Goal: Task Accomplishment & Management: Manage account settings

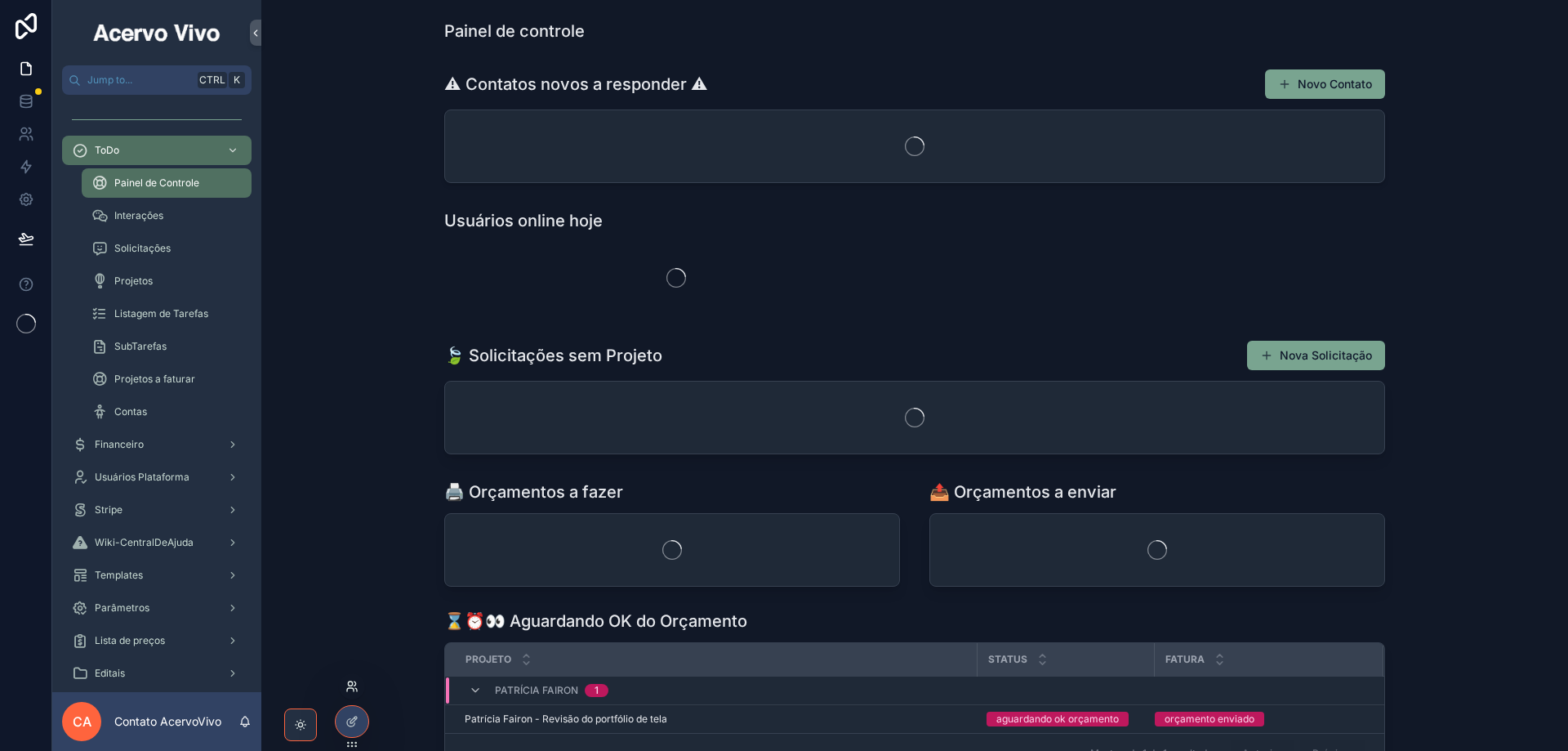
click at [355, 691] on icon at bounding box center [352, 686] width 13 height 13
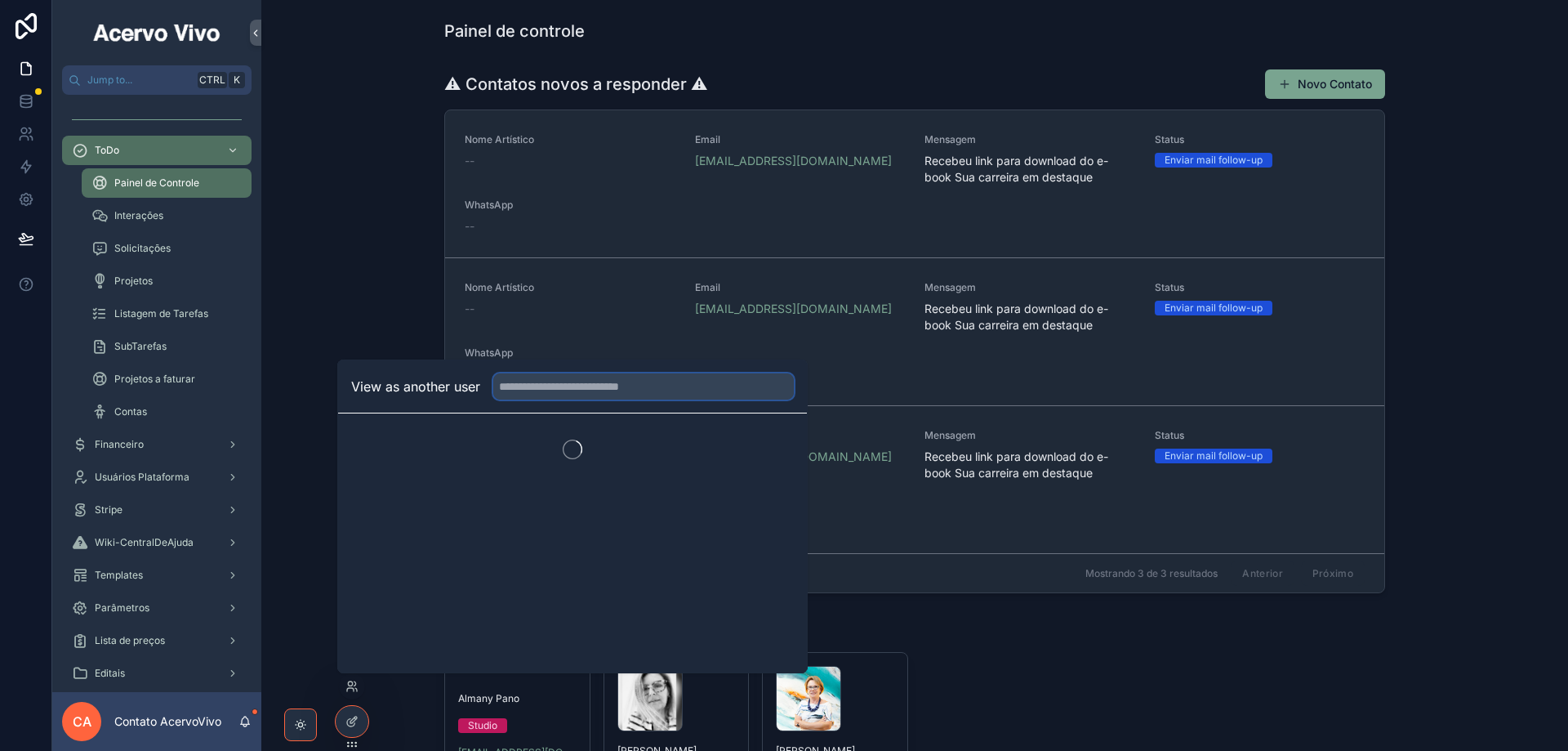
click at [577, 388] on input "text" at bounding box center [643, 386] width 301 height 26
type input "****"
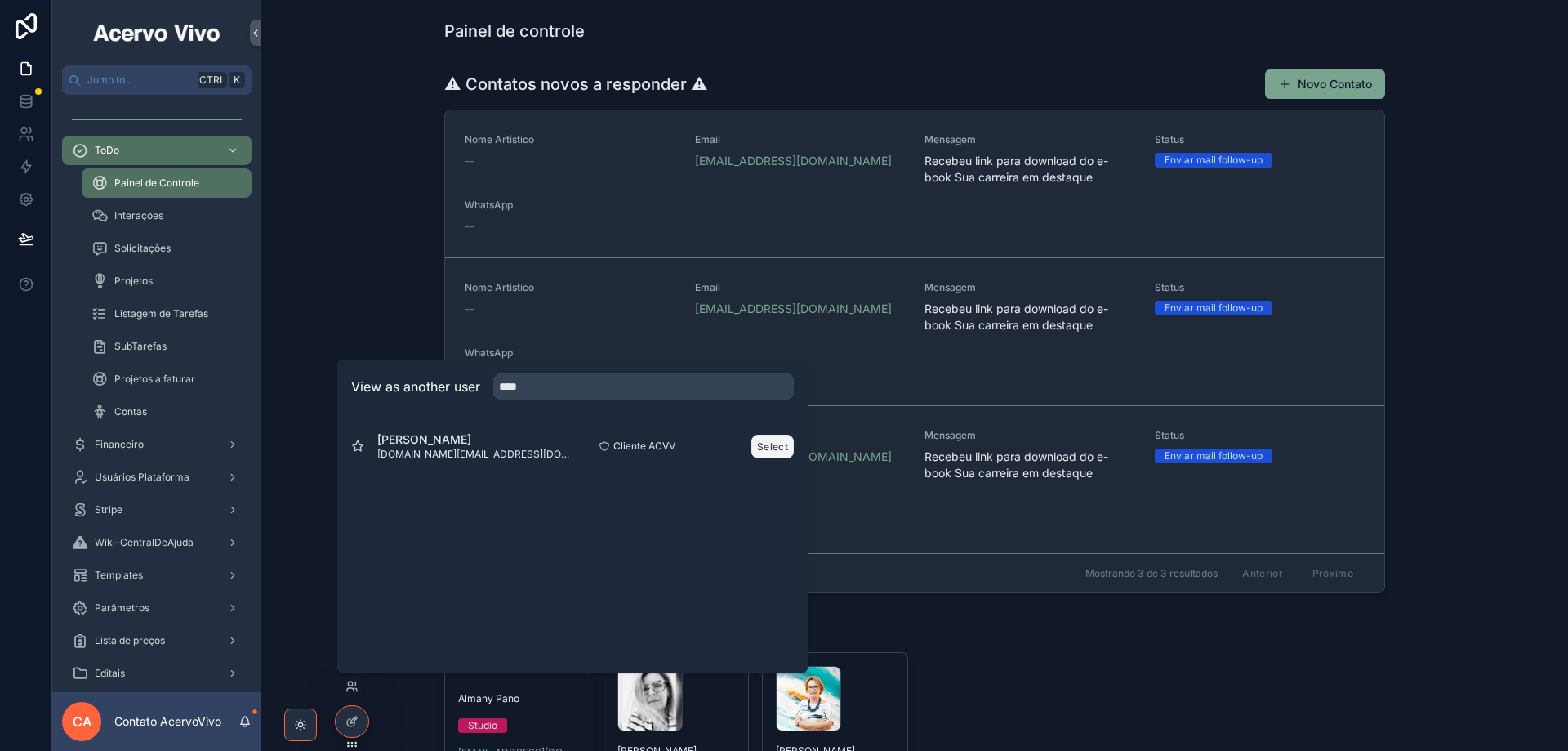
click at [771, 448] on button "Select" at bounding box center [772, 446] width 42 height 23
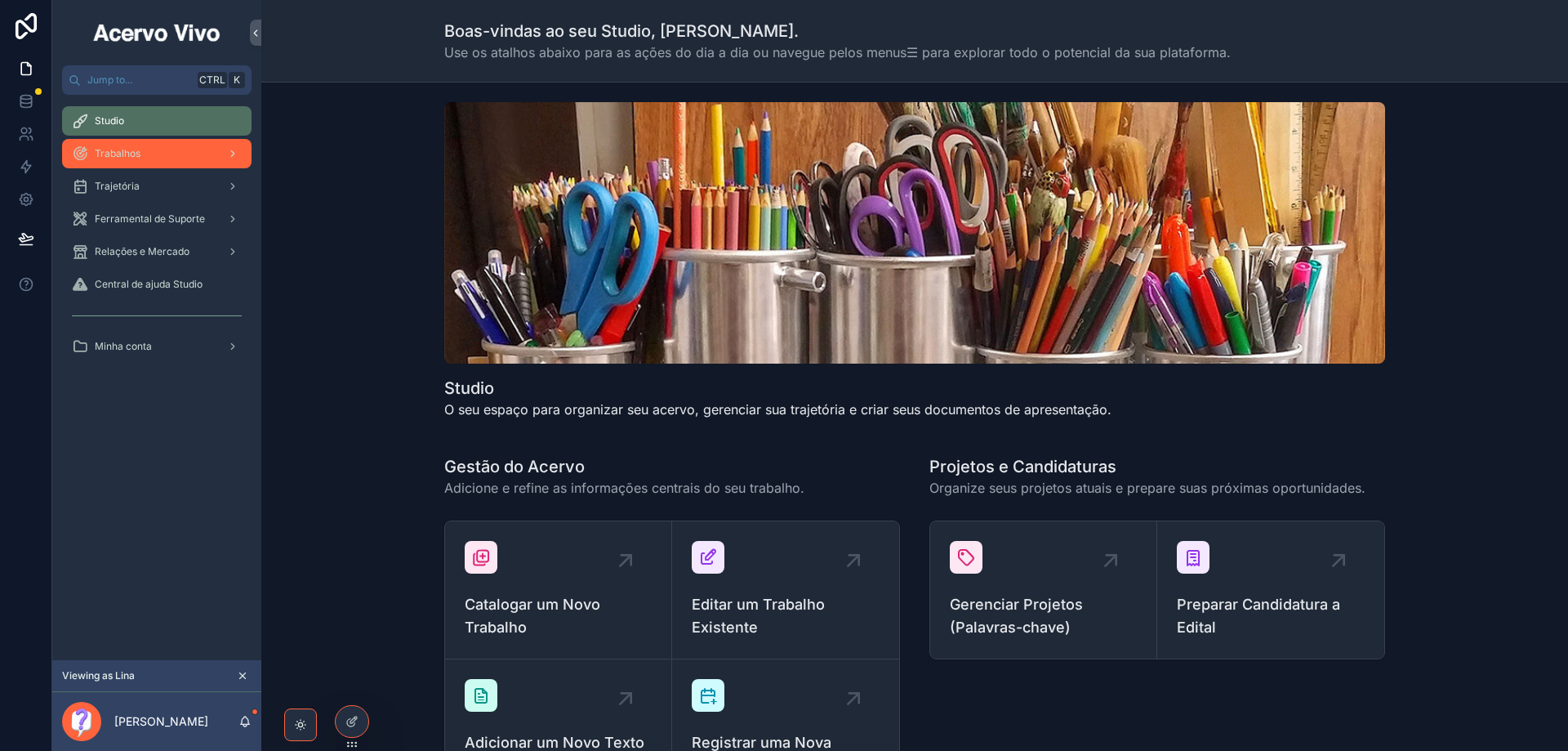
click at [163, 158] on div "Trabalhos" at bounding box center [156, 153] width 170 height 26
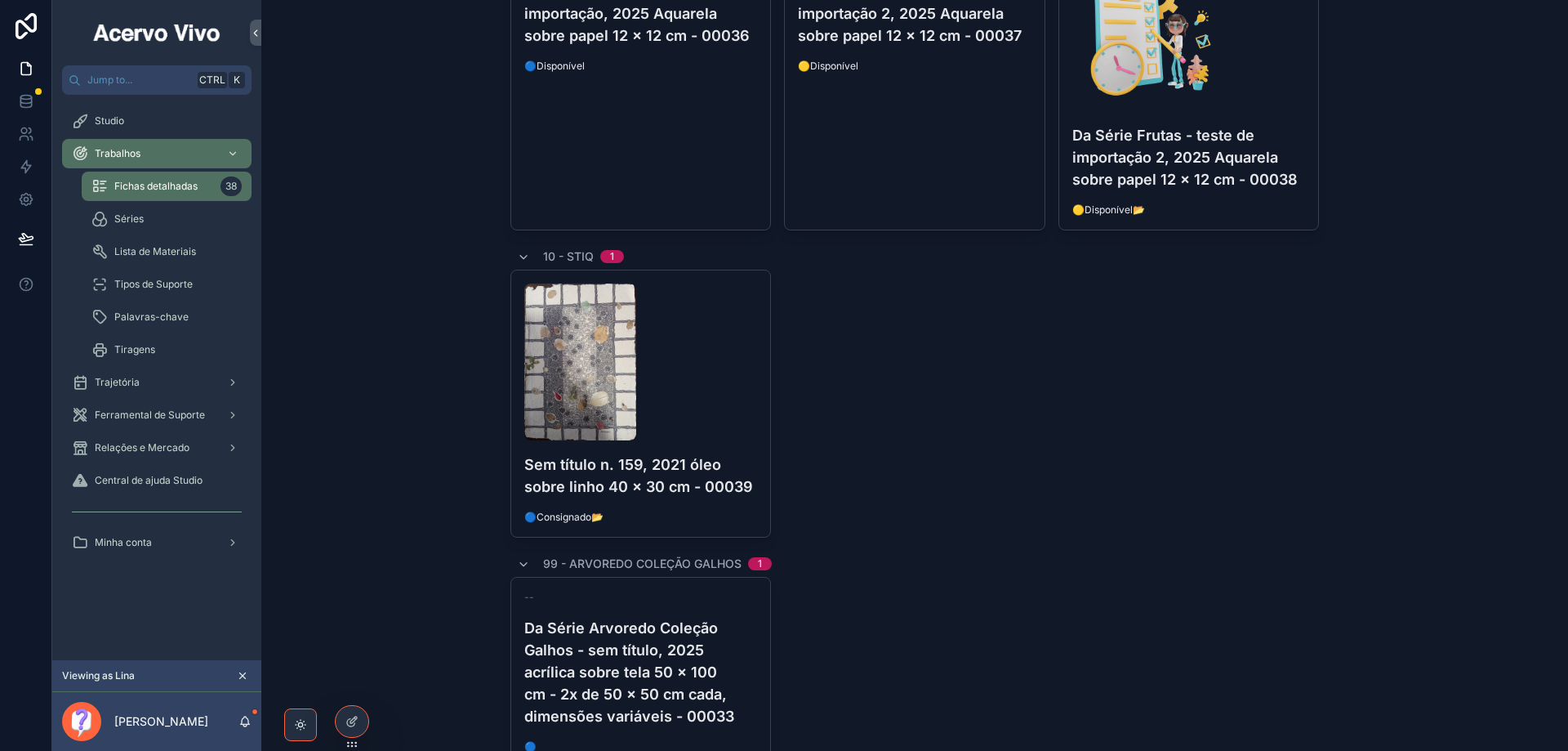
scroll to position [3778, 0]
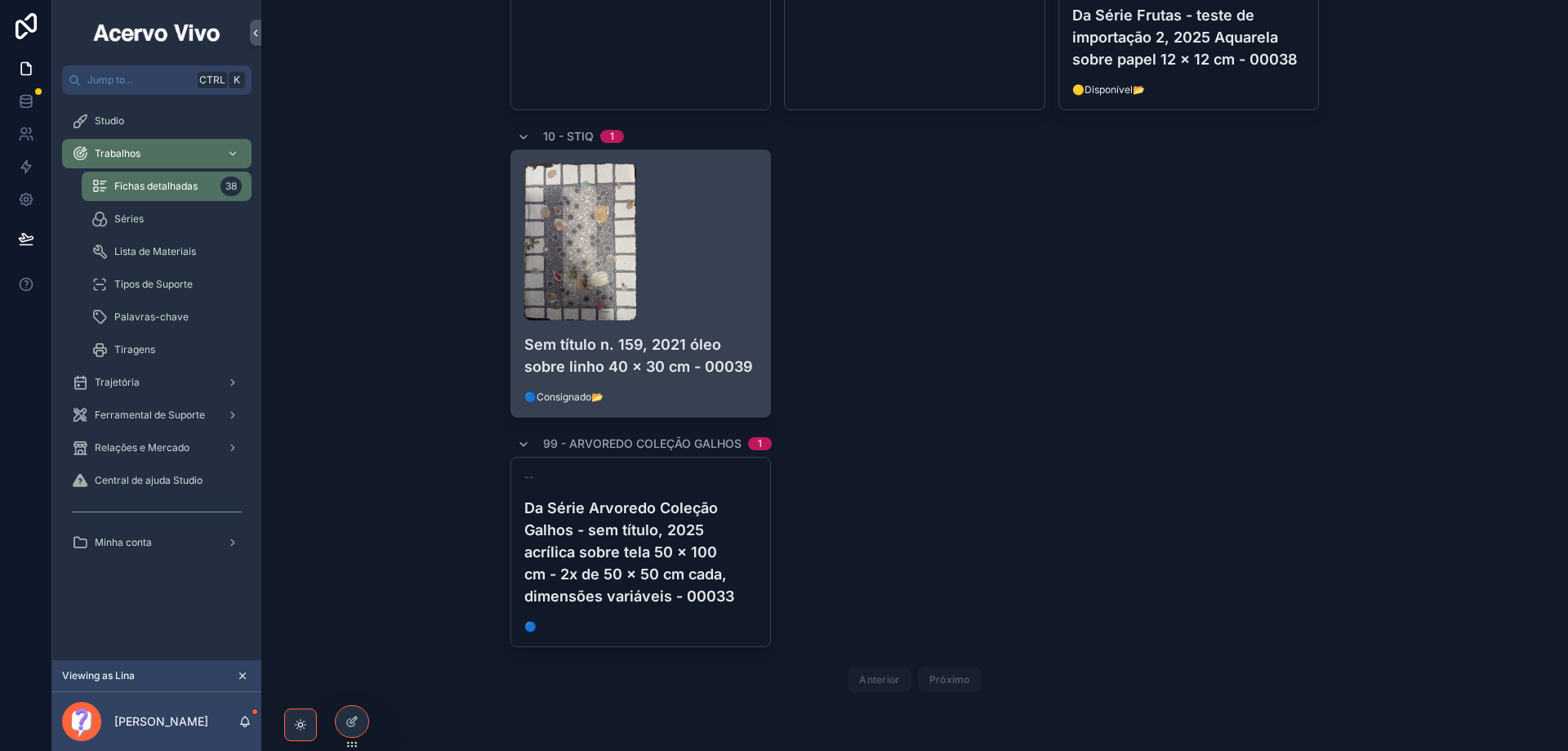
click at [713, 287] on div "scrollable content" at bounding box center [641, 242] width 233 height 157
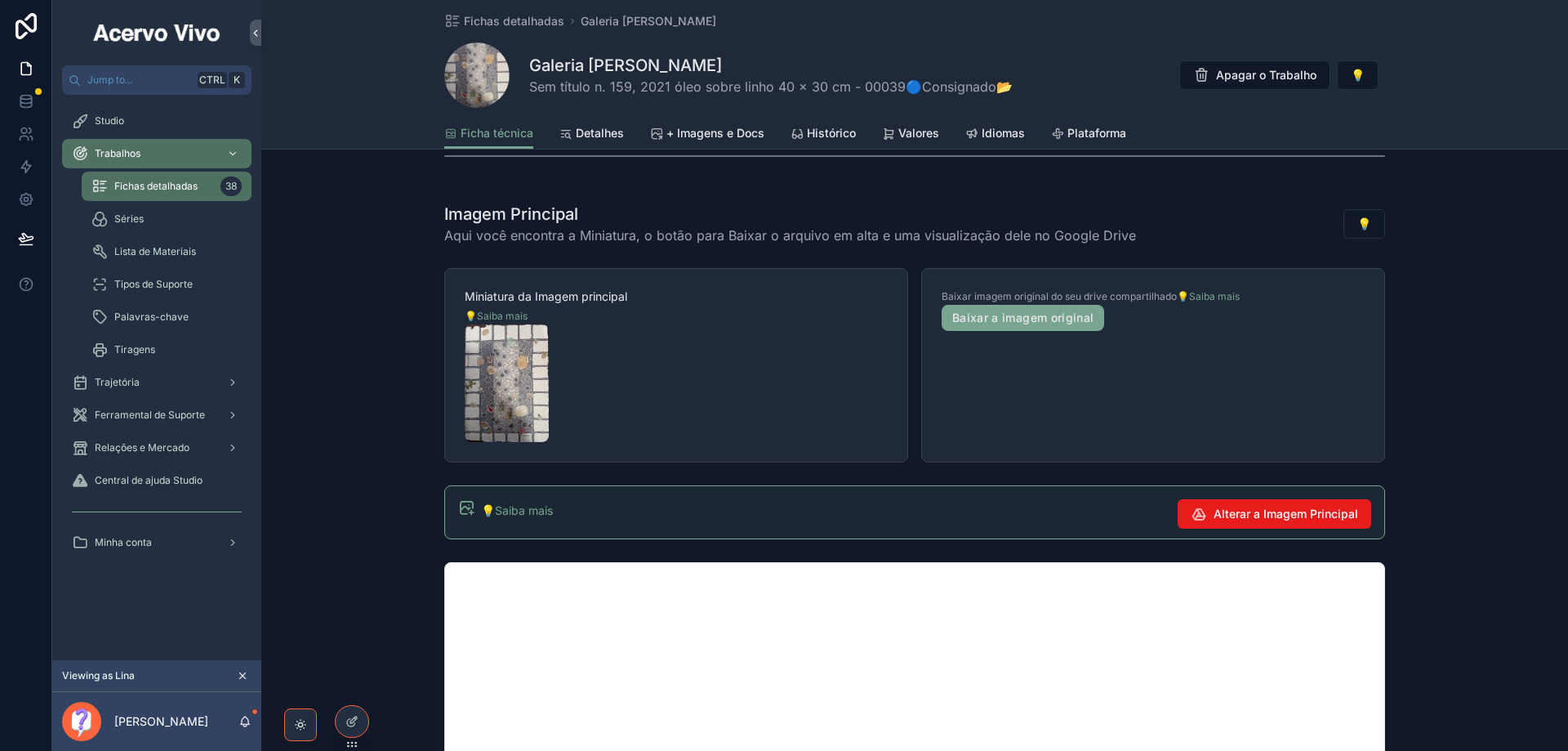
scroll to position [1225, 0]
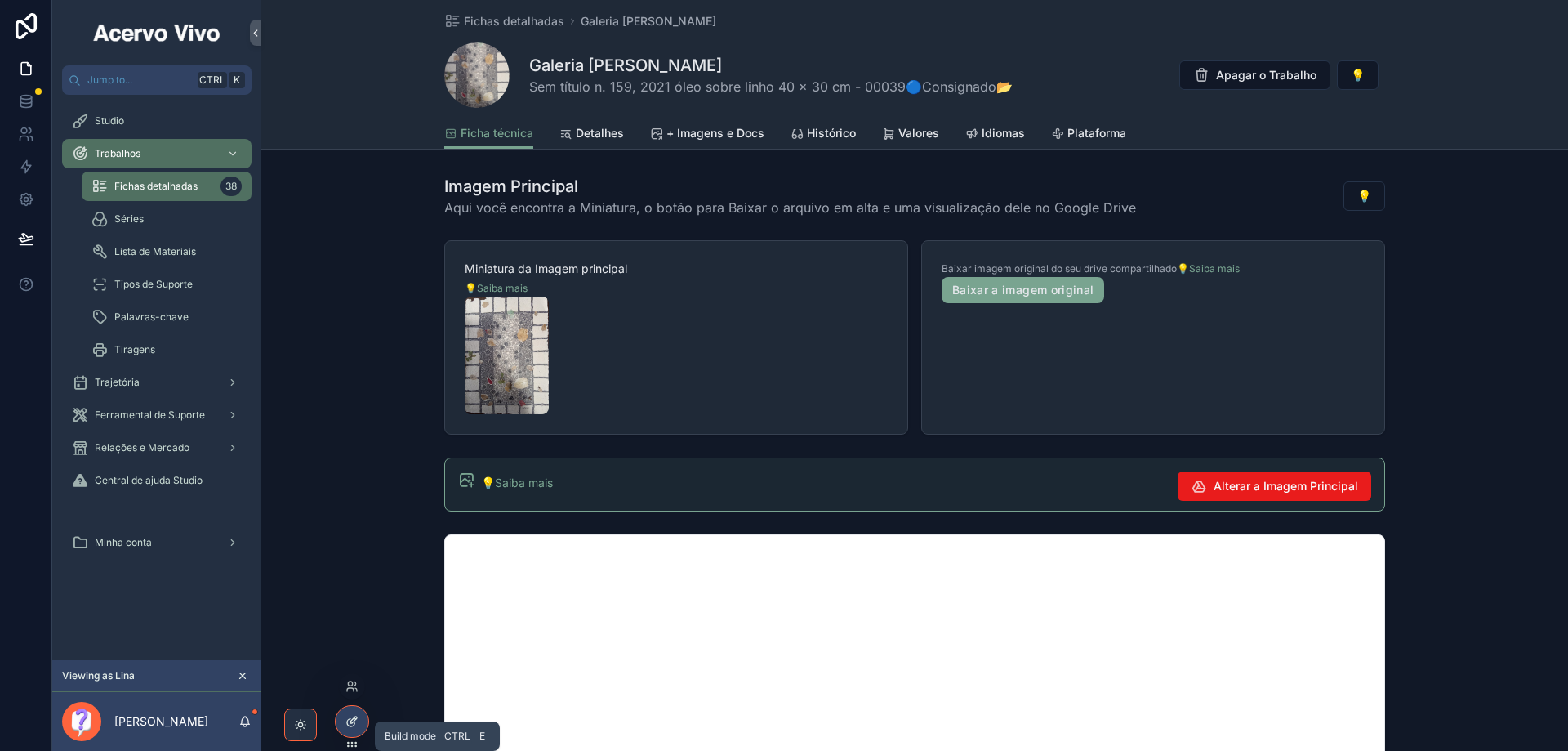
click at [349, 722] on icon at bounding box center [352, 721] width 13 height 13
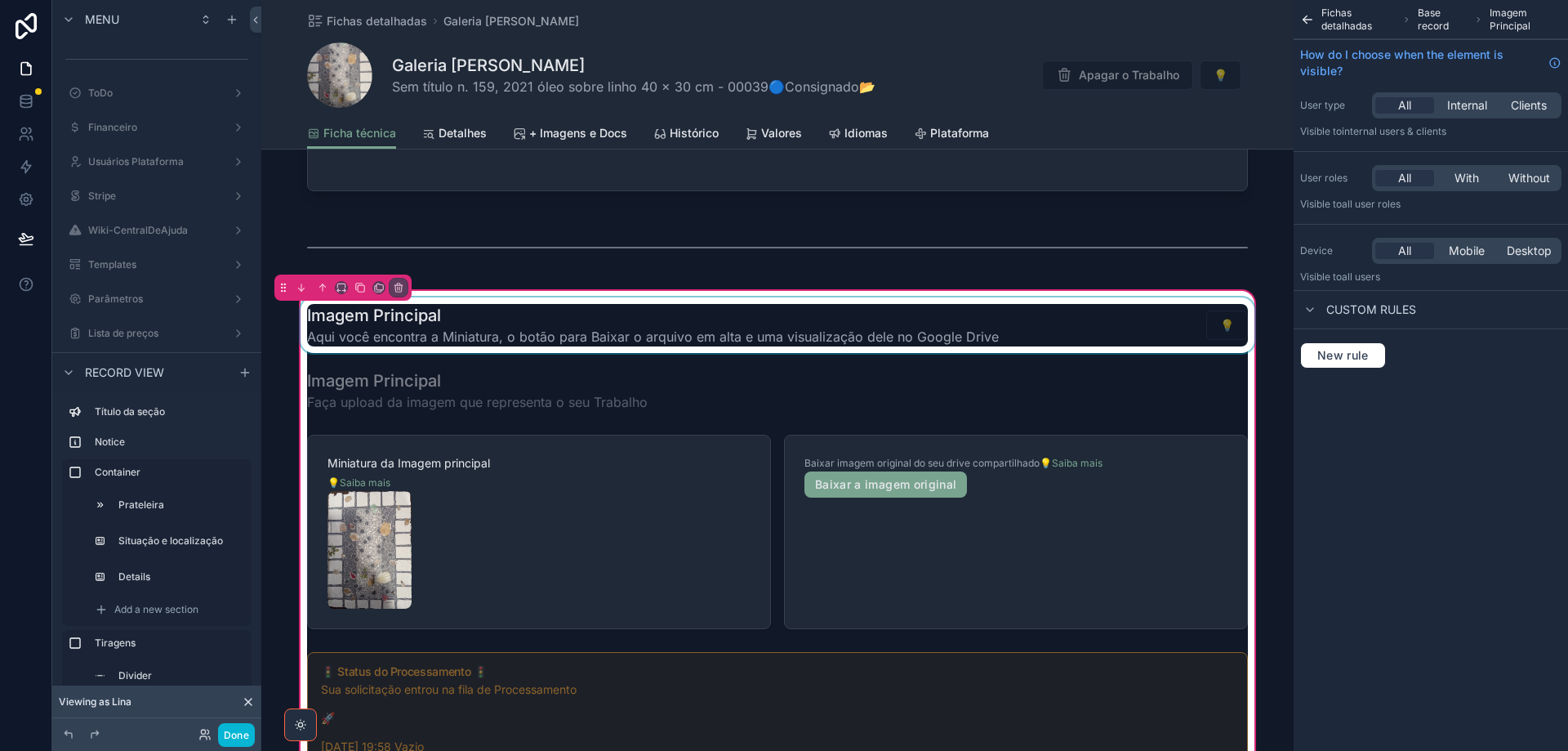
click at [898, 323] on div "scrollable content" at bounding box center [778, 325] width 961 height 56
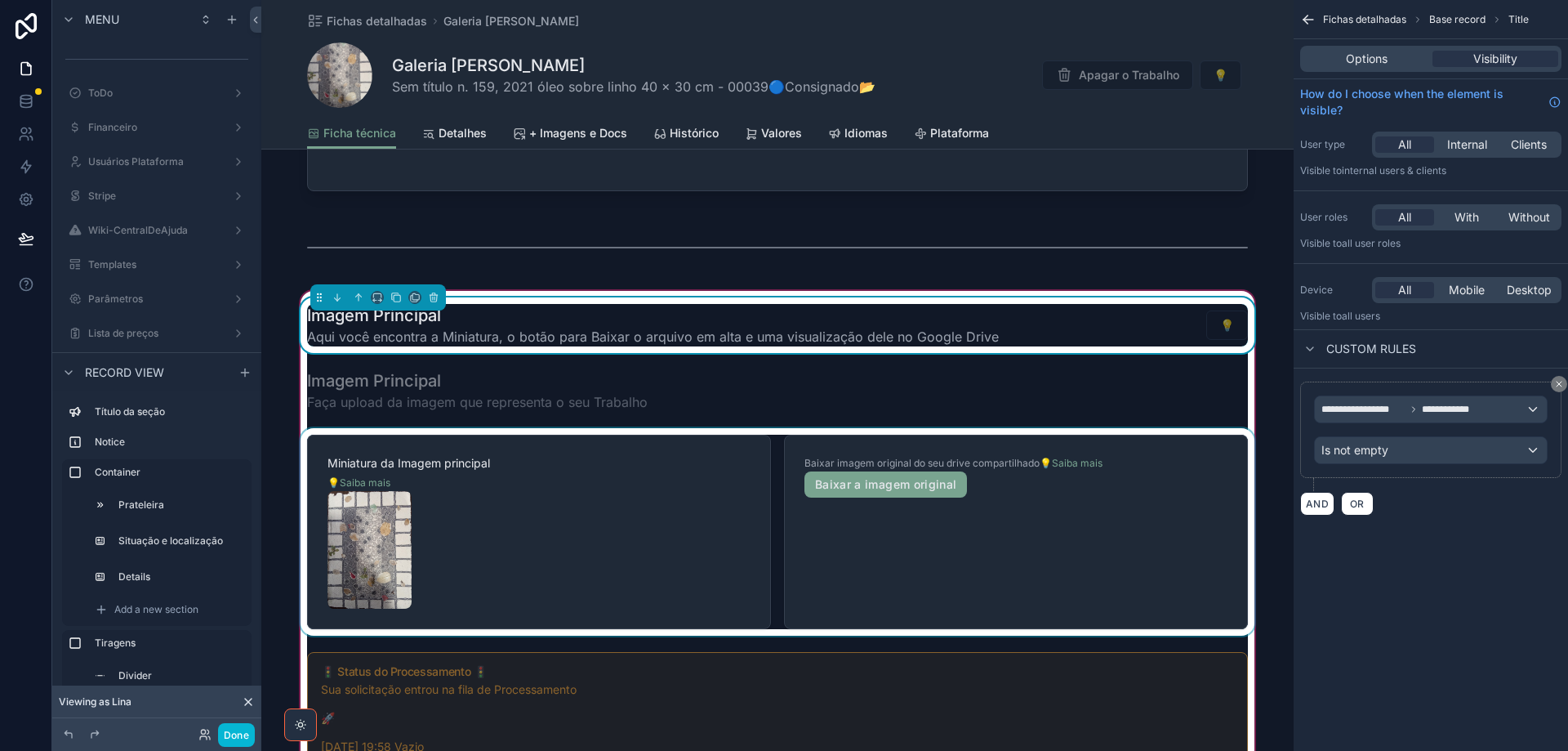
click at [638, 492] on div "scrollable content" at bounding box center [778, 532] width 961 height 208
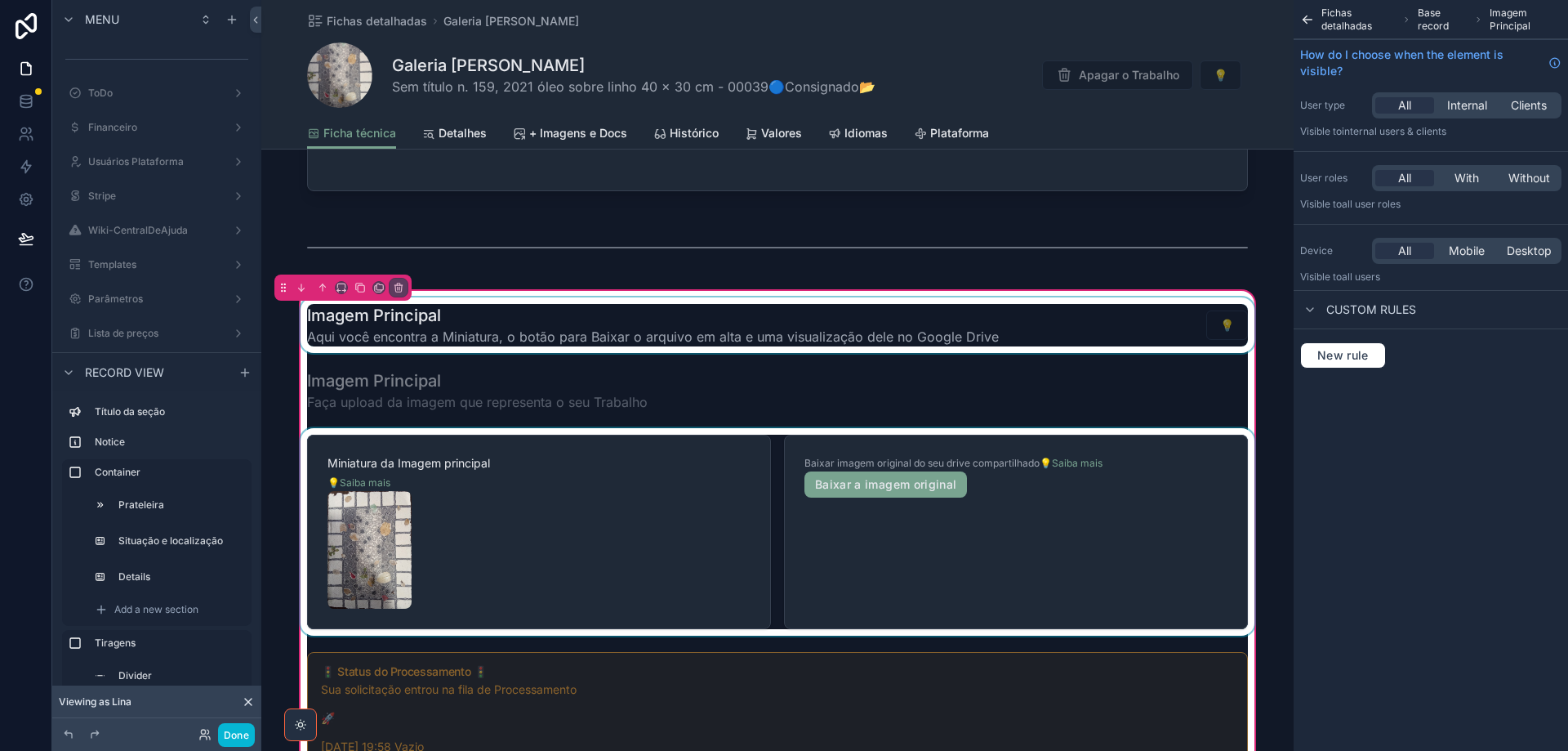
click at [634, 506] on div "scrollable content" at bounding box center [778, 532] width 961 height 208
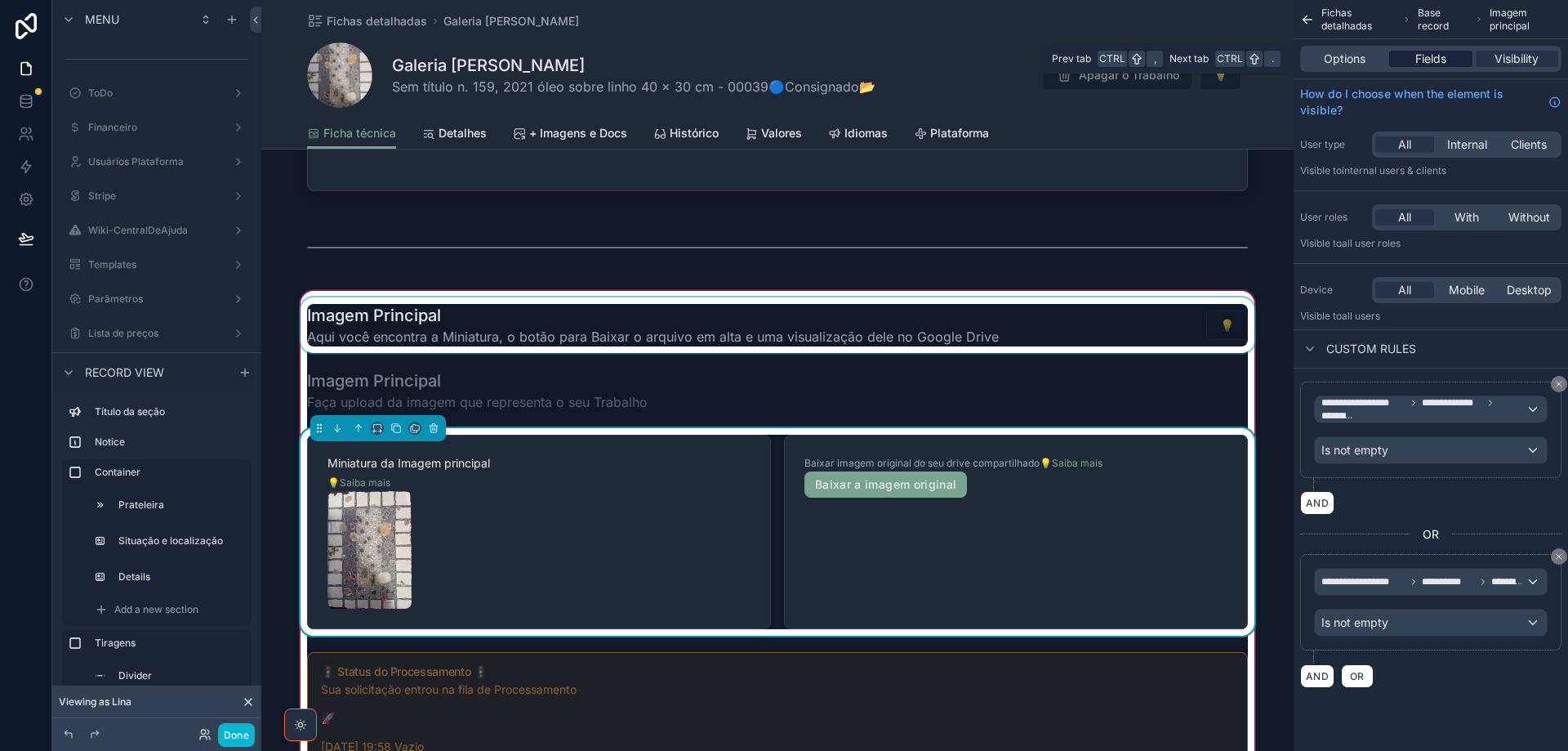
click at [1423, 56] on span "Fields" at bounding box center [1431, 58] width 31 height 16
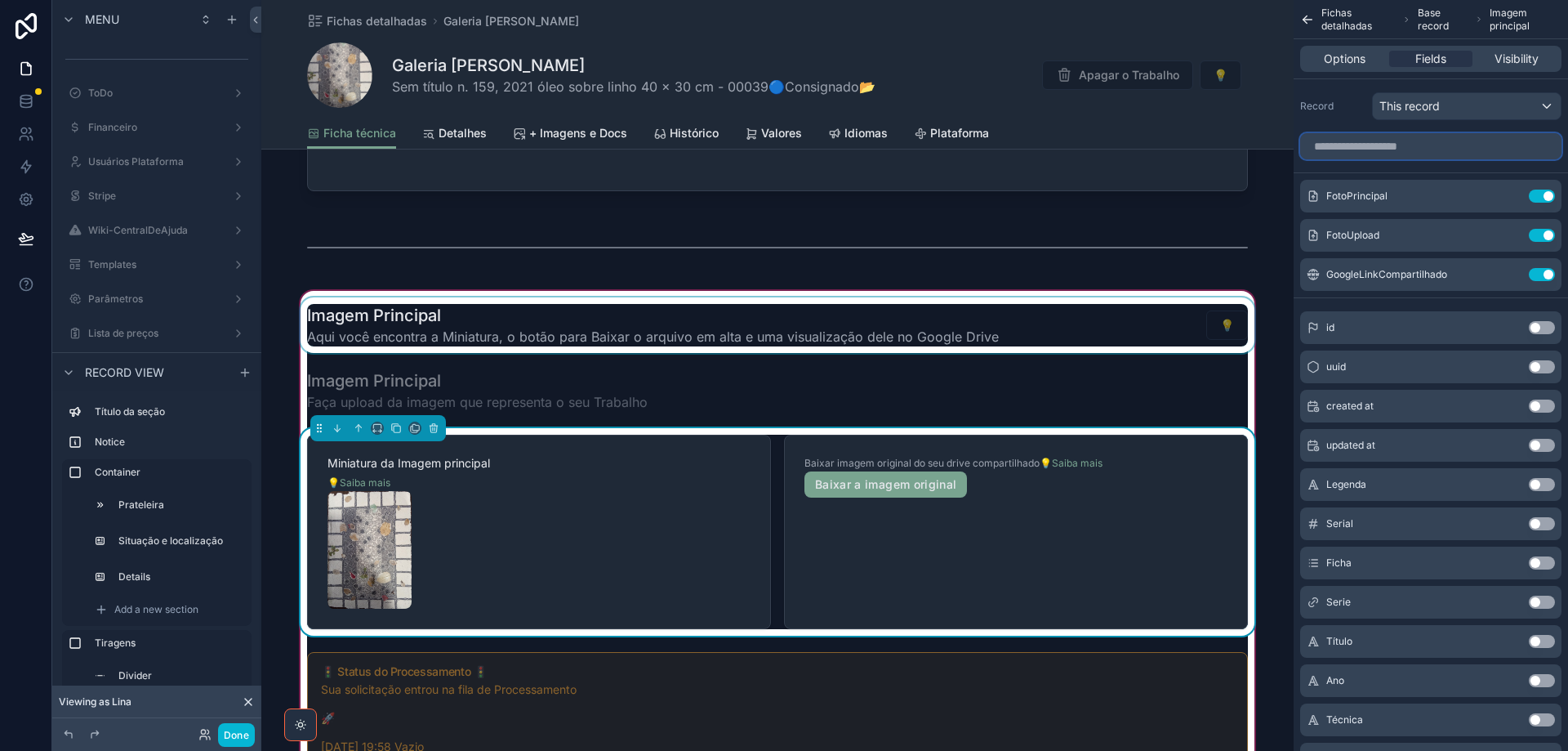
click at [1432, 145] on input "scrollable content" at bounding box center [1431, 146] width 261 height 26
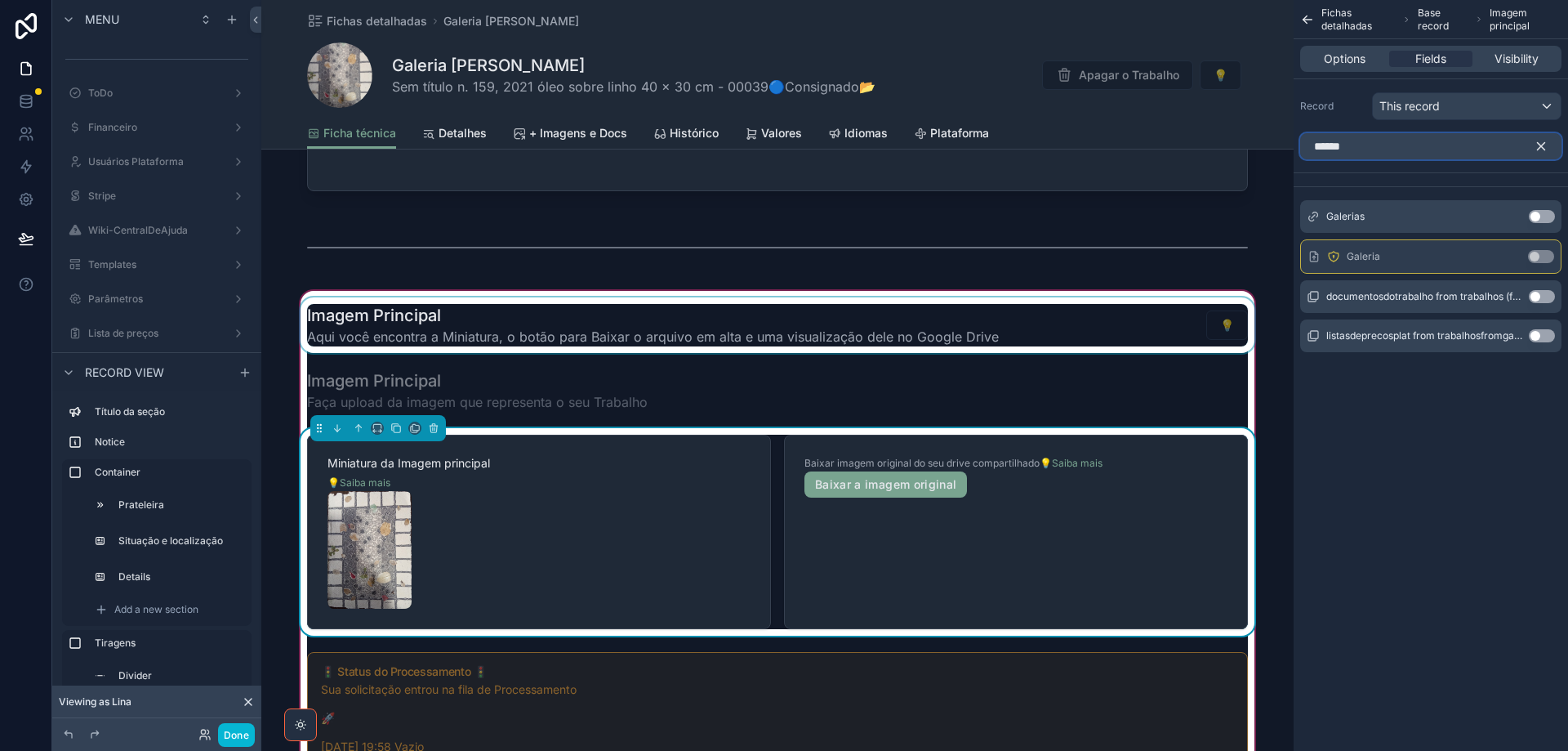
type input "******"
click at [1545, 261] on button "Use setting" at bounding box center [1541, 256] width 26 height 13
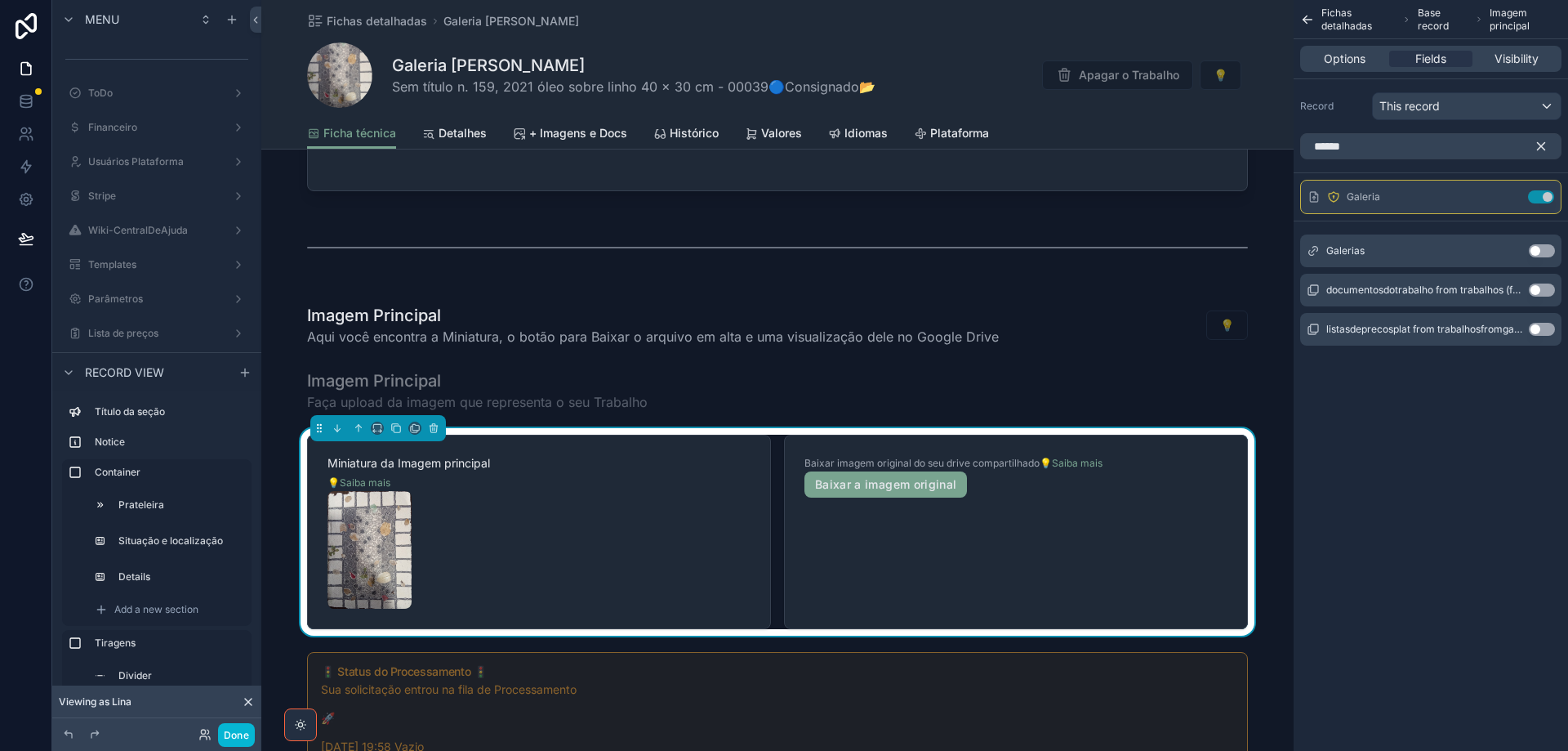
click at [1546, 145] on icon "scrollable content" at bounding box center [1541, 146] width 14 height 14
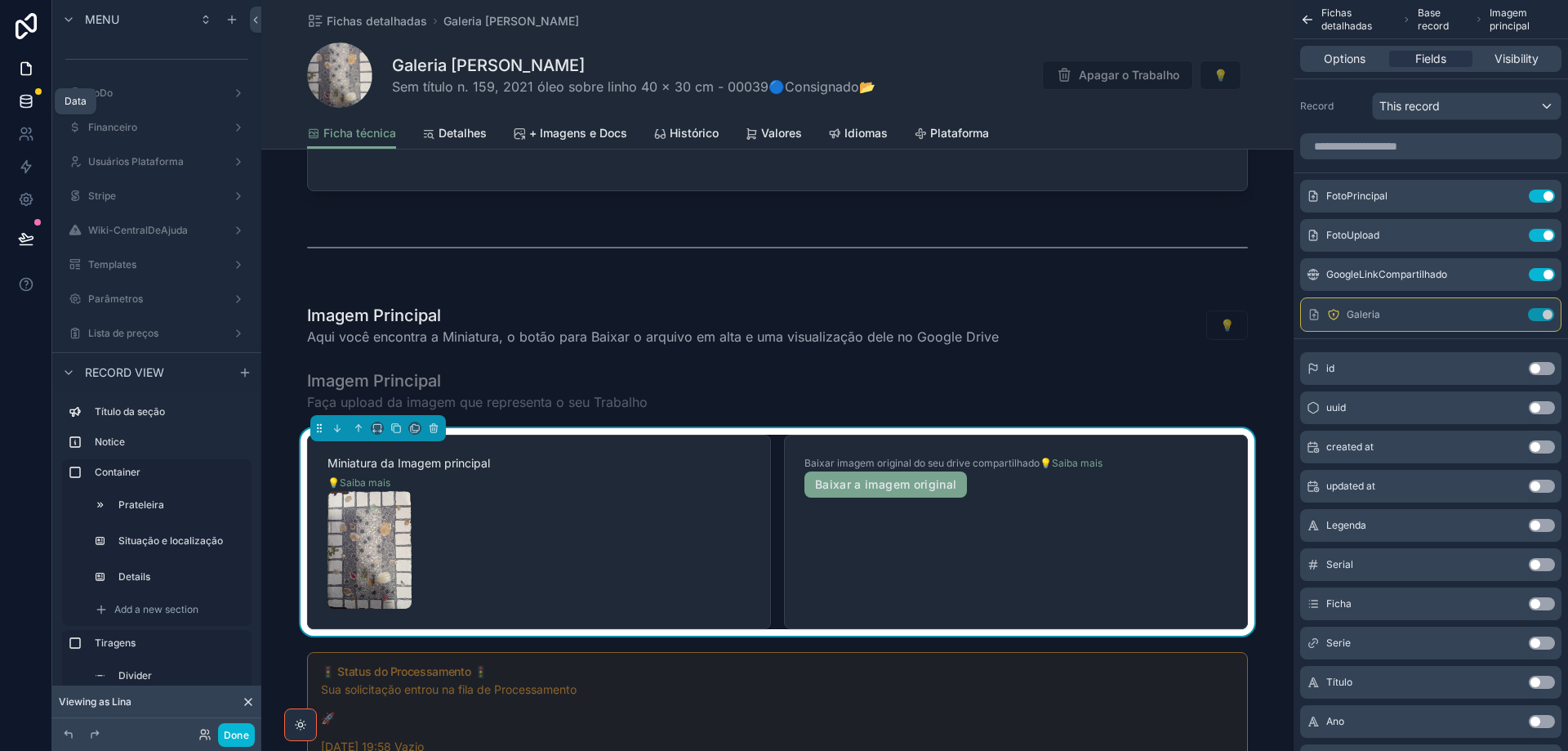
click at [23, 95] on icon at bounding box center [26, 102] width 16 height 16
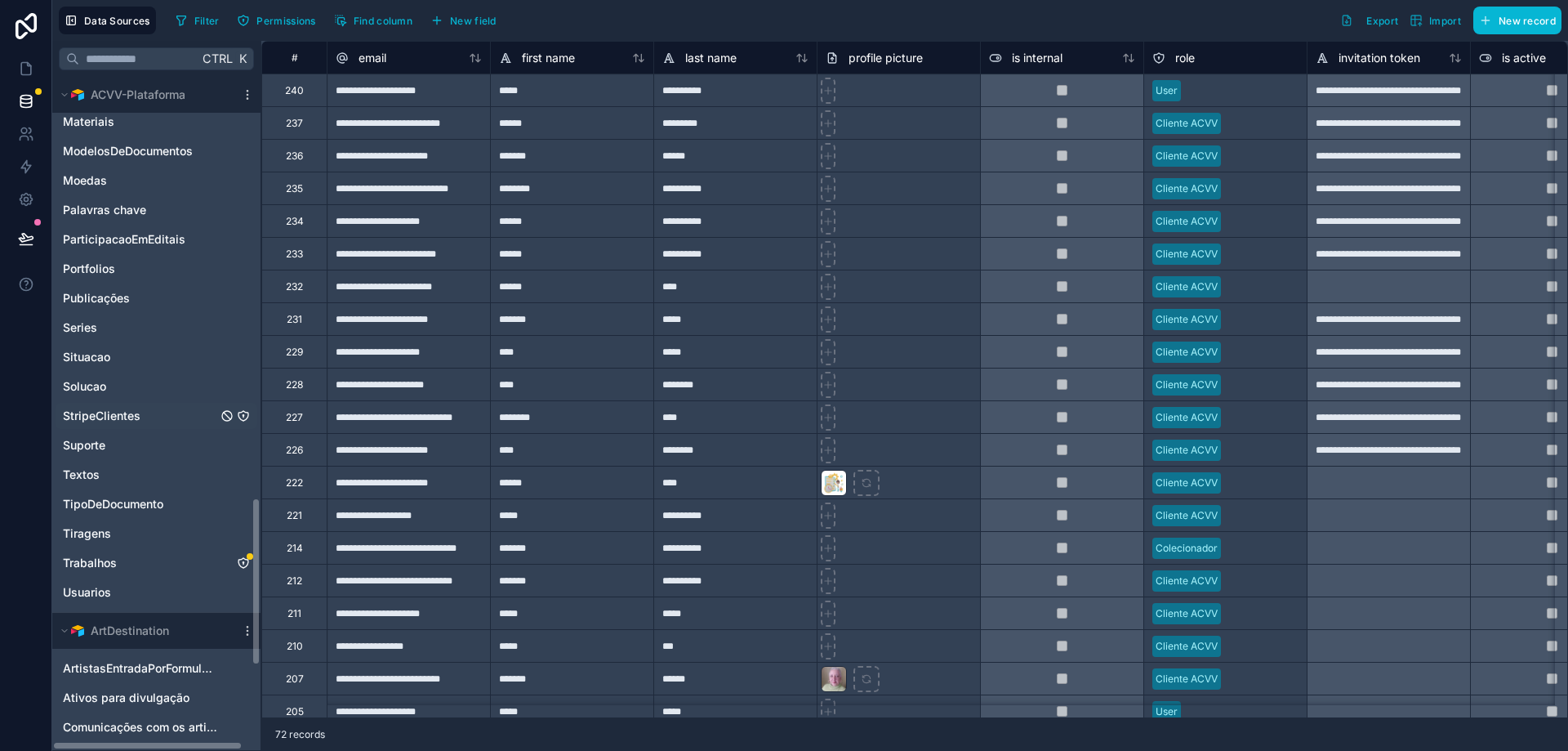
scroll to position [1961, 0]
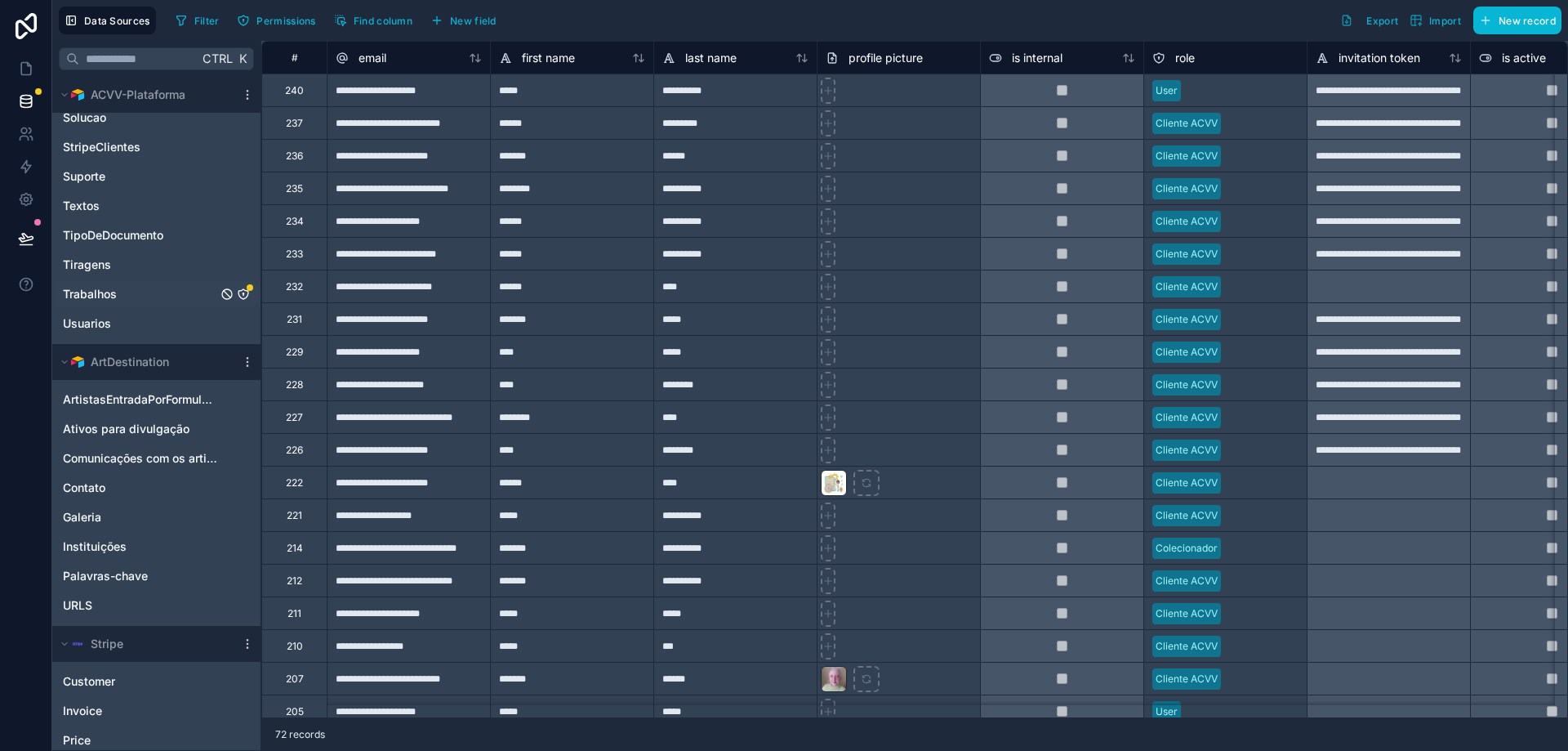
click at [243, 292] on icon "Trabalhos" at bounding box center [243, 294] width 13 height 13
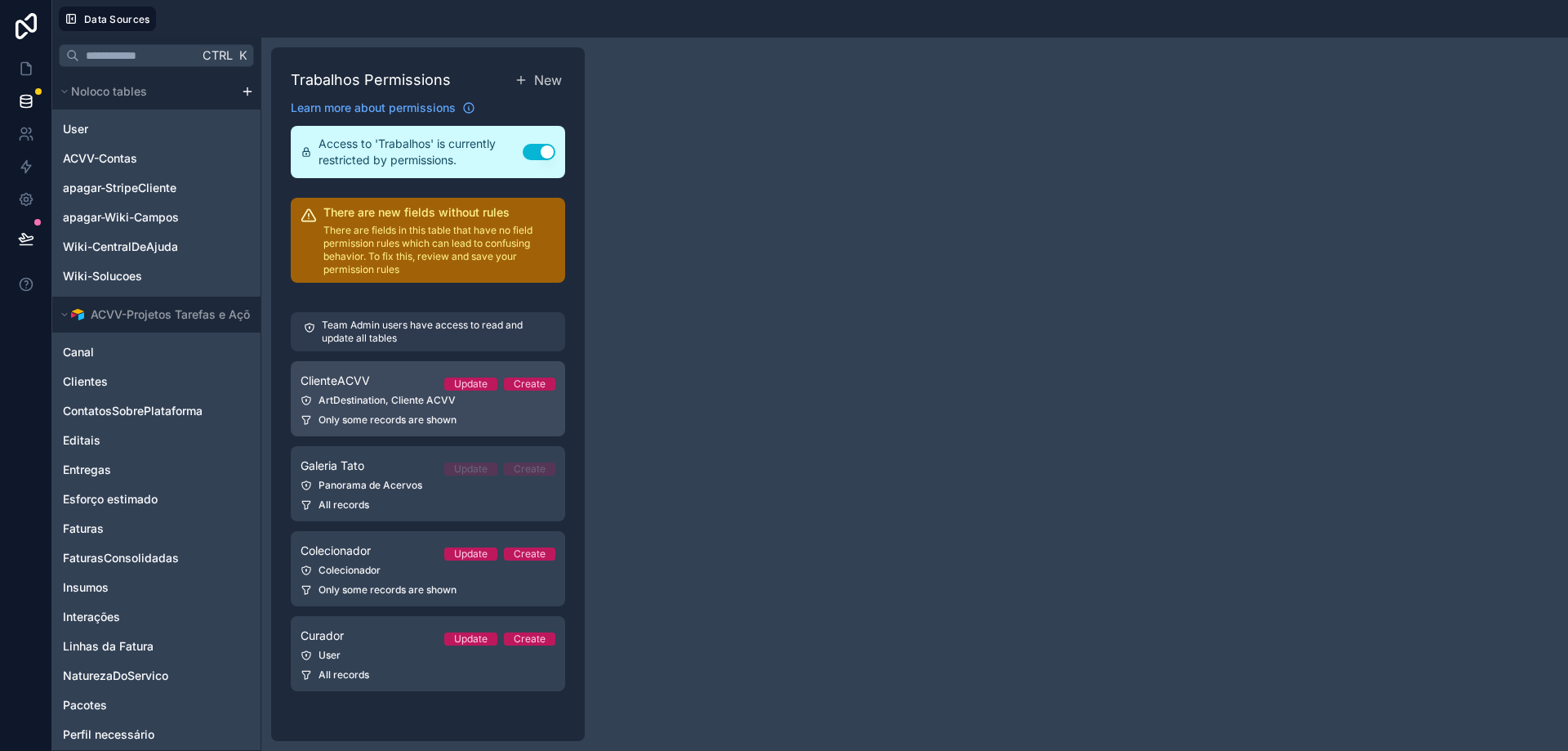
click at [392, 398] on div "ArtDestination, Cliente ACVV" at bounding box center [428, 400] width 255 height 13
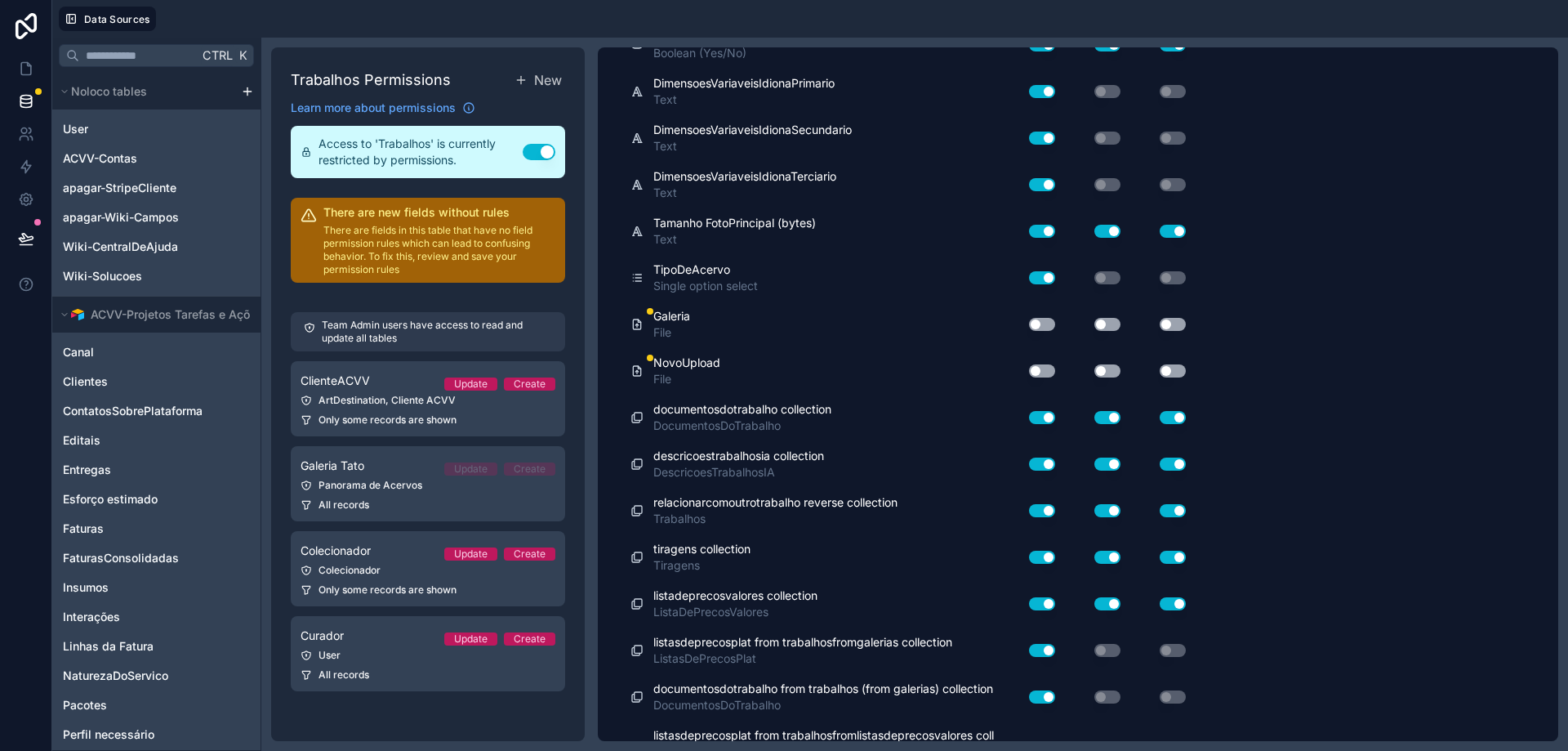
scroll to position [9449, 0]
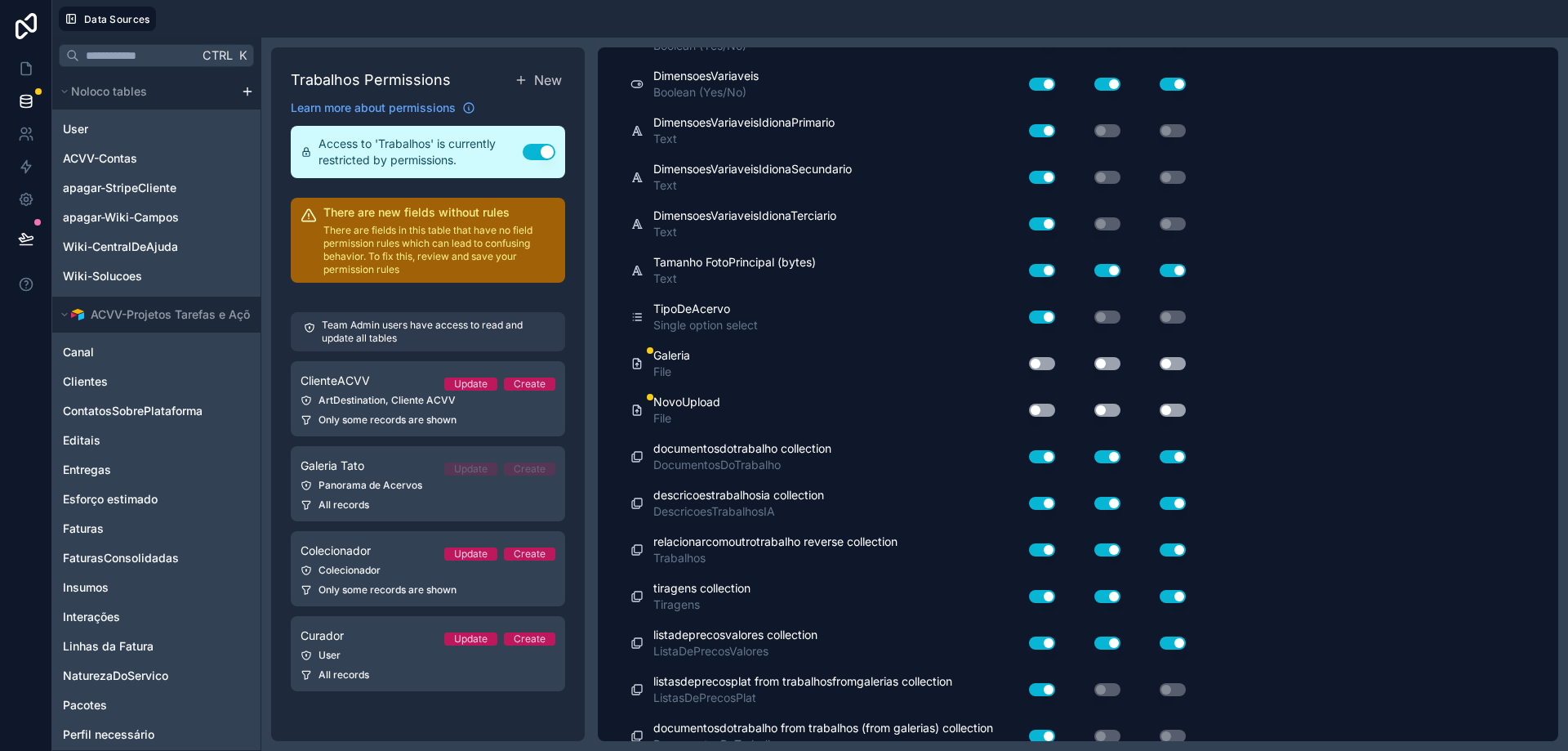
click at [1043, 365] on button "Use setting" at bounding box center [1042, 363] width 26 height 13
click at [1112, 365] on button "Use setting" at bounding box center [1107, 363] width 26 height 13
click at [1171, 364] on button "Use setting" at bounding box center [1172, 363] width 26 height 13
click at [1055, 408] on div "Use setting" at bounding box center [1035, 410] width 52 height 26
click at [1047, 411] on button "Use setting" at bounding box center [1042, 410] width 26 height 13
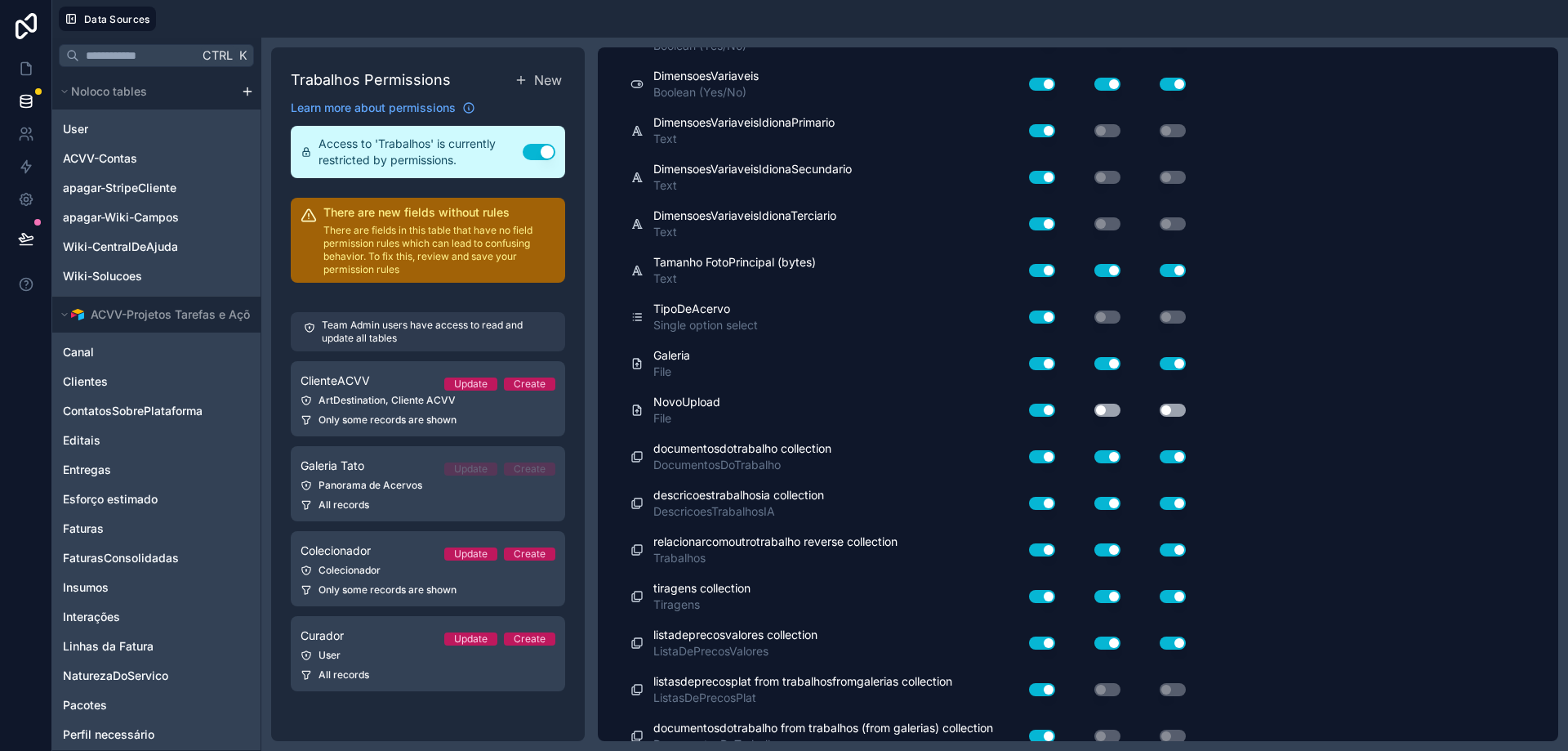
click at [1114, 411] on button "Use setting" at bounding box center [1107, 410] width 26 height 13
click at [1176, 411] on button "Use setting" at bounding box center [1172, 410] width 26 height 13
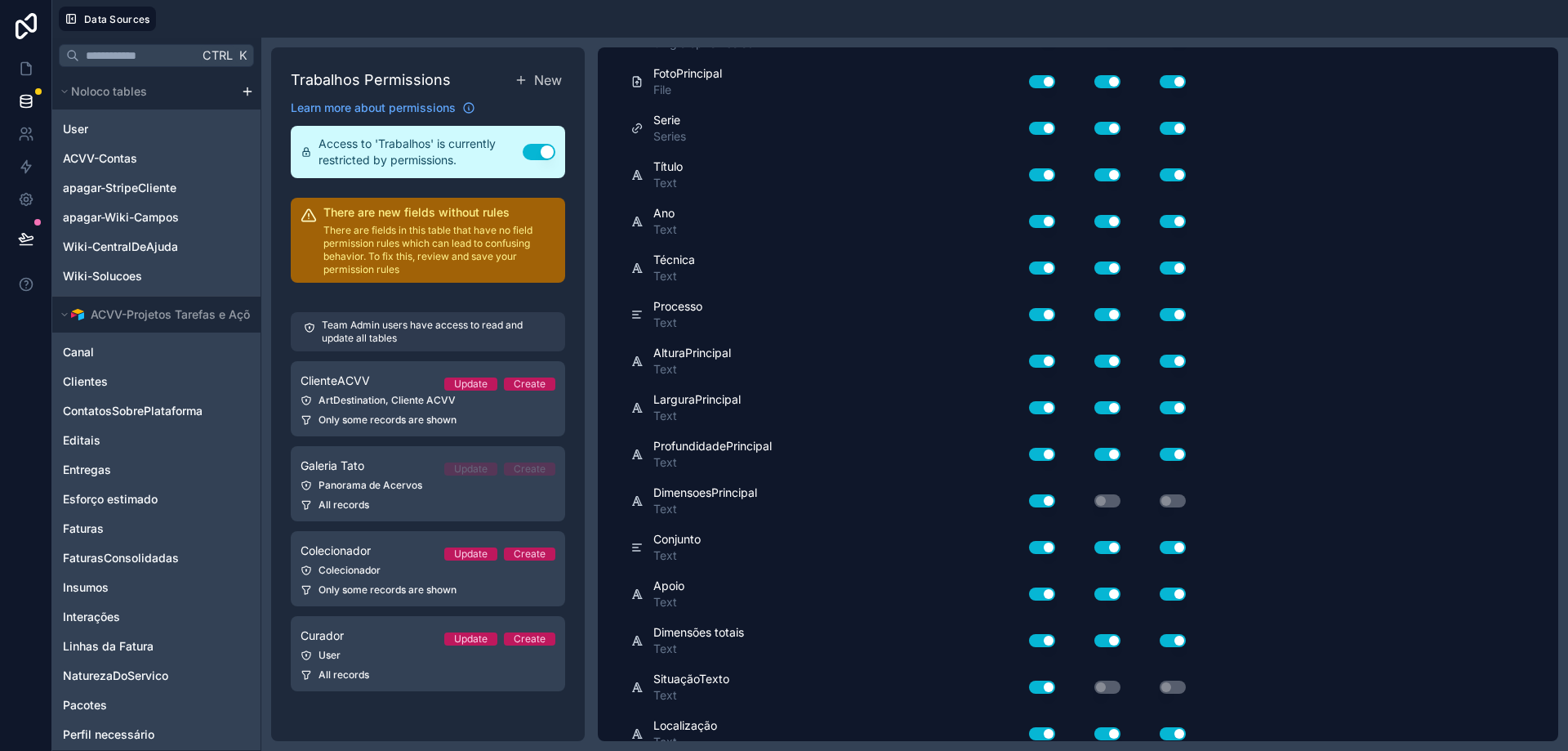
scroll to position [0, 0]
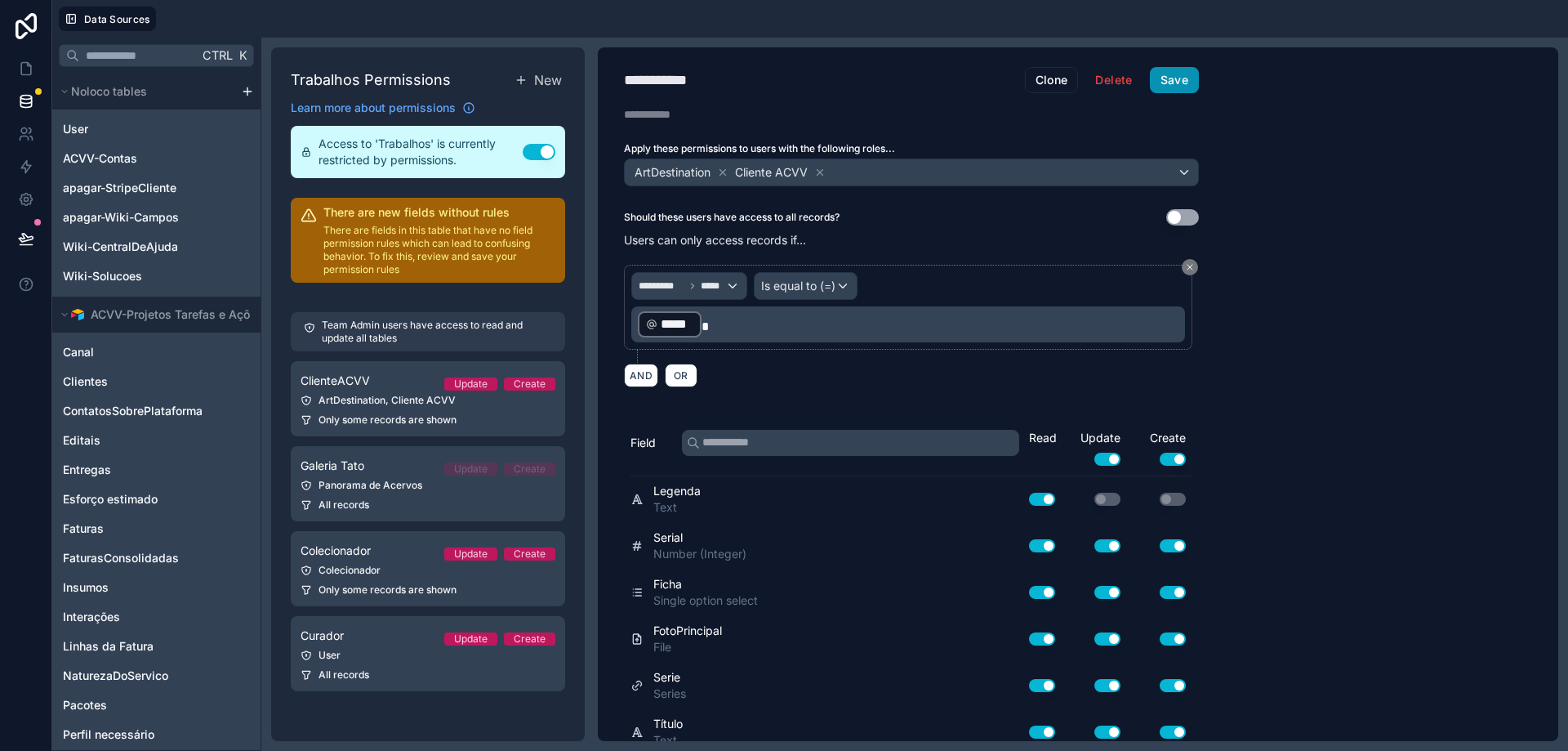
click at [1179, 77] on button "Save" at bounding box center [1175, 80] width 49 height 26
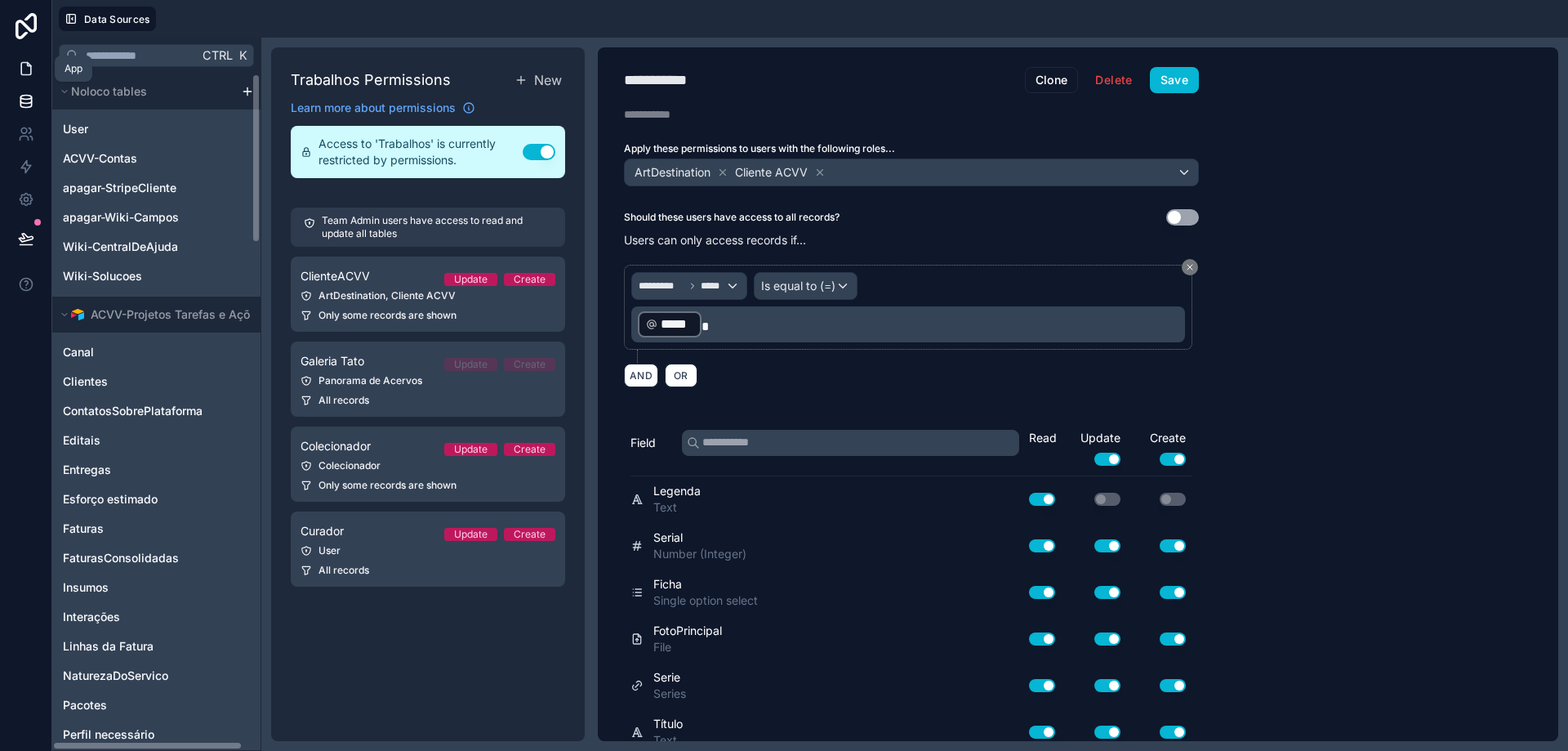
click at [35, 57] on link at bounding box center [25, 68] width 51 height 32
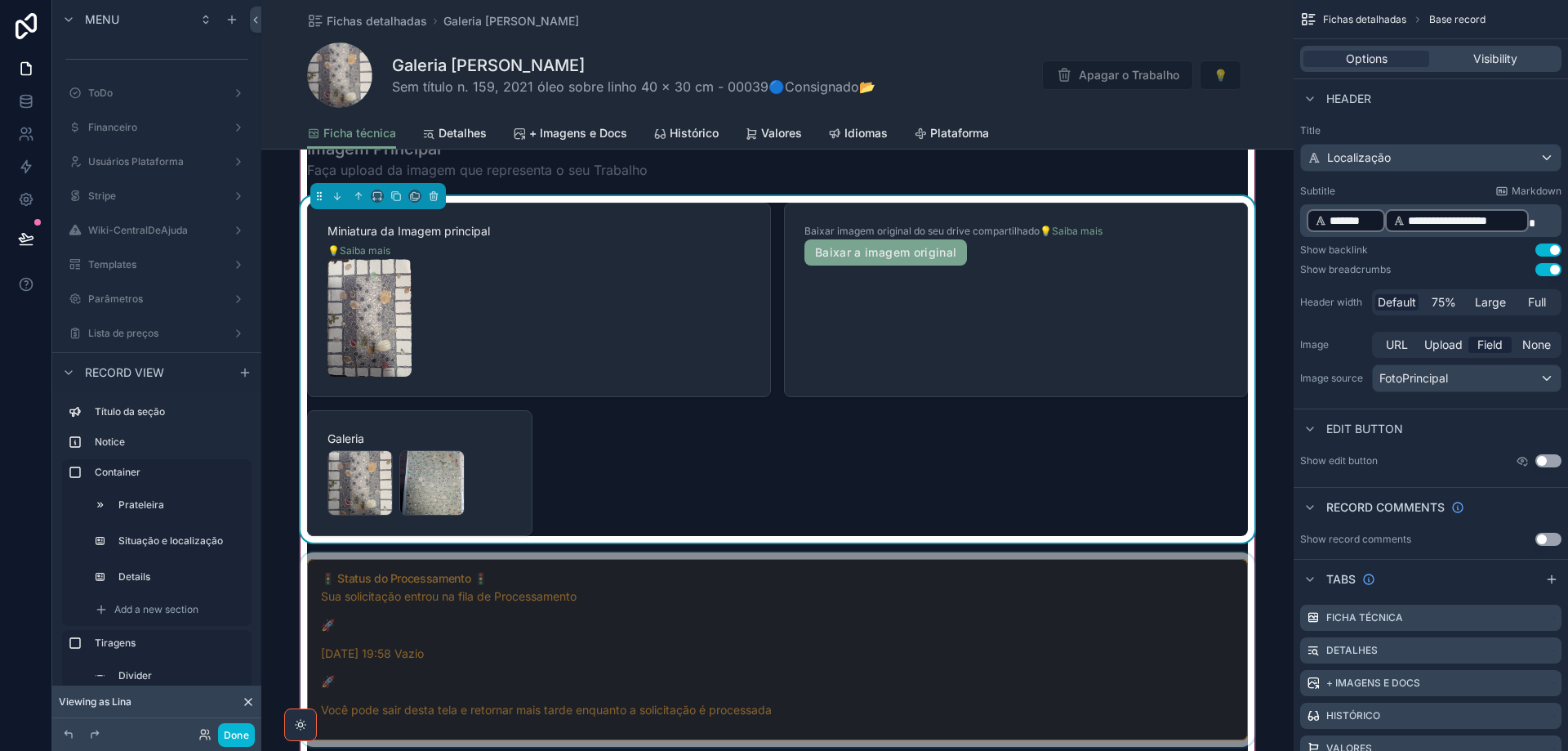
scroll to position [1471, 0]
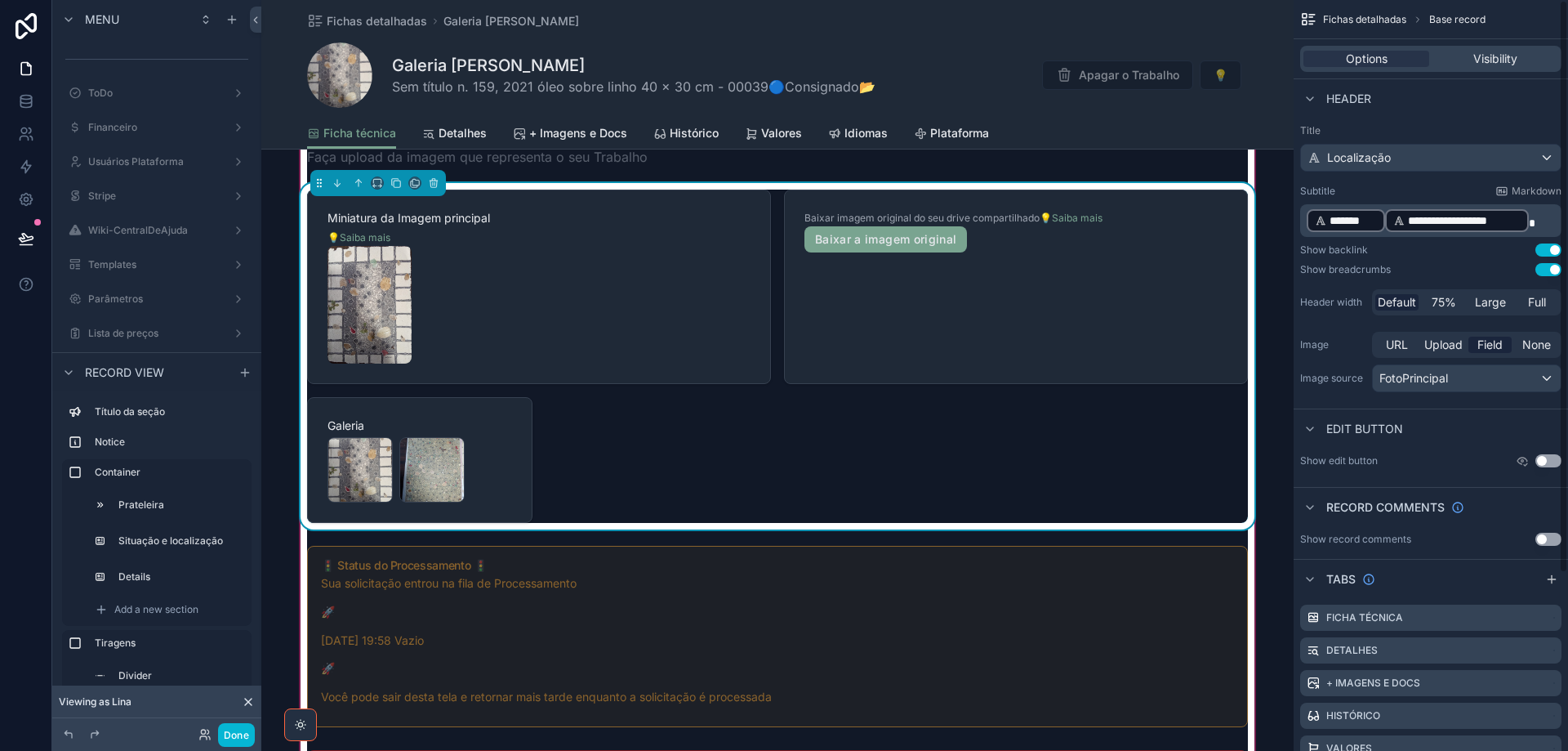
click at [675, 333] on div "scrollable content" at bounding box center [539, 305] width 423 height 118
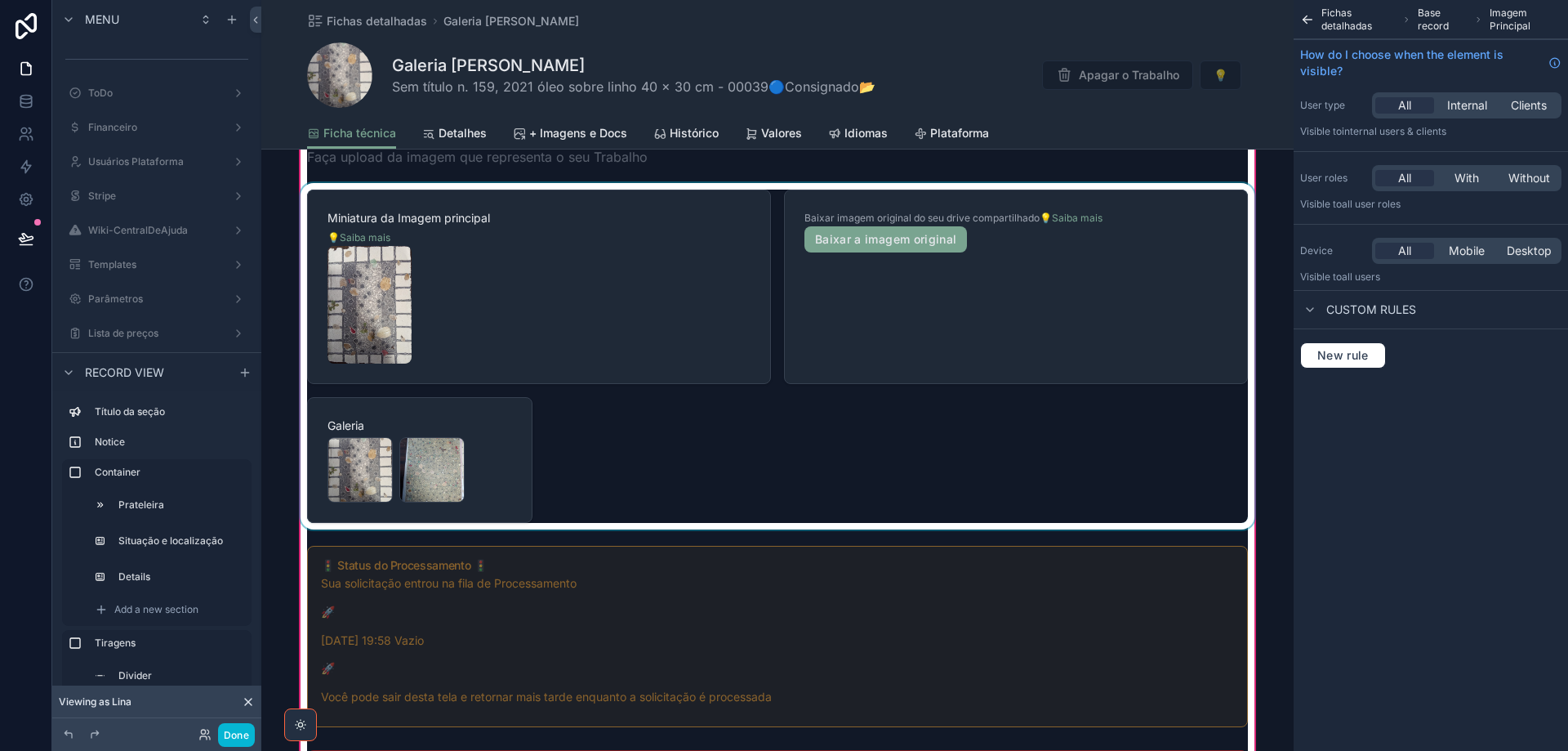
click at [673, 326] on div "scrollable content" at bounding box center [778, 357] width 961 height 347
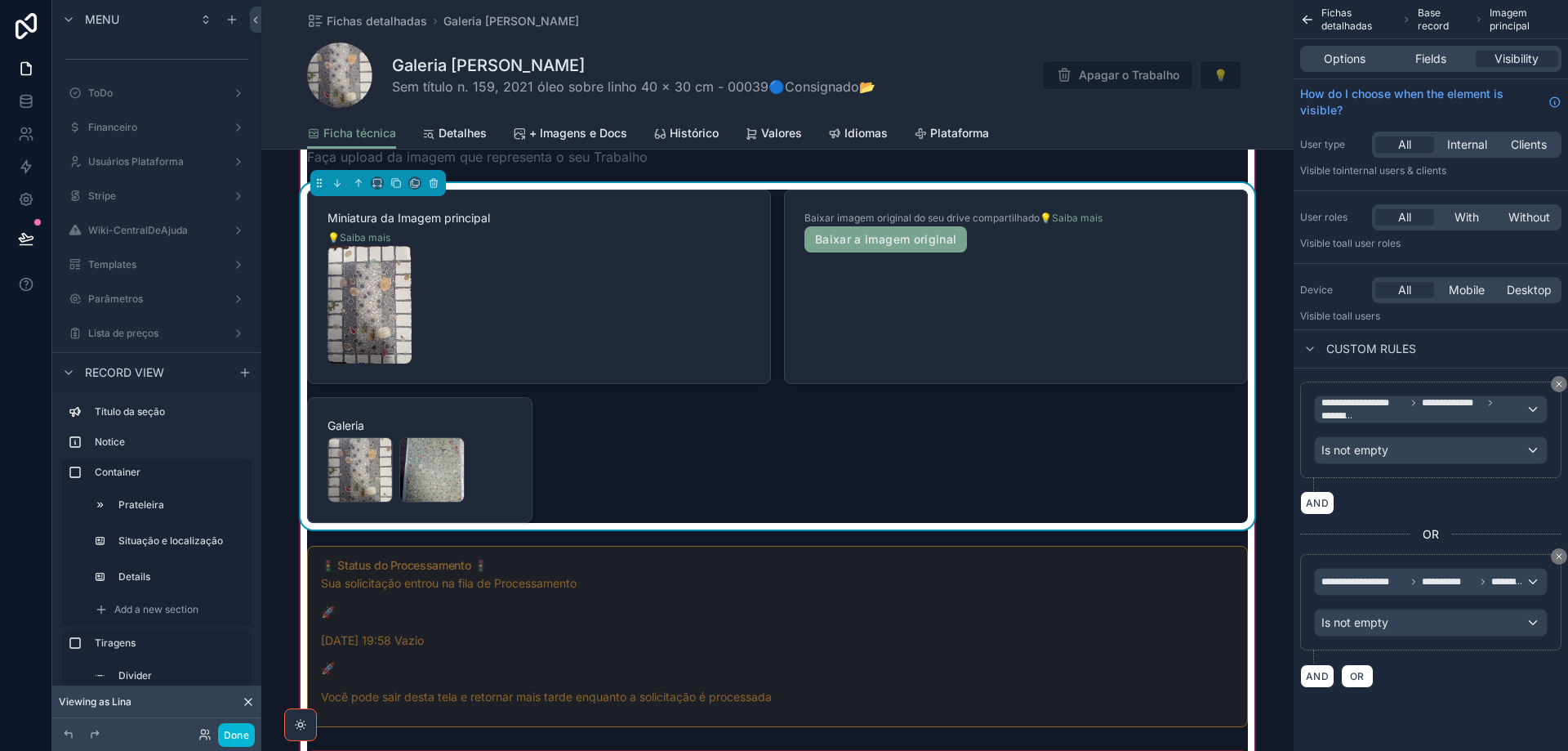
click at [672, 317] on div "scrollable content" at bounding box center [539, 305] width 423 height 118
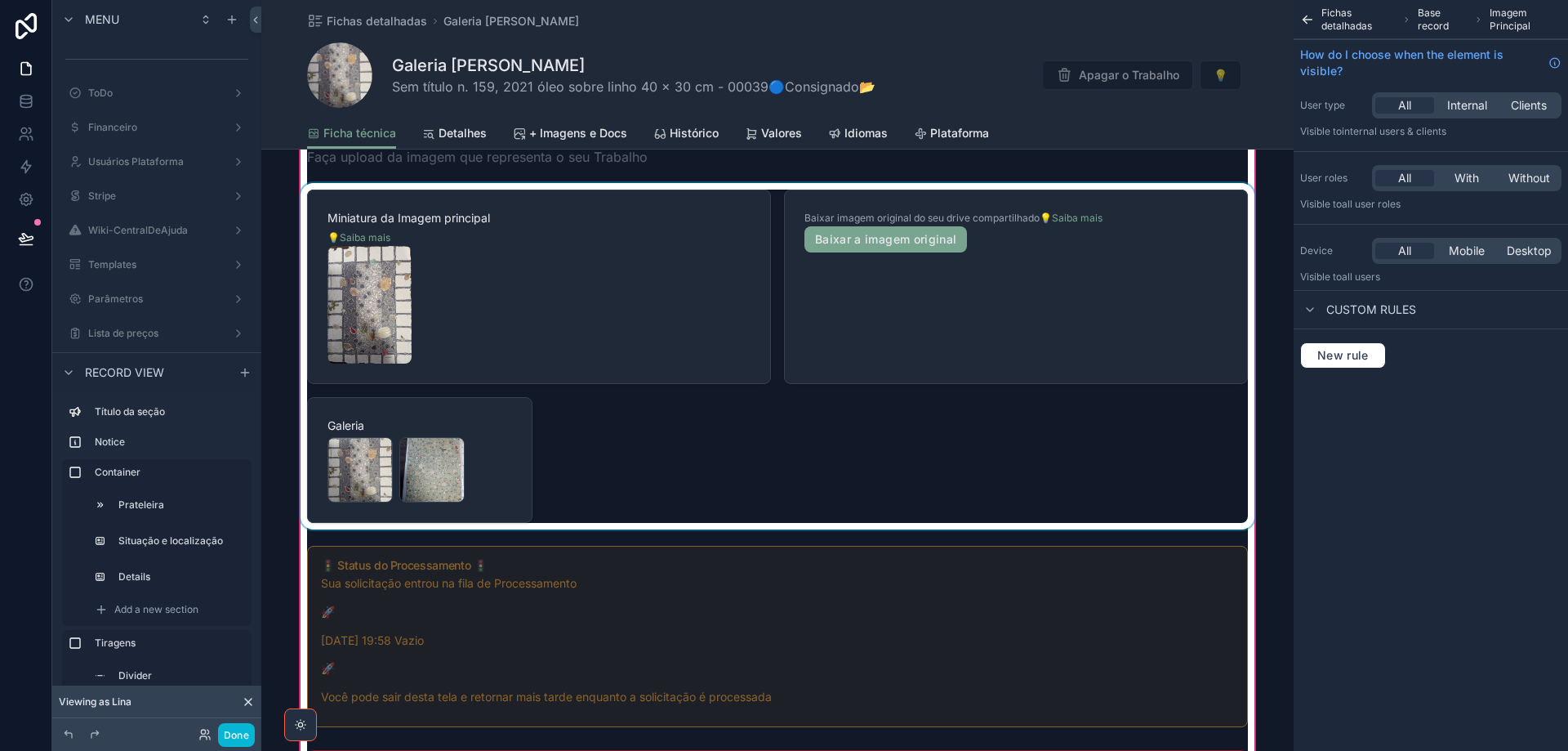
click at [672, 317] on div "scrollable content" at bounding box center [778, 357] width 961 height 347
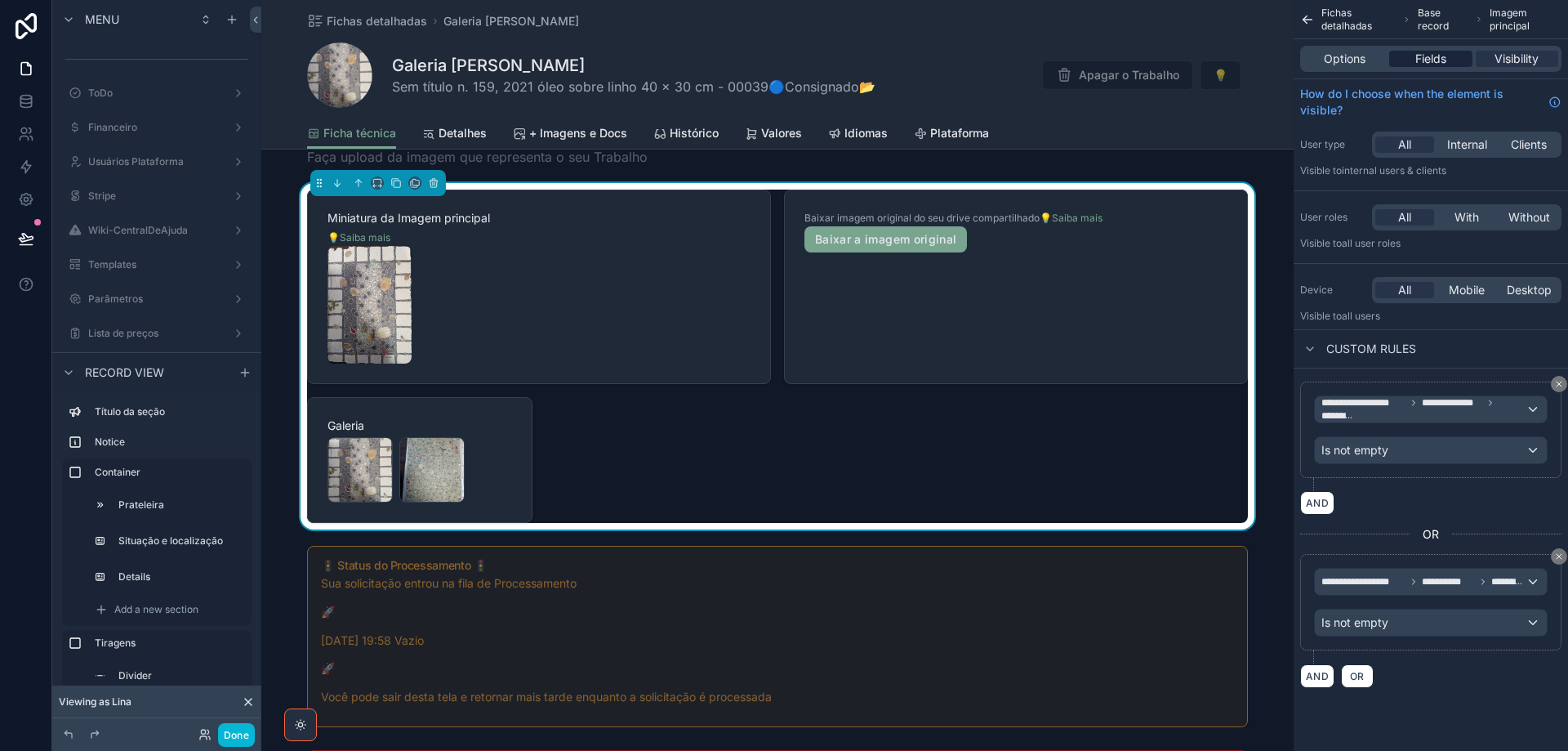
click at [1417, 55] on span "Fields" at bounding box center [1431, 58] width 31 height 16
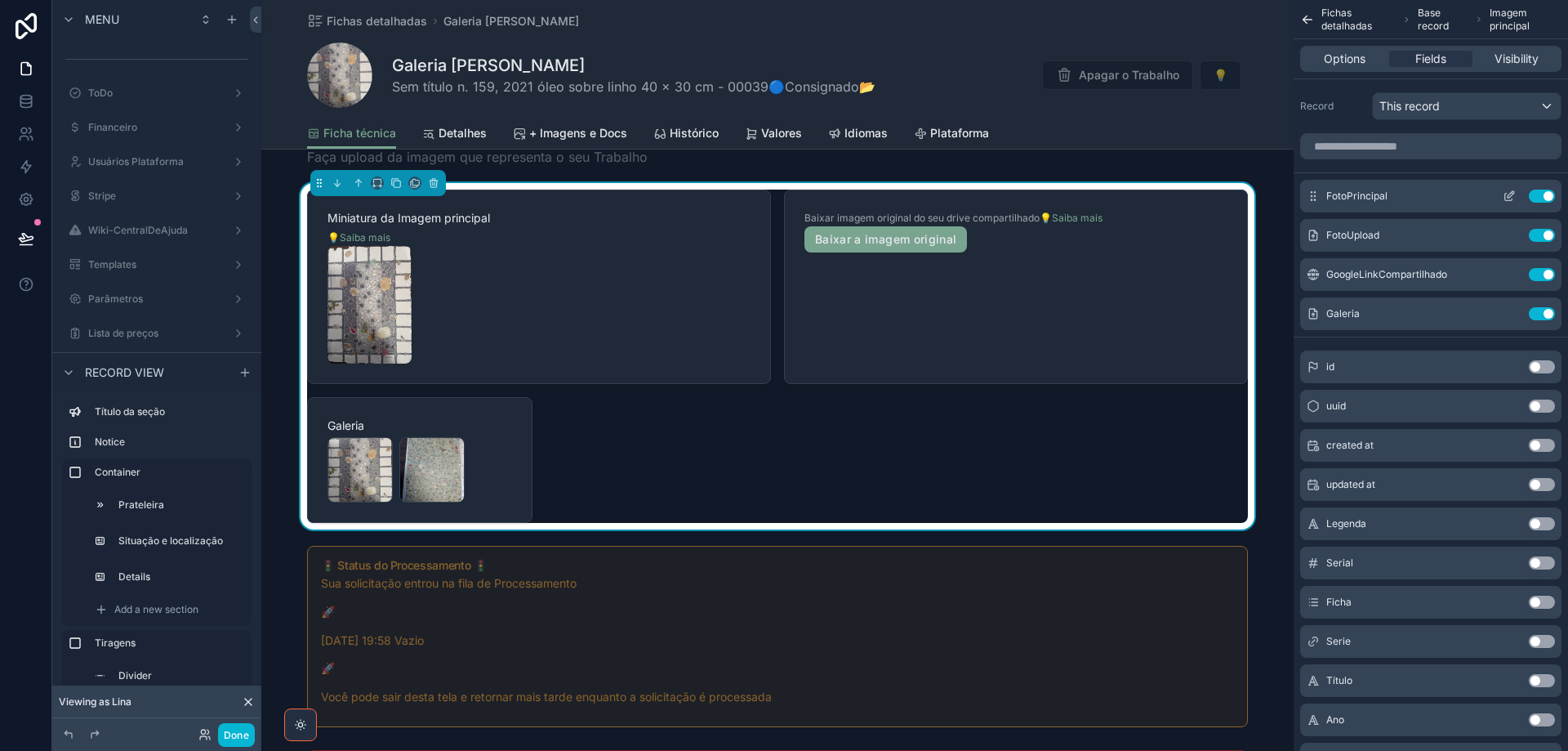
click at [1510, 194] on icon "scrollable content" at bounding box center [1511, 194] width 6 height 6
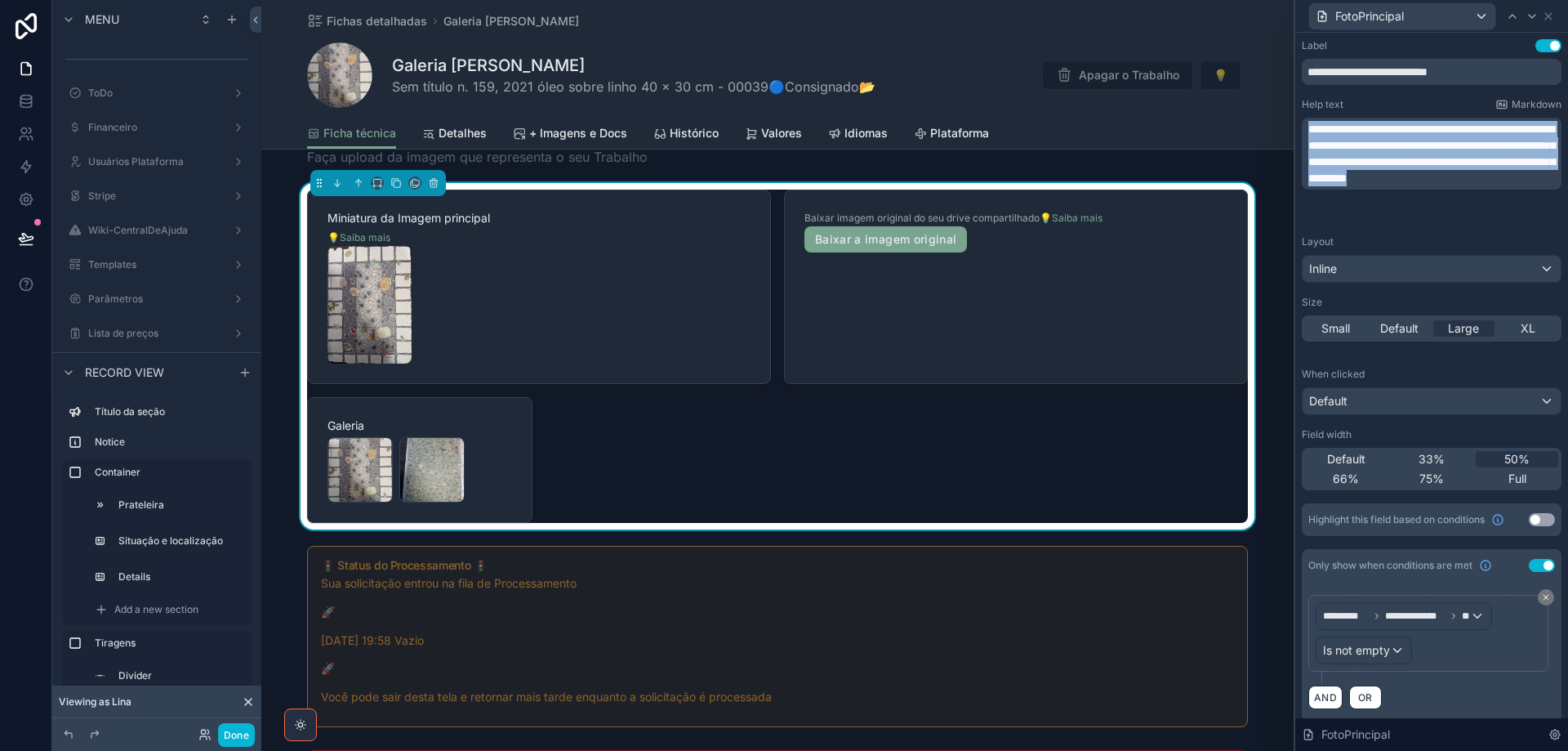
drag, startPoint x: 1440, startPoint y: 216, endPoint x: 1296, endPoint y: 127, distance: 169.3
click at [1296, 127] on div "**********" at bounding box center [1431, 396] width 273 height 729
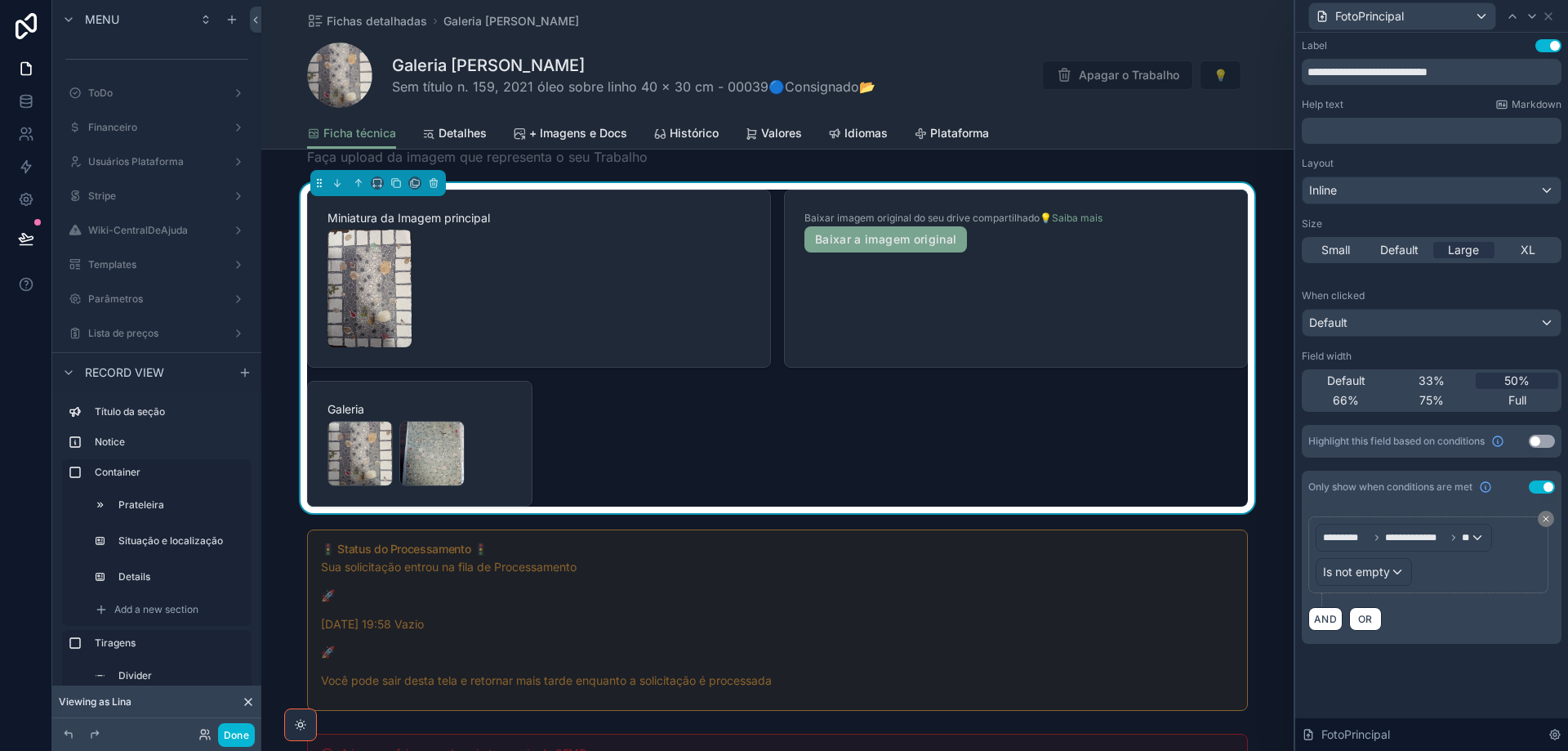
scroll to position [1307, 0]
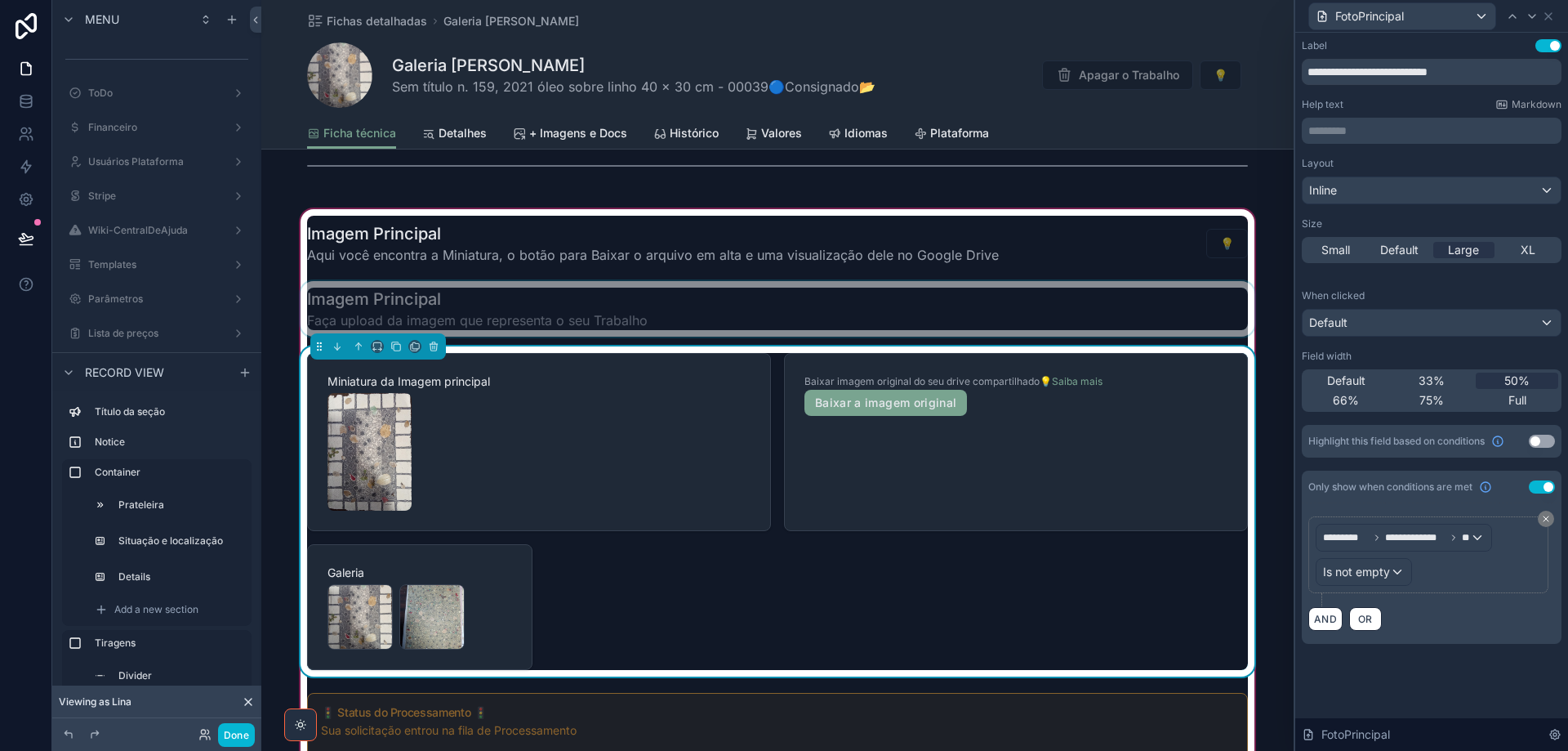
click at [655, 314] on div "scrollable content" at bounding box center [778, 309] width 961 height 56
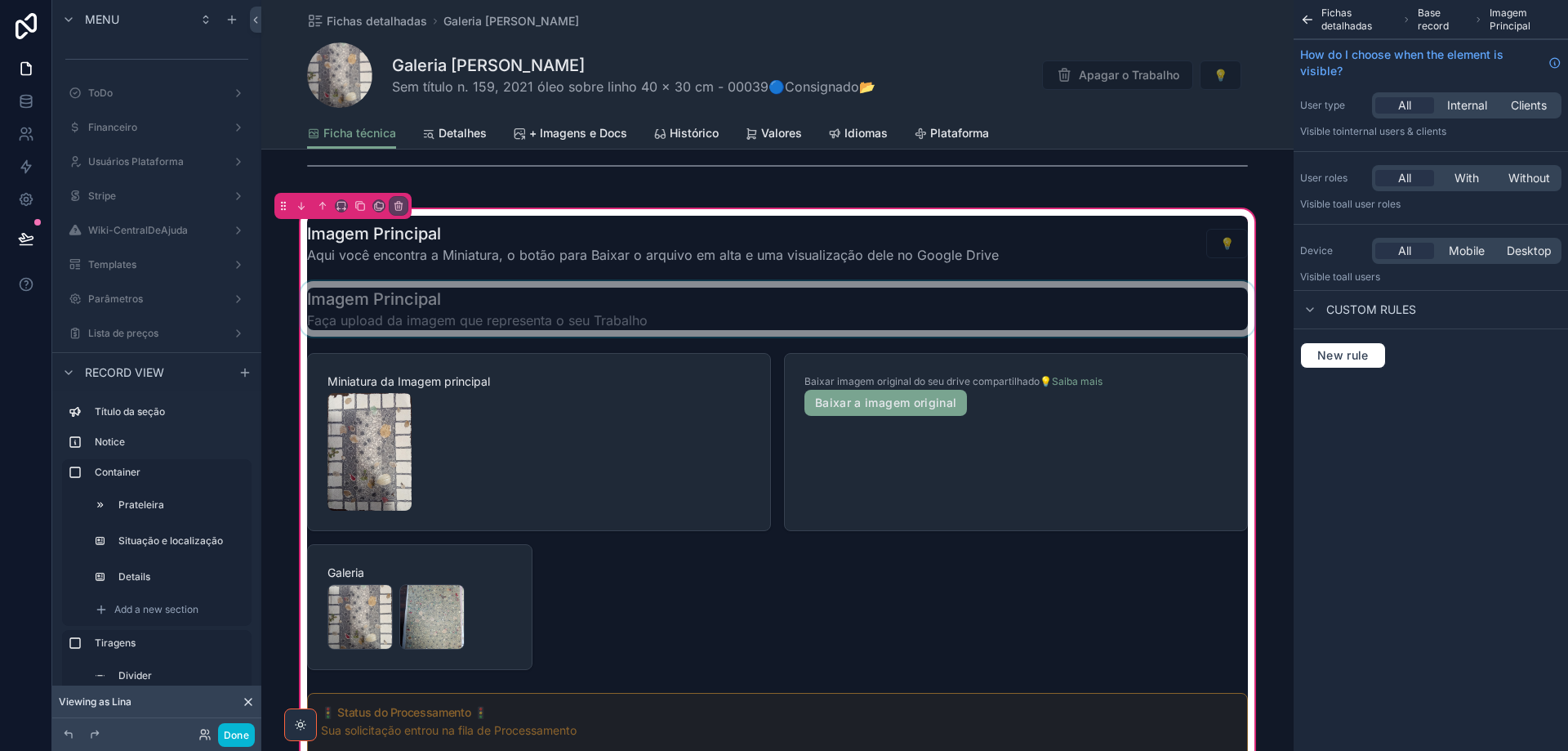
click at [662, 310] on div "scrollable content" at bounding box center [778, 309] width 961 height 56
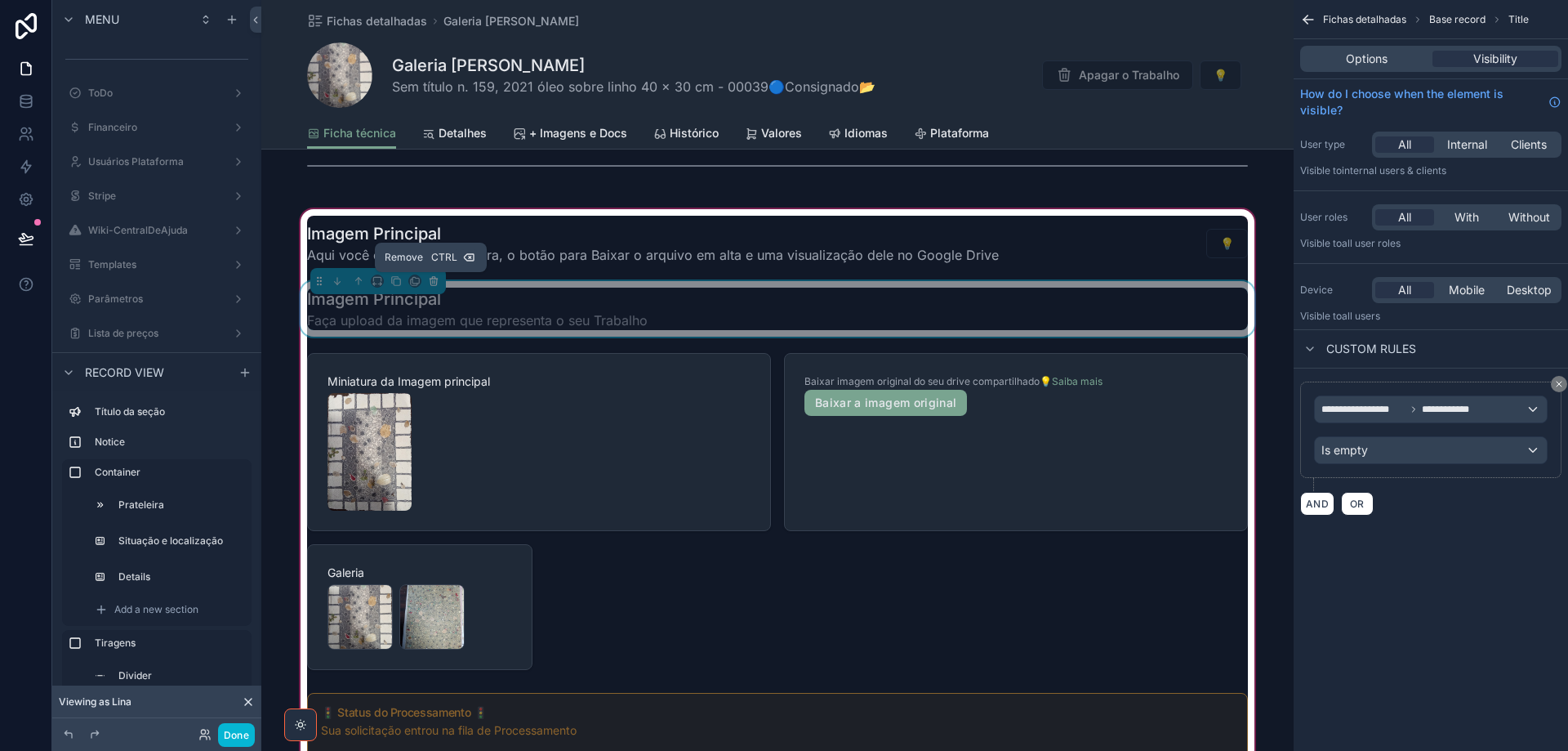
click at [431, 281] on icon "scrollable content" at bounding box center [434, 281] width 12 height 12
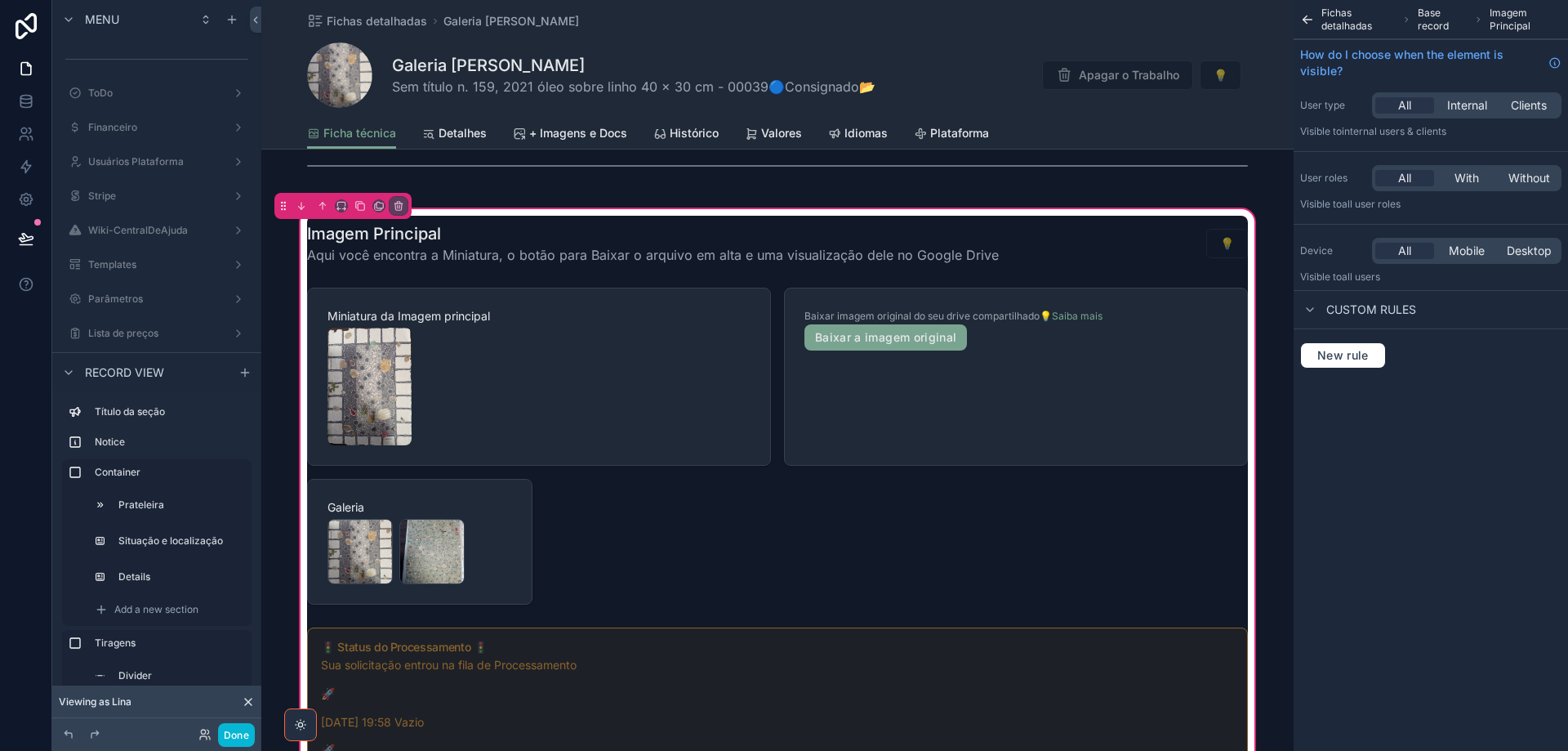
click at [629, 242] on div "scrollable content" at bounding box center [778, 243] width 961 height 56
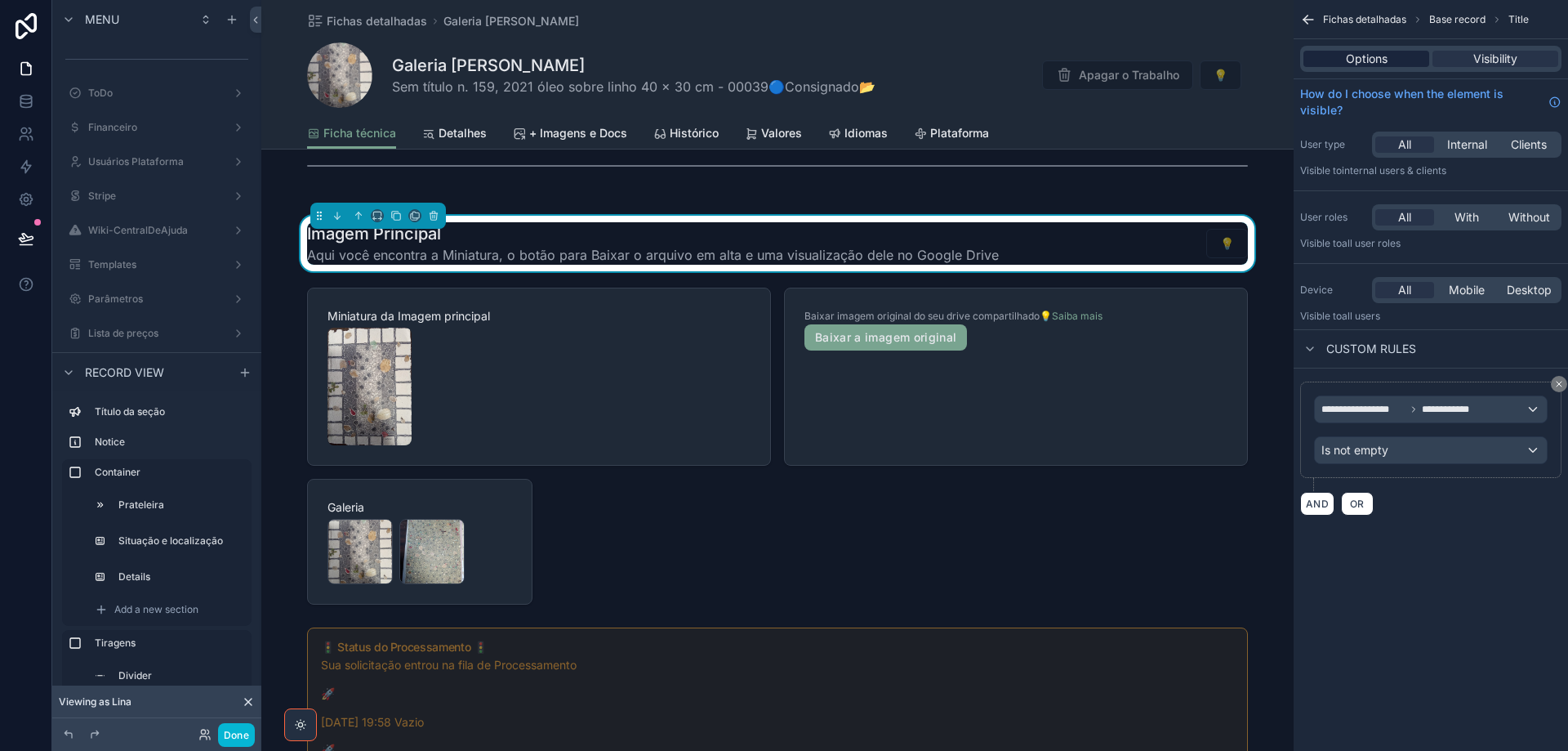
click at [1381, 53] on span "Options" at bounding box center [1367, 58] width 41 height 16
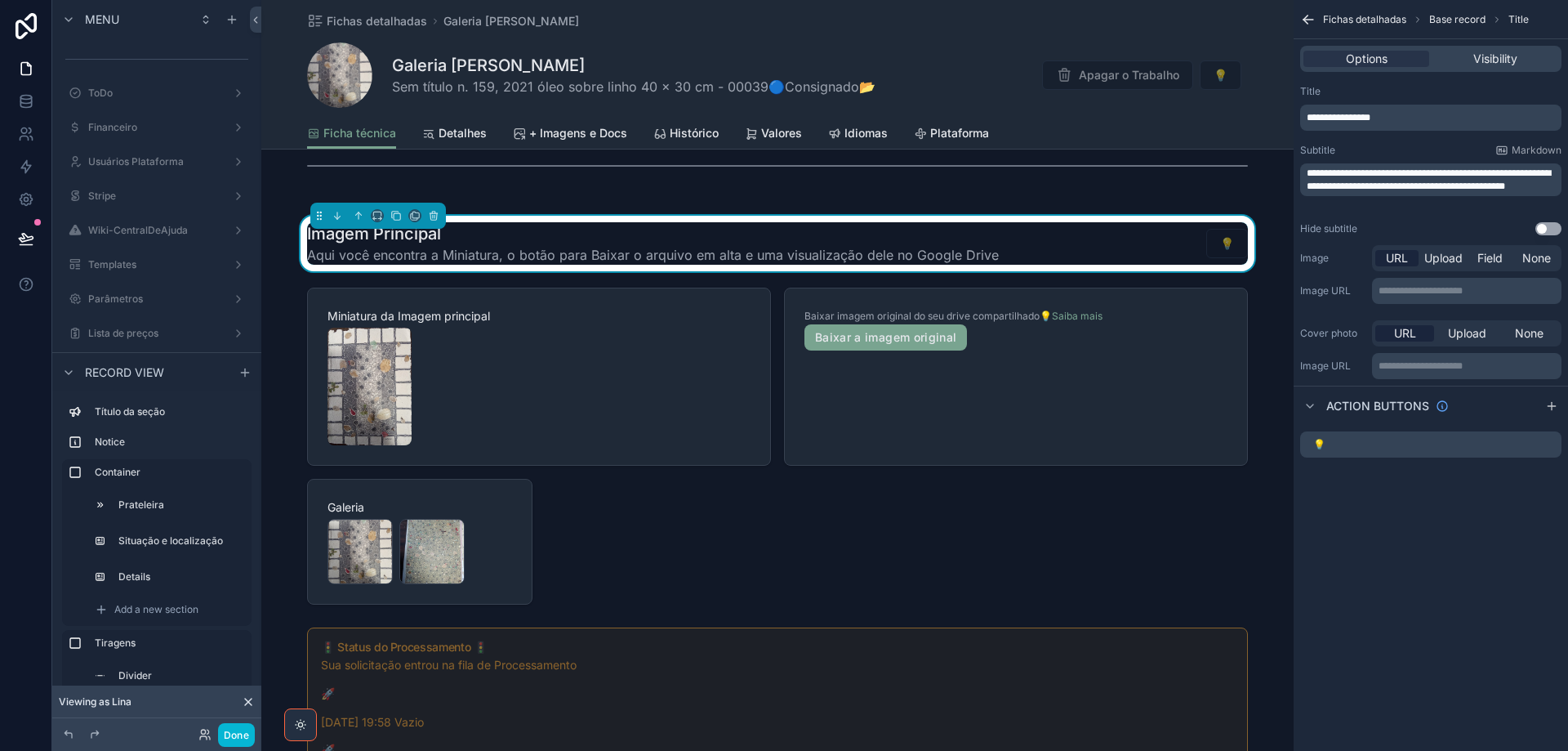
drag, startPoint x: 1401, startPoint y: 118, endPoint x: 1416, endPoint y: 113, distance: 15.8
click at [1416, 113] on p "**********" at bounding box center [1432, 118] width 251 height 13
click at [1425, 81] on div "**********" at bounding box center [1431, 160] width 275 height 163
click at [1395, 178] on span "**********" at bounding box center [1429, 179] width 244 height 22
click at [1387, 193] on p "**********" at bounding box center [1432, 180] width 251 height 26
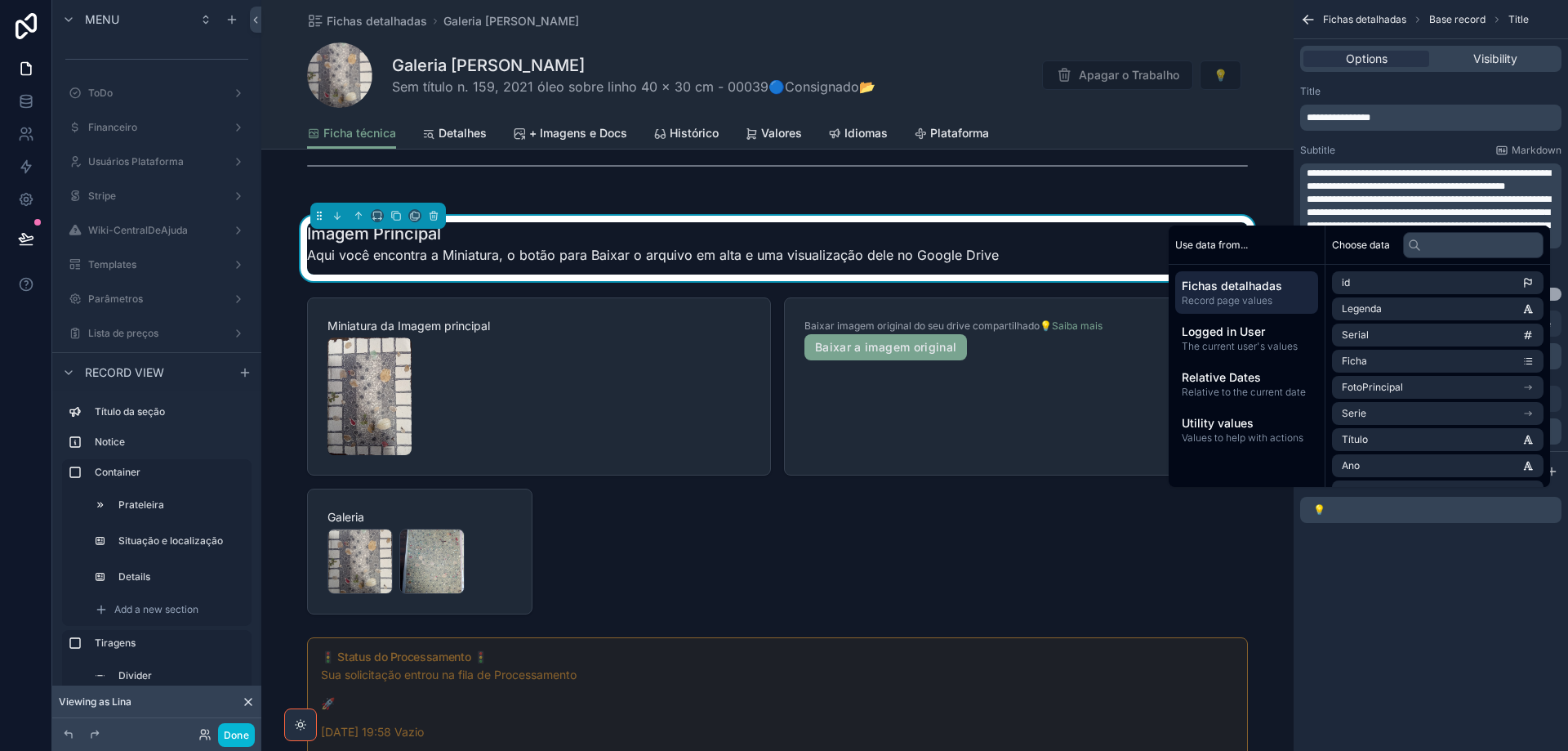
scroll to position [0, 0]
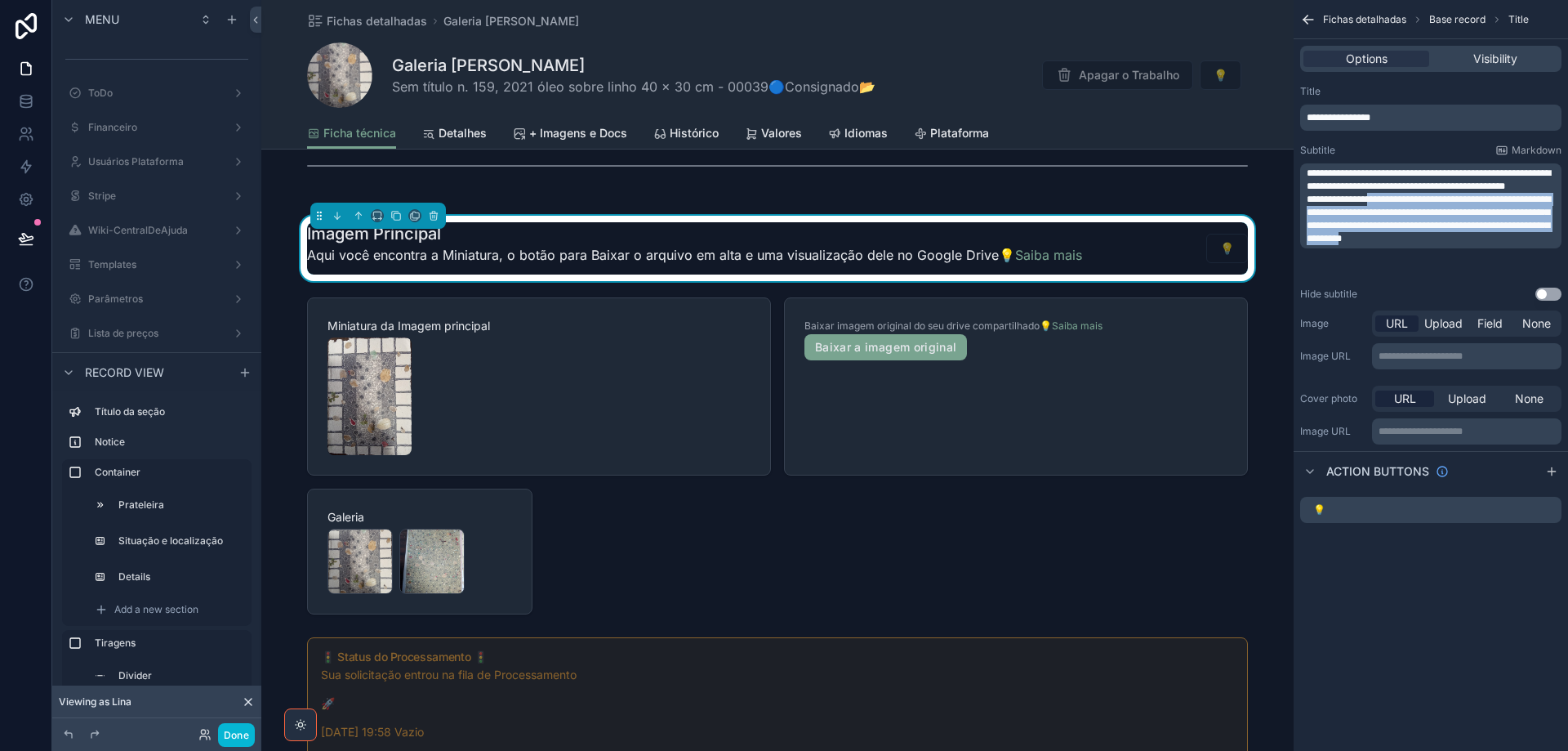
drag, startPoint x: 1311, startPoint y: 226, endPoint x: 1480, endPoint y: 266, distance: 173.7
click at [1480, 243] on span "**********" at bounding box center [1429, 218] width 244 height 49
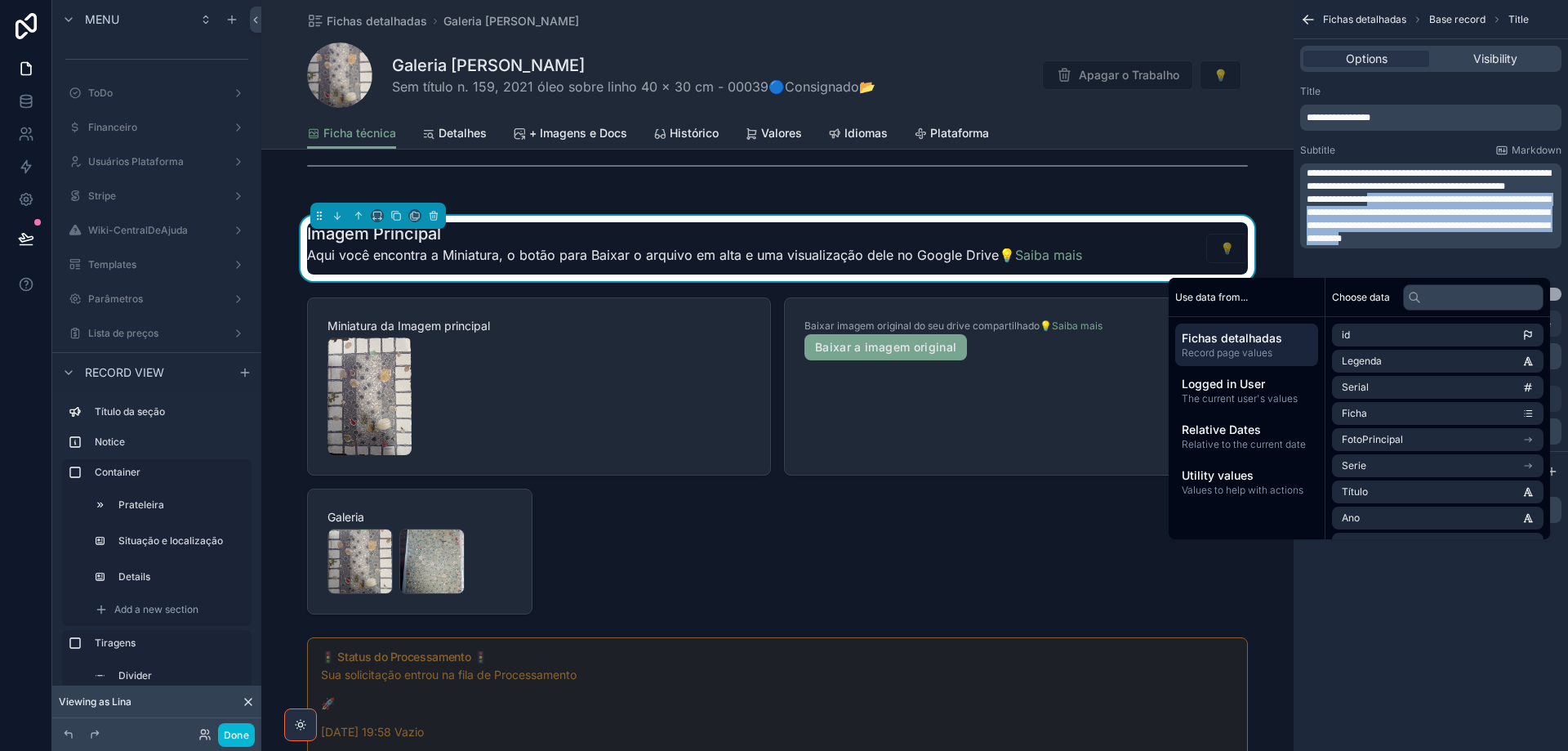
copy span "**********"
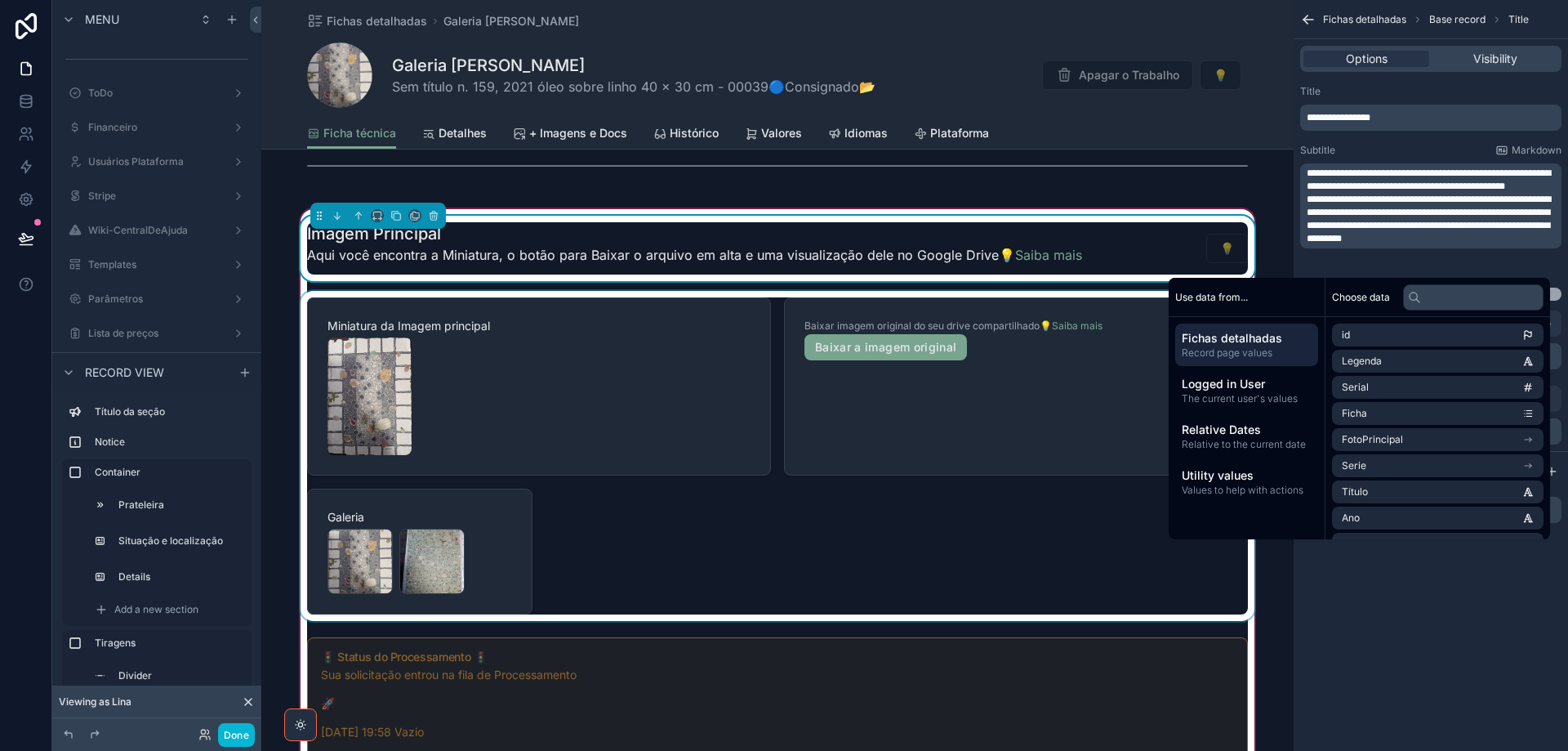
click at [1014, 446] on div "scrollable content" at bounding box center [778, 455] width 961 height 330
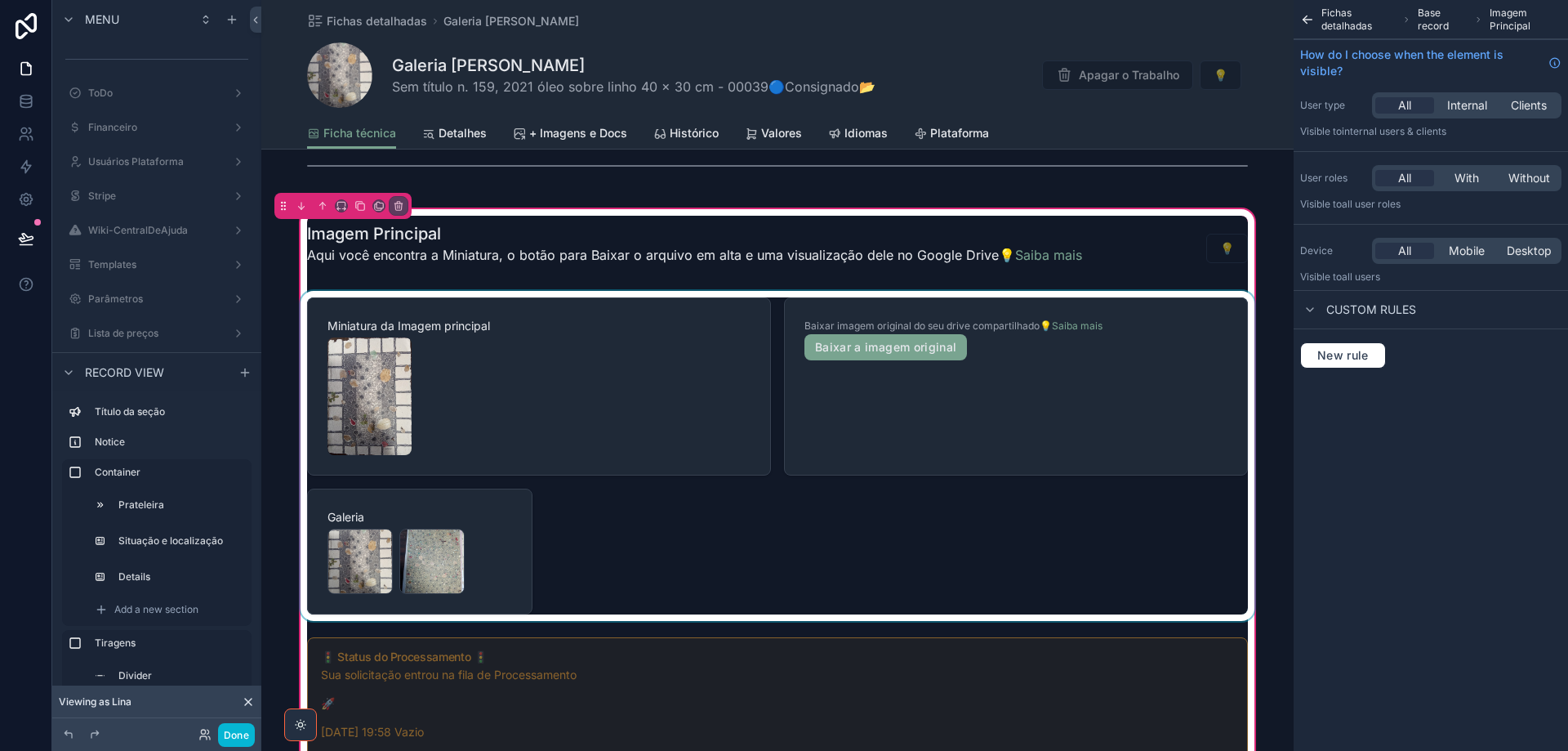
click at [1017, 426] on div "scrollable content" at bounding box center [778, 455] width 961 height 330
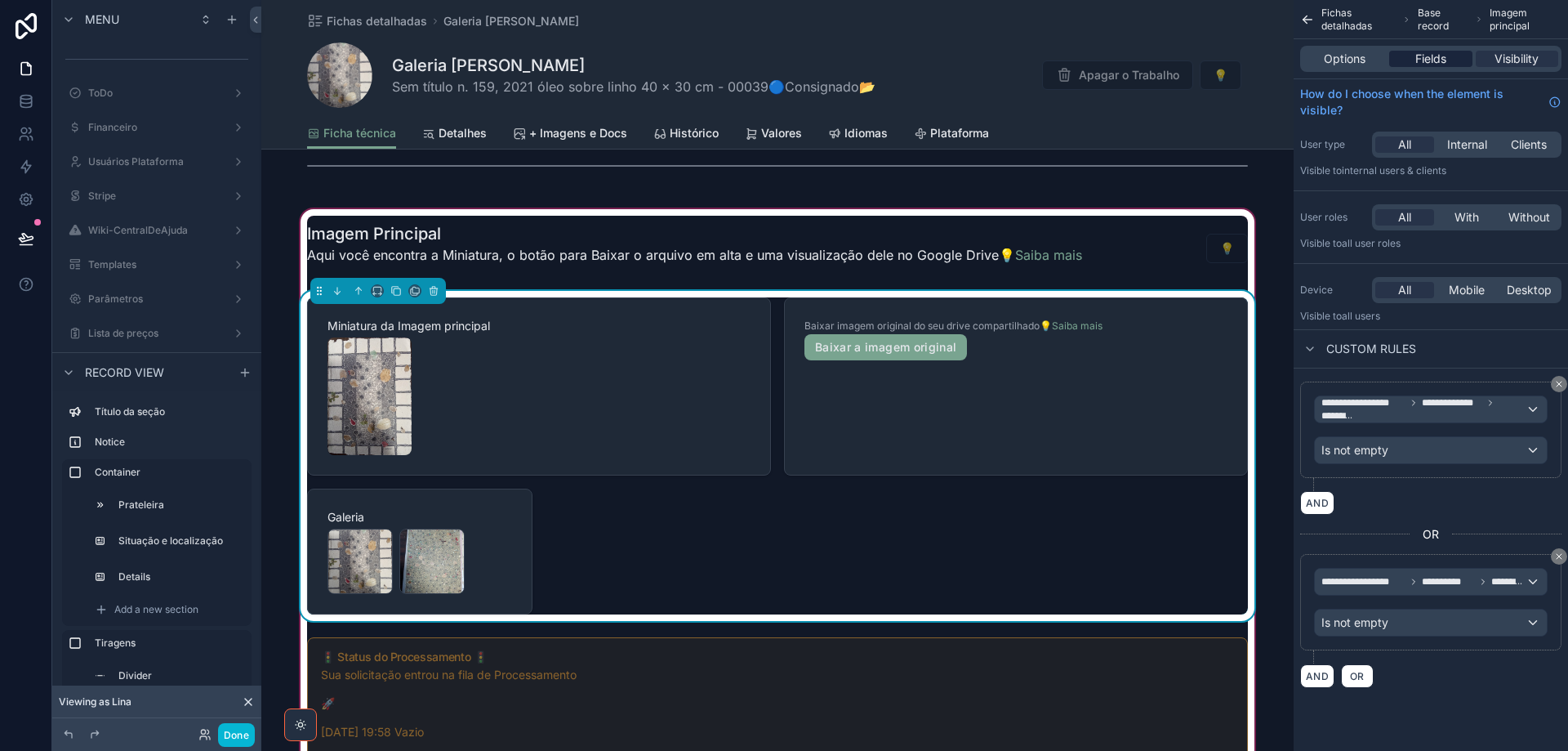
click at [1445, 54] on span "Fields" at bounding box center [1431, 58] width 31 height 16
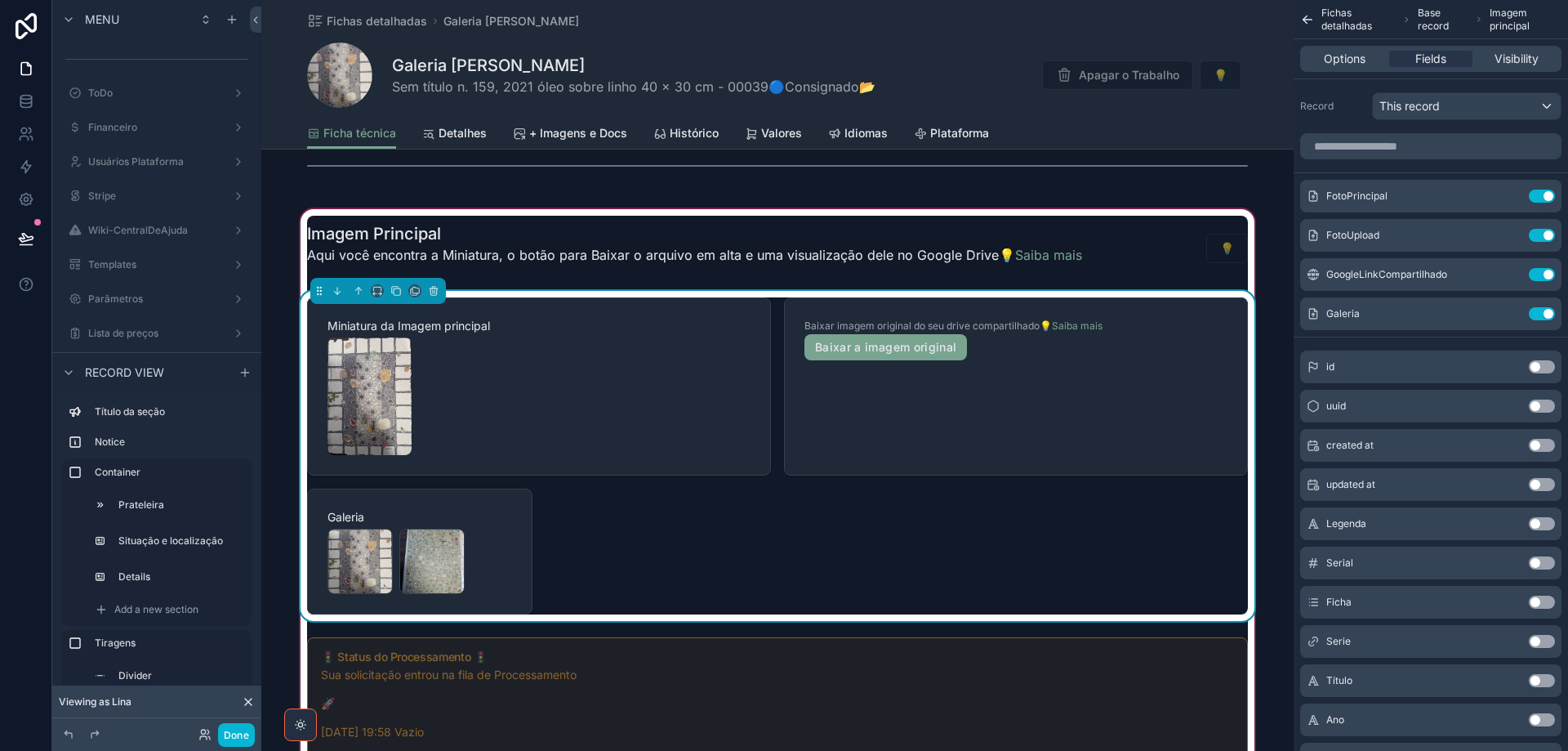
click at [1102, 435] on div "Baixar imagem original do seu drive compartilhado 💡Saiba mais Baixar a imagem o…" at bounding box center [1016, 386] width 464 height 178
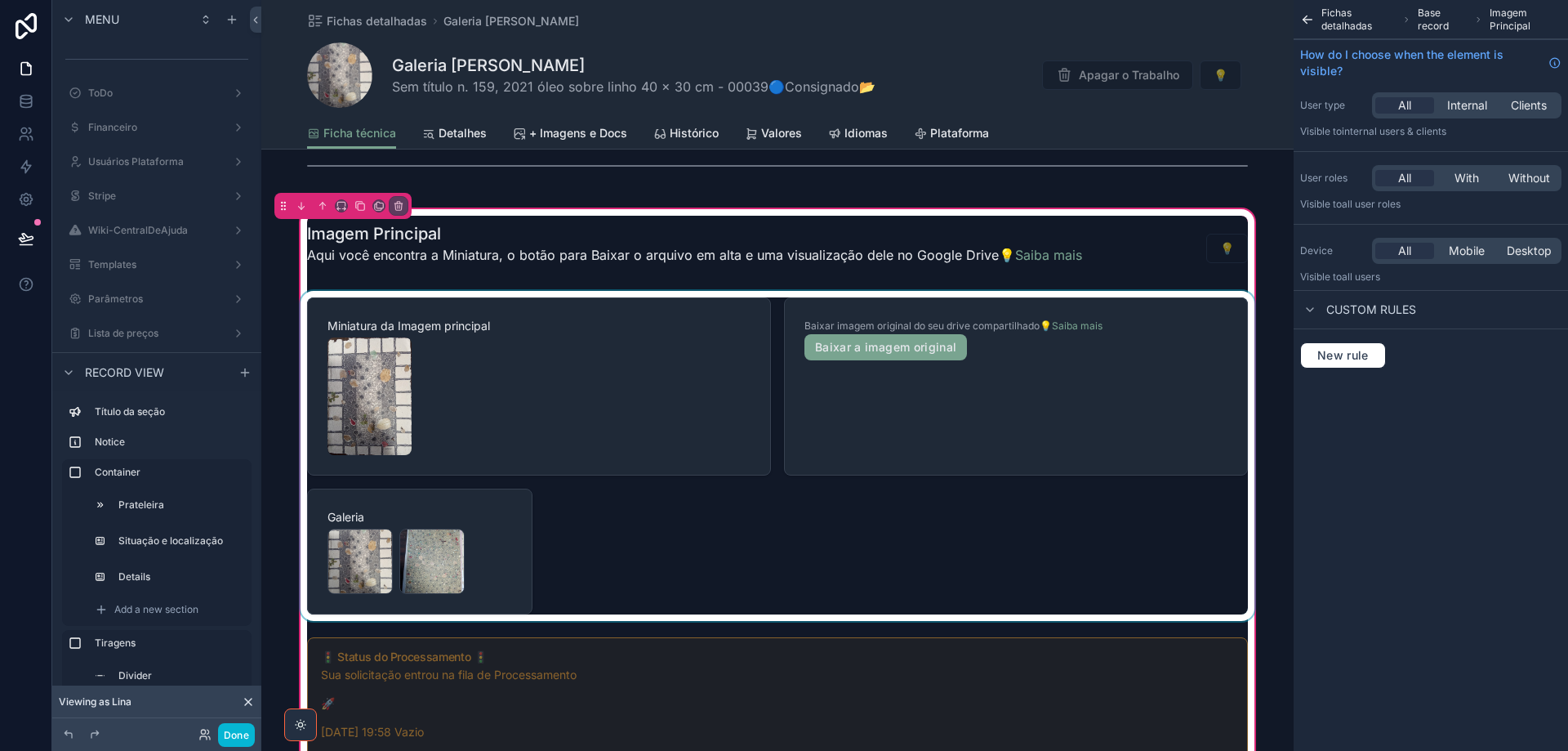
click at [1102, 435] on div "scrollable content" at bounding box center [778, 455] width 961 height 330
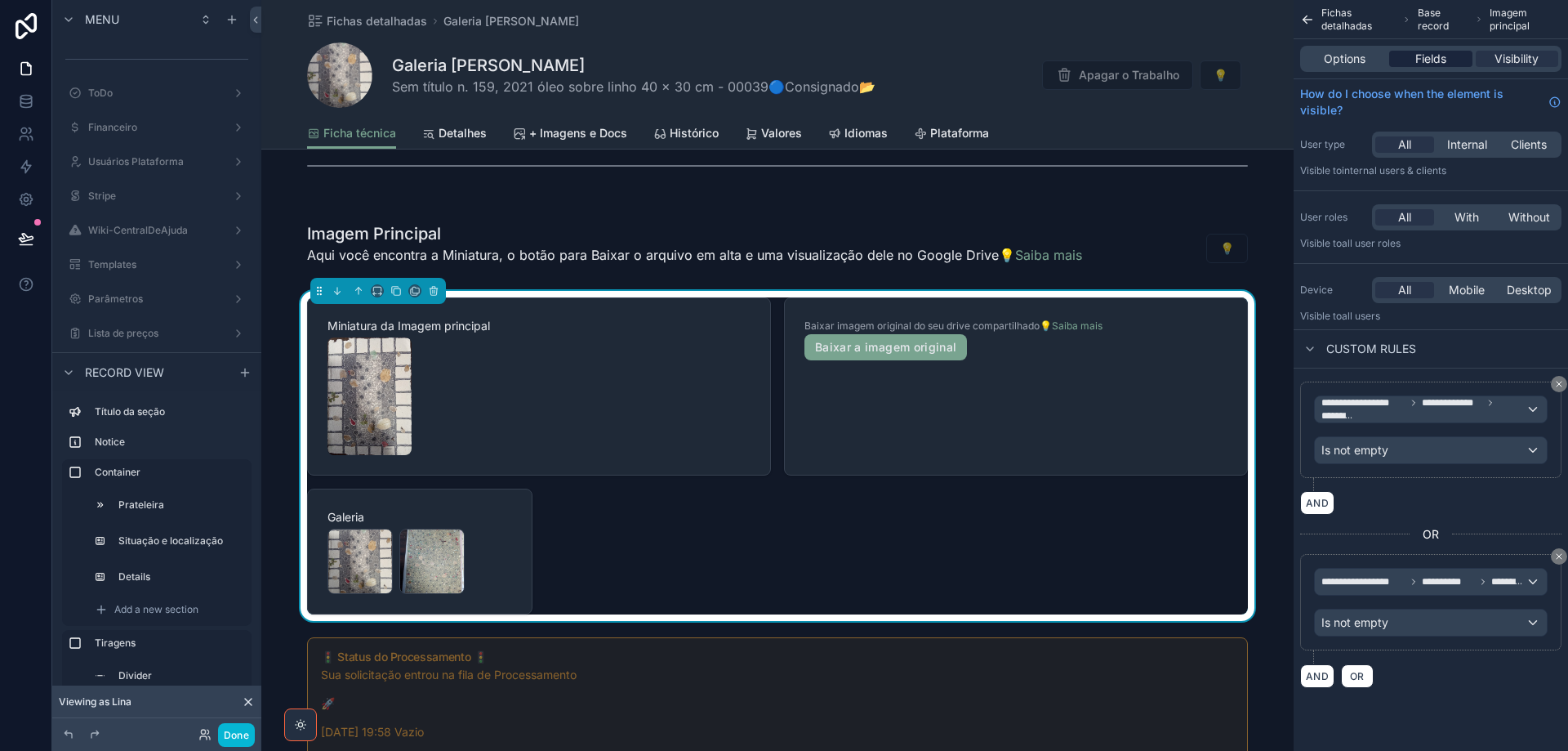
click at [1440, 58] on span "Fields" at bounding box center [1431, 58] width 31 height 16
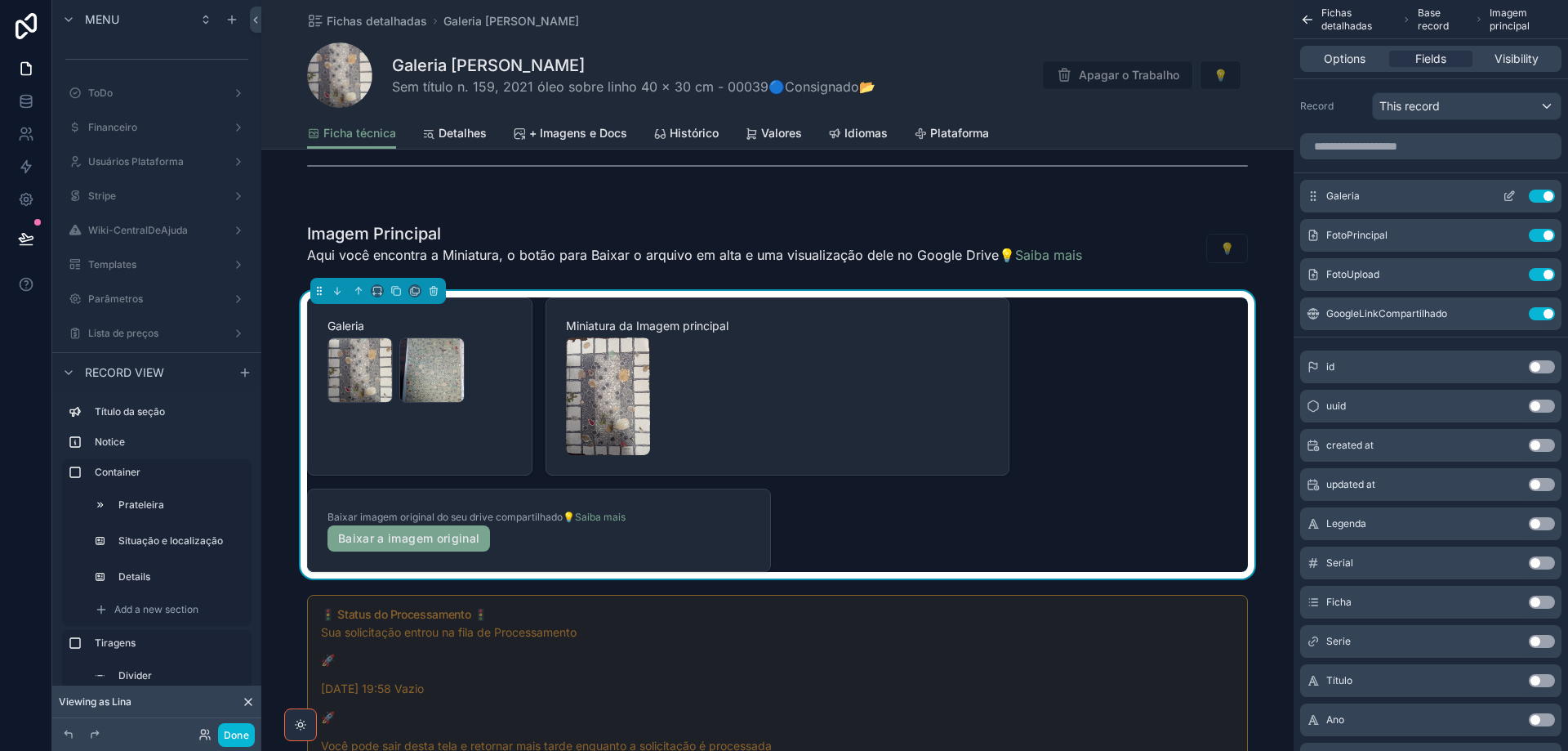
click at [1508, 197] on icon "scrollable content" at bounding box center [1511, 194] width 6 height 6
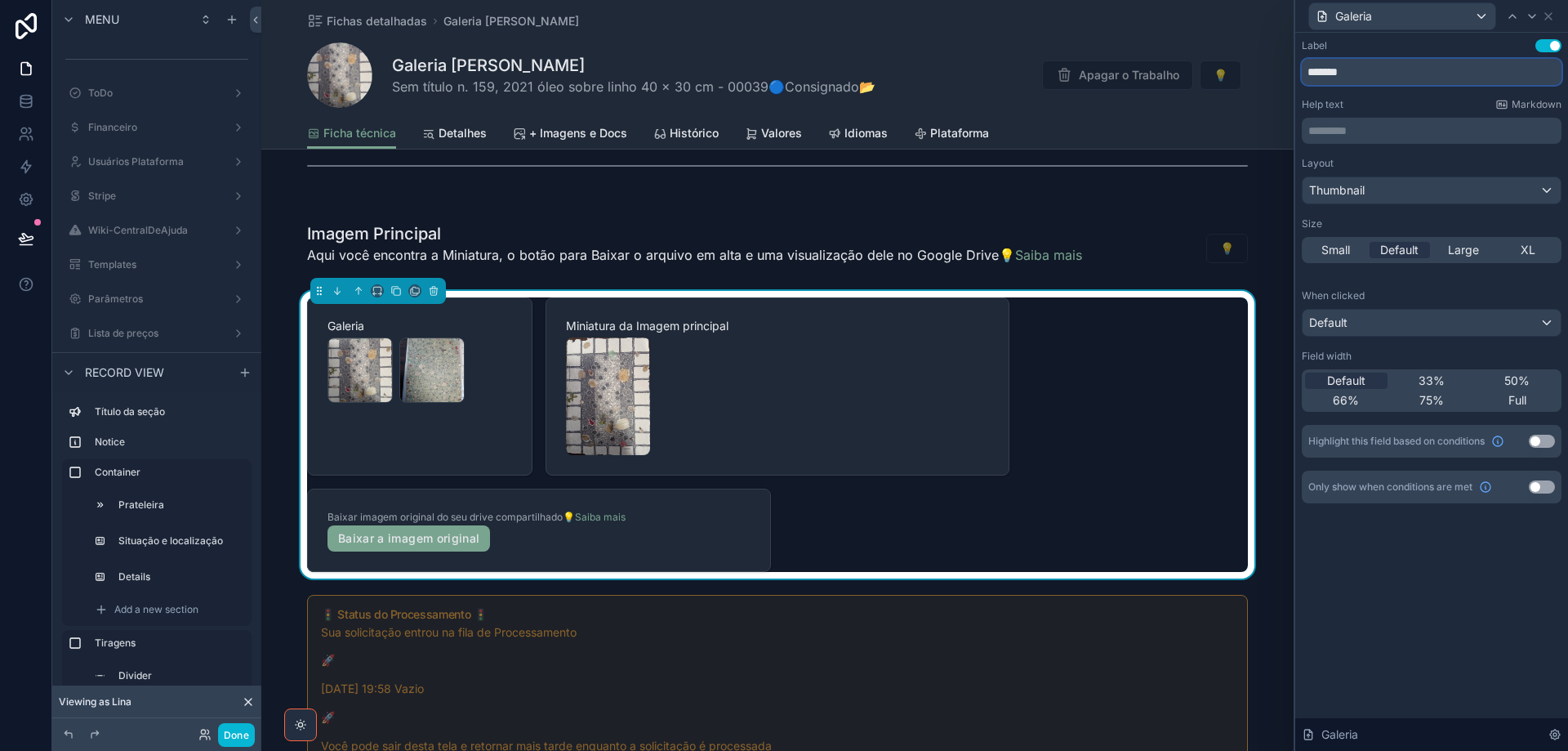
drag, startPoint x: 1481, startPoint y: 76, endPoint x: 1299, endPoint y: 74, distance: 182.0
click at [1299, 74] on div "Label Use setting ******* Help text Markdown ********* ﻿ Layout Thumbnail Size …" at bounding box center [1431, 287] width 273 height 510
type input "*******"
click at [1530, 250] on span "XL" at bounding box center [1528, 250] width 14 height 16
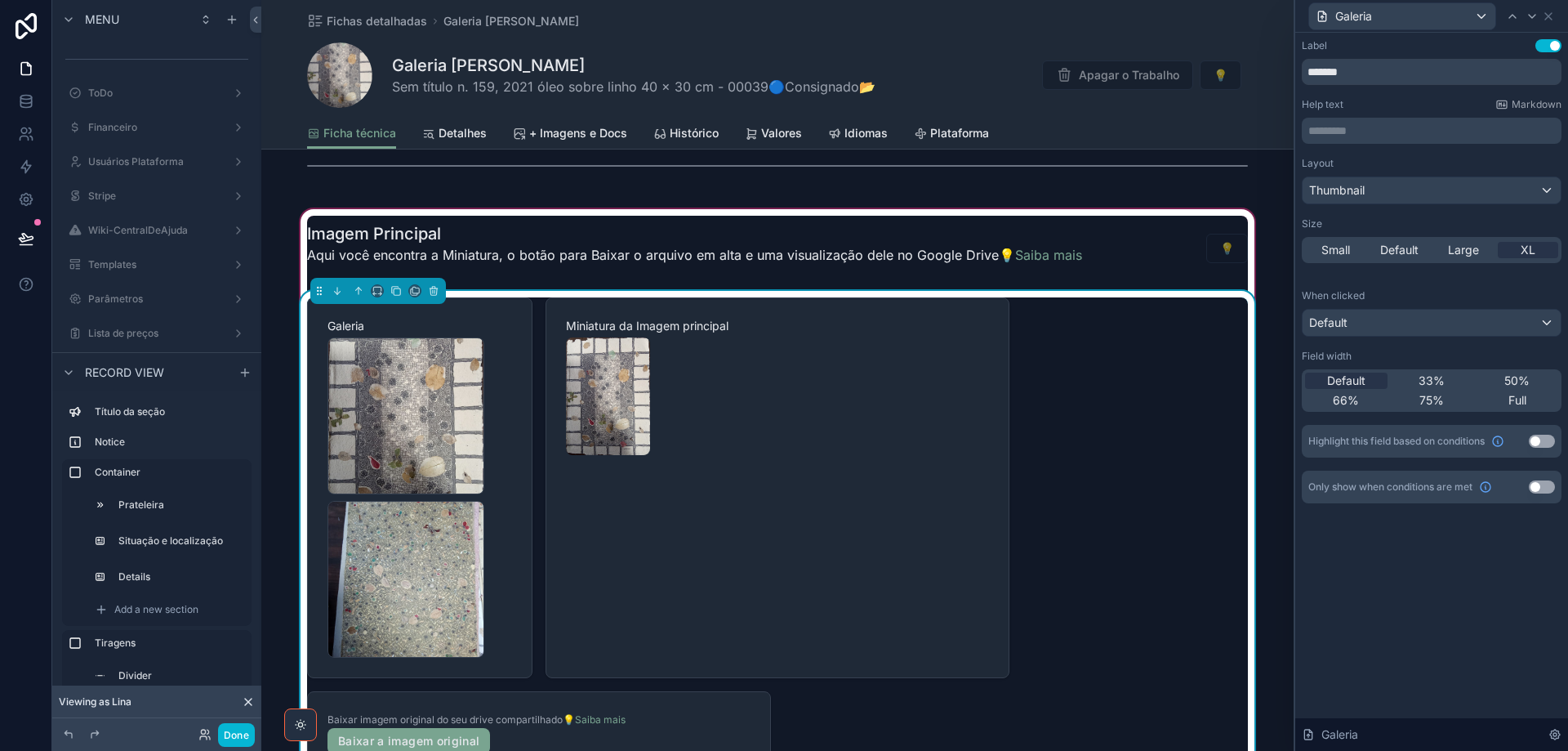
click at [1110, 458] on div "Galeria IMG_20250415_122711701 .jpg IMG_20250415_142035955 .jpg Miniatura da Im…" at bounding box center [778, 535] width 941 height 477
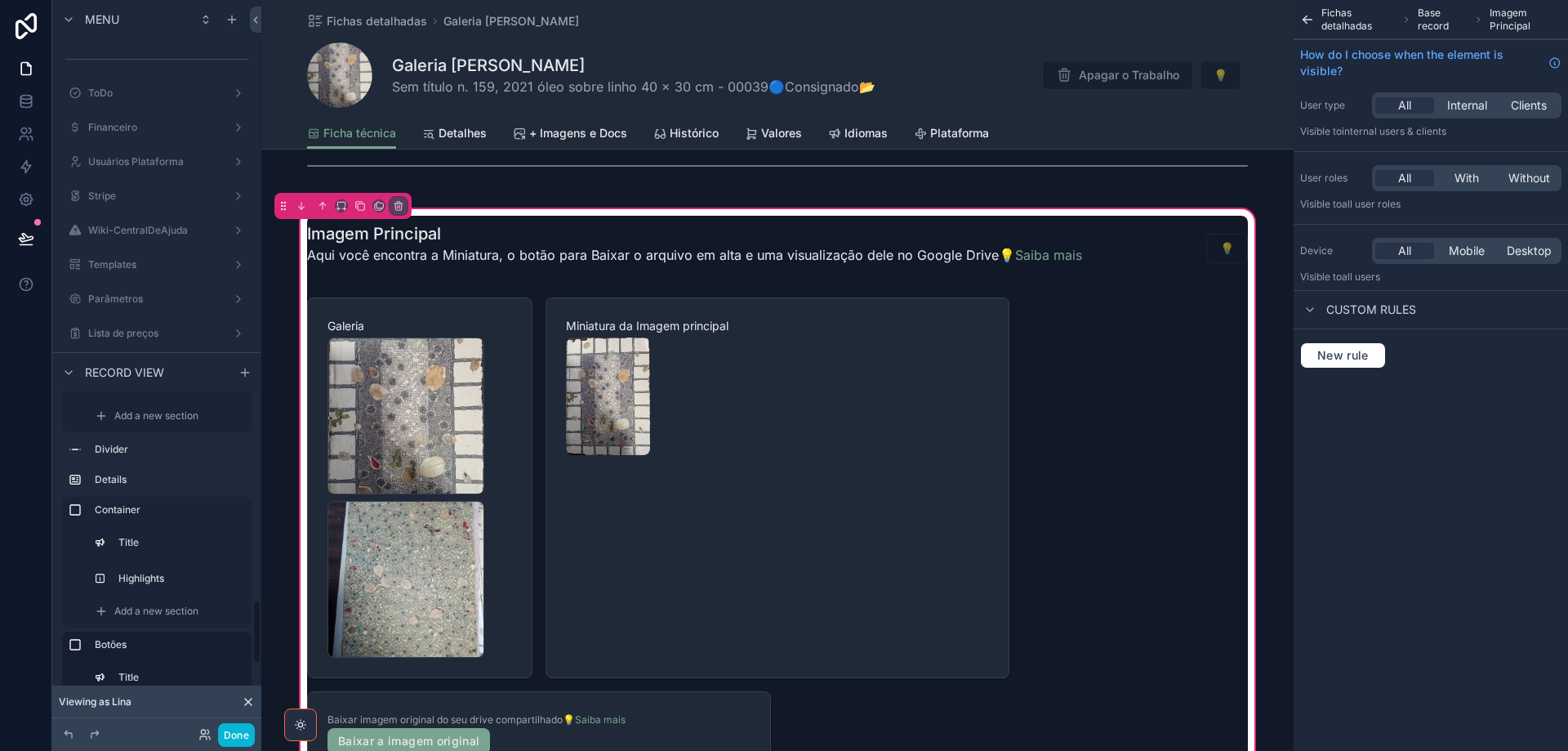
scroll to position [984, 0]
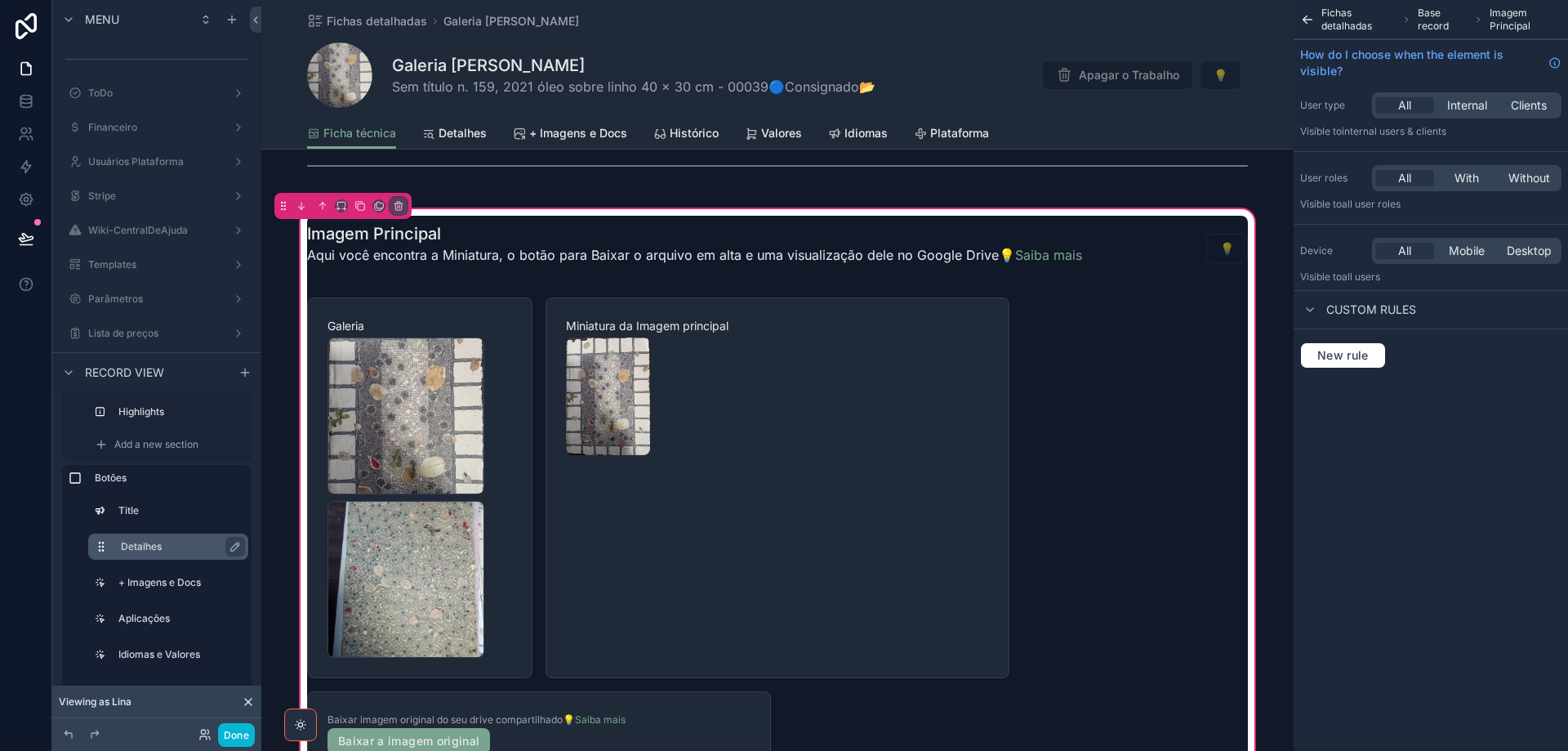
click at [181, 550] on label "Detalhes" at bounding box center [178, 546] width 114 height 13
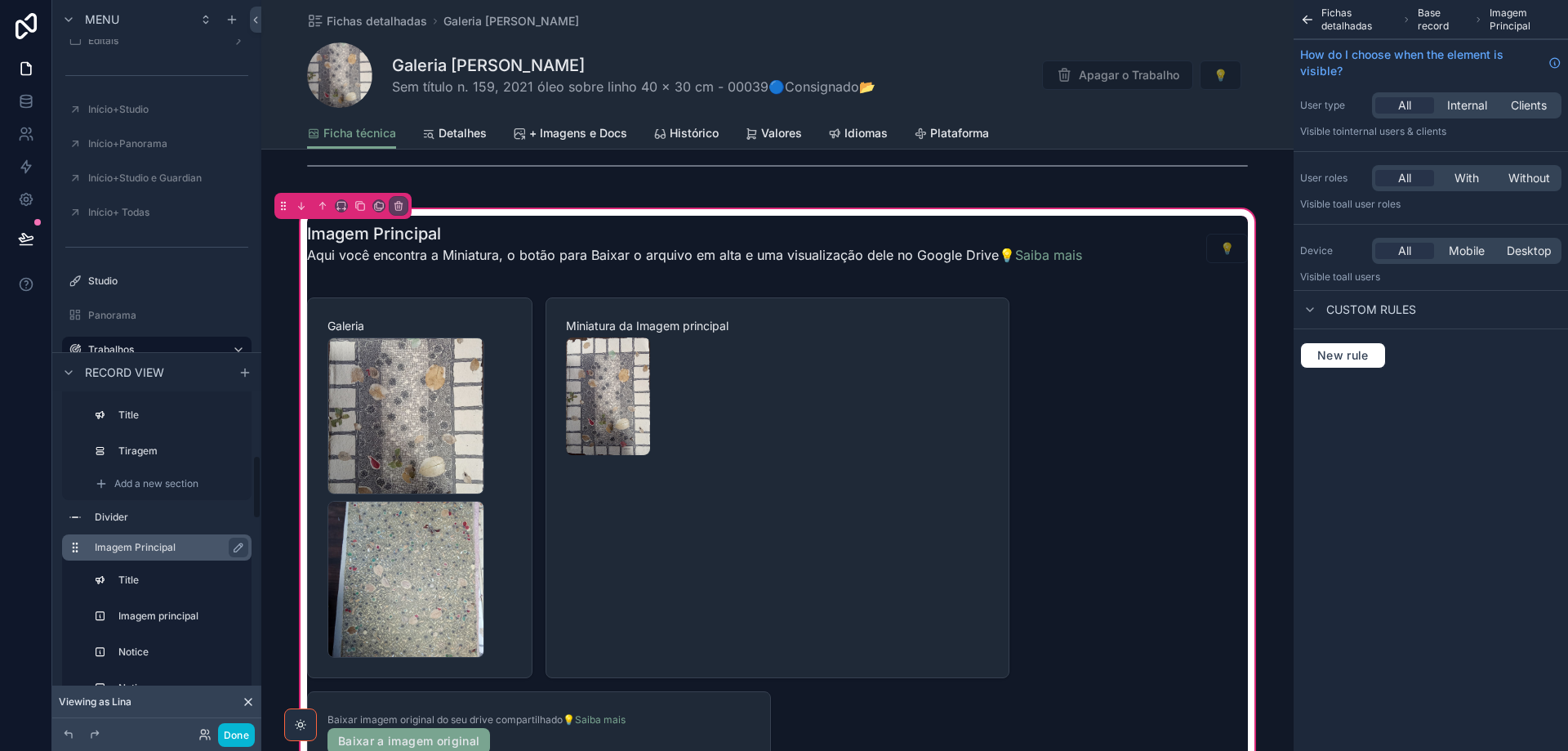
scroll to position [378, 0]
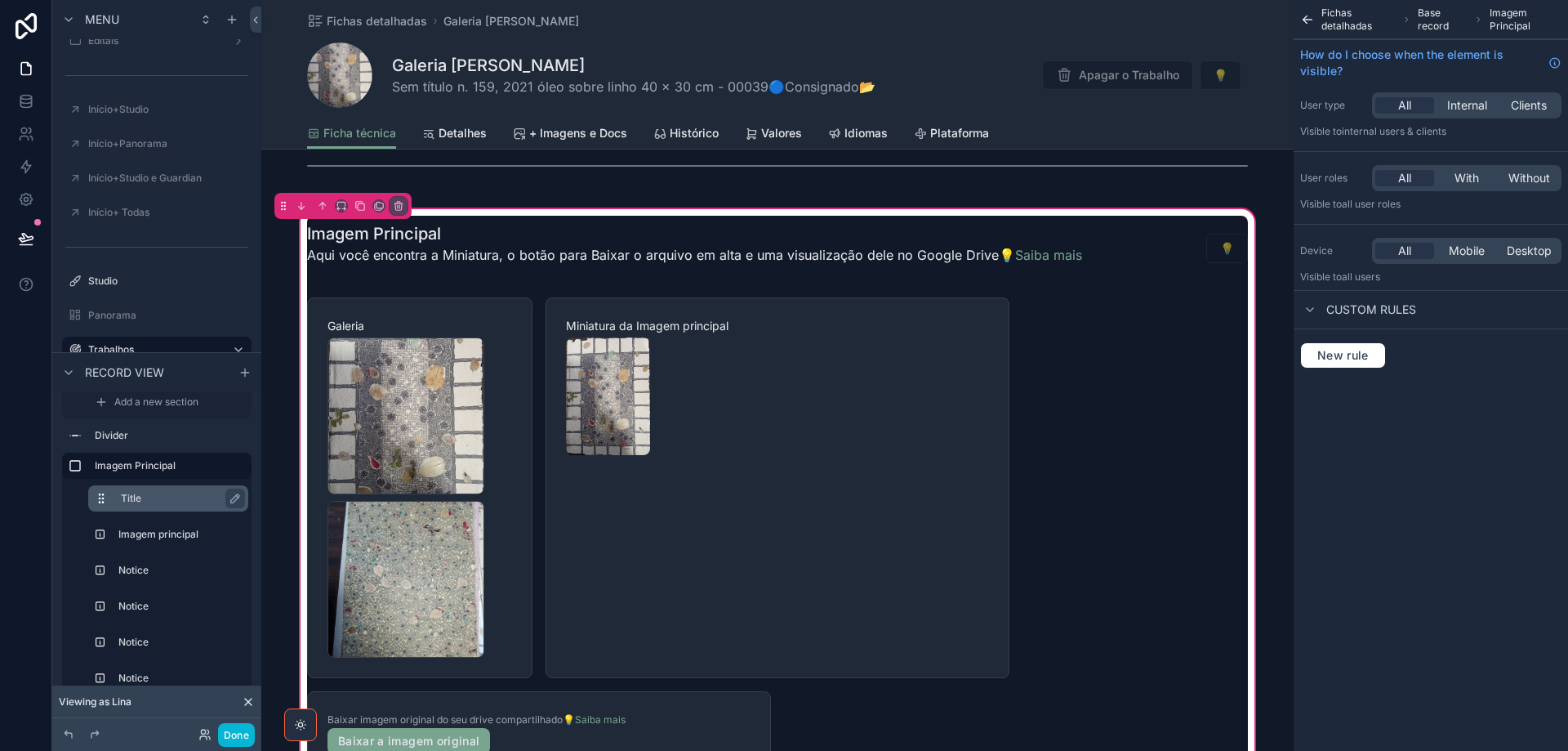
click at [182, 501] on label "Title" at bounding box center [178, 499] width 114 height 13
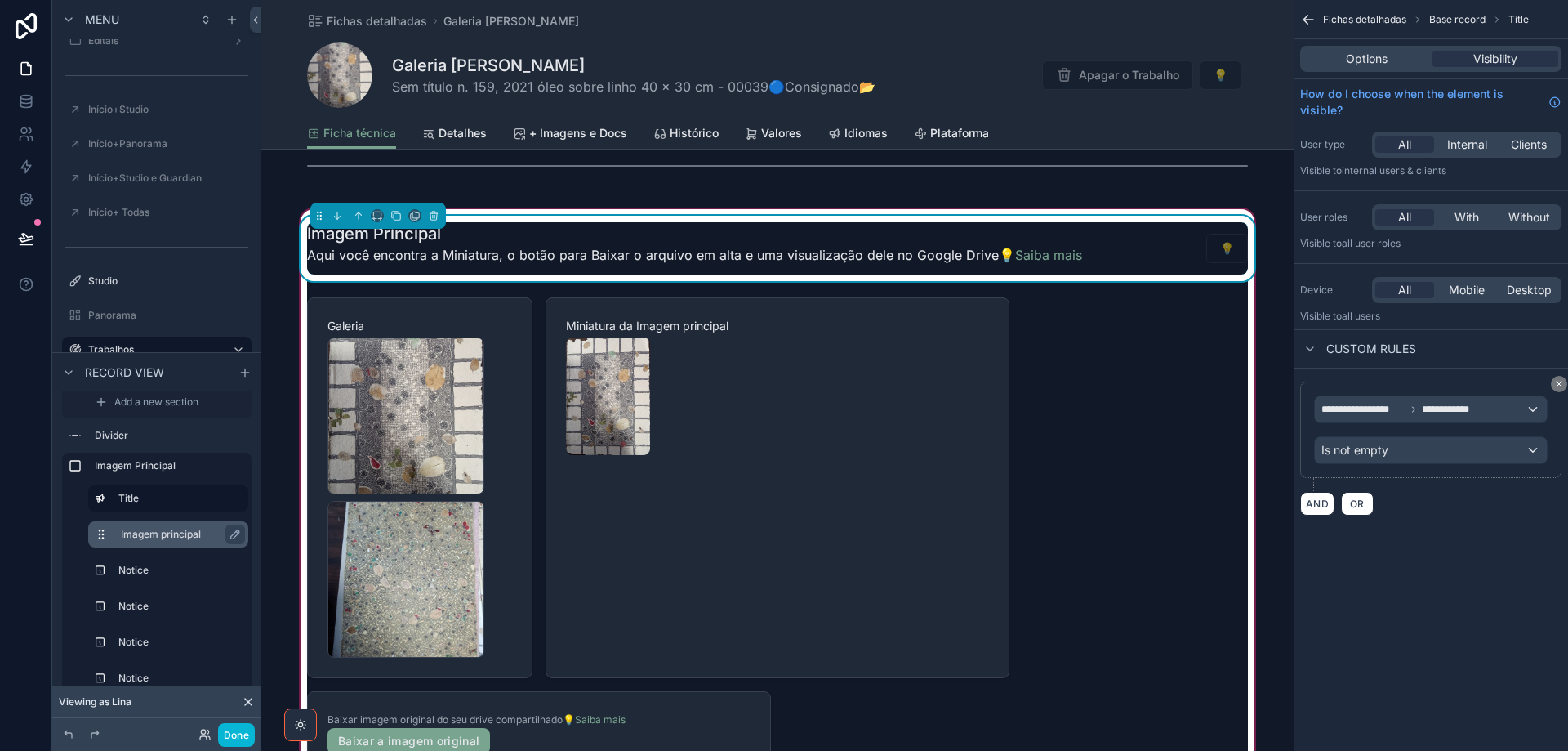
click at [184, 526] on div "Imagem principal" at bounding box center [181, 535] width 121 height 20
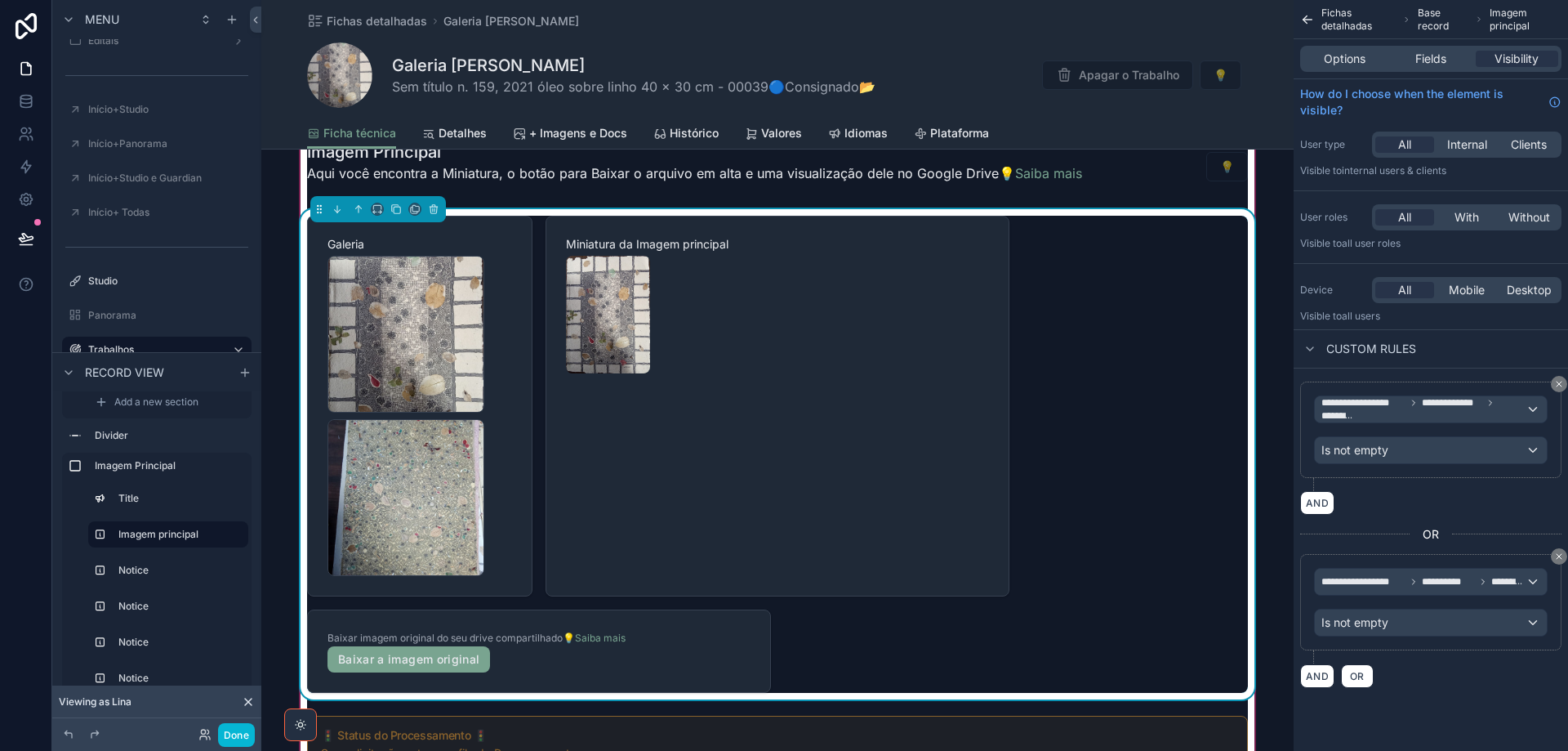
scroll to position [1307, 0]
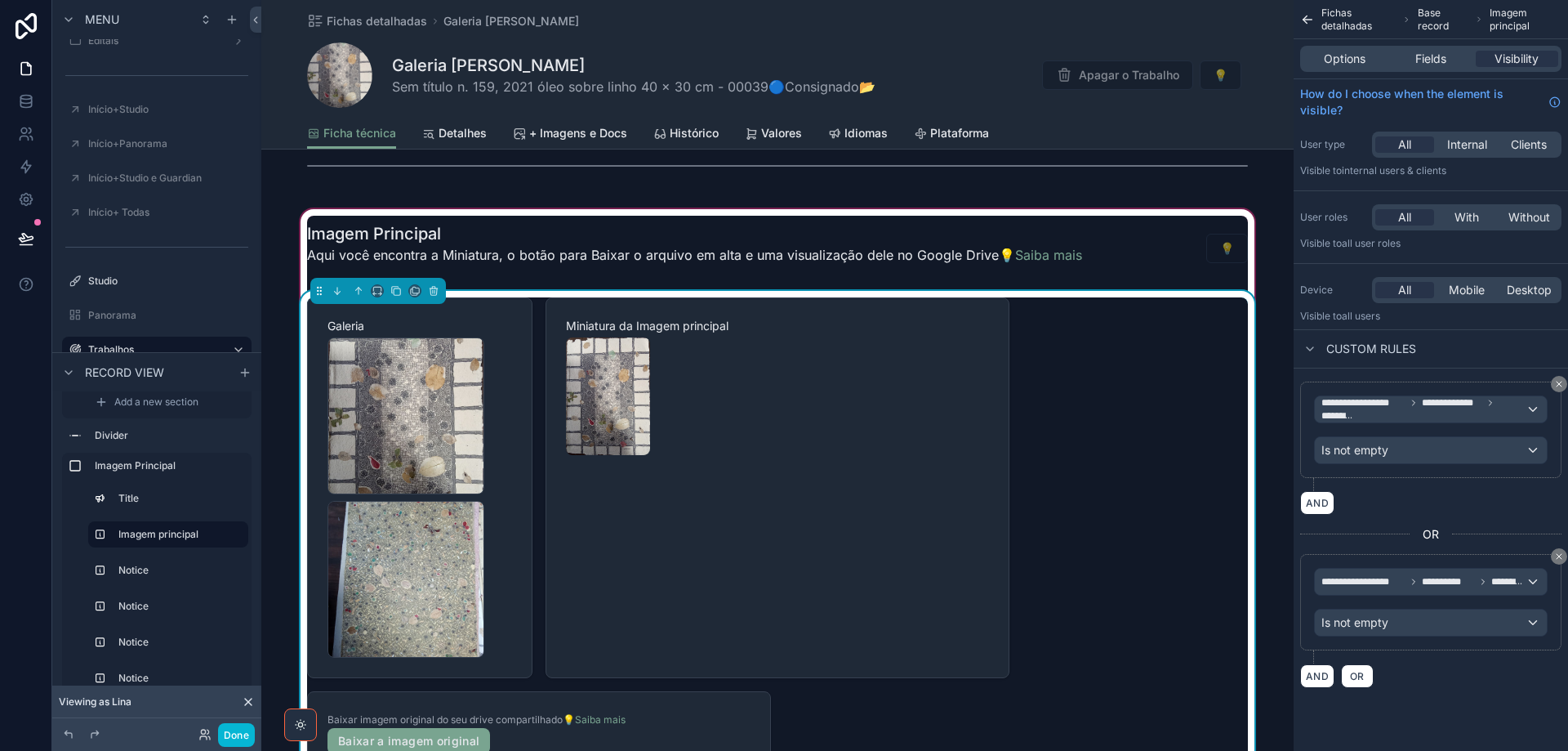
click at [1159, 552] on div "Galeria IMG_20250415_122711701 .jpg IMG_20250415_142035955 .jpg Miniatura da Im…" at bounding box center [778, 535] width 941 height 477
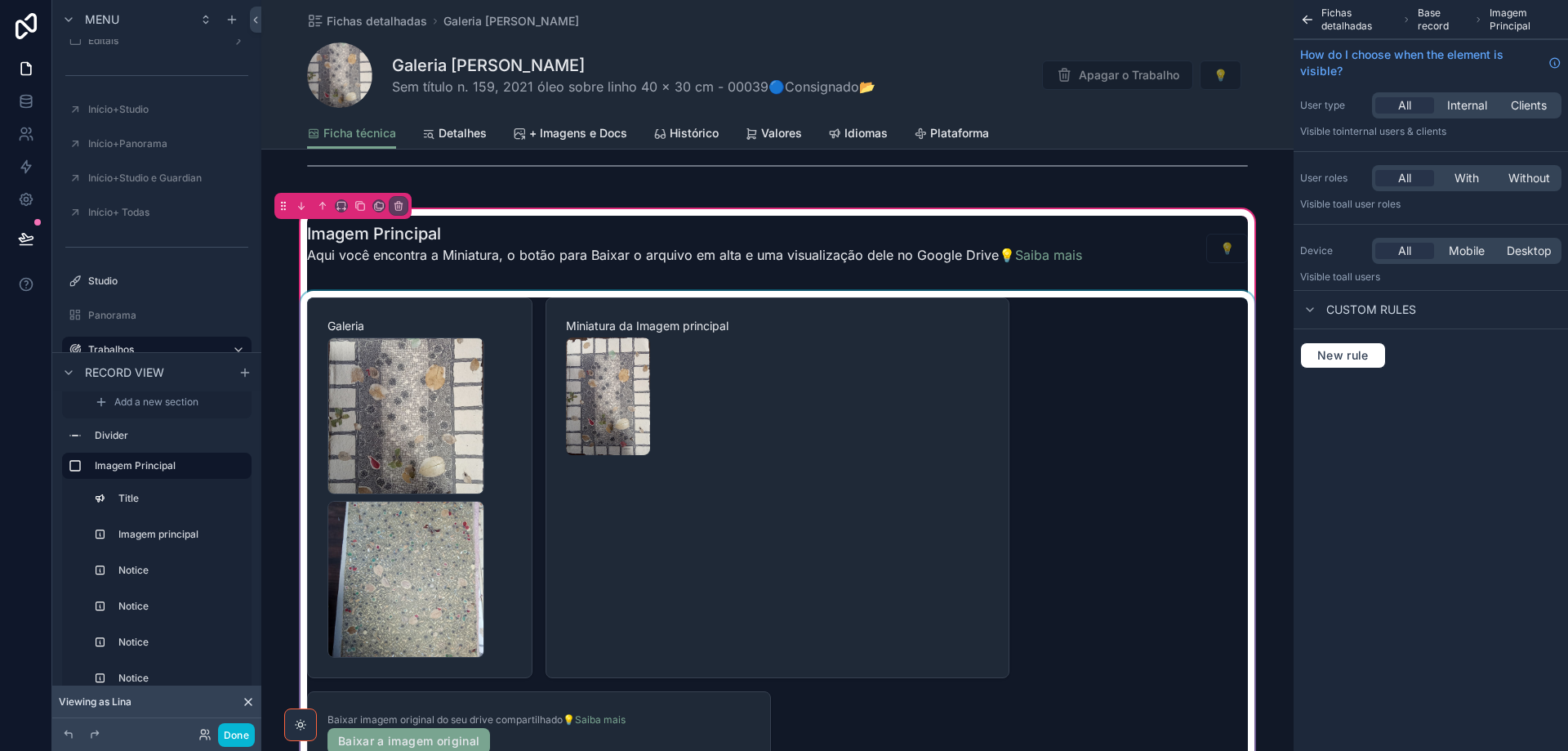
click at [1150, 537] on div "scrollable content" at bounding box center [778, 536] width 961 height 490
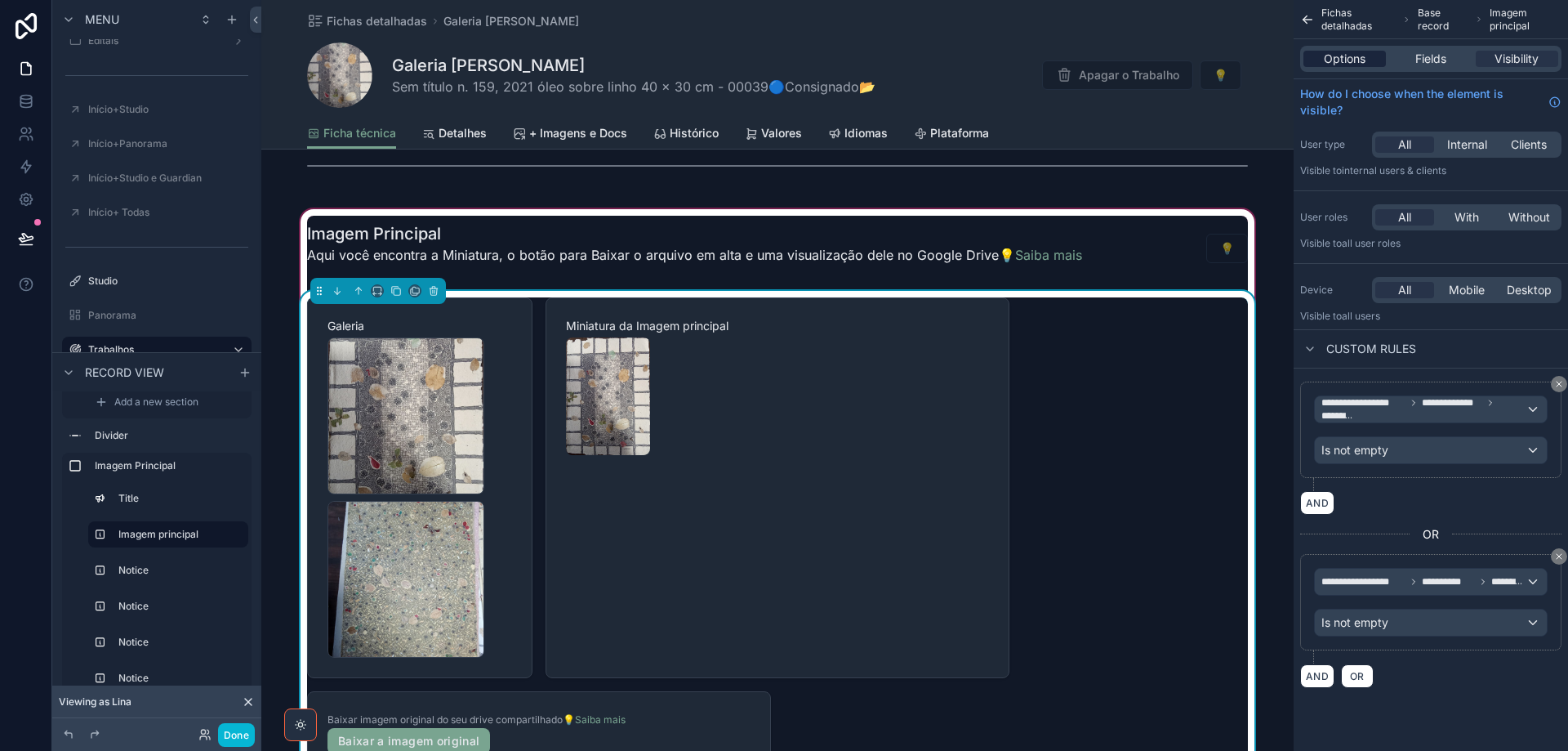
click at [1333, 59] on span "Options" at bounding box center [1344, 58] width 41 height 16
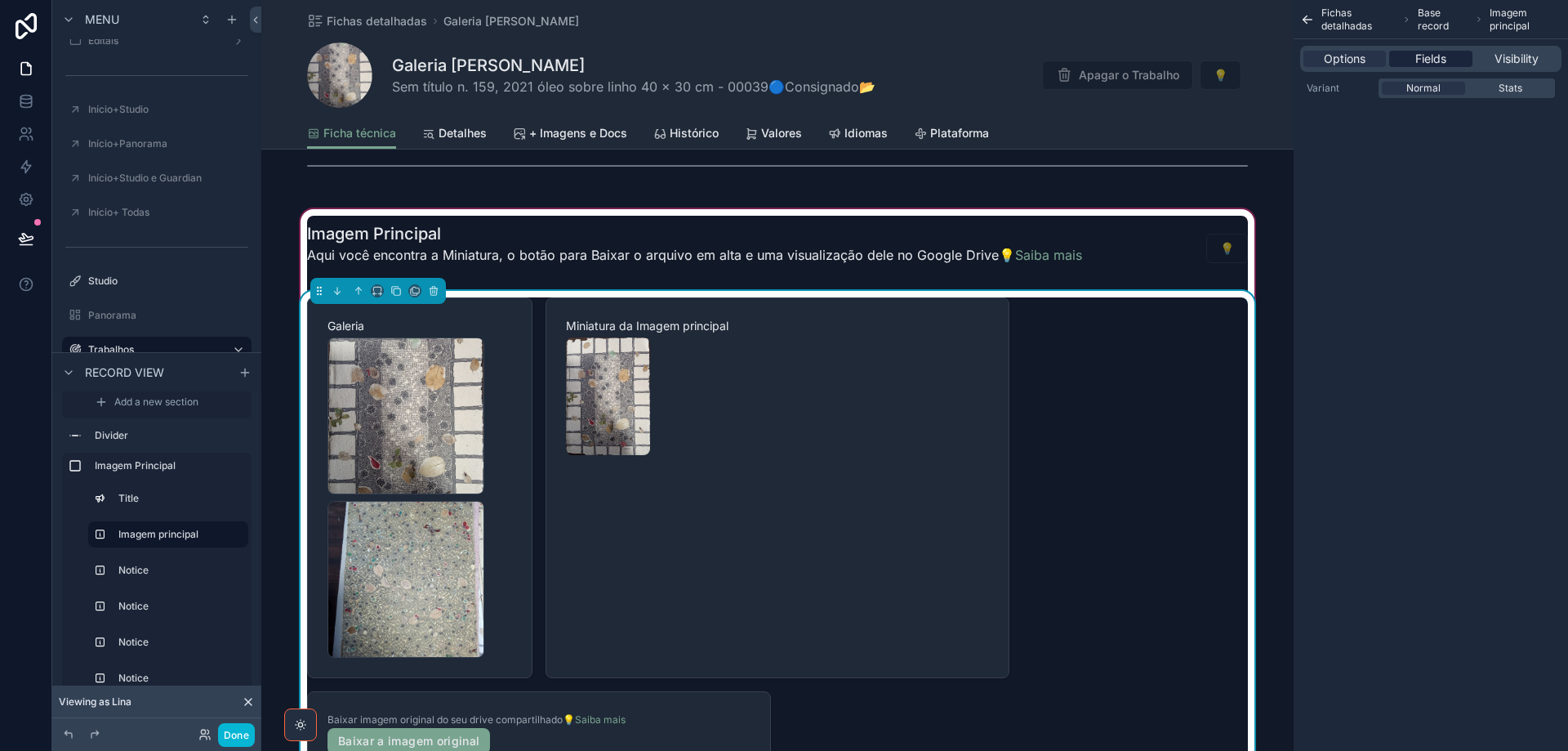
click at [1431, 58] on span "Fields" at bounding box center [1431, 58] width 31 height 16
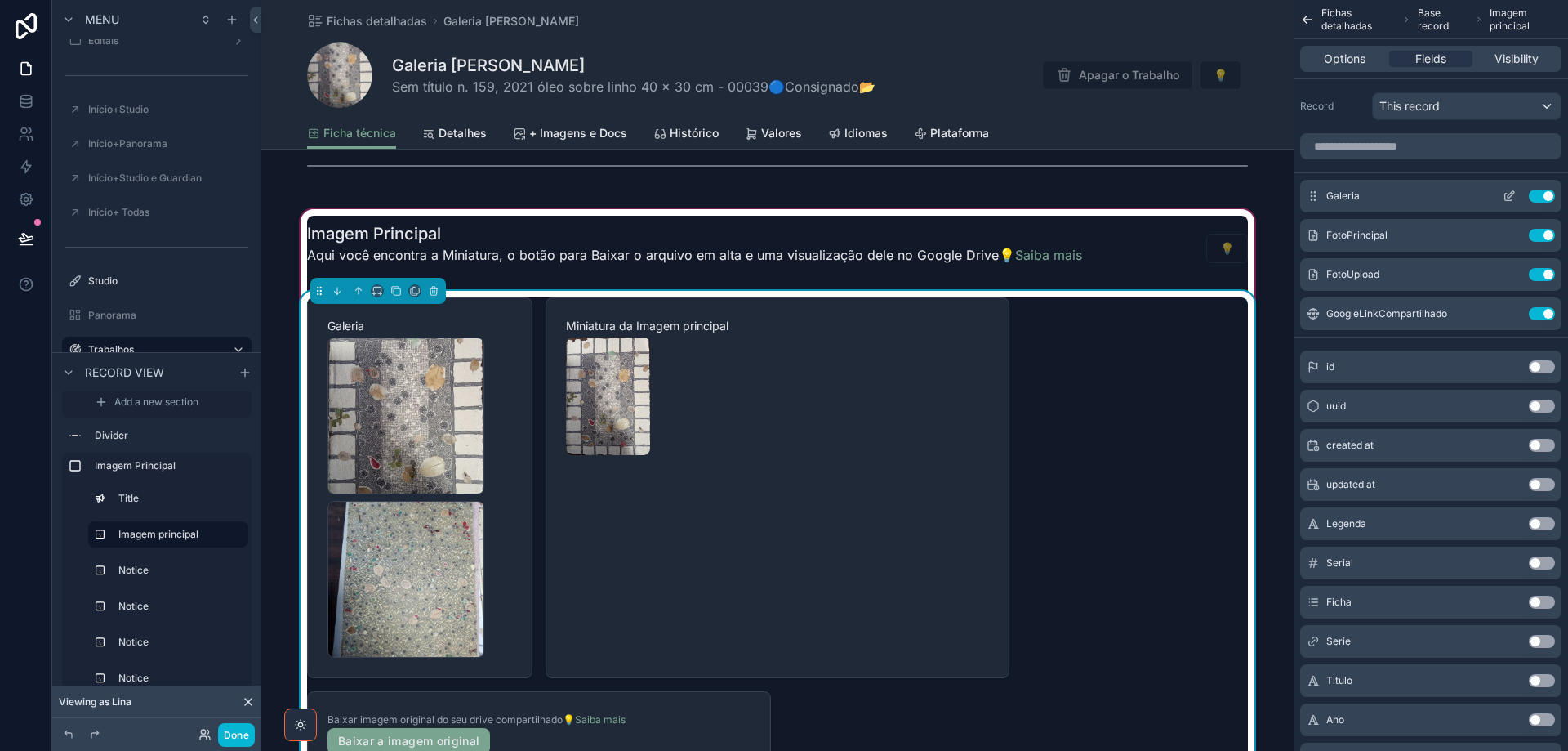
click at [1505, 194] on icon "scrollable content" at bounding box center [1509, 198] width 7 height 7
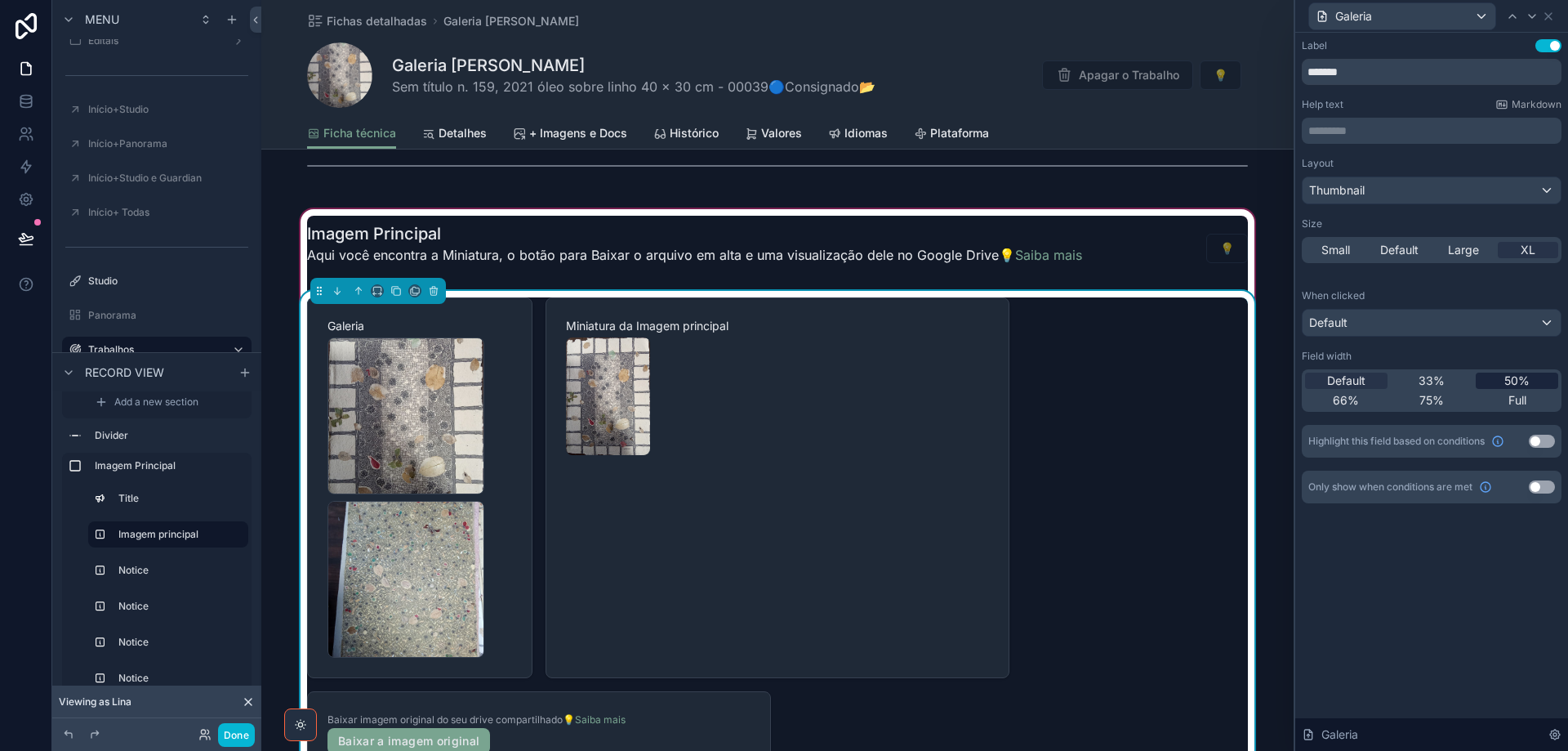
click at [1515, 384] on span "50%" at bounding box center [1517, 381] width 25 height 16
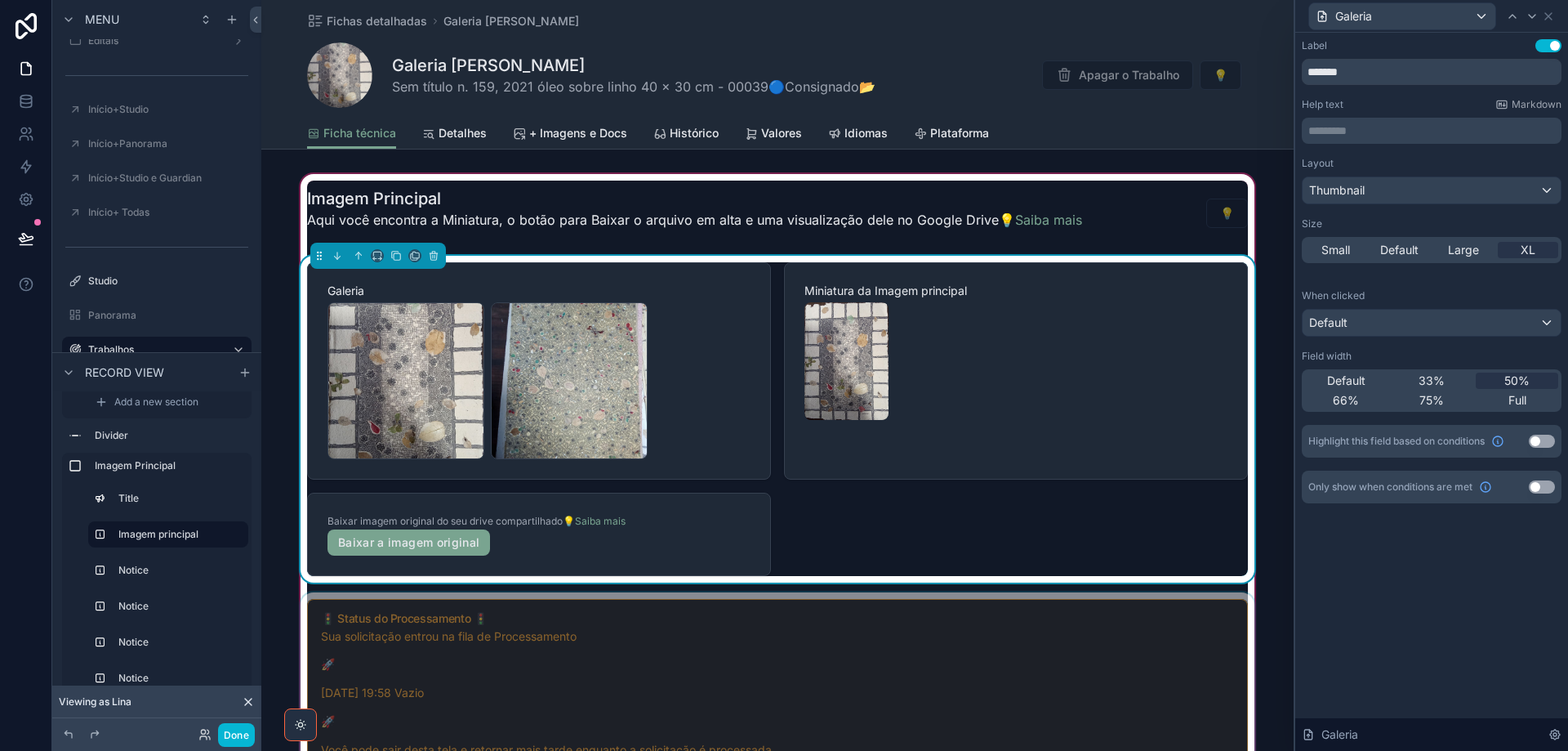
scroll to position [1225, 0]
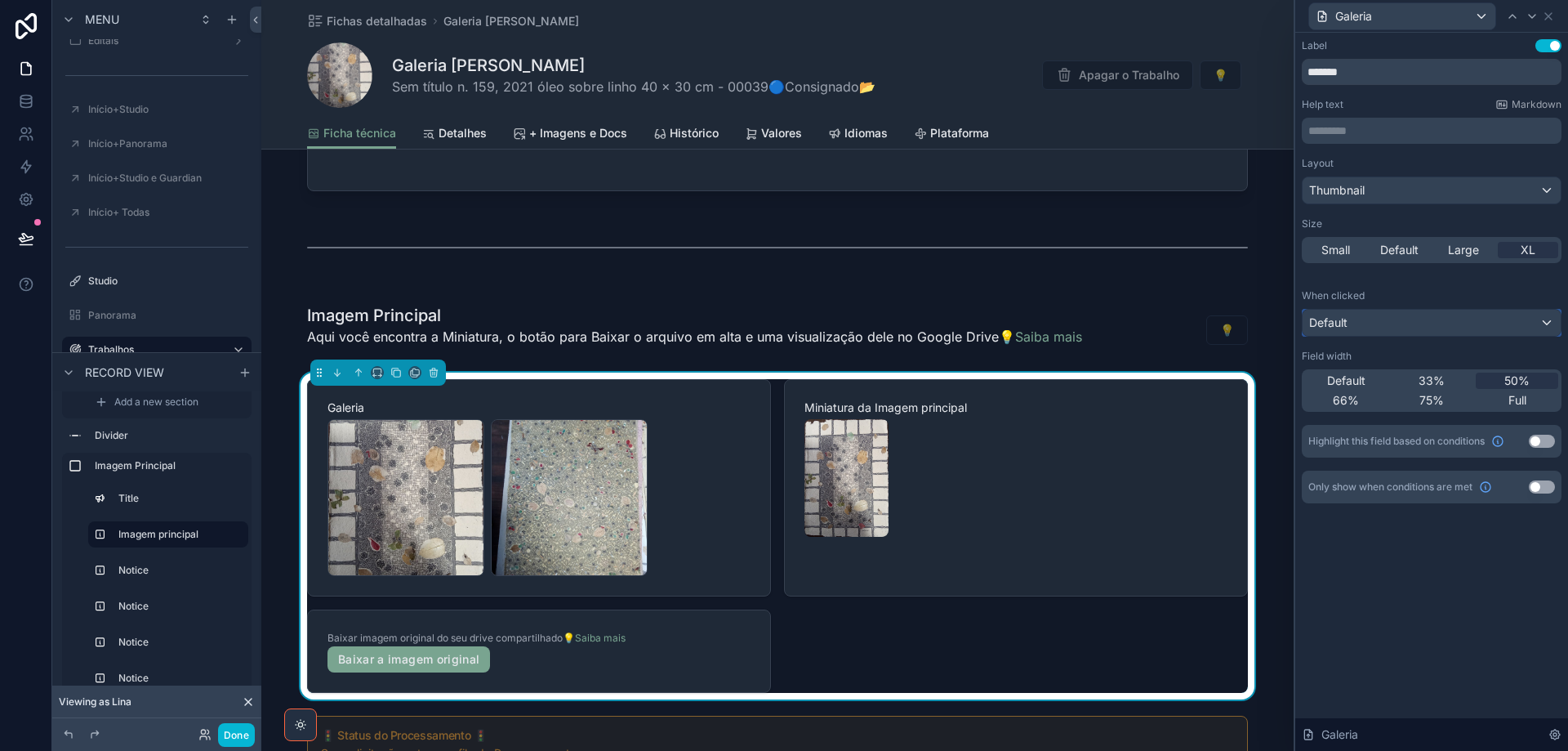
click at [1433, 321] on div "Default" at bounding box center [1431, 322] width 258 height 26
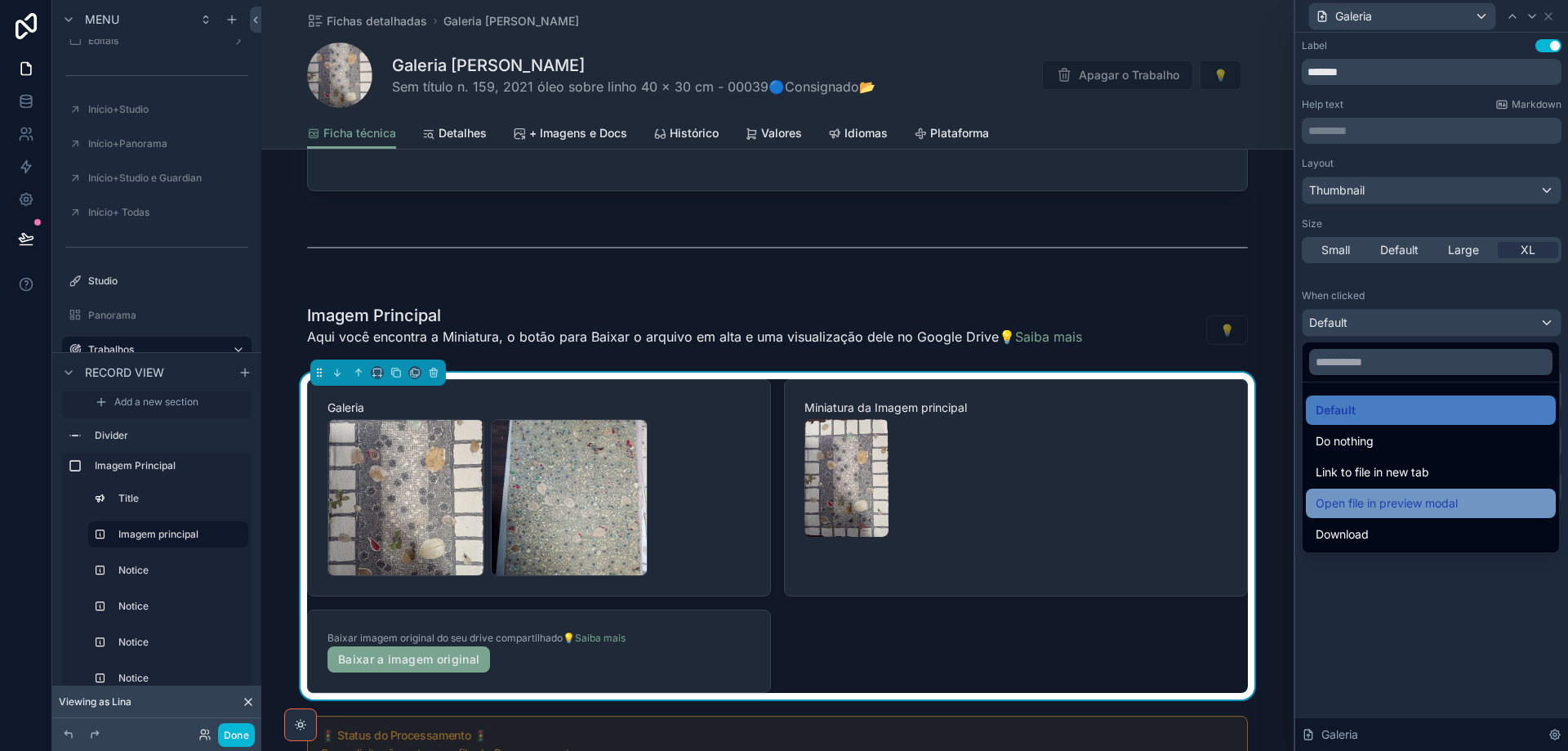
click at [1462, 500] on div "Open file in preview modal" at bounding box center [1431, 503] width 230 height 20
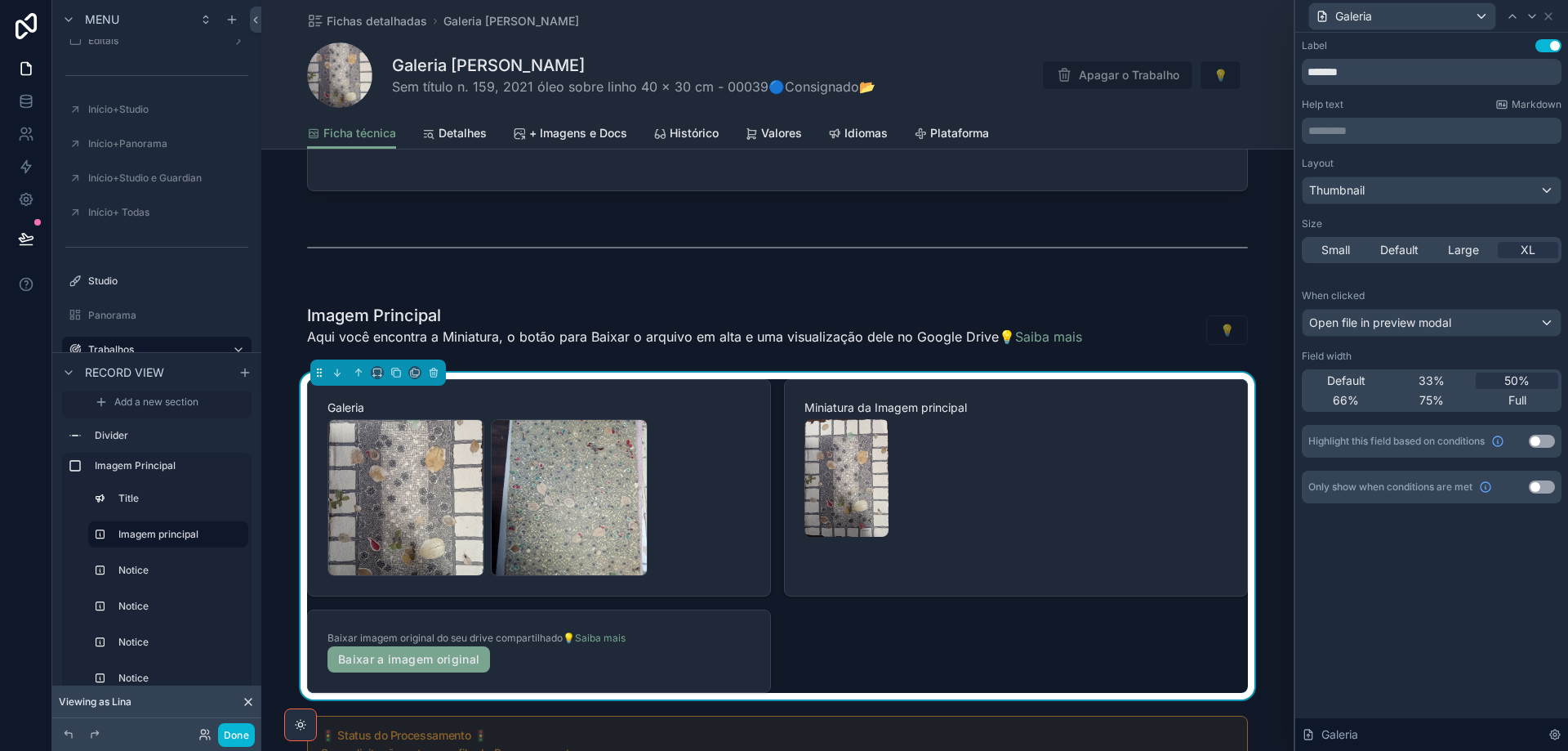
click at [1547, 484] on button "Use setting" at bounding box center [1542, 487] width 26 height 13
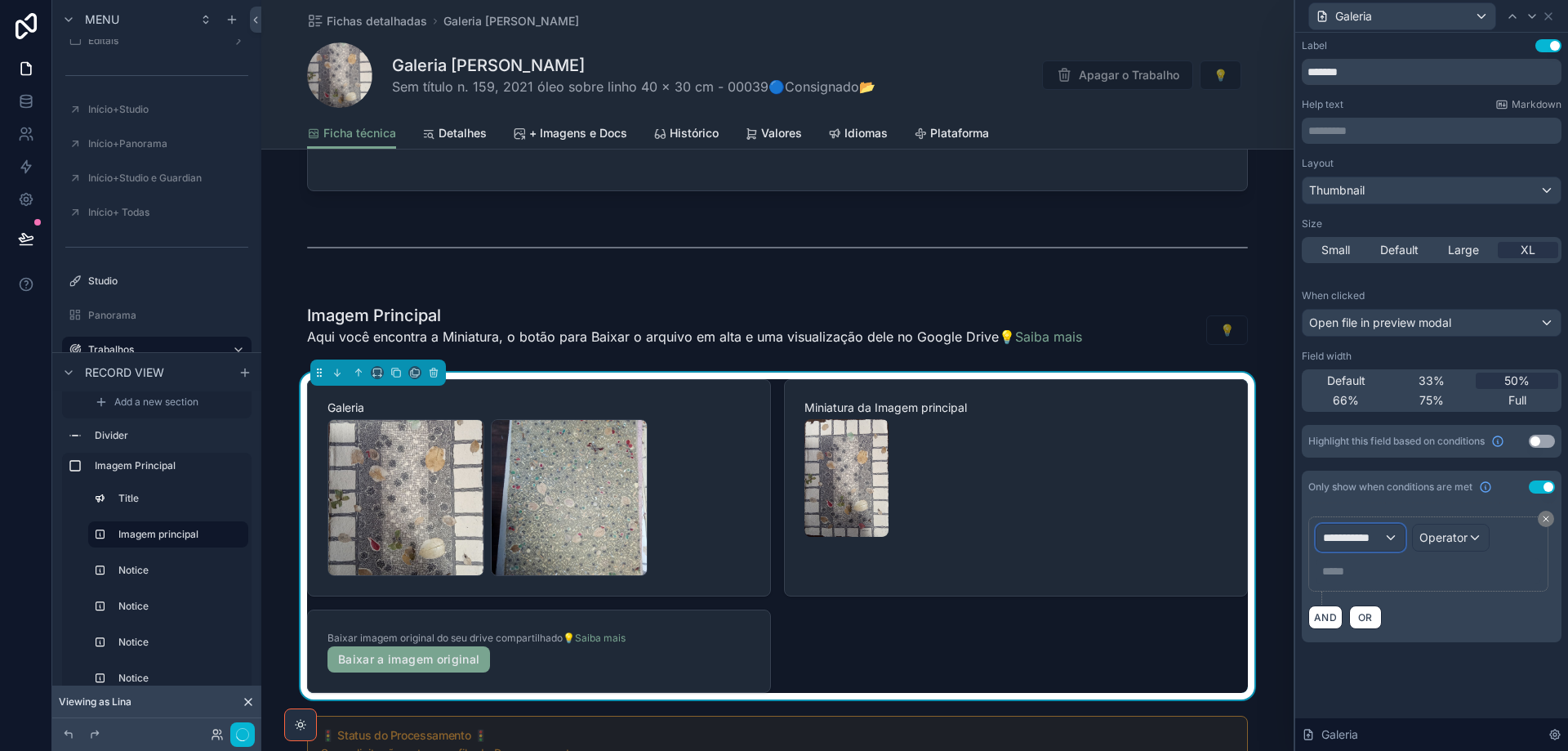
click at [1378, 541] on span "**********" at bounding box center [1352, 537] width 60 height 16
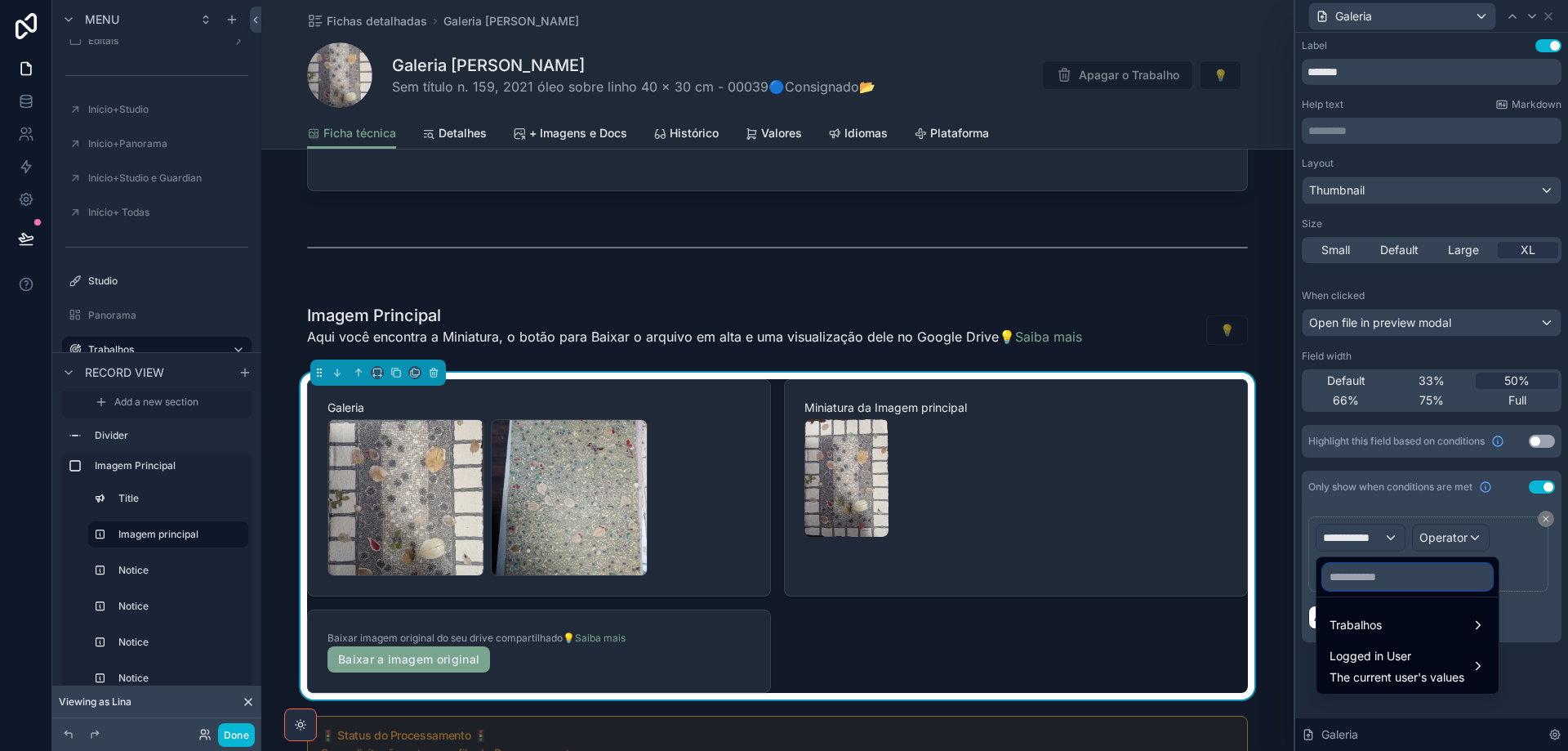
click at [1361, 583] on input "text" at bounding box center [1407, 577] width 169 height 26
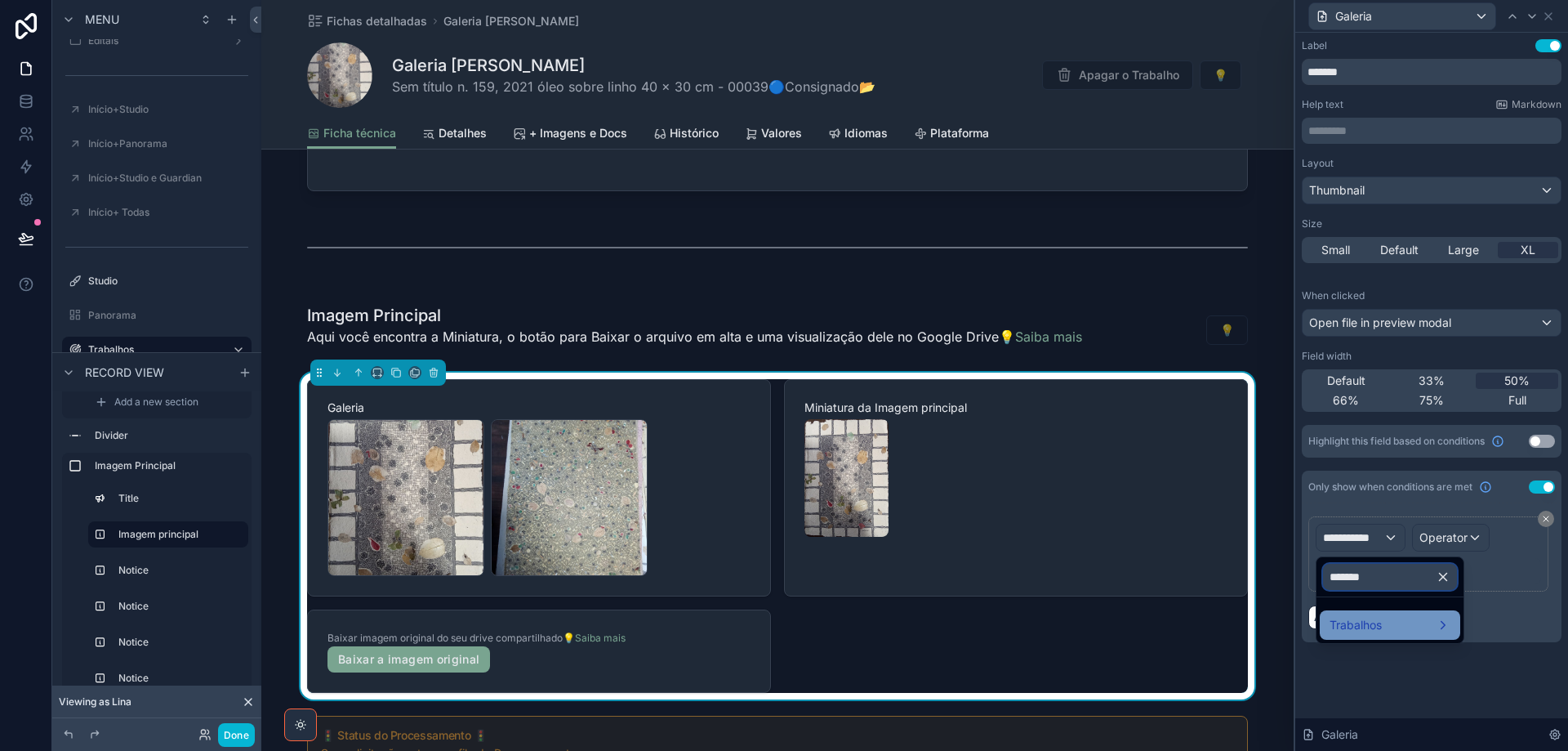
type input "*******"
click at [1427, 626] on div "Trabalhos" at bounding box center [1390, 625] width 121 height 20
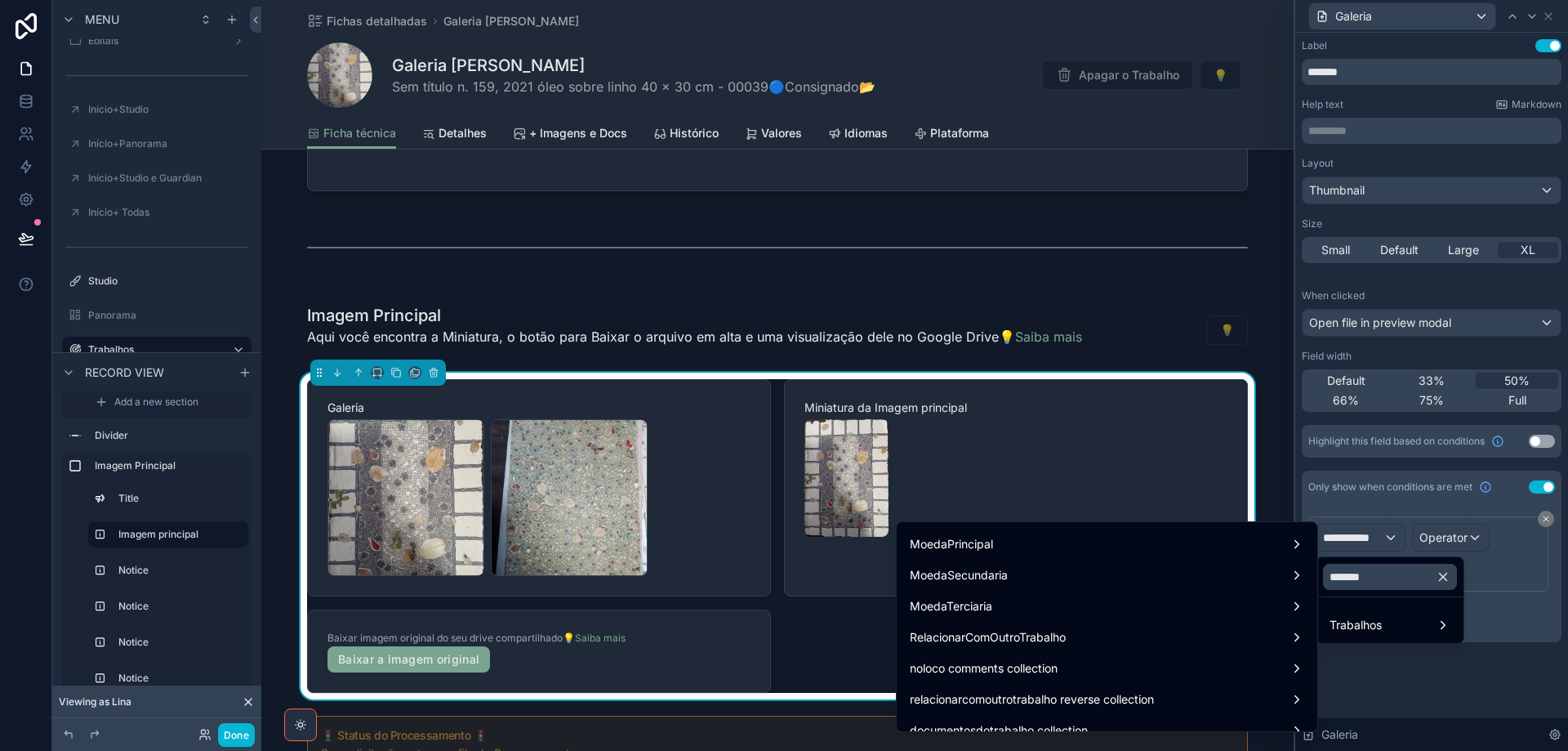
scroll to position [0, 0]
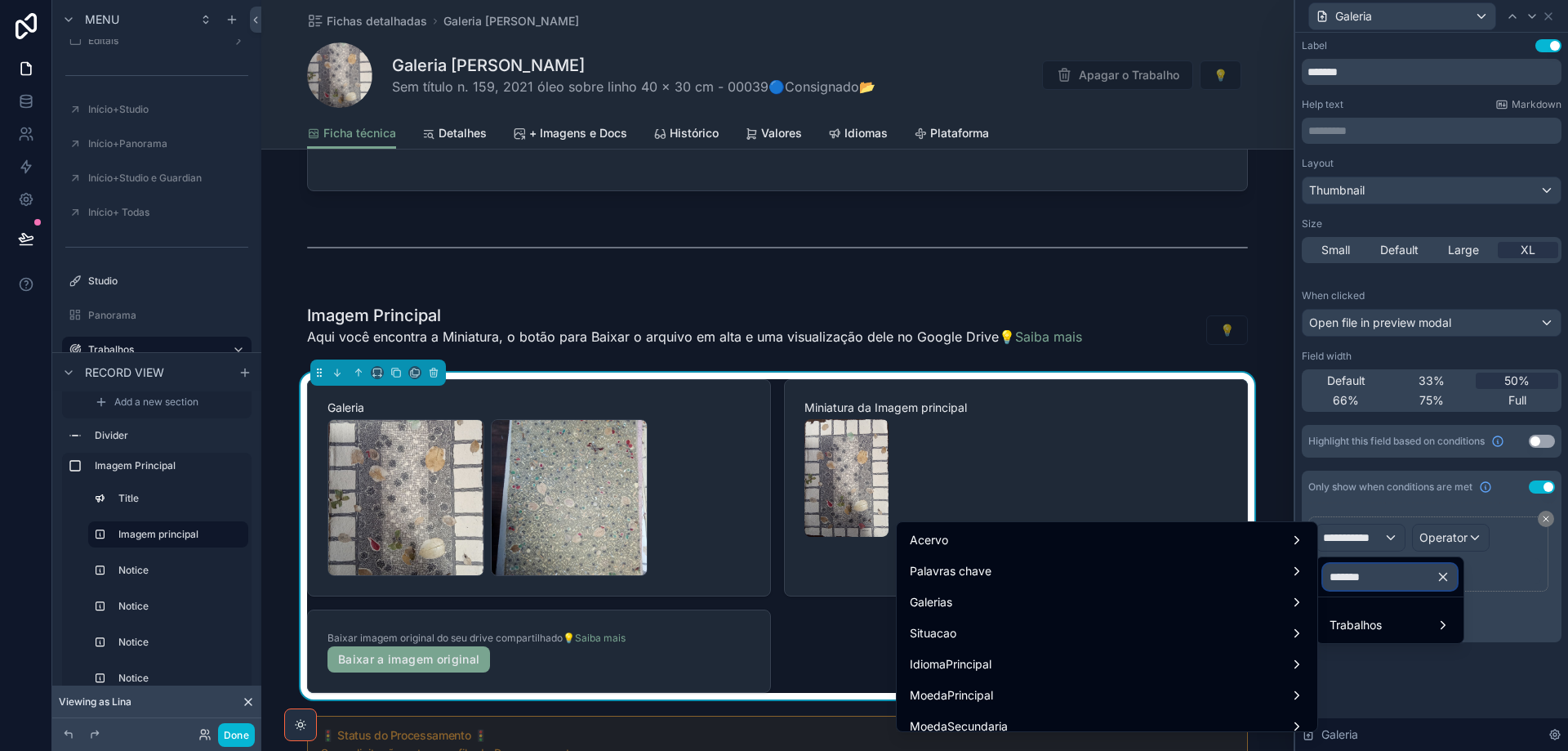
drag, startPoint x: 1386, startPoint y: 580, endPoint x: 1324, endPoint y: 583, distance: 62.1
click at [1324, 583] on input "*******" at bounding box center [1389, 577] width 134 height 26
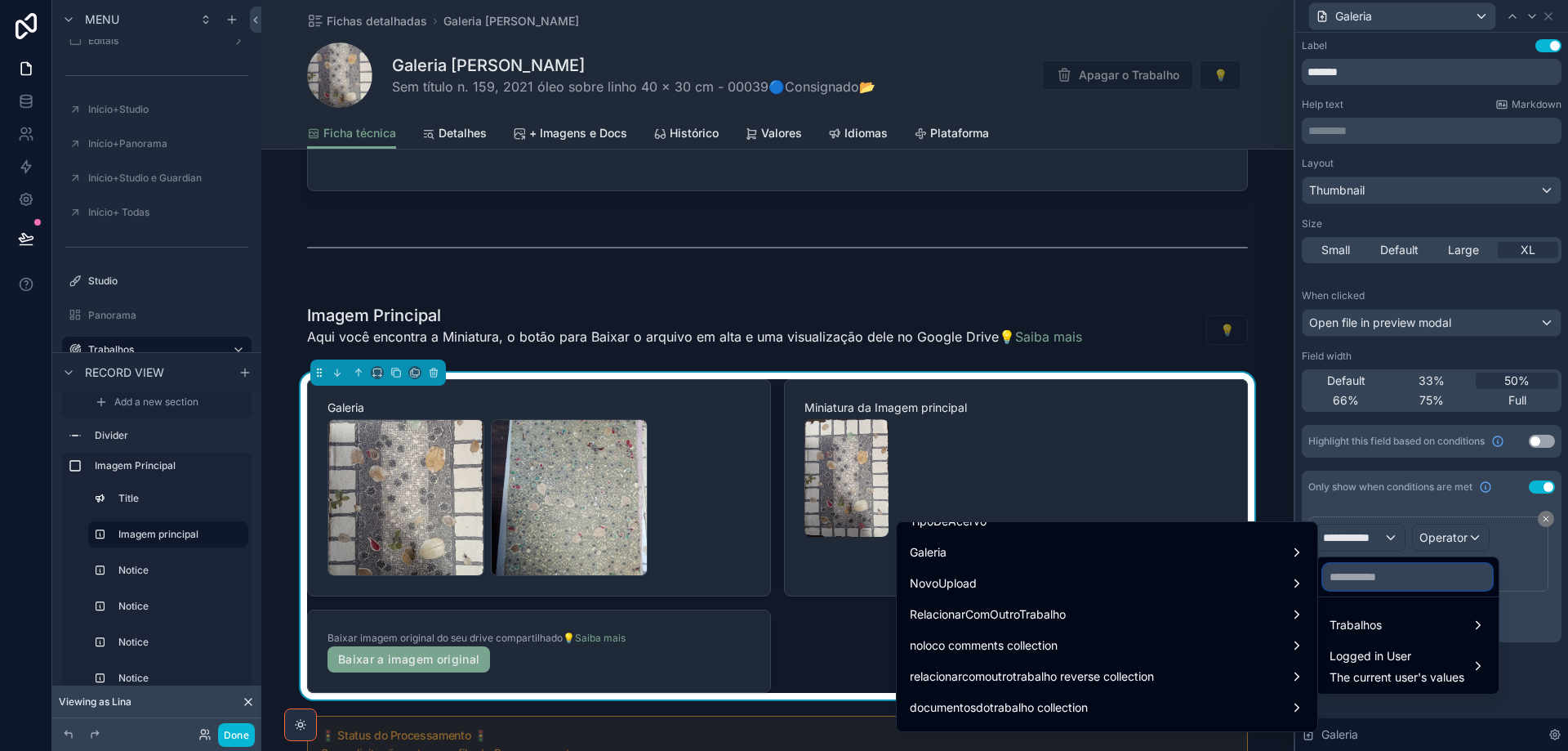
scroll to position [6291, 0]
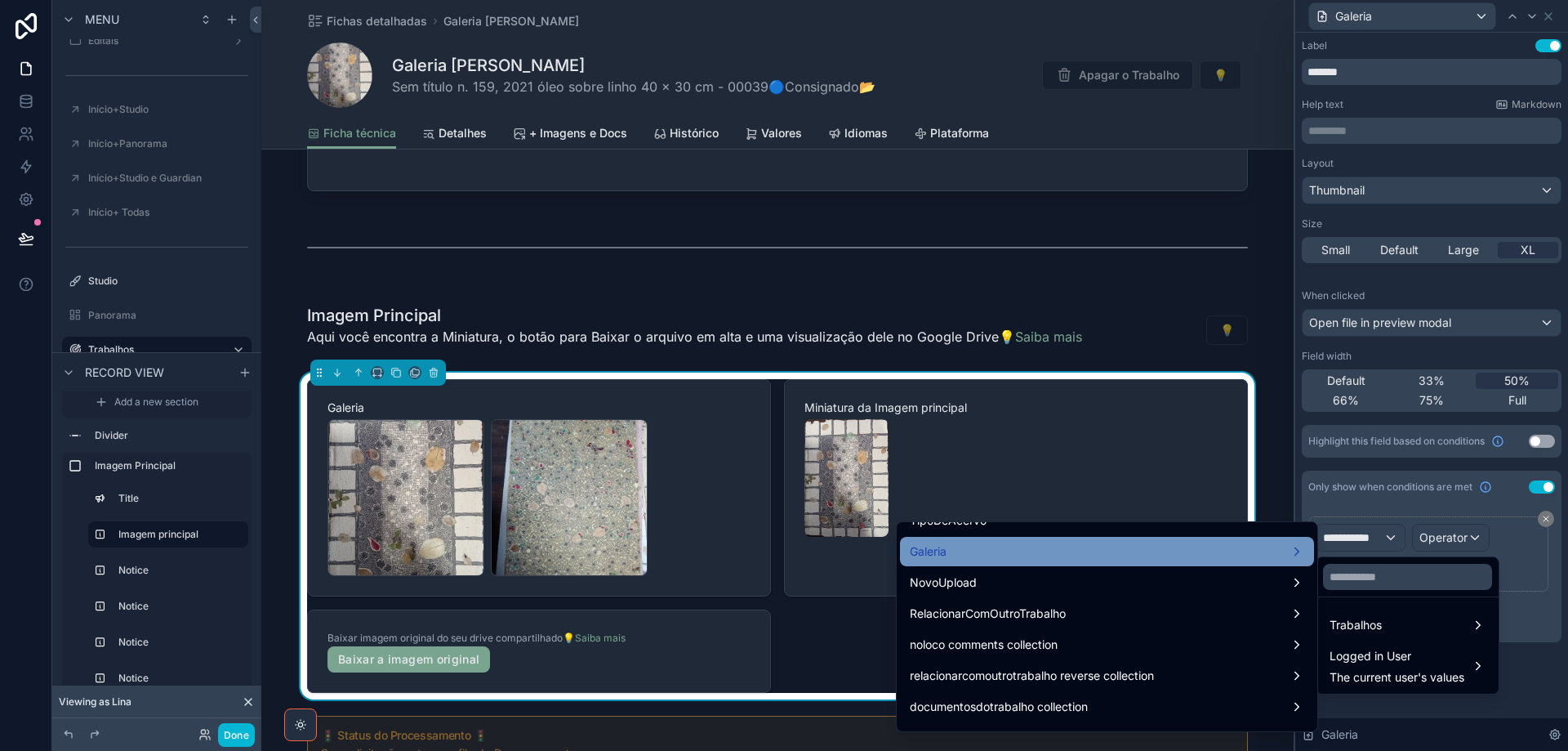
click at [1133, 561] on div "Galeria" at bounding box center [1106, 552] width 394 height 20
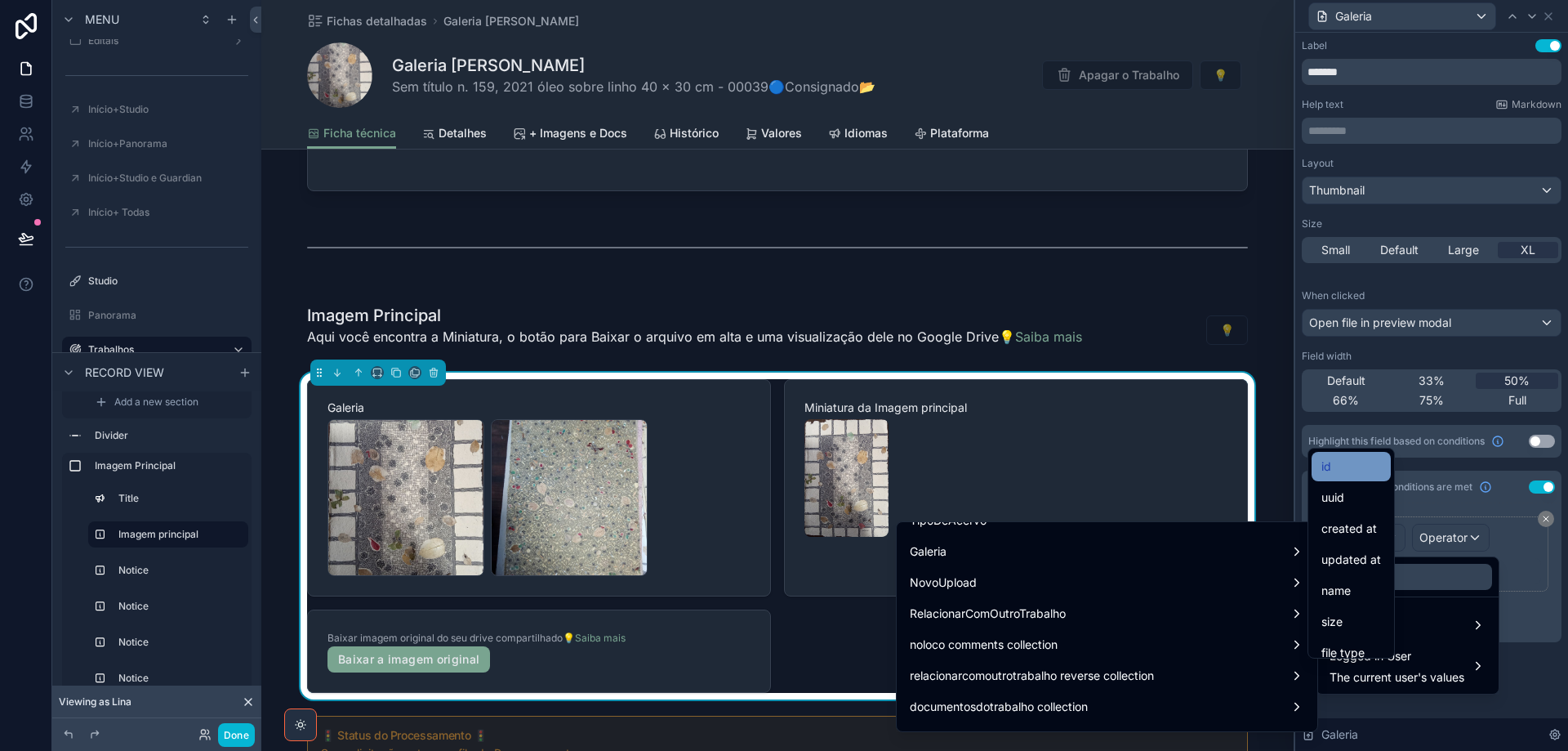
click at [1343, 468] on div "id" at bounding box center [1352, 466] width 59 height 20
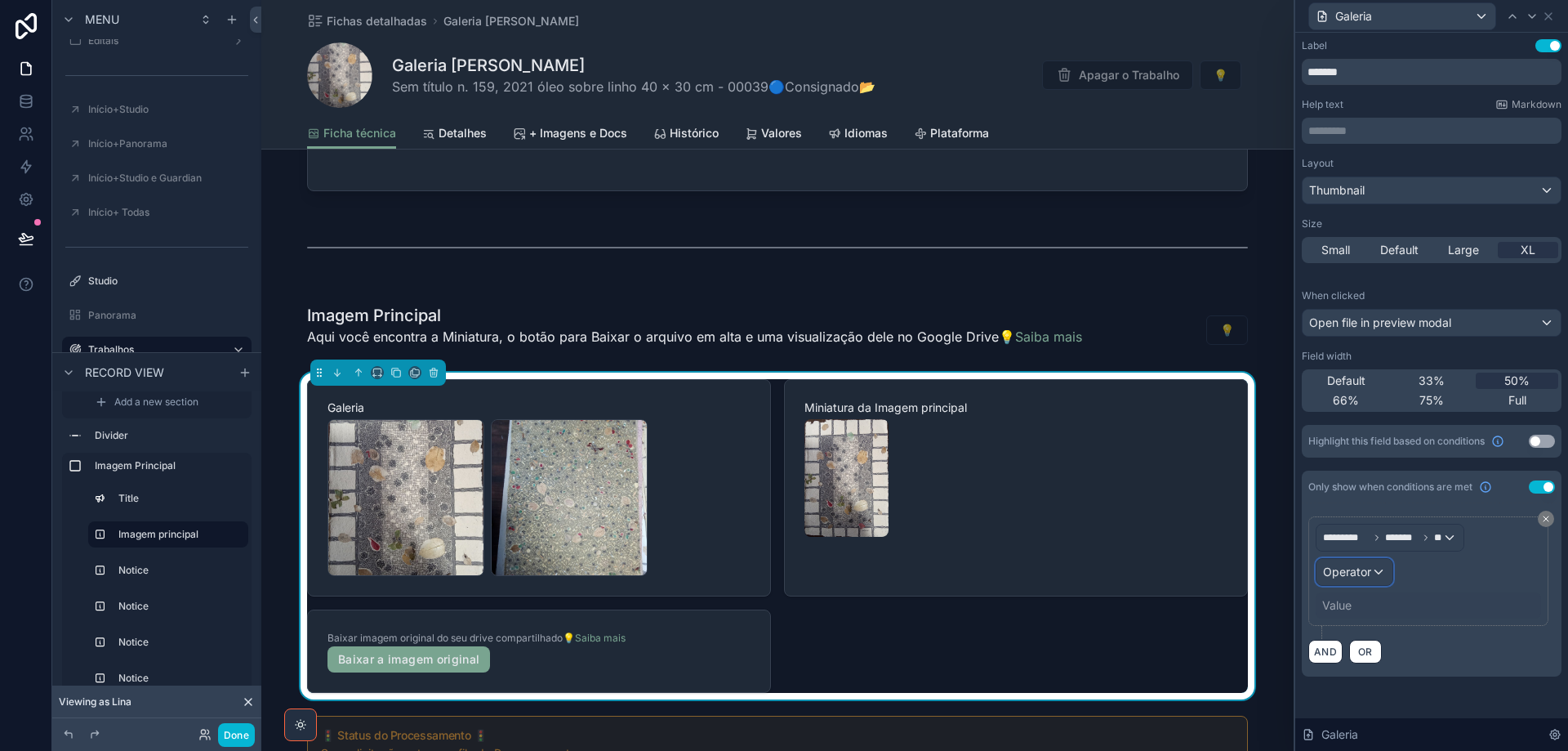
click at [1362, 568] on span "Operator" at bounding box center [1347, 570] width 48 height 13
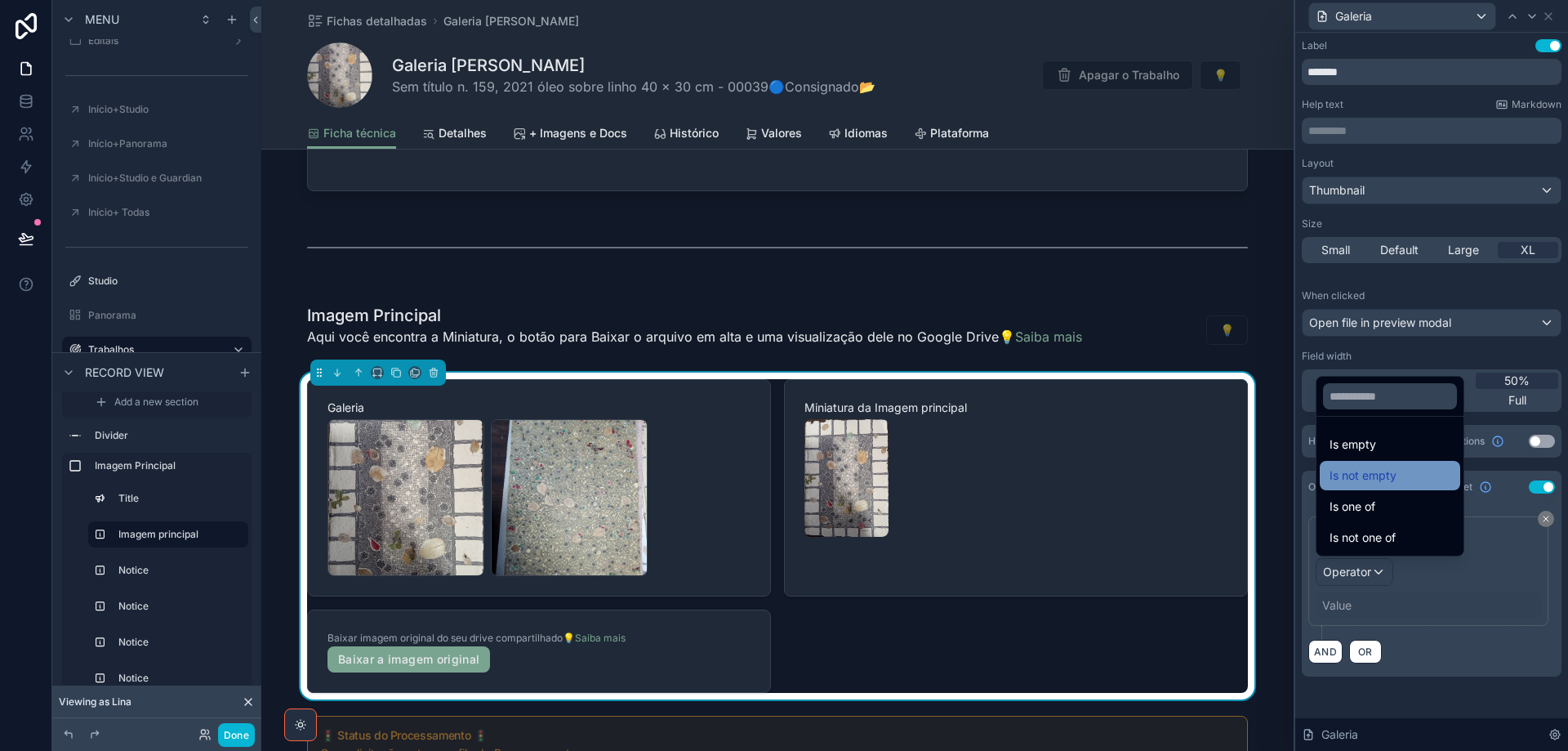
click at [1369, 480] on span "Is not empty" at bounding box center [1363, 475] width 67 height 20
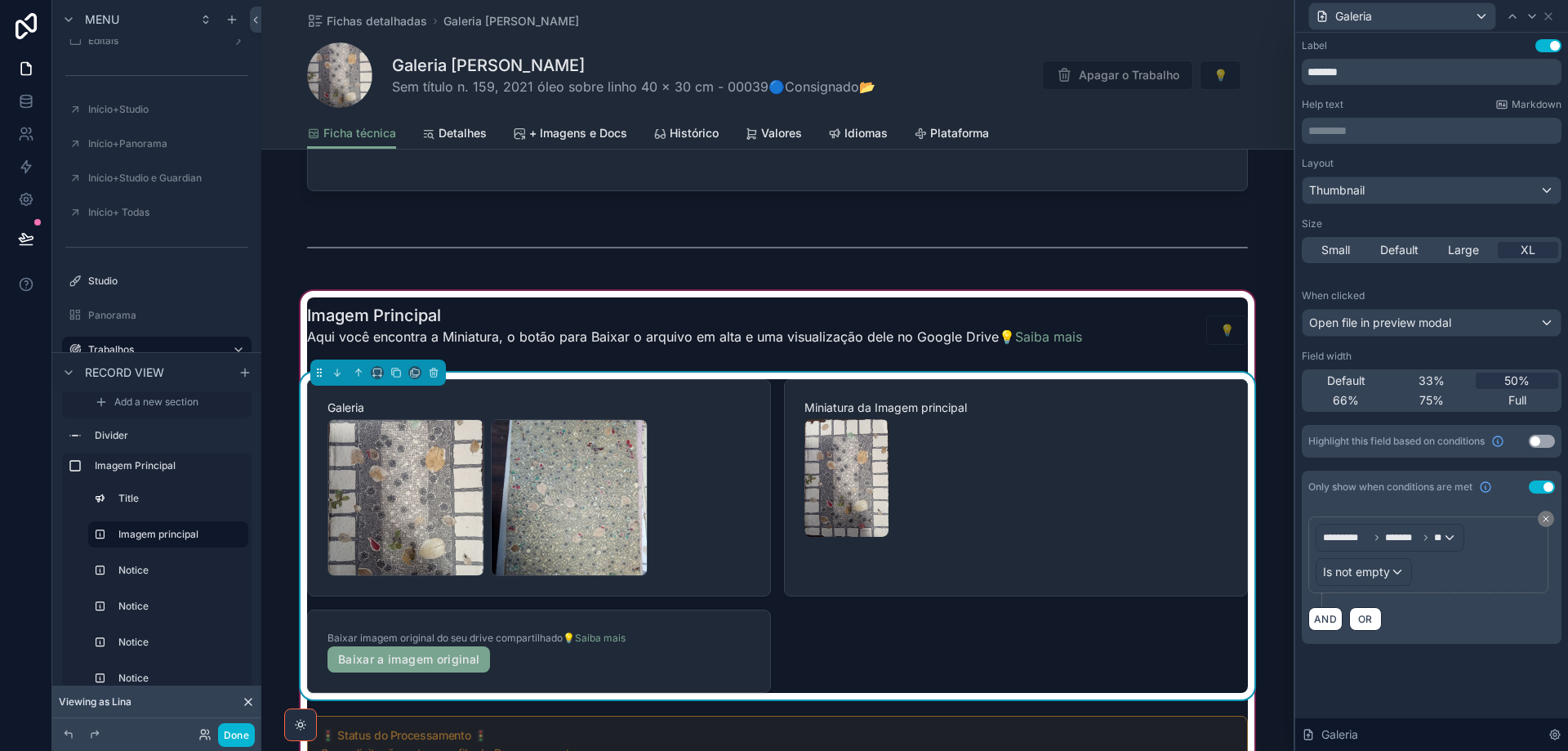
click at [980, 504] on div "scrollable content" at bounding box center [1016, 478] width 423 height 118
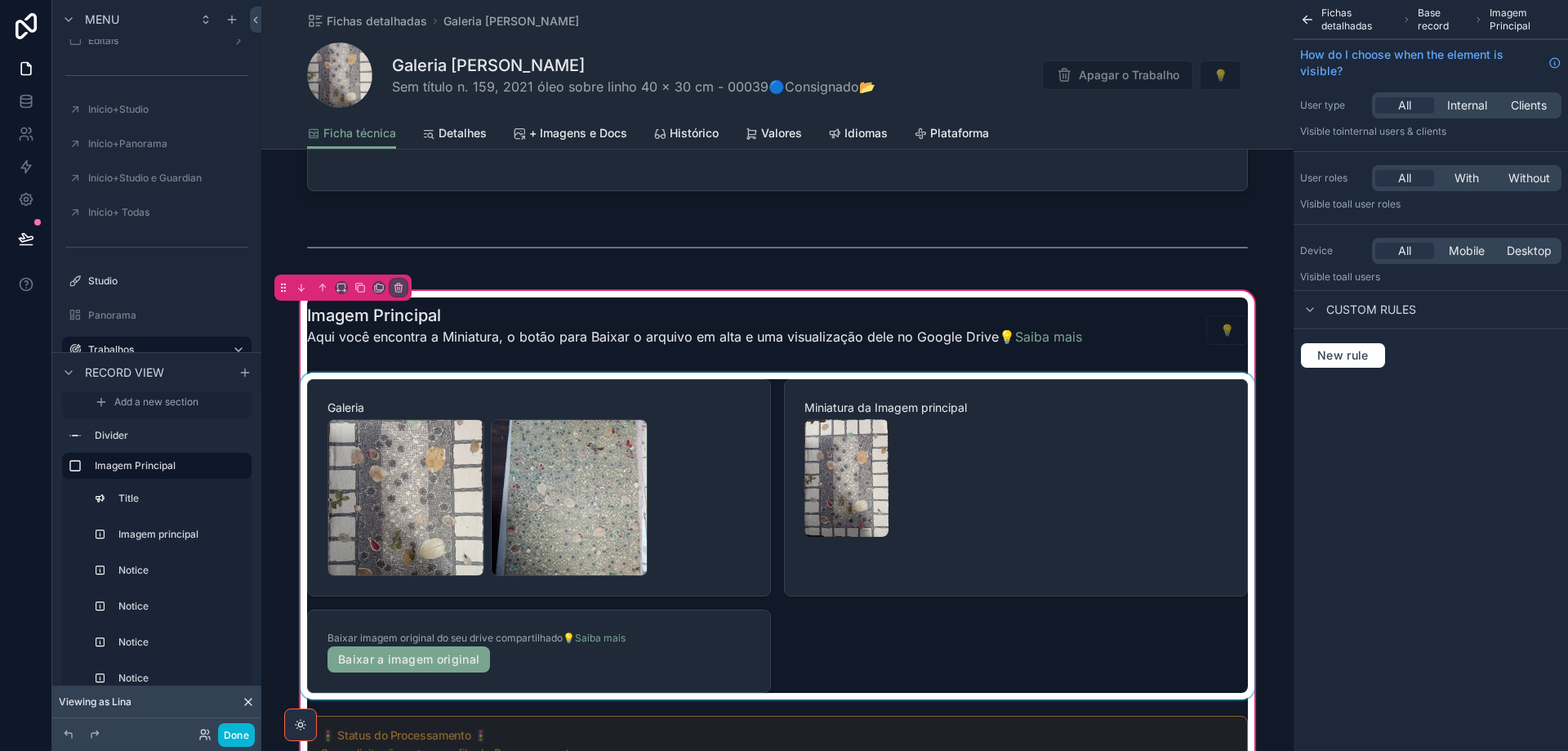
click at [975, 491] on div "scrollable content" at bounding box center [778, 536] width 961 height 327
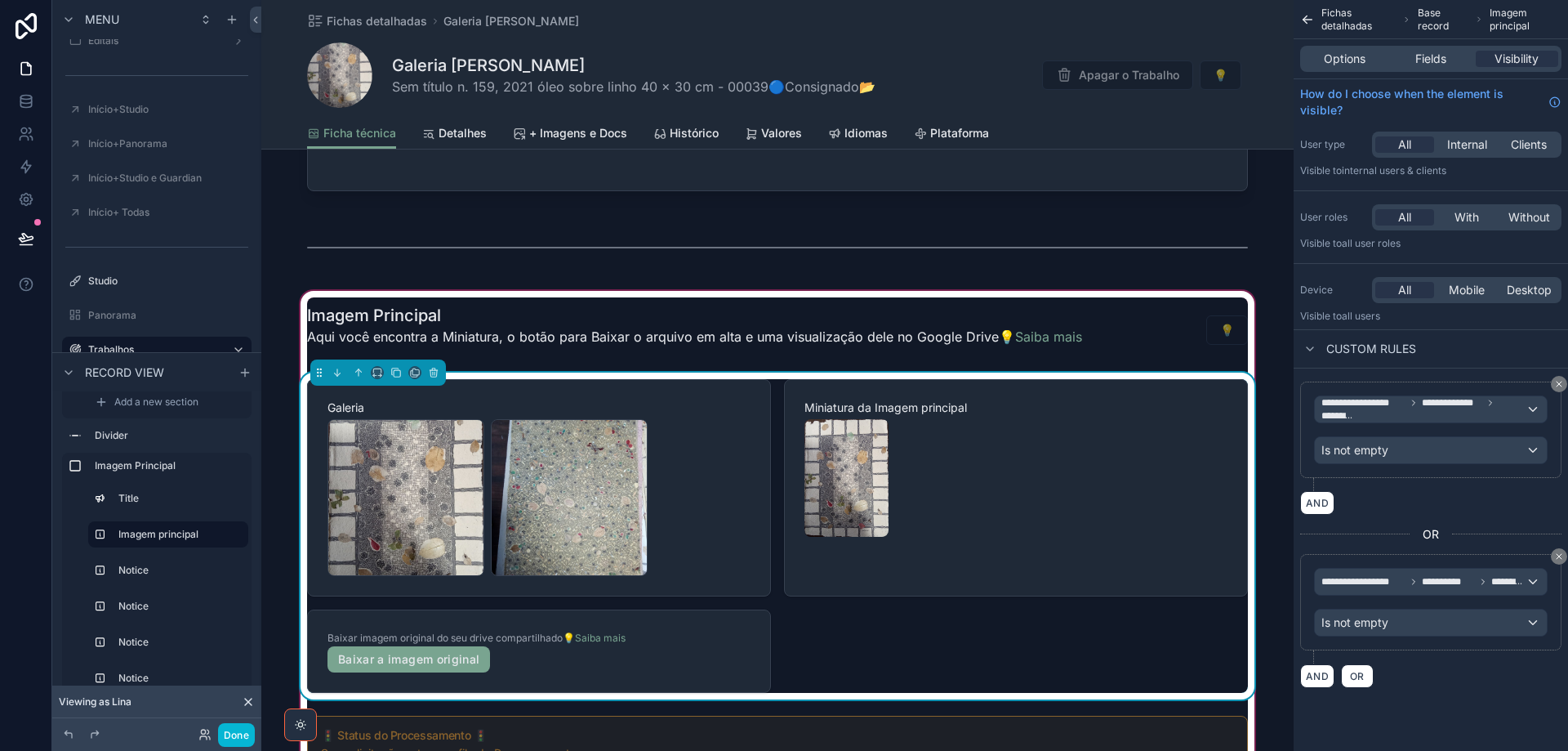
drag, startPoint x: 1435, startPoint y: 57, endPoint x: 1436, endPoint y: 74, distance: 17.0
click at [1437, 56] on span "Fields" at bounding box center [1431, 58] width 31 height 16
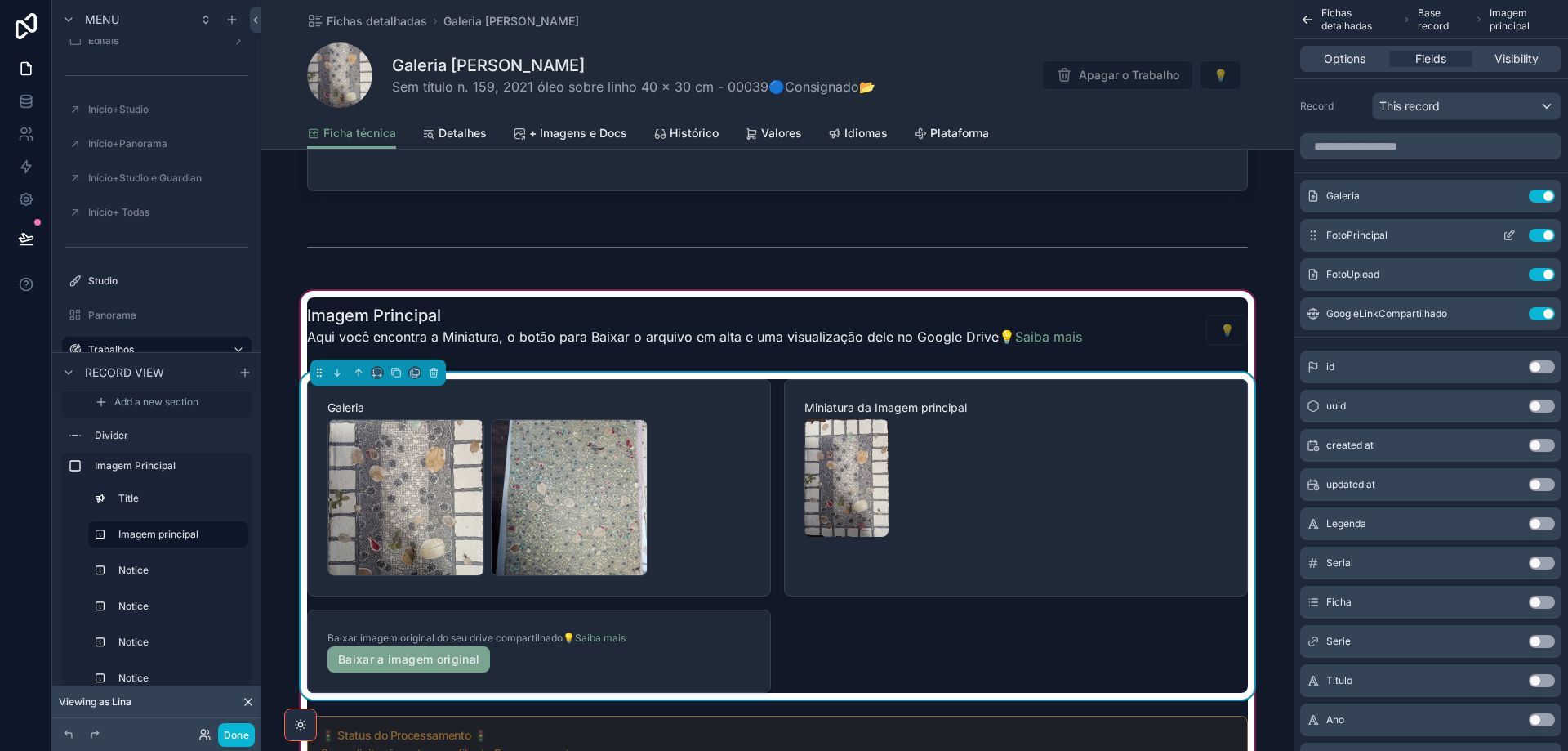
click at [1508, 236] on icon "scrollable content" at bounding box center [1511, 233] width 6 height 6
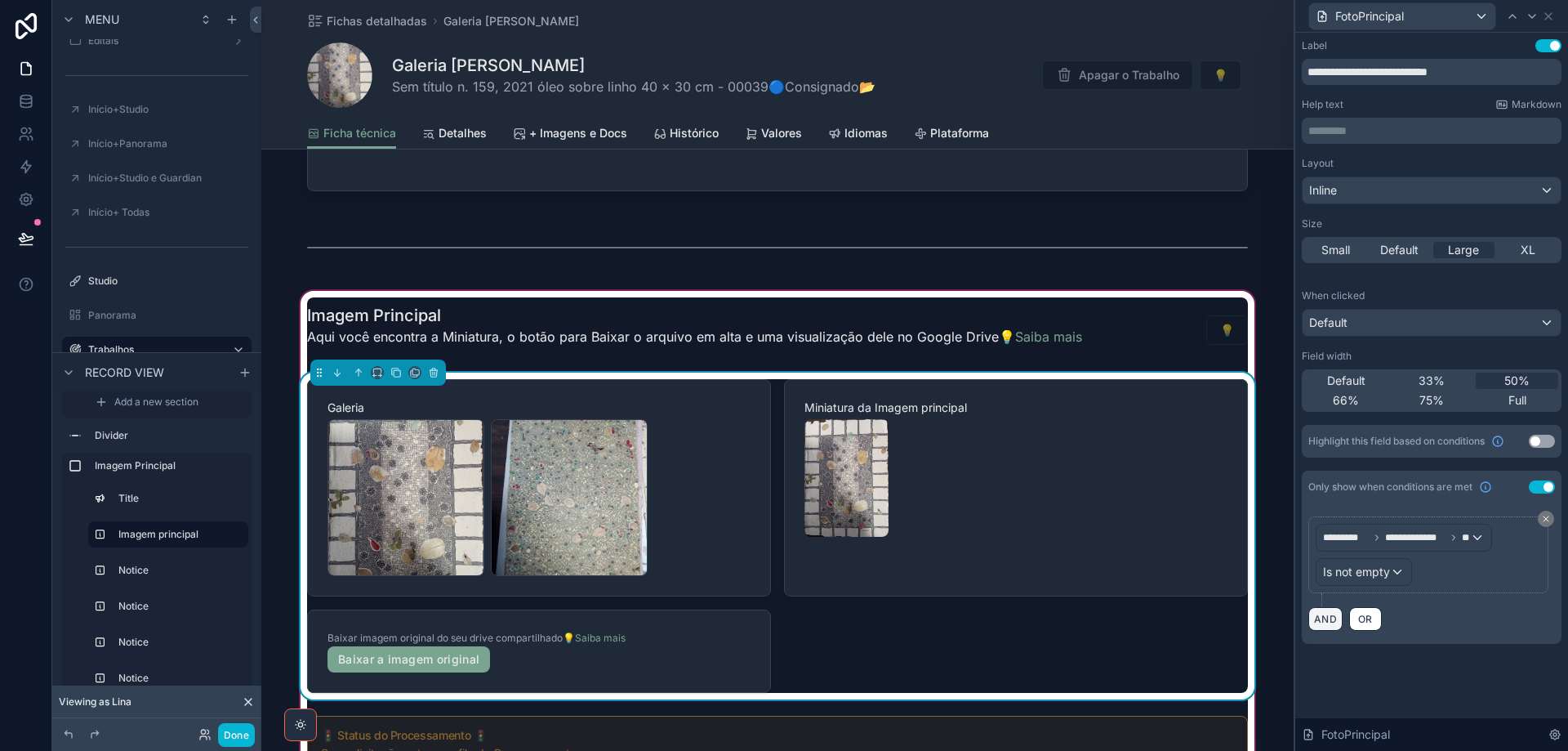
click at [1329, 617] on button "AND" at bounding box center [1326, 619] width 34 height 23
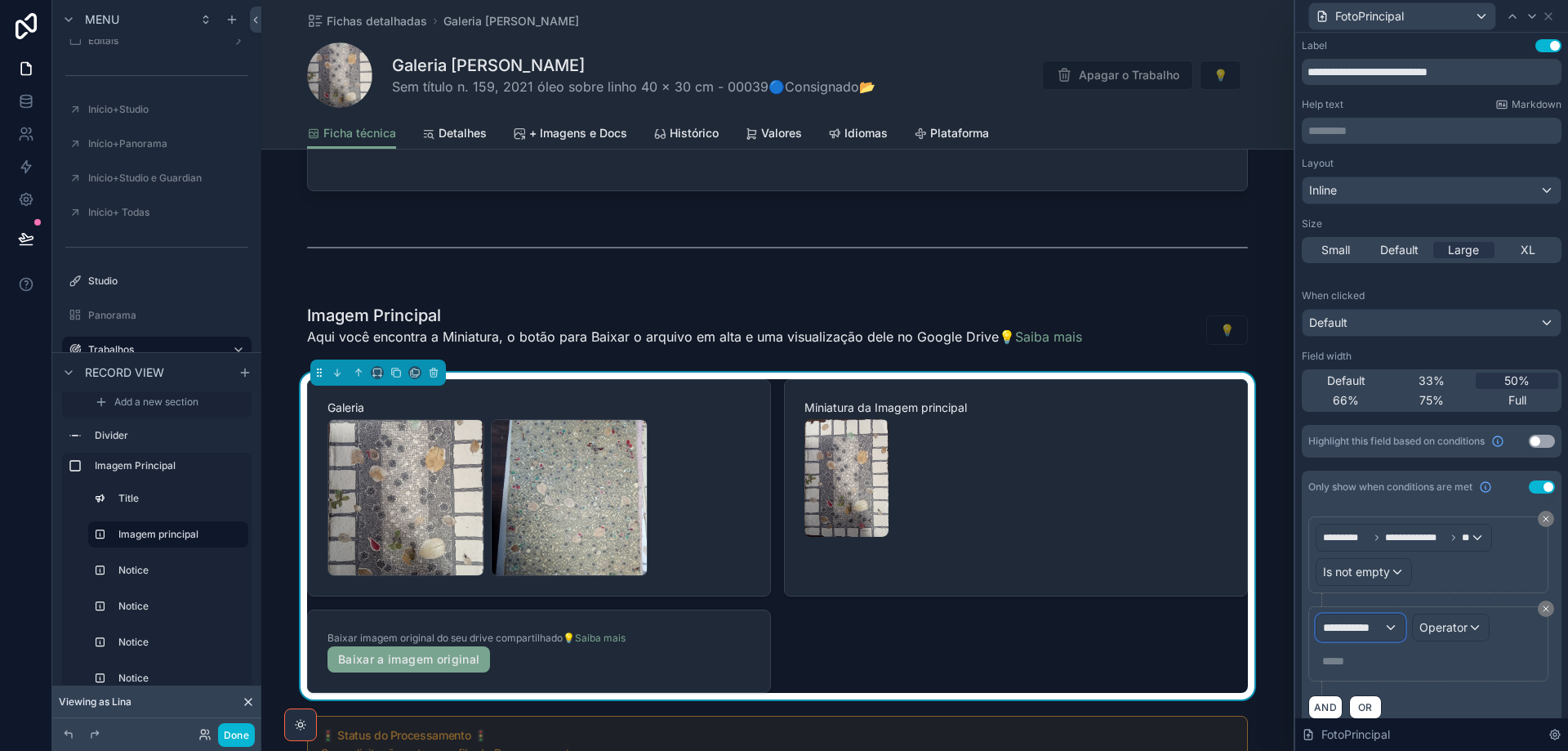
click at [1336, 623] on span "**********" at bounding box center [1352, 627] width 60 height 16
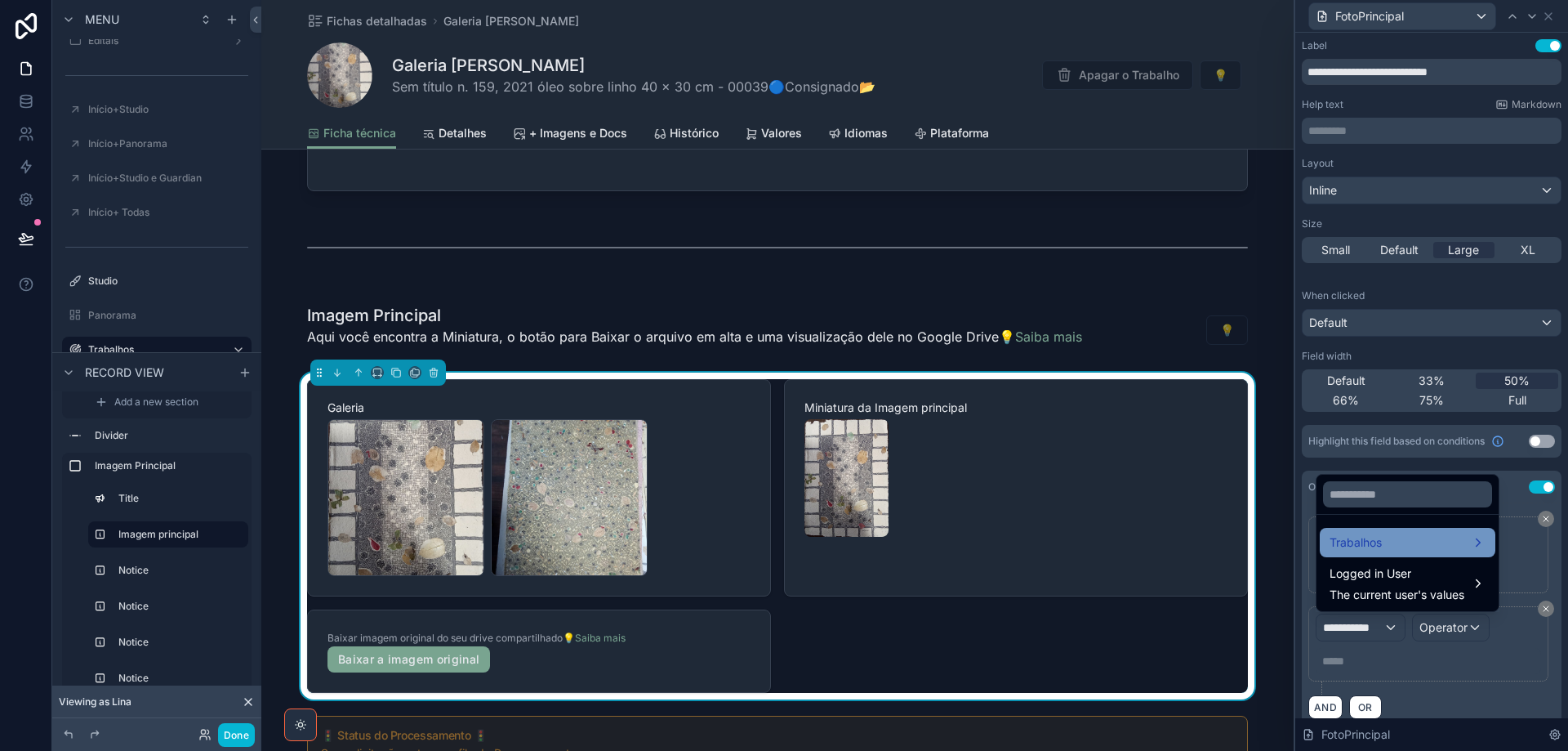
click at [1362, 553] on div "Trabalhos" at bounding box center [1408, 543] width 176 height 30
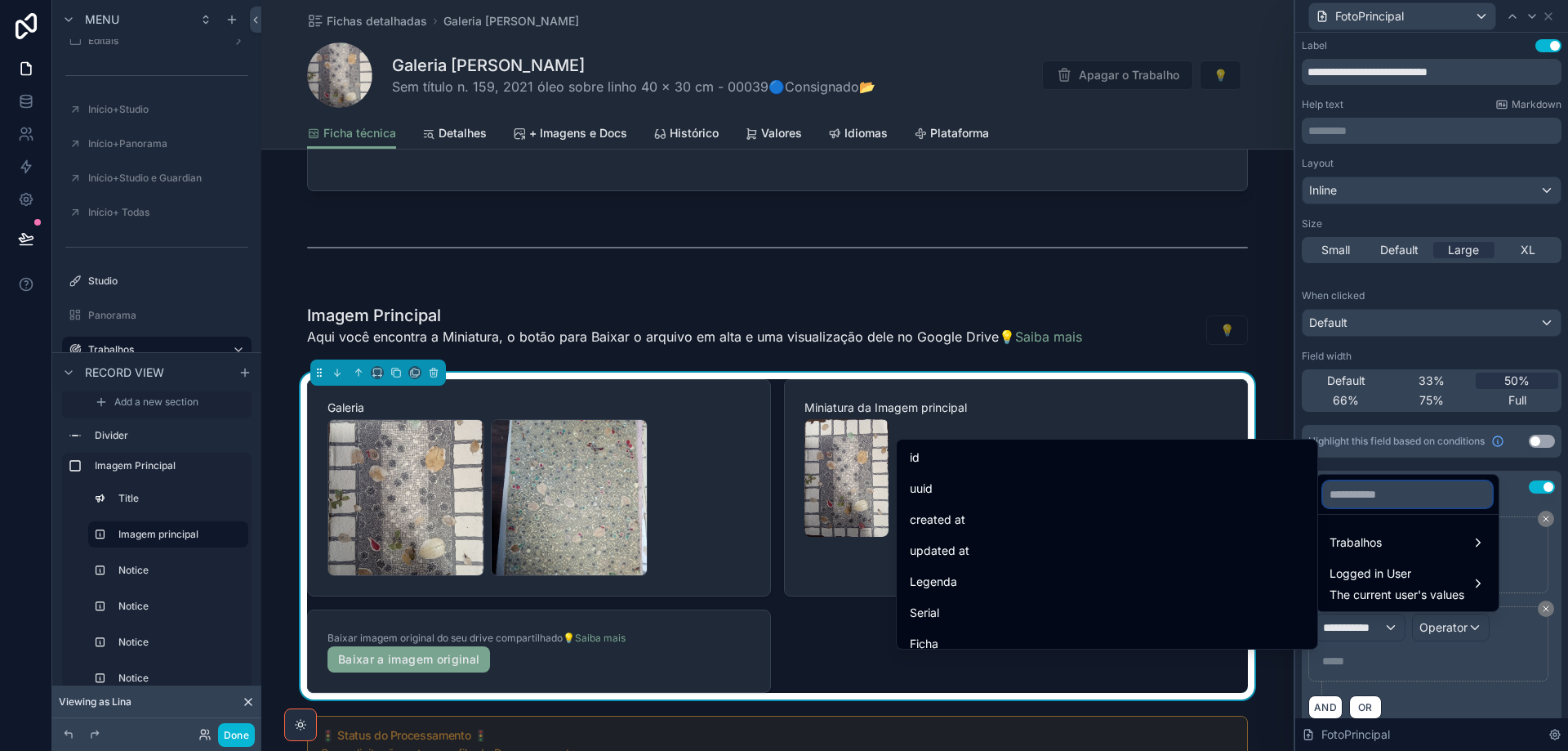
click at [1362, 494] on input "text" at bounding box center [1407, 494] width 169 height 26
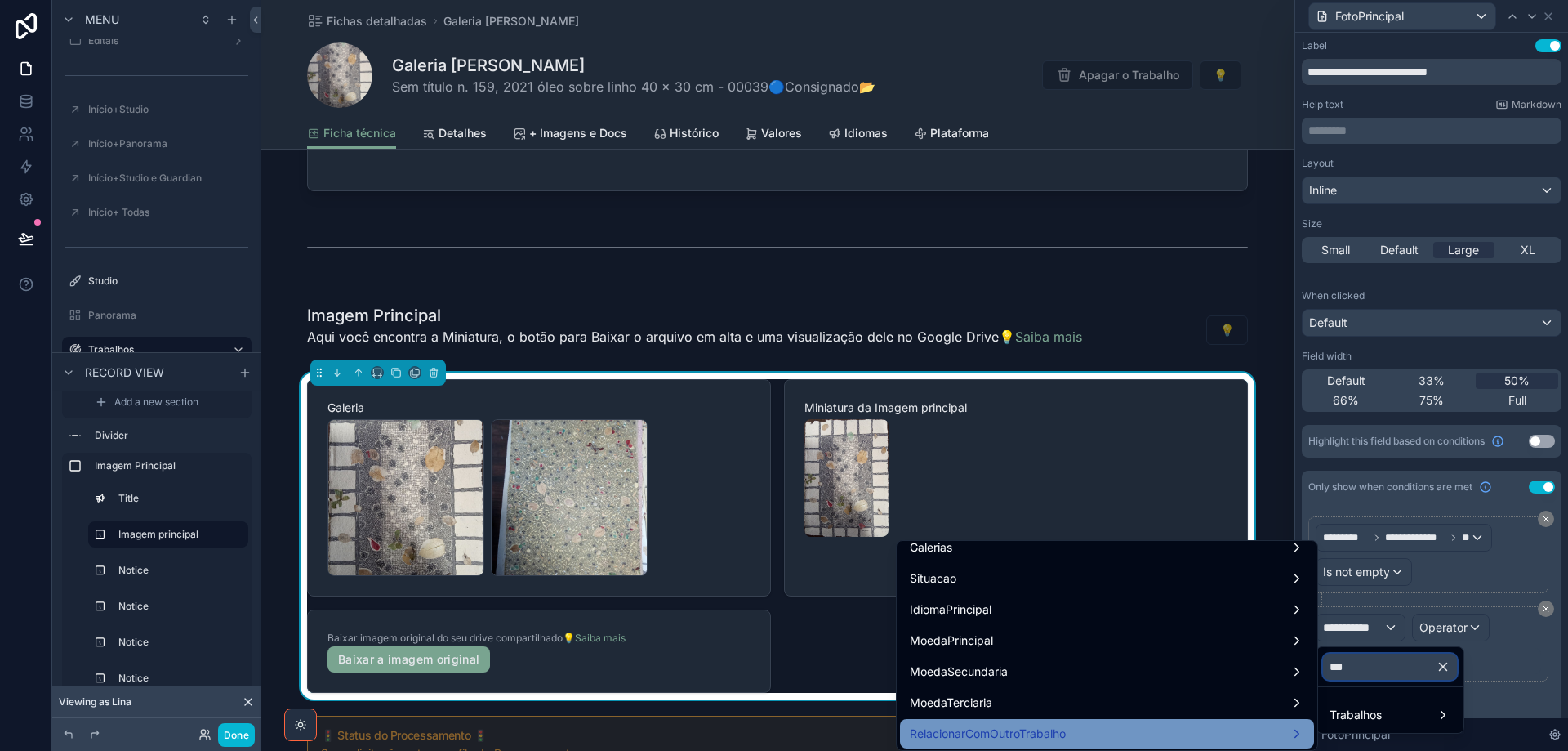
scroll to position [0, 0]
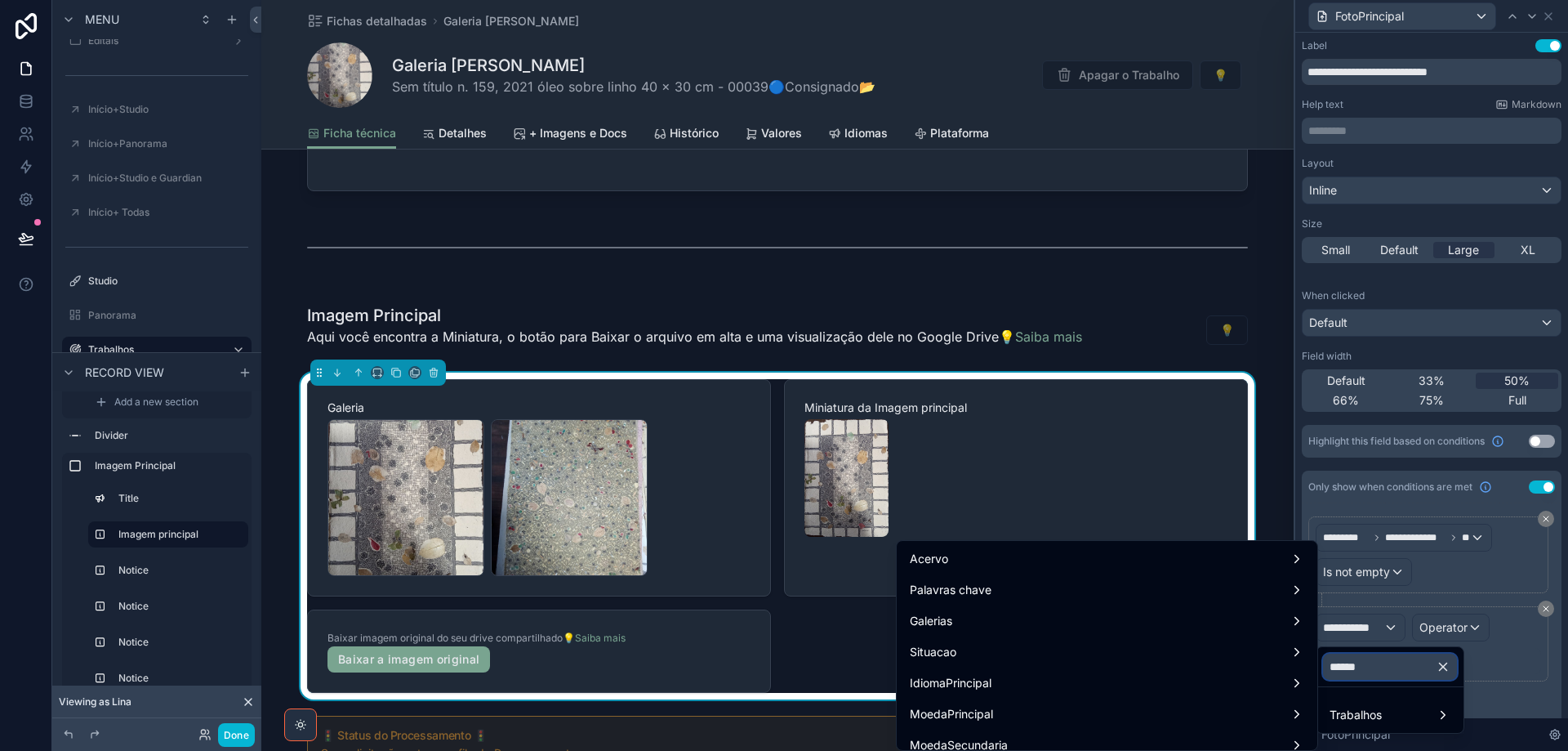
type input "*******"
drag, startPoint x: 1413, startPoint y: 664, endPoint x: 1319, endPoint y: 664, distance: 94.0
click at [1319, 664] on div "*******" at bounding box center [1390, 667] width 147 height 40
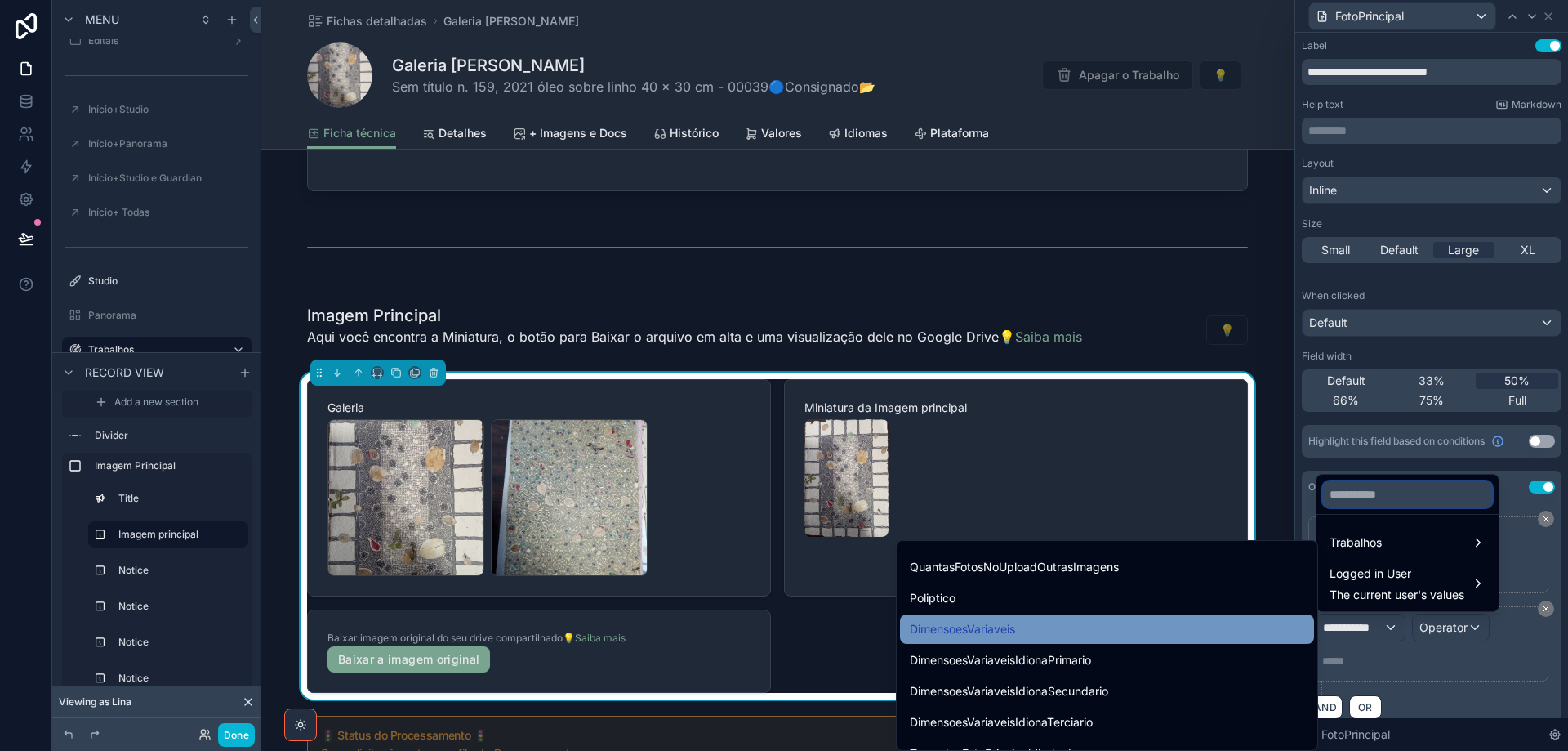
scroll to position [6209, 0]
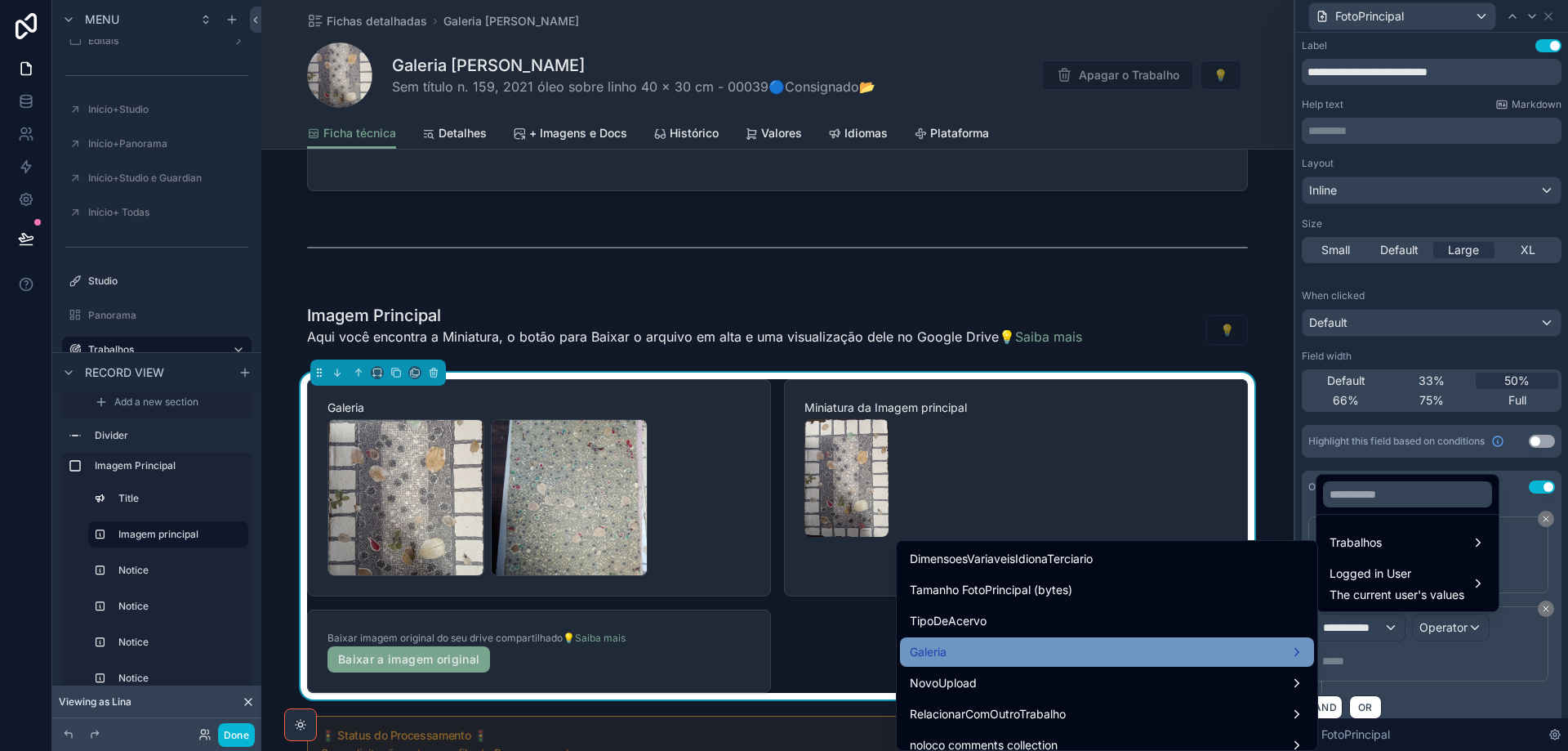
click at [1091, 644] on div "Galeria" at bounding box center [1106, 652] width 394 height 20
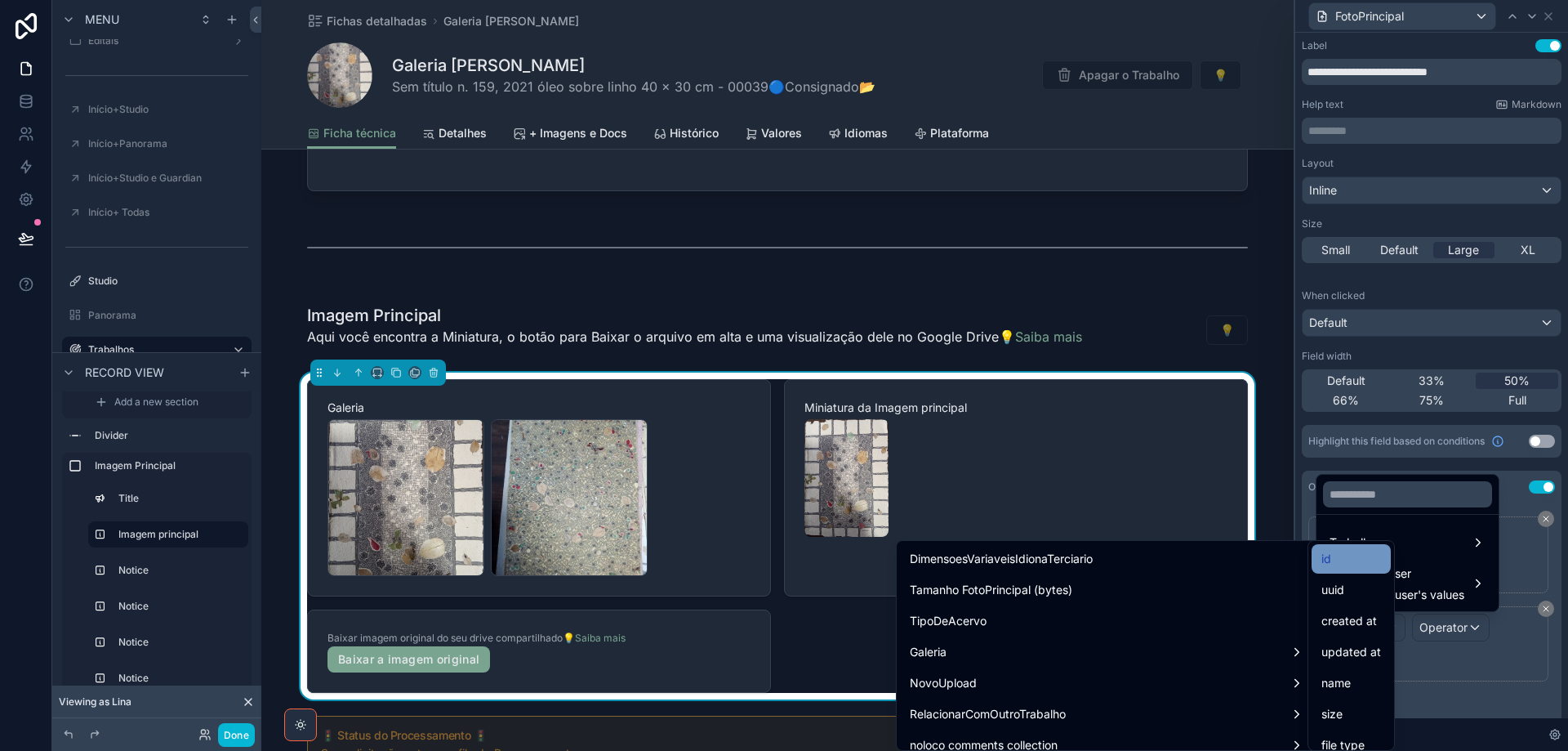
click at [1332, 570] on div "id" at bounding box center [1352, 559] width 79 height 30
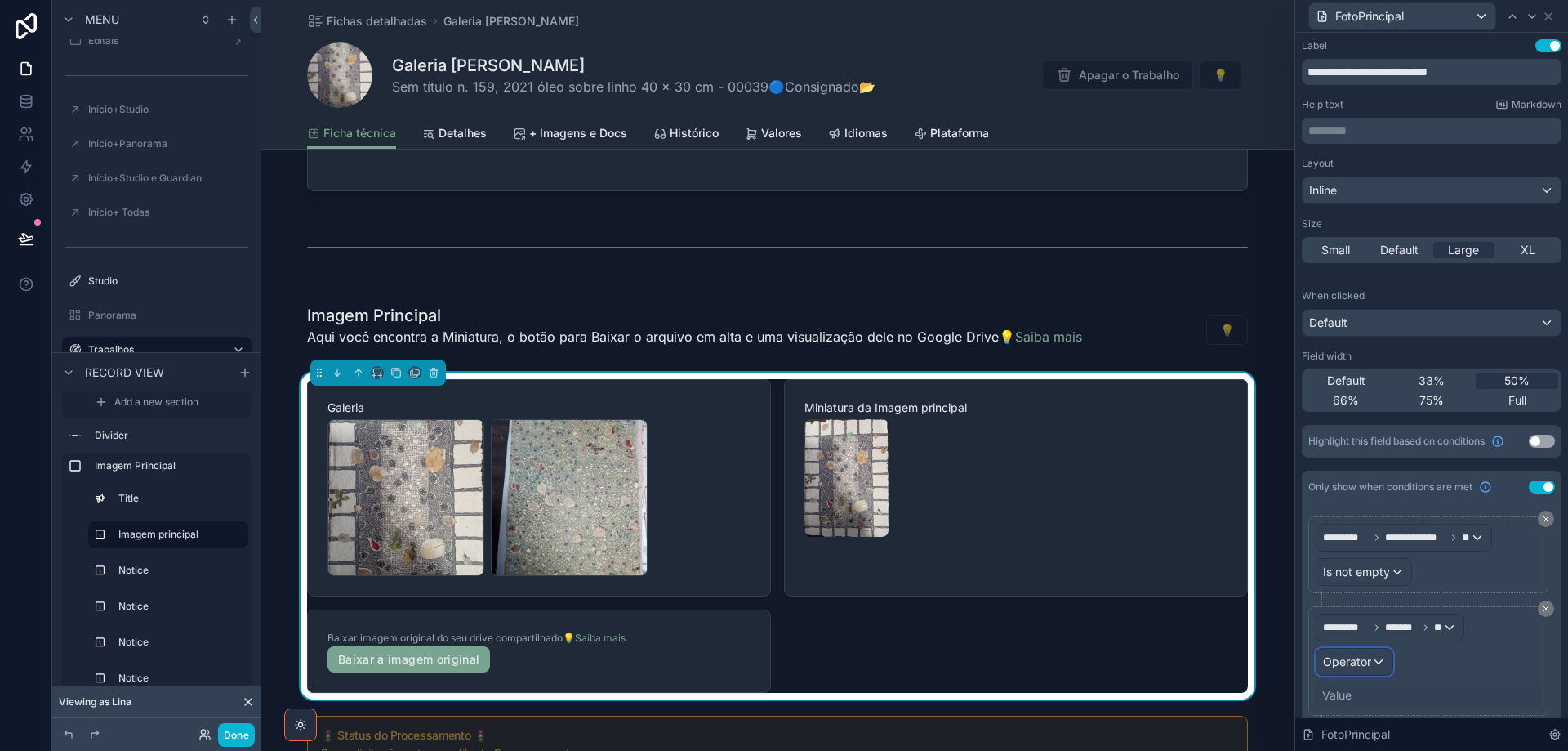
click at [1364, 662] on span "Operator" at bounding box center [1347, 661] width 48 height 13
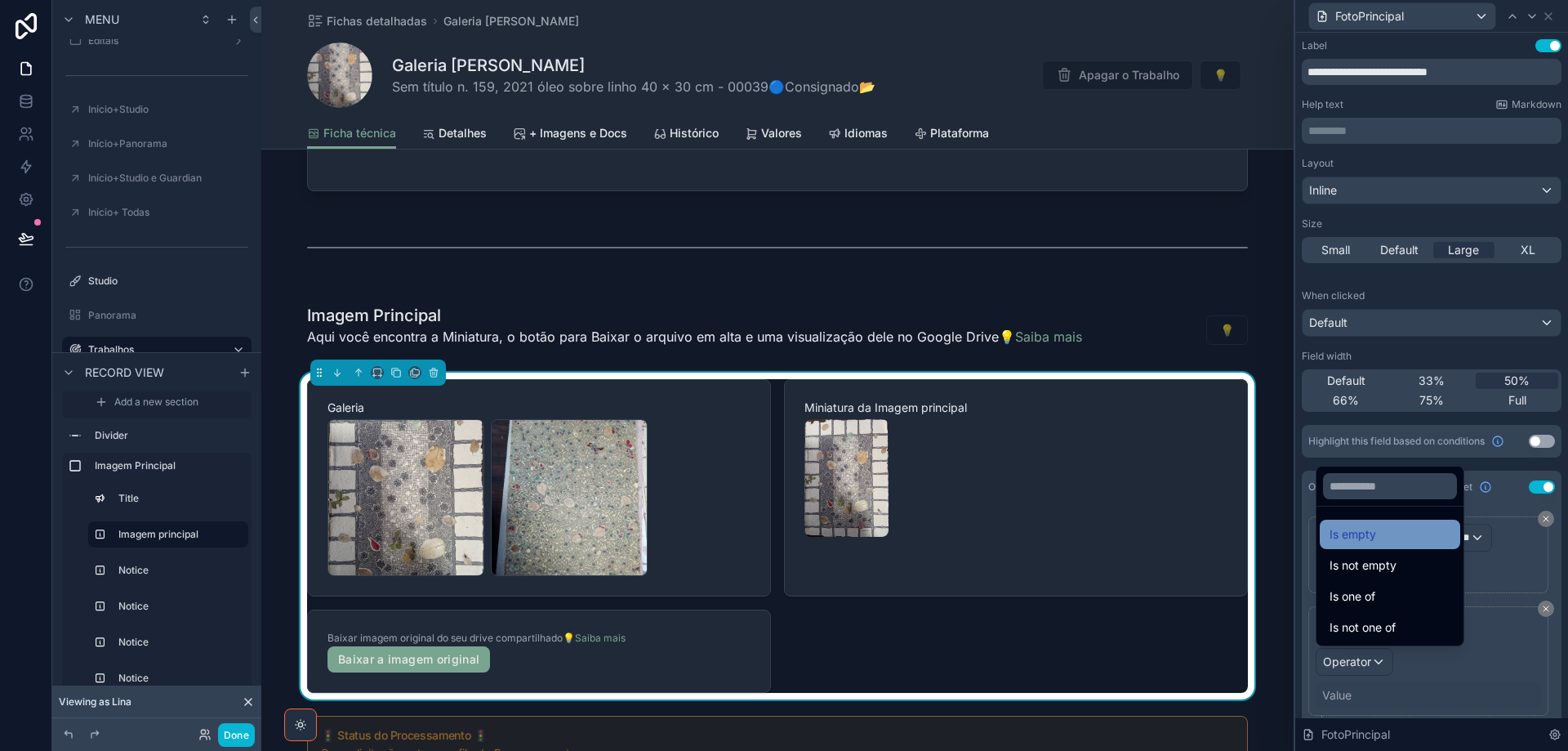
click at [1376, 536] on span "Is empty" at bounding box center [1353, 535] width 47 height 20
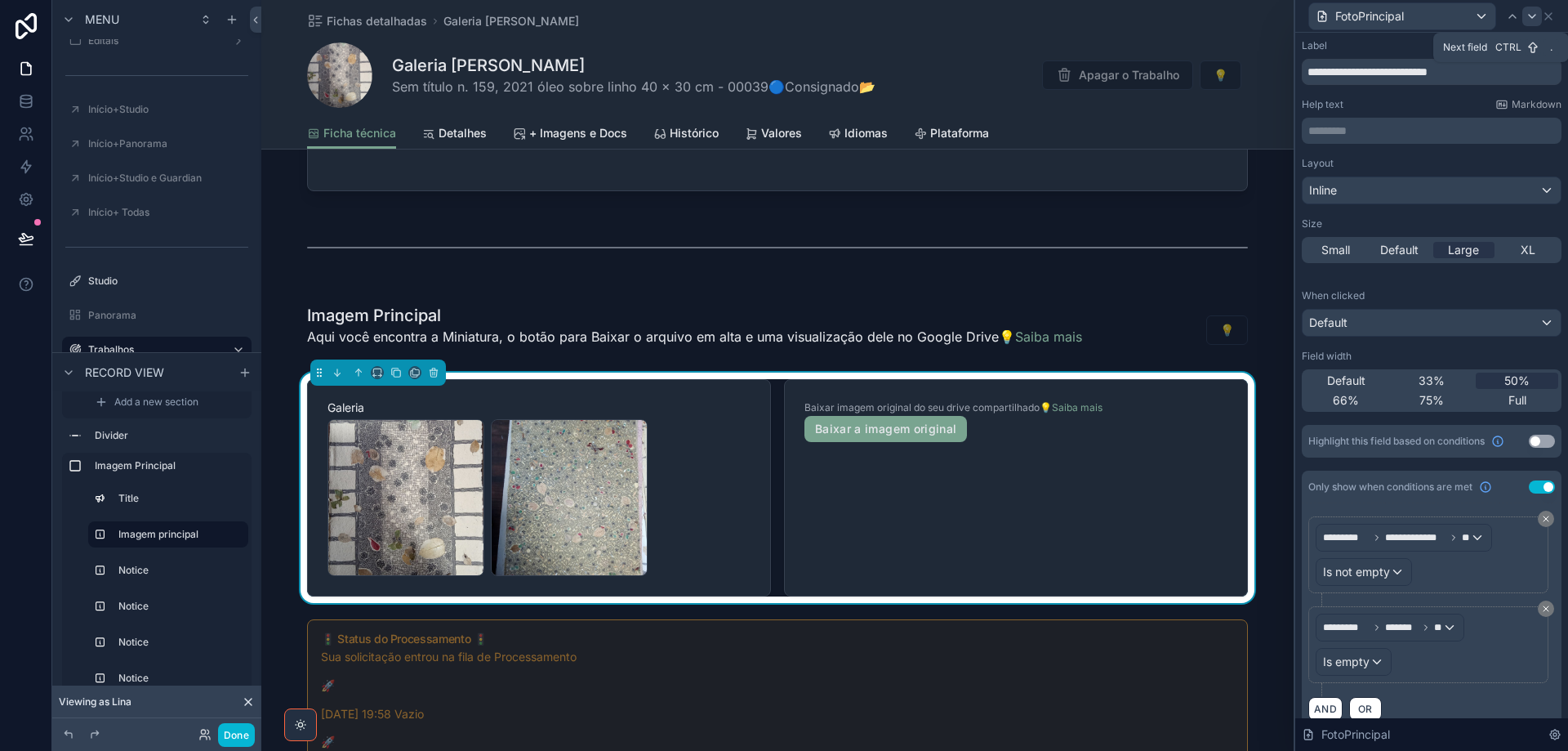
click at [1534, 16] on icon at bounding box center [1532, 16] width 6 height 4
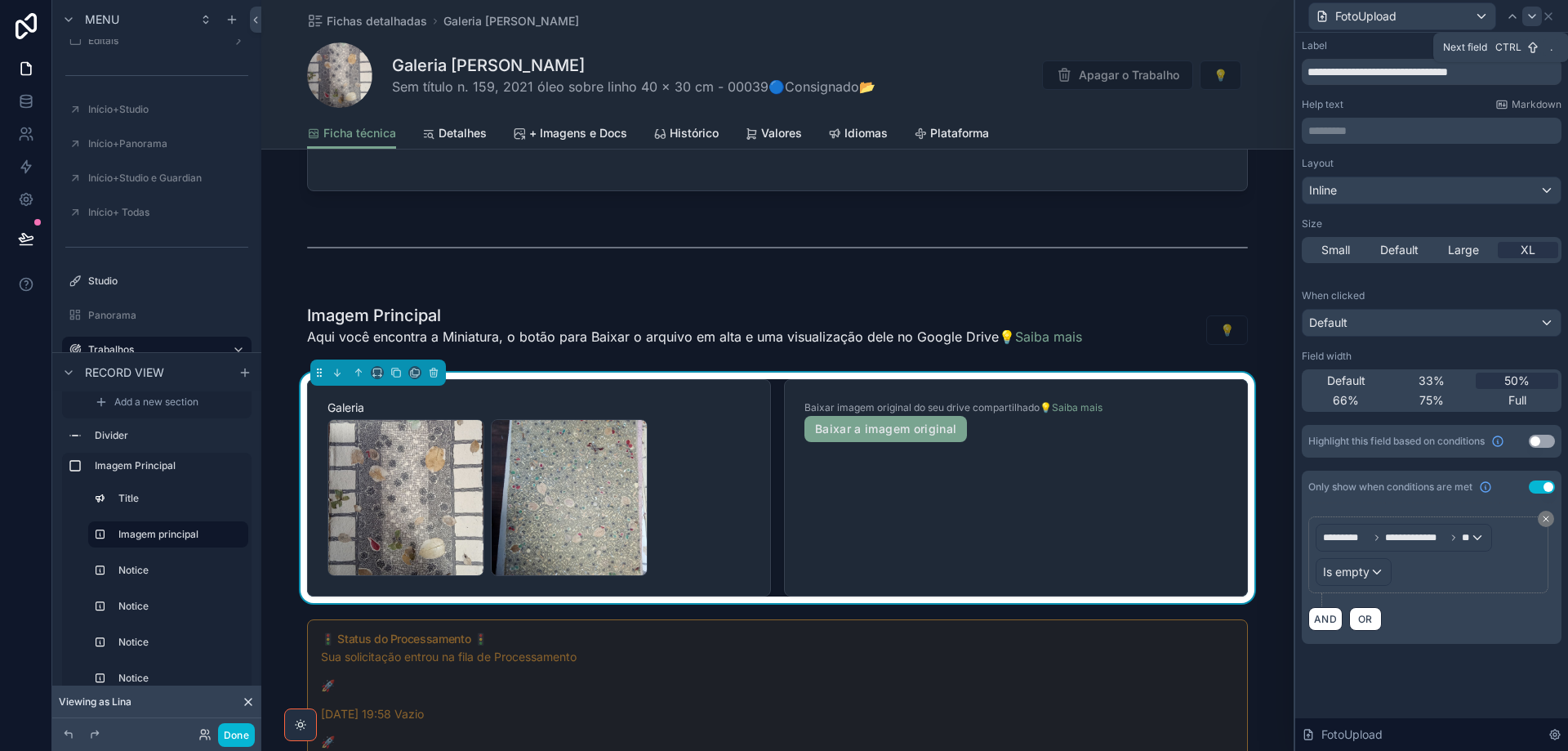
click at [1529, 13] on icon at bounding box center [1532, 16] width 13 height 13
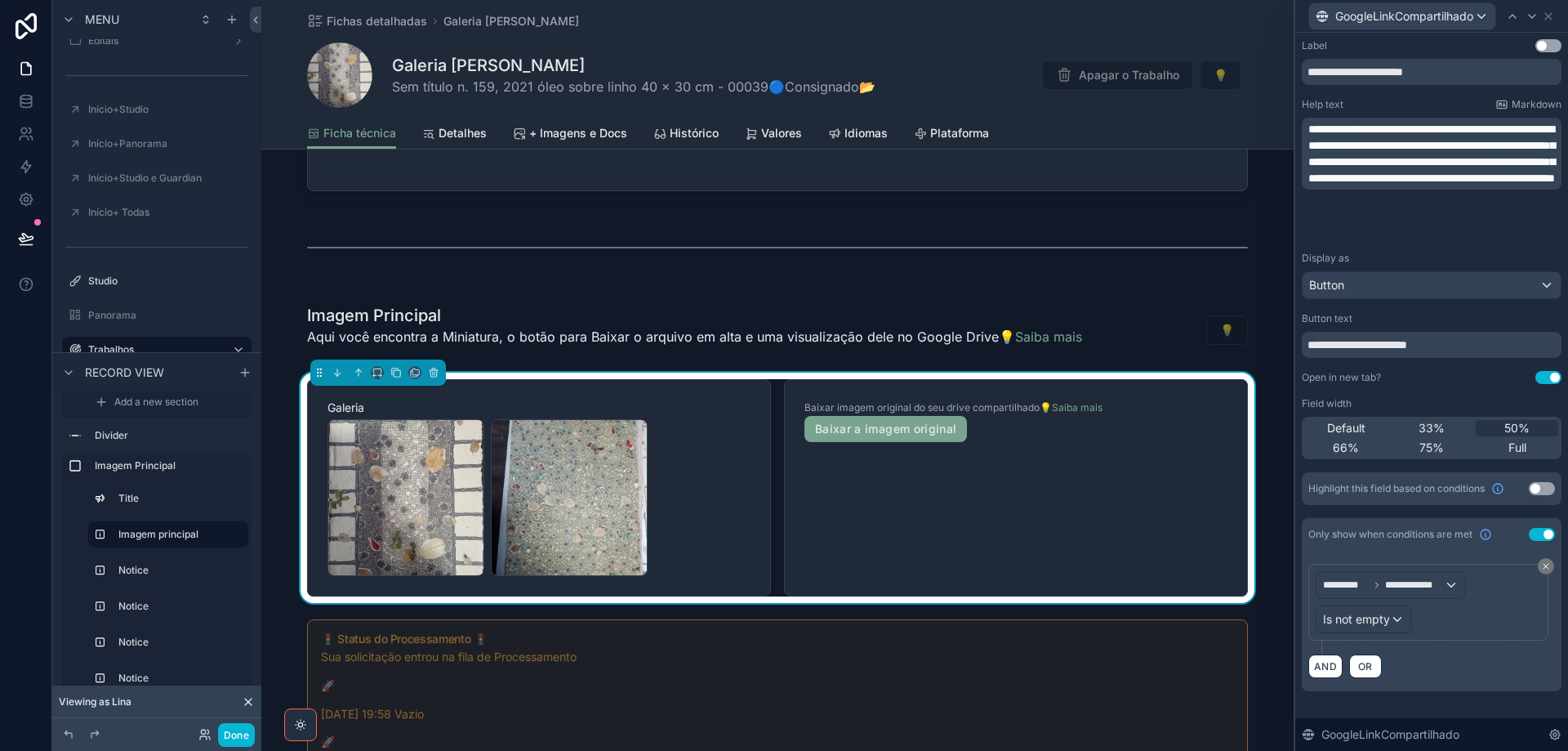
scroll to position [163, 0]
click at [1440, 424] on span "33%" at bounding box center [1431, 428] width 26 height 16
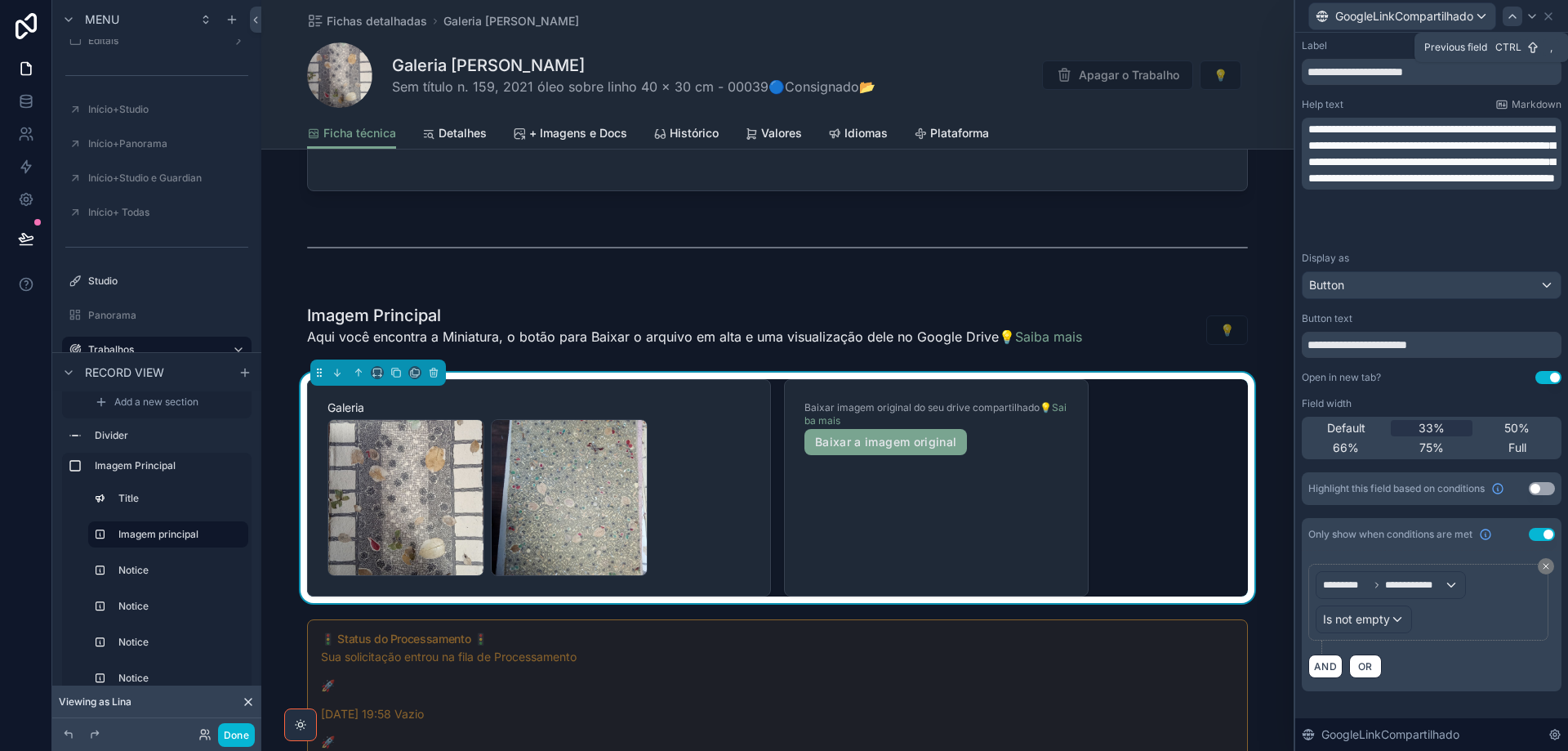
click at [1517, 14] on icon at bounding box center [1512, 16] width 13 height 13
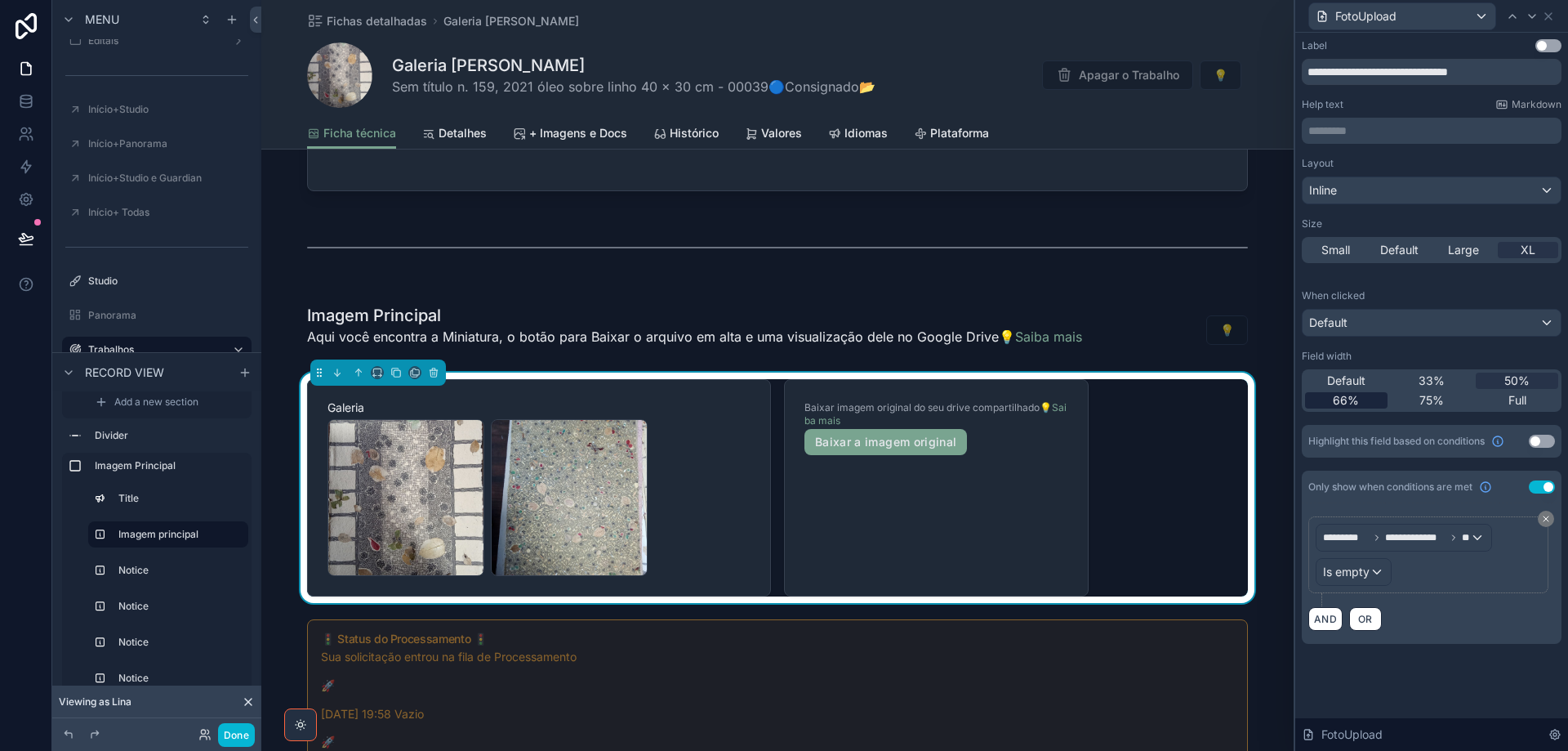
click at [1355, 399] on span "66%" at bounding box center [1345, 401] width 26 height 16
click at [1518, 12] on icon at bounding box center [1512, 16] width 13 height 13
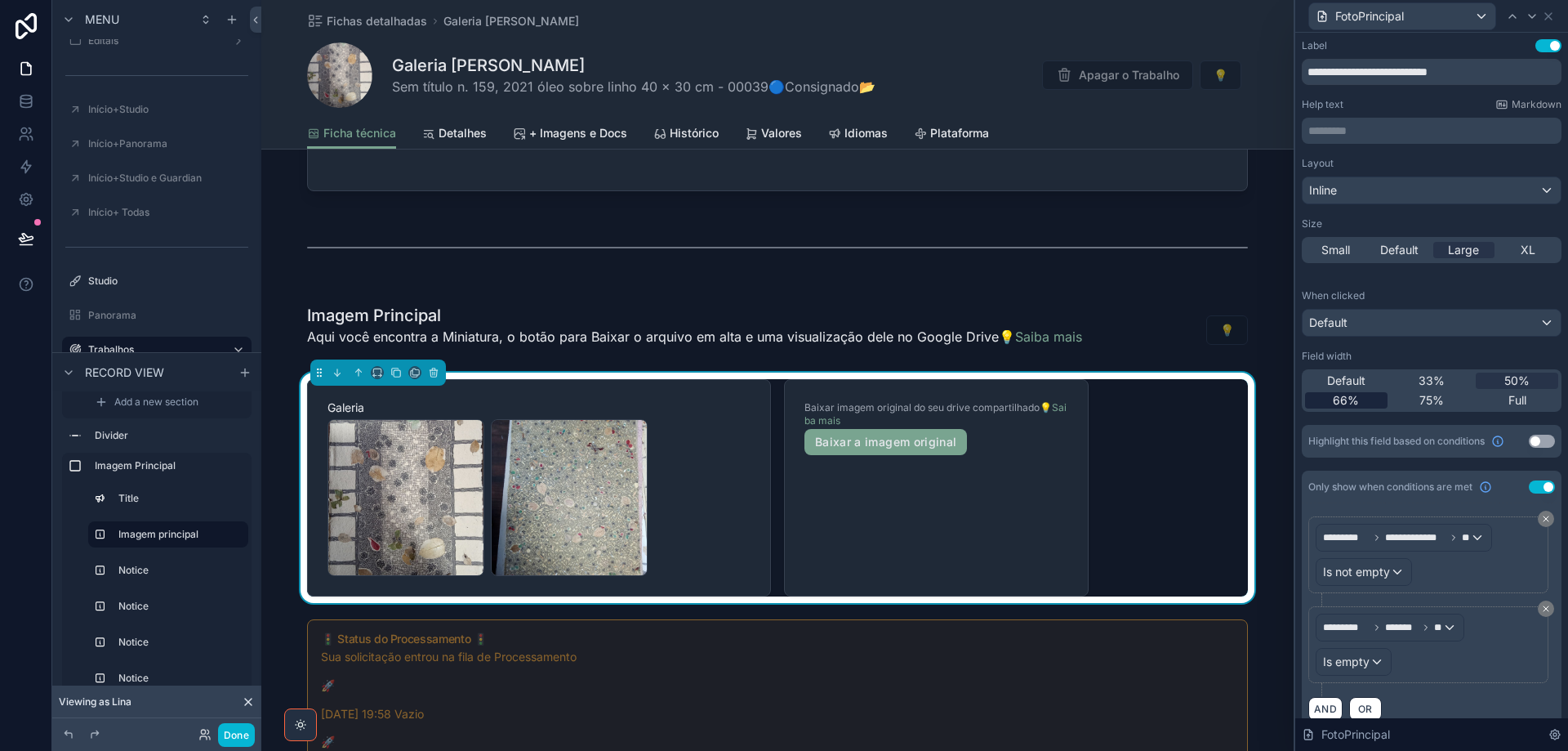
click at [1365, 397] on div "66%" at bounding box center [1346, 401] width 83 height 16
click at [1515, 14] on icon at bounding box center [1512, 16] width 13 height 13
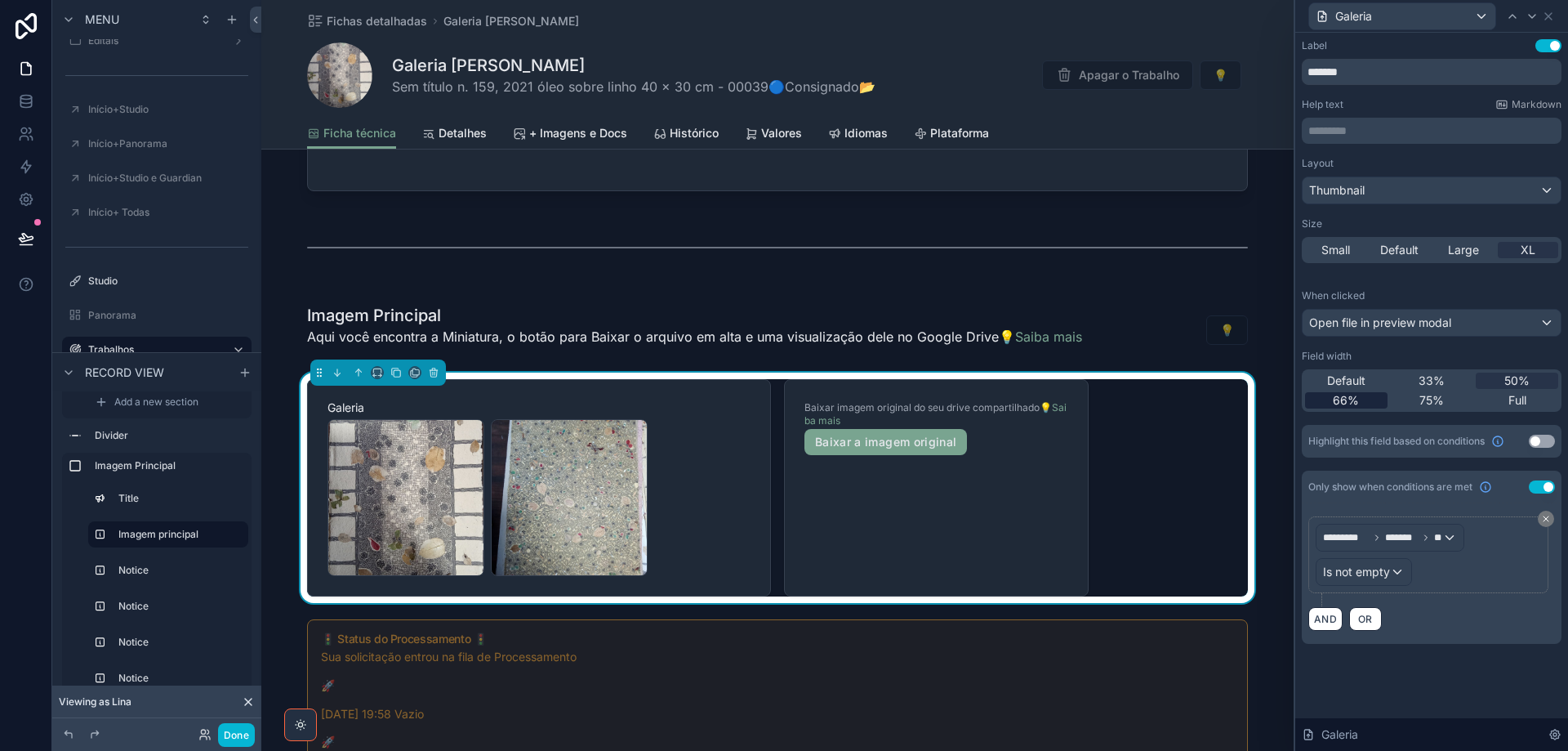
click at [1356, 393] on span "66%" at bounding box center [1345, 401] width 26 height 16
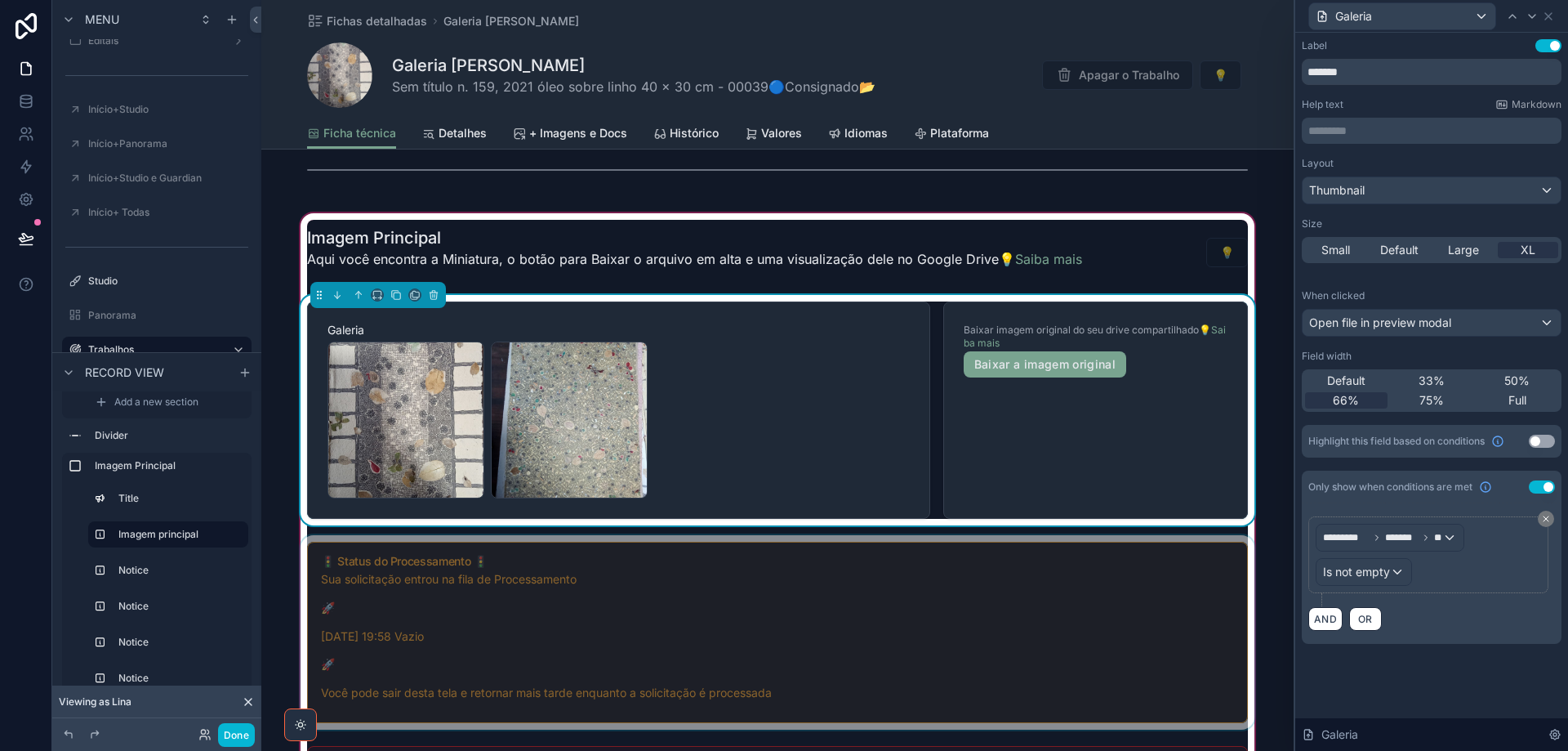
scroll to position [1307, 0]
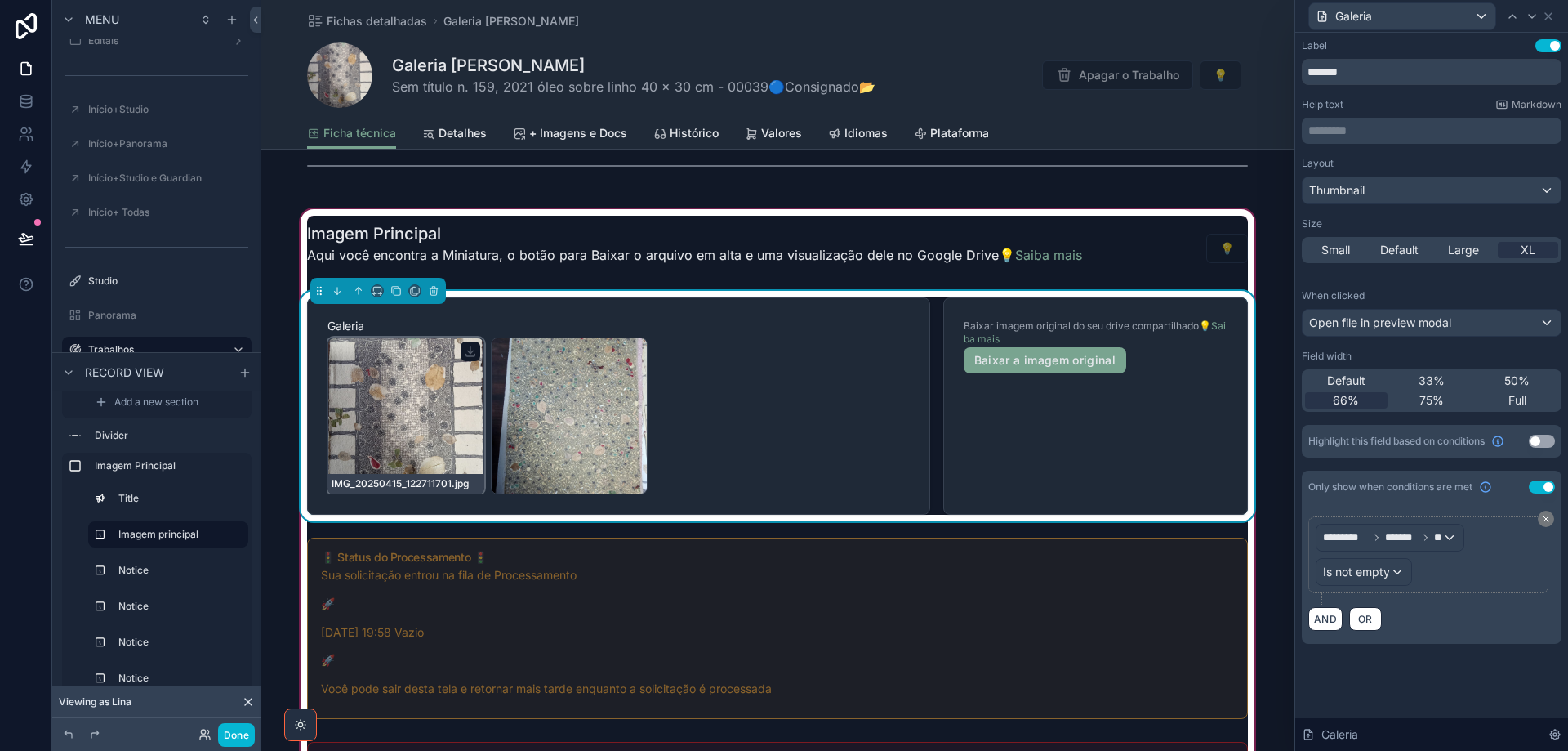
click at [447, 440] on div "IMG_20250415_122711701 .jpg" at bounding box center [406, 416] width 157 height 157
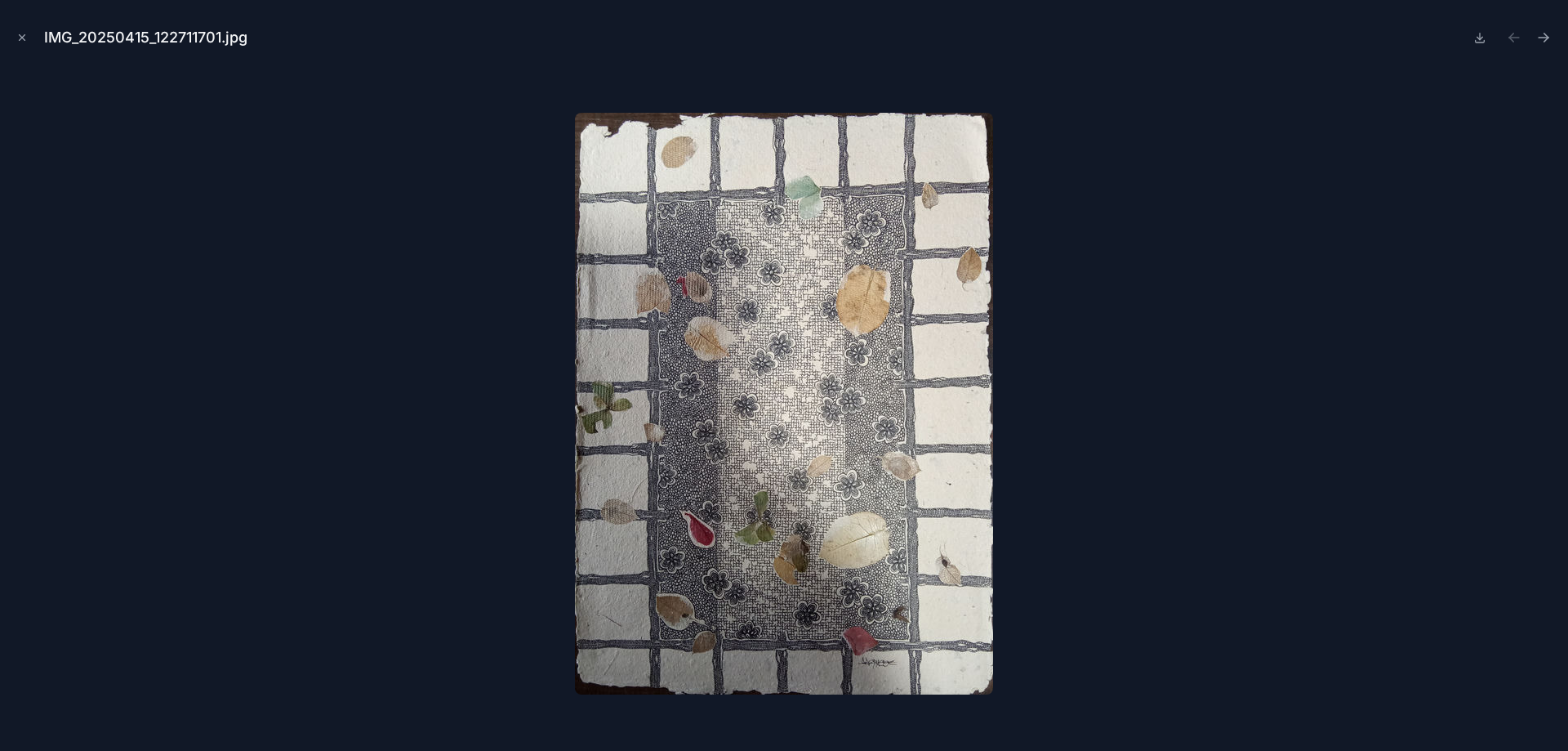
click at [862, 233] on img at bounding box center [784, 404] width 418 height 582
click at [1480, 40] on icon at bounding box center [1480, 36] width 0 height 6
click at [1544, 36] on icon "Next file" at bounding box center [1544, 38] width 16 height 16
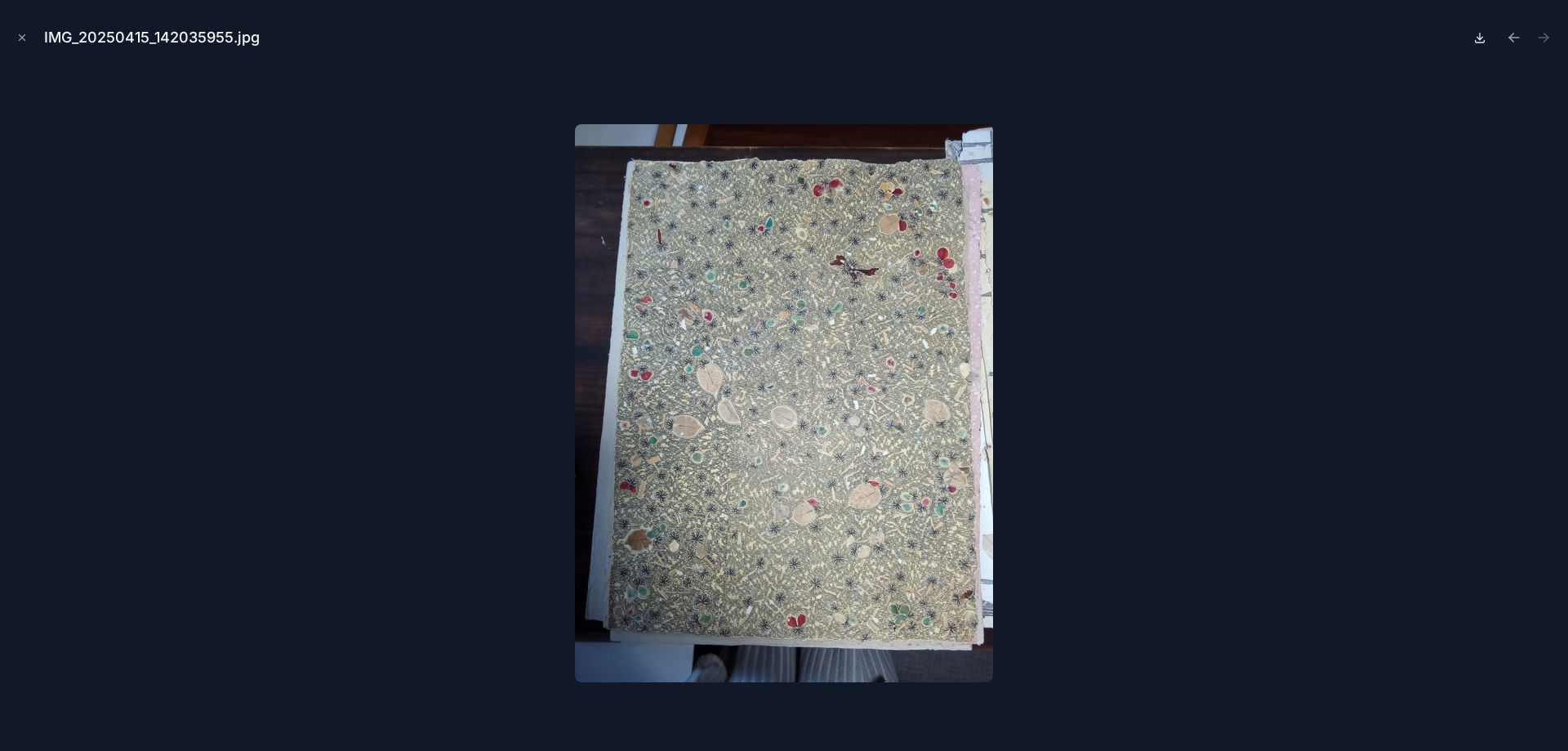
click at [1478, 36] on icon at bounding box center [1480, 38] width 13 height 13
drag, startPoint x: 18, startPoint y: 40, endPoint x: 131, endPoint y: 0, distance: 119.9
click at [19, 40] on icon "Close modal" at bounding box center [22, 37] width 12 height 12
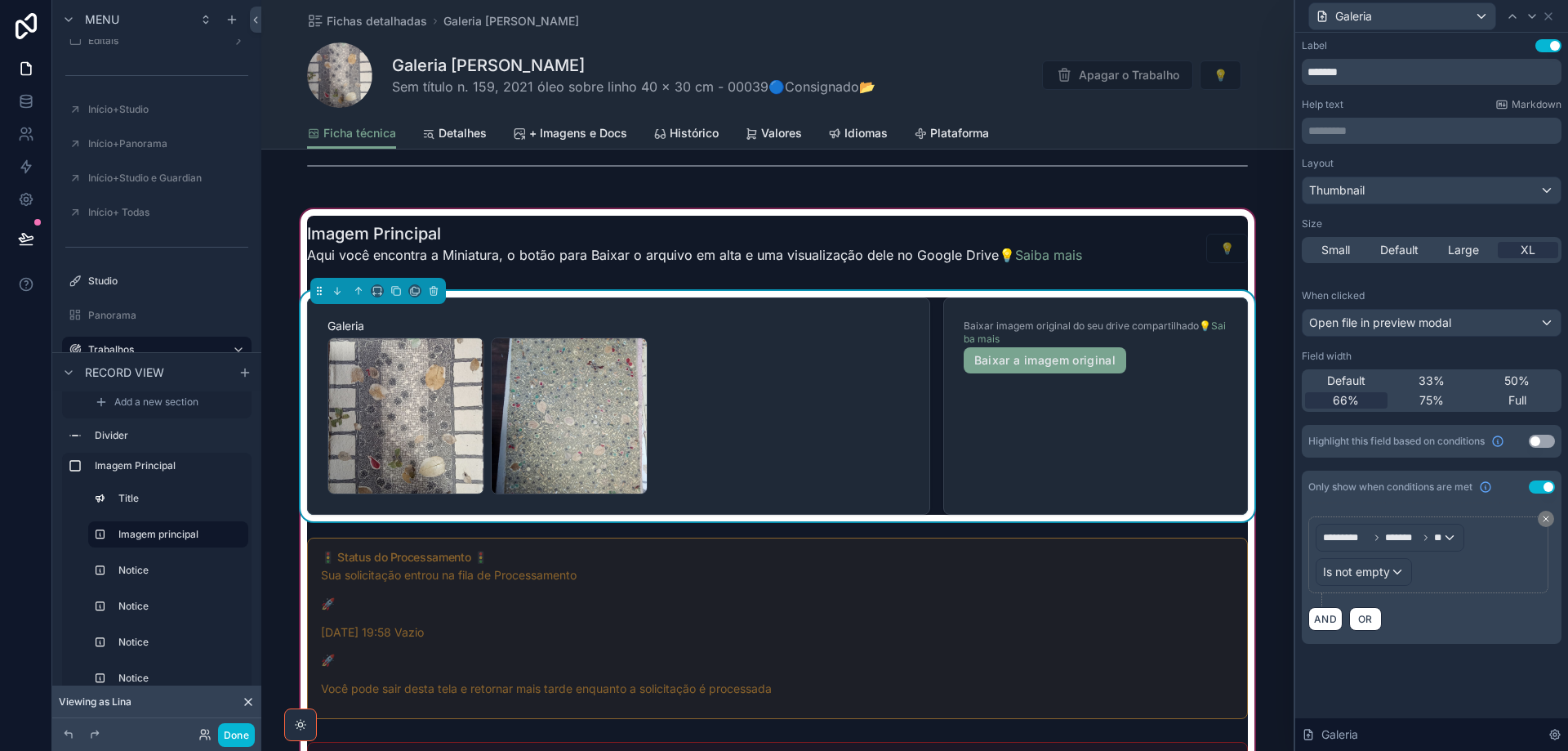
click at [1168, 345] on span "Baixar imagem original do seu drive compartilhado 💡Saiba mais" at bounding box center [1096, 332] width 264 height 26
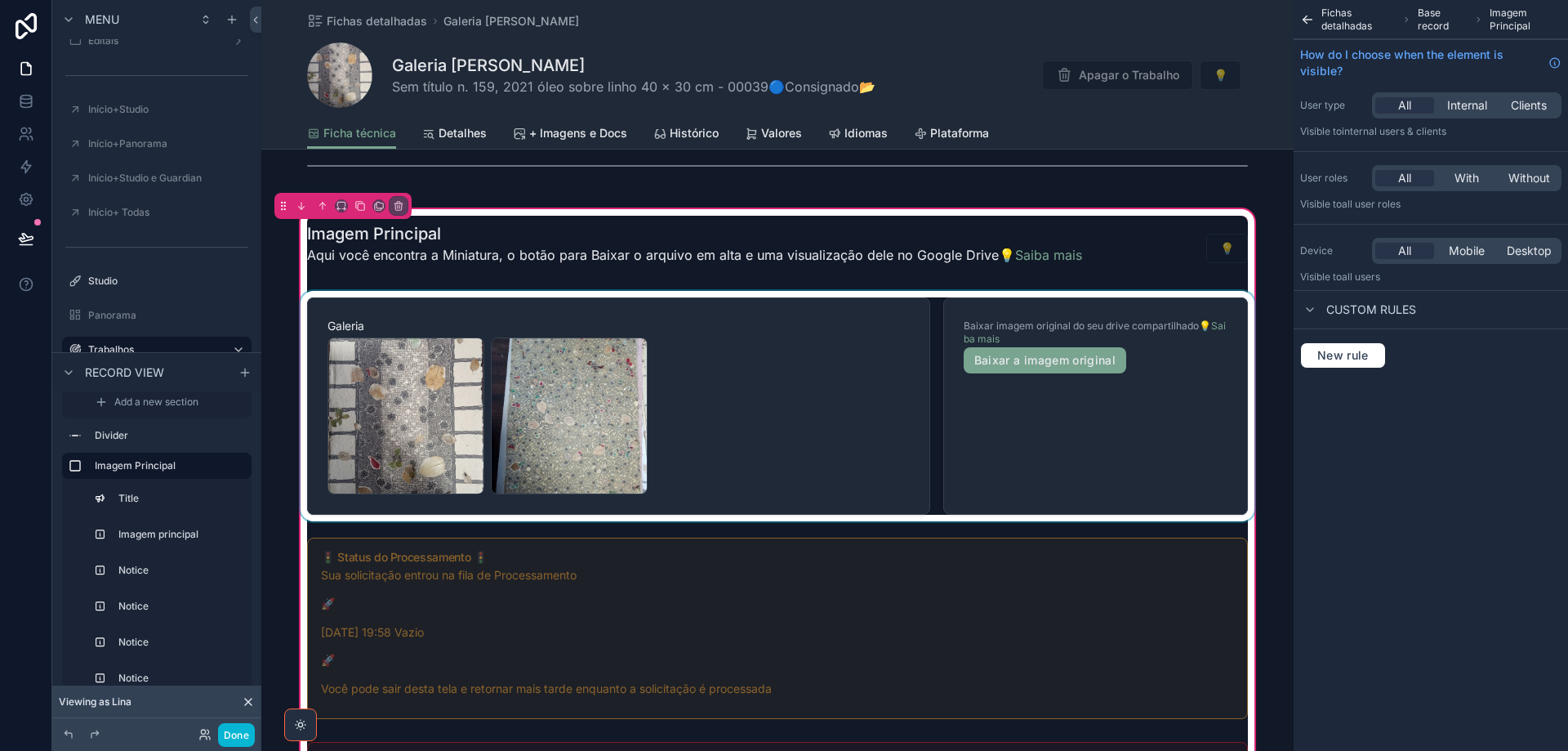
click at [1178, 336] on div "scrollable content" at bounding box center [778, 406] width 961 height 230
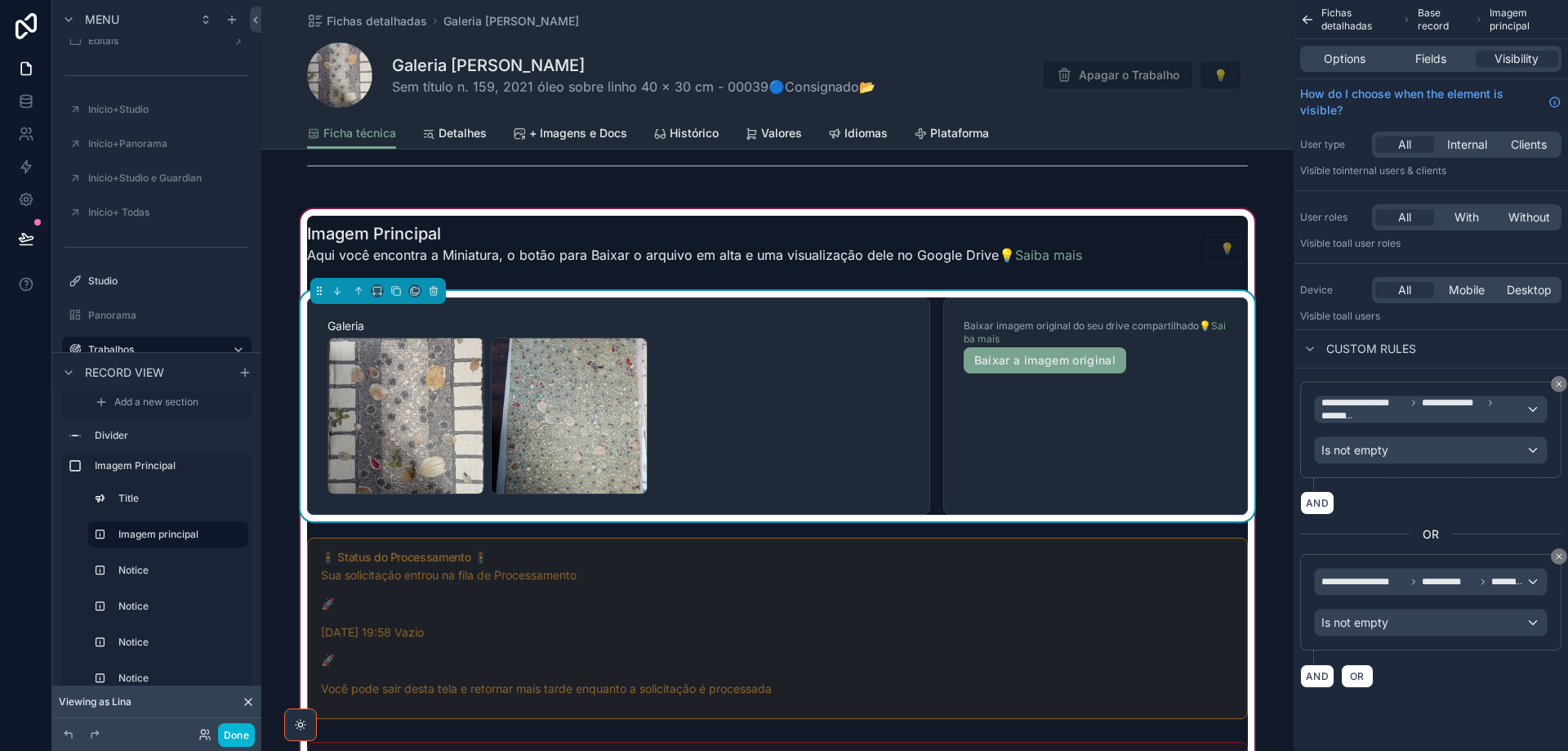
click at [1420, 49] on div "Options Fields Visibility" at bounding box center [1431, 58] width 261 height 26
click at [1422, 59] on span "Fields" at bounding box center [1431, 58] width 31 height 16
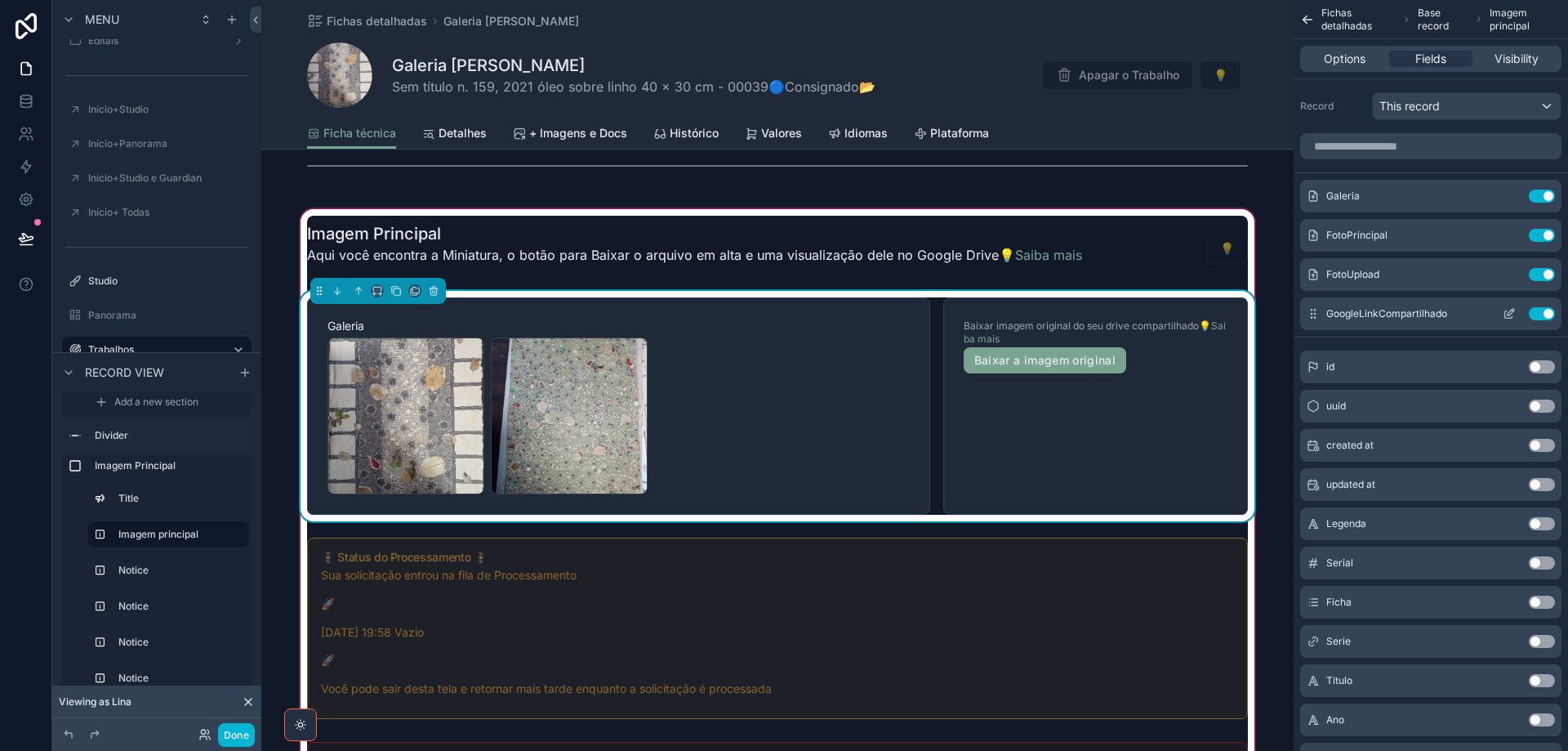
click at [1505, 316] on icon "scrollable content" at bounding box center [1509, 315] width 7 height 7
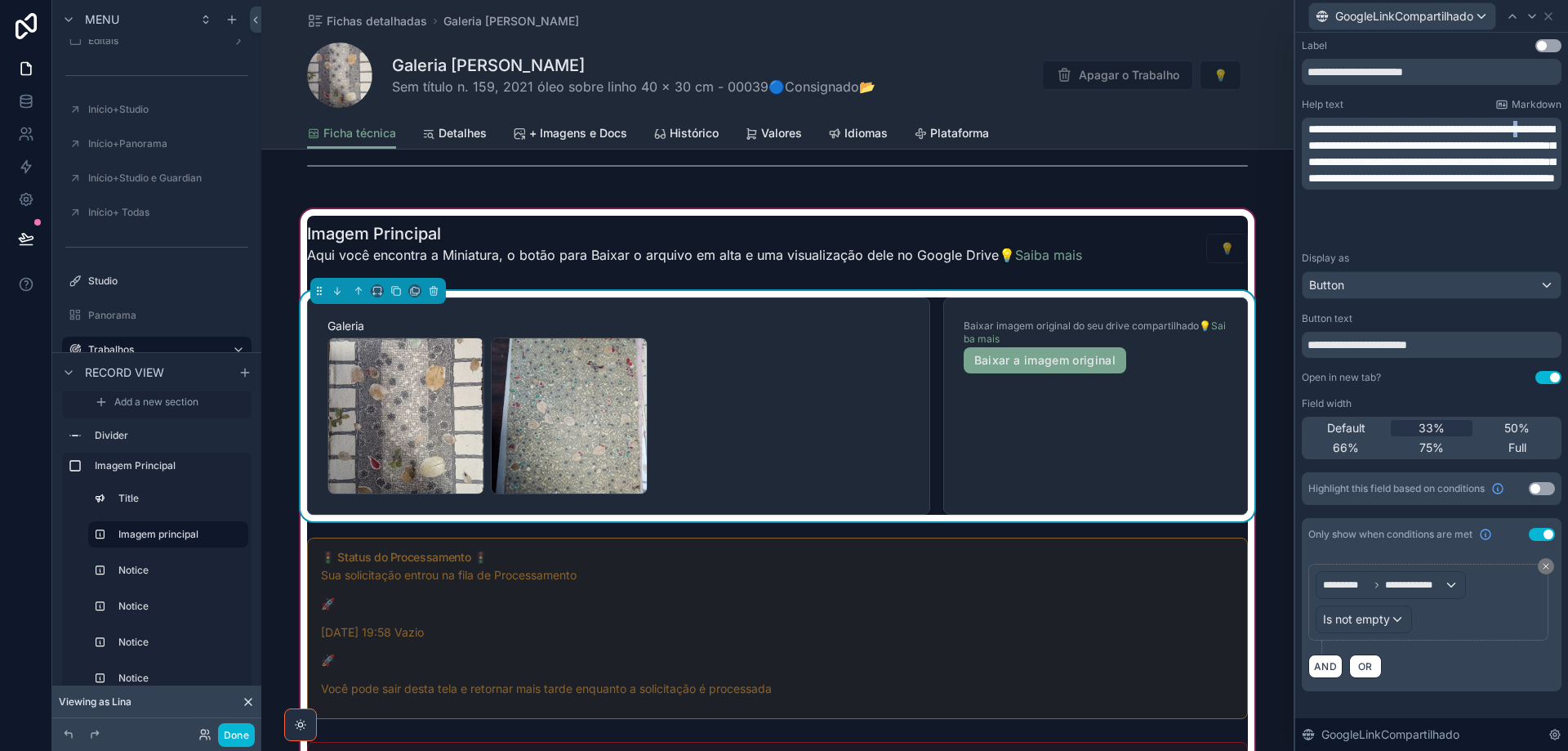
click at [1388, 140] on span "**********" at bounding box center [1431, 153] width 247 height 60
drag, startPoint x: 1405, startPoint y: 141, endPoint x: 1387, endPoint y: 144, distance: 18.2
click at [1387, 144] on span "**********" at bounding box center [1431, 153] width 247 height 60
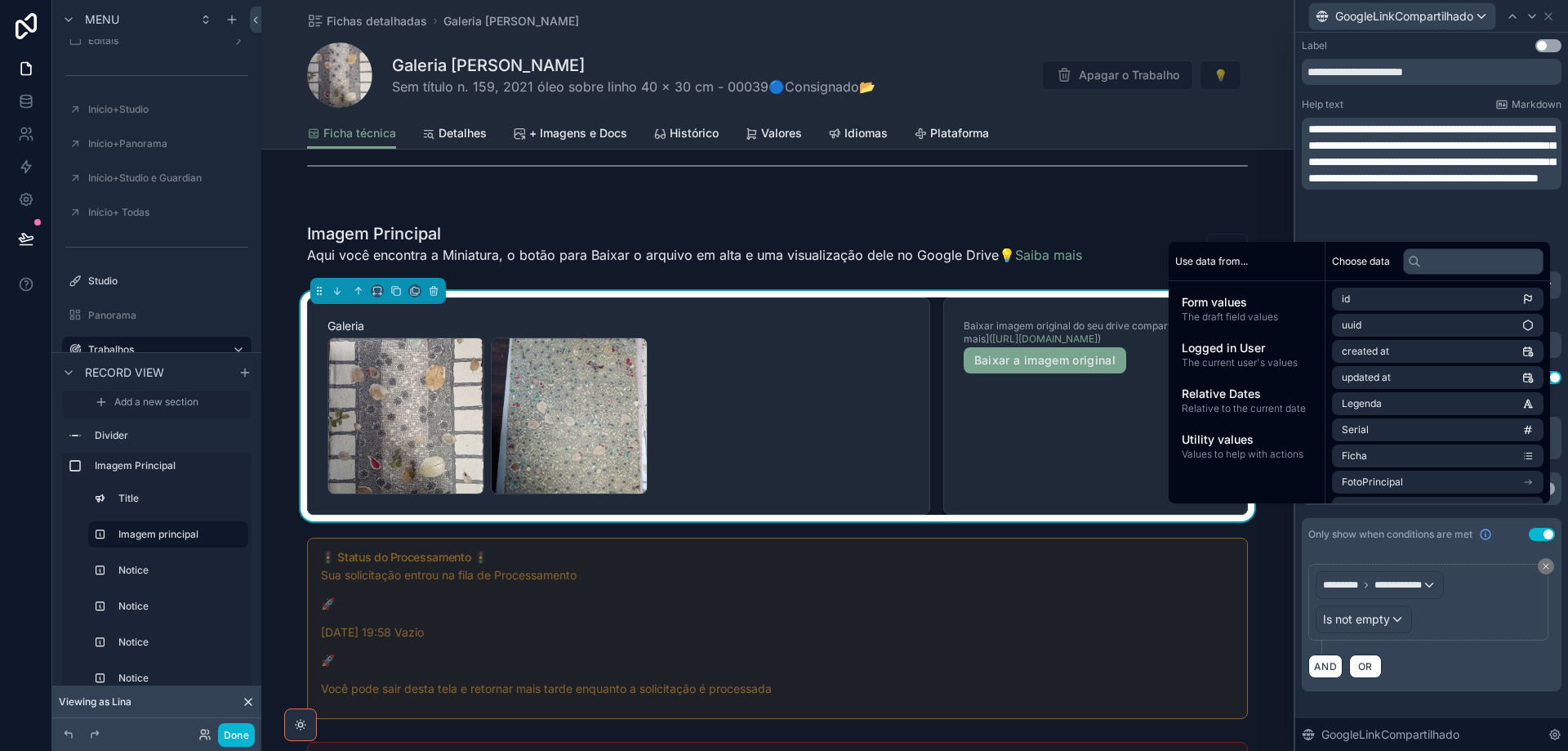
click at [1307, 128] on div "**********" at bounding box center [1431, 154] width 260 height 72
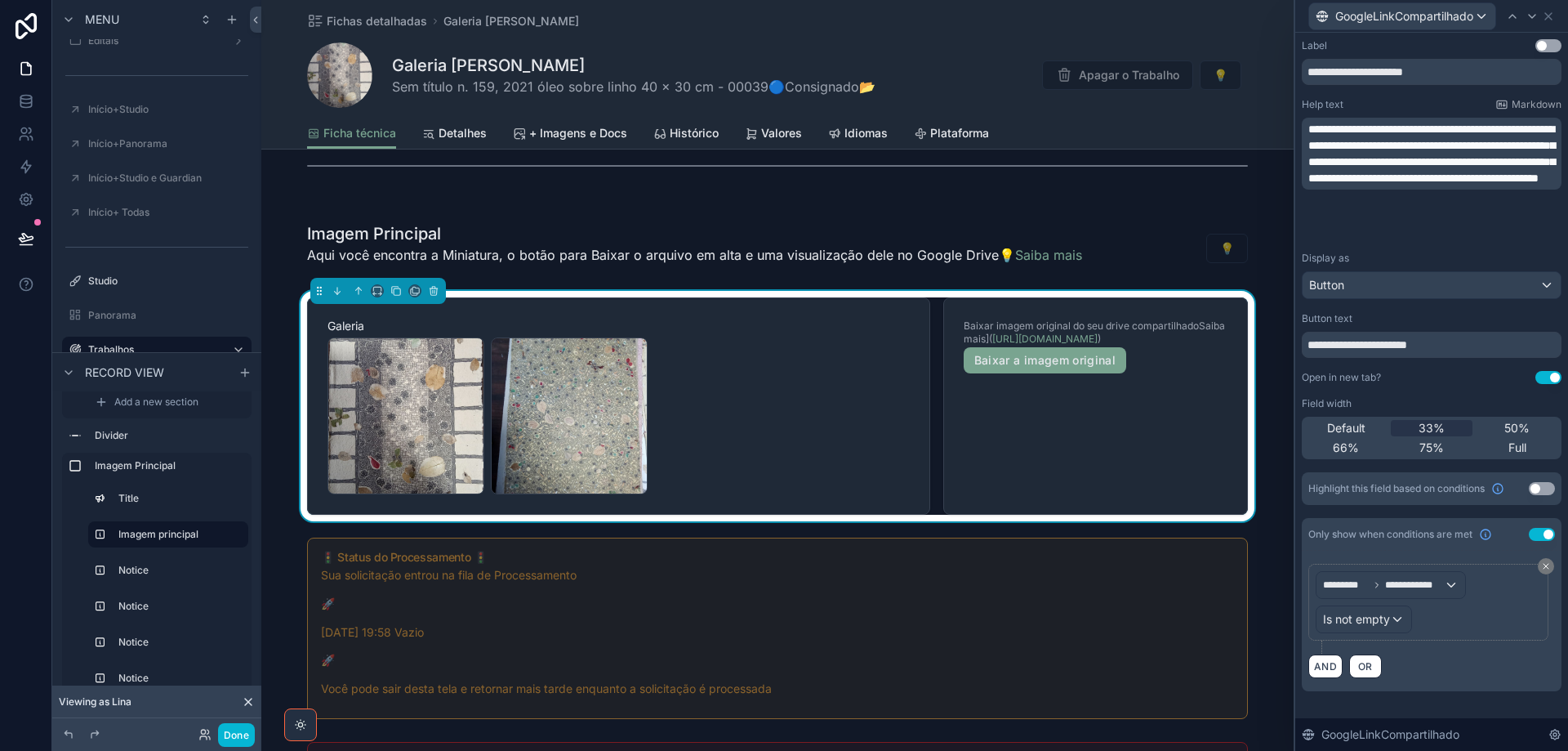
click at [1311, 128] on span "**********" at bounding box center [1431, 153] width 247 height 60
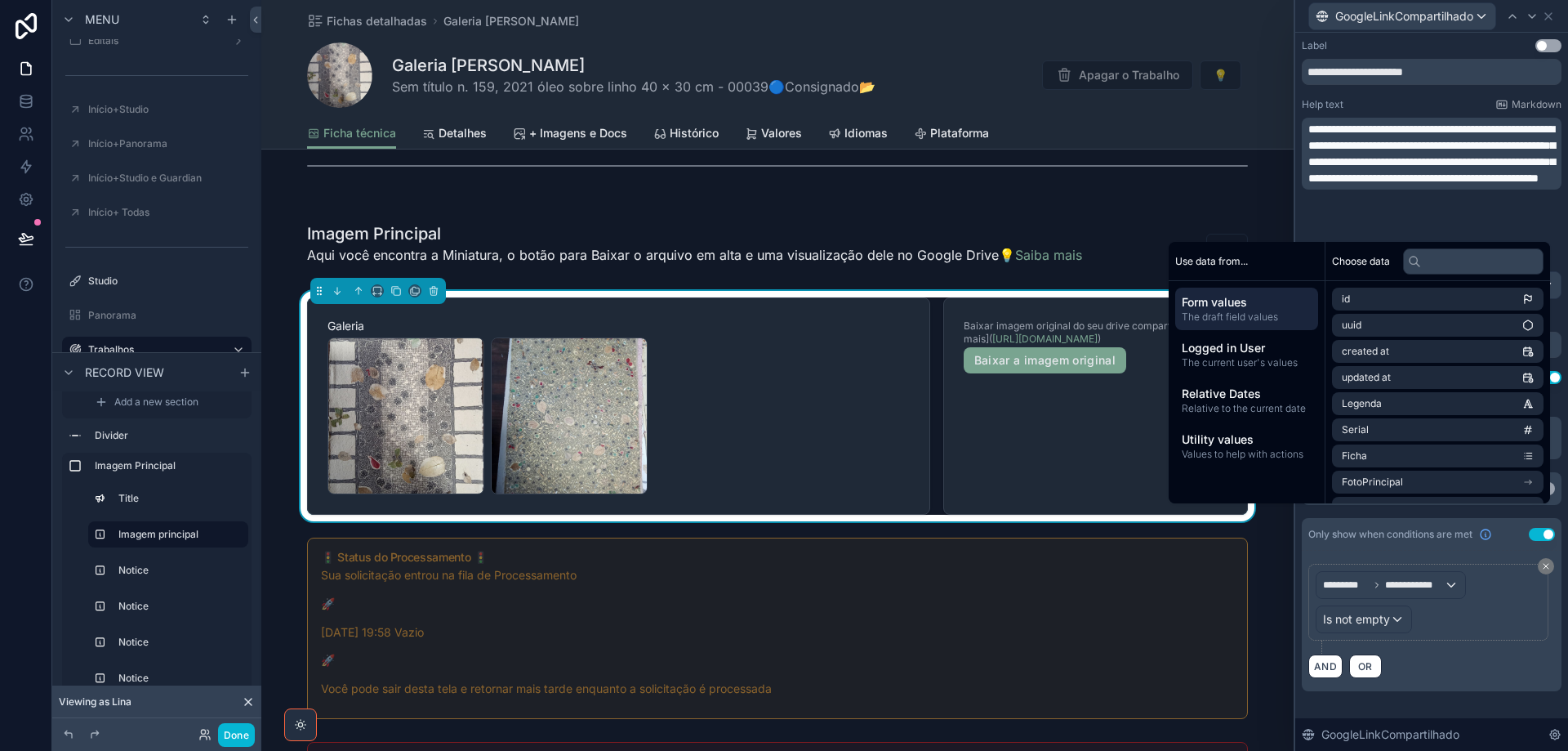
paste div "scrollable content"
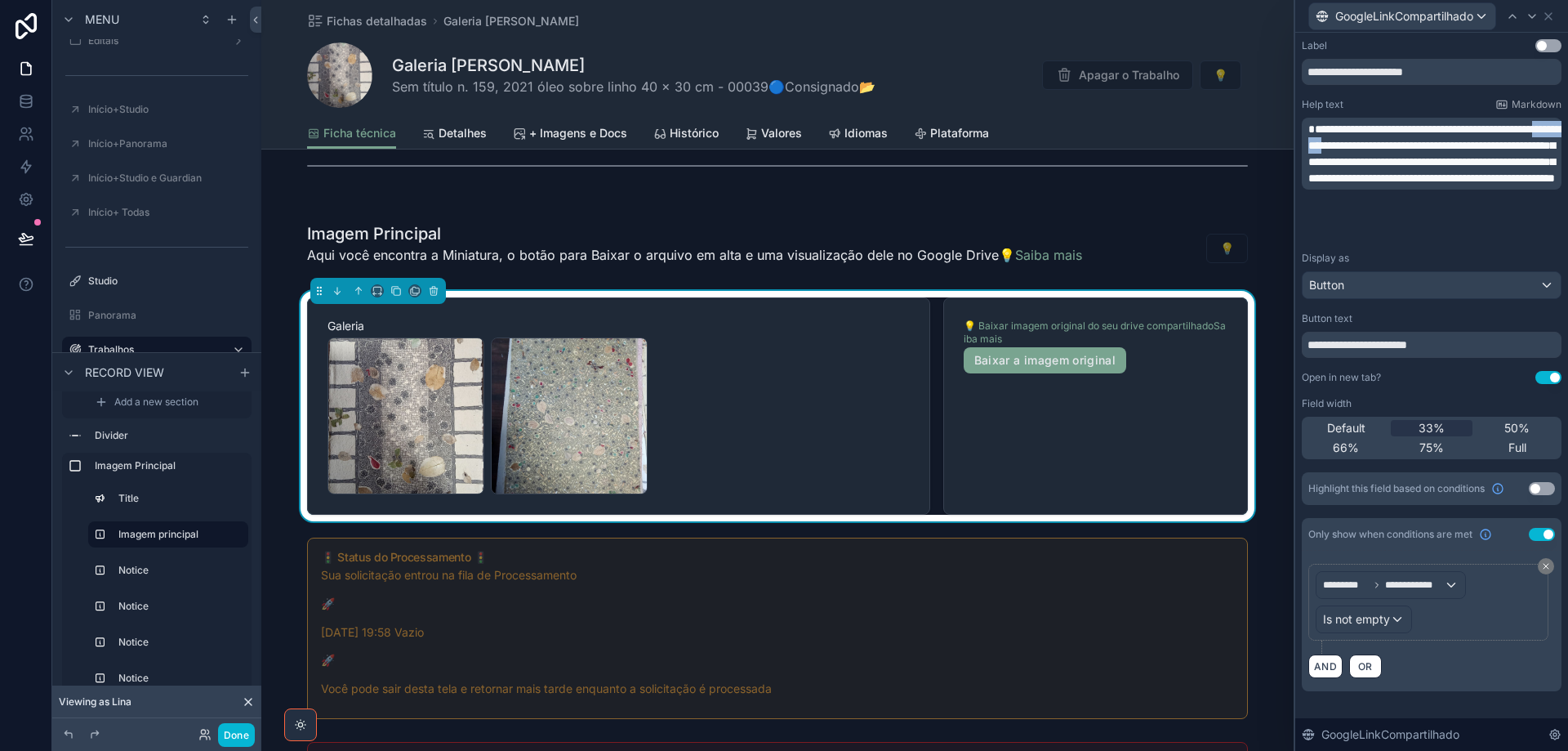
drag, startPoint x: 1396, startPoint y: 147, endPoint x: 1427, endPoint y: 146, distance: 31.0
drag, startPoint x: 1341, startPoint y: 345, endPoint x: 1331, endPoint y: 344, distance: 10.0
click at [1331, 344] on input "**********" at bounding box center [1431, 344] width 260 height 26
click at [1394, 128] on span "**********" at bounding box center [1434, 153] width 252 height 60
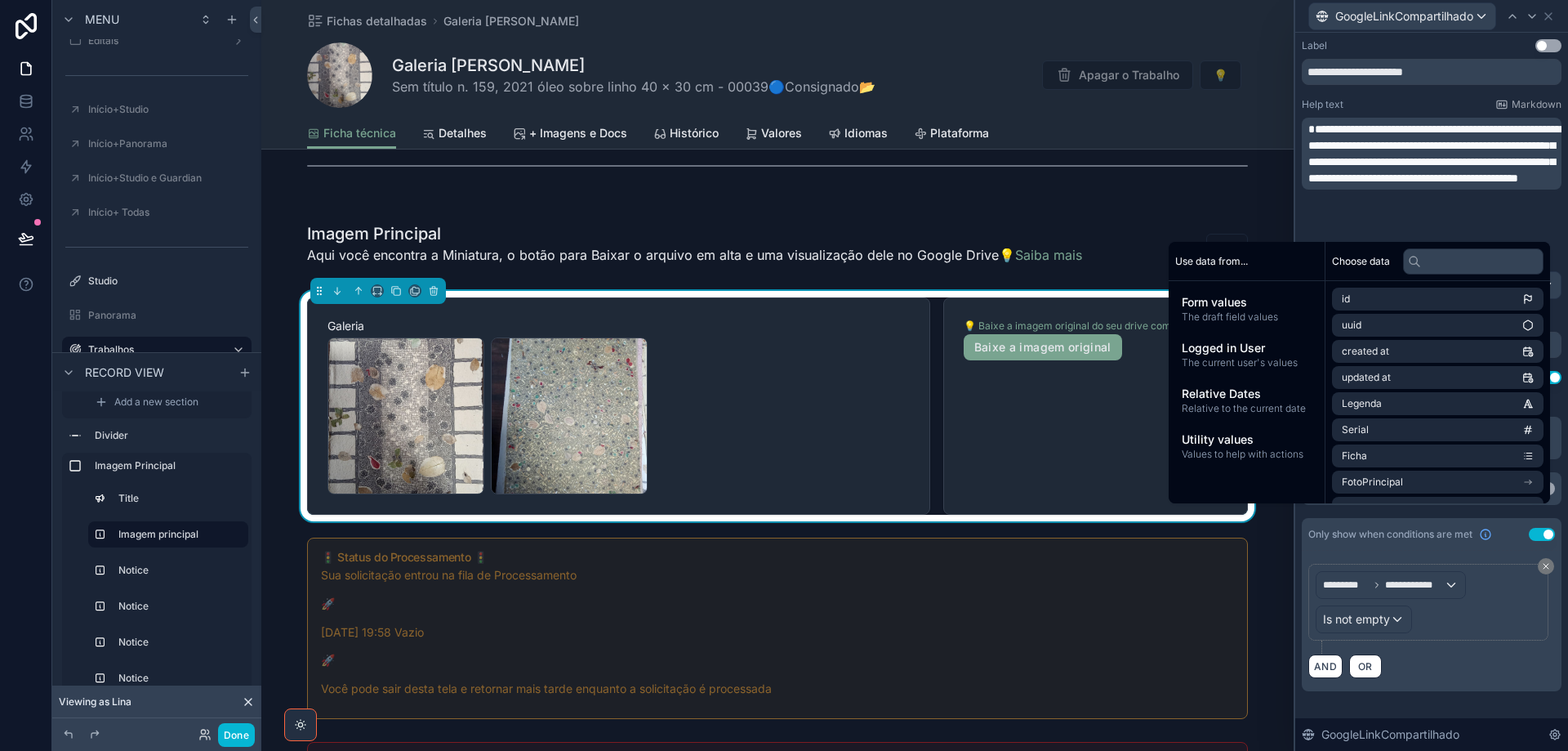
click at [1550, 134] on p "**********" at bounding box center [1433, 154] width 250 height 66
click at [1550, 186] on p "**********" at bounding box center [1433, 154] width 250 height 66
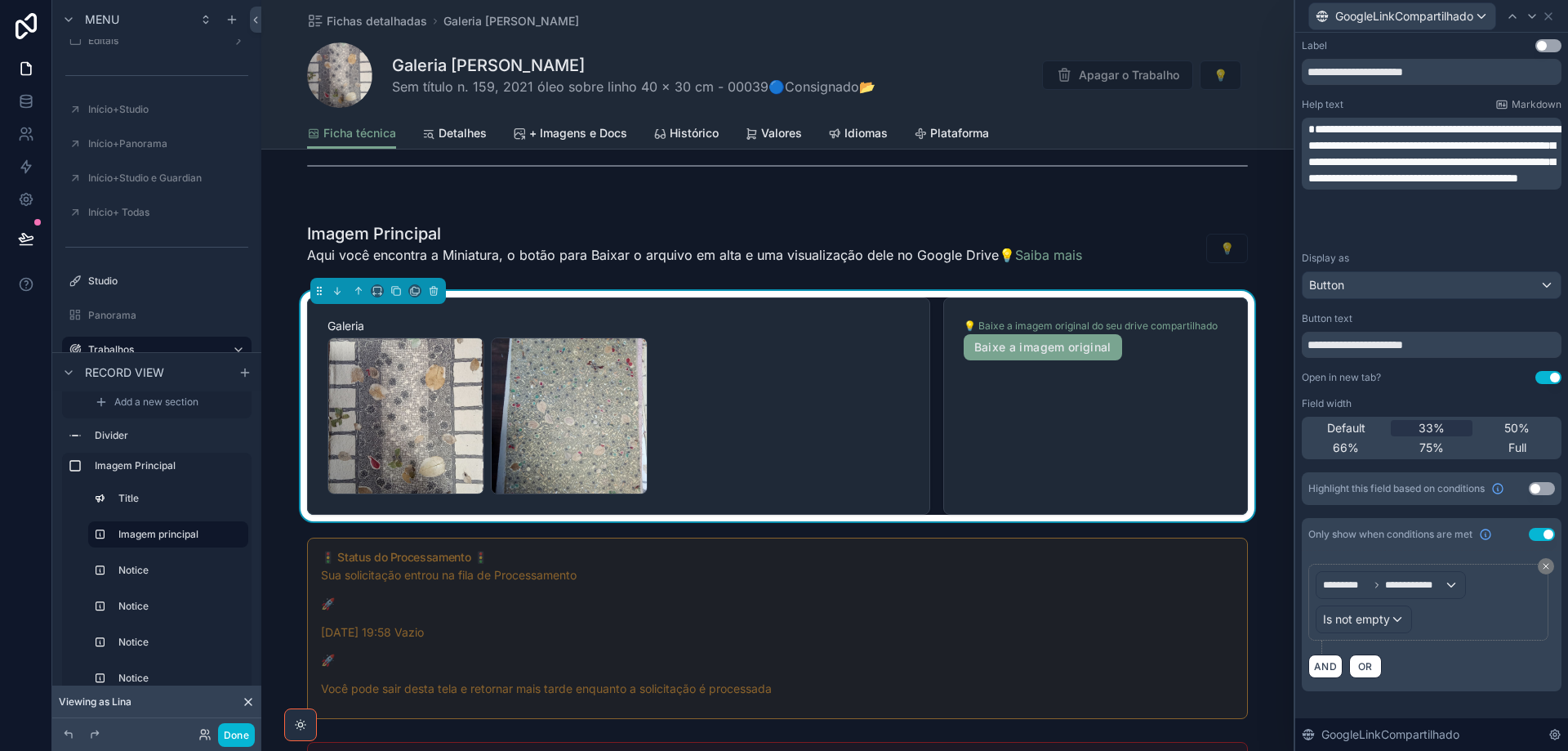
click at [1565, 261] on div "**********" at bounding box center [1431, 381] width 273 height 698
click at [1362, 341] on input "**********" at bounding box center [1431, 344] width 260 height 26
type input "**********"
click at [1485, 283] on div "Button" at bounding box center [1431, 285] width 258 height 26
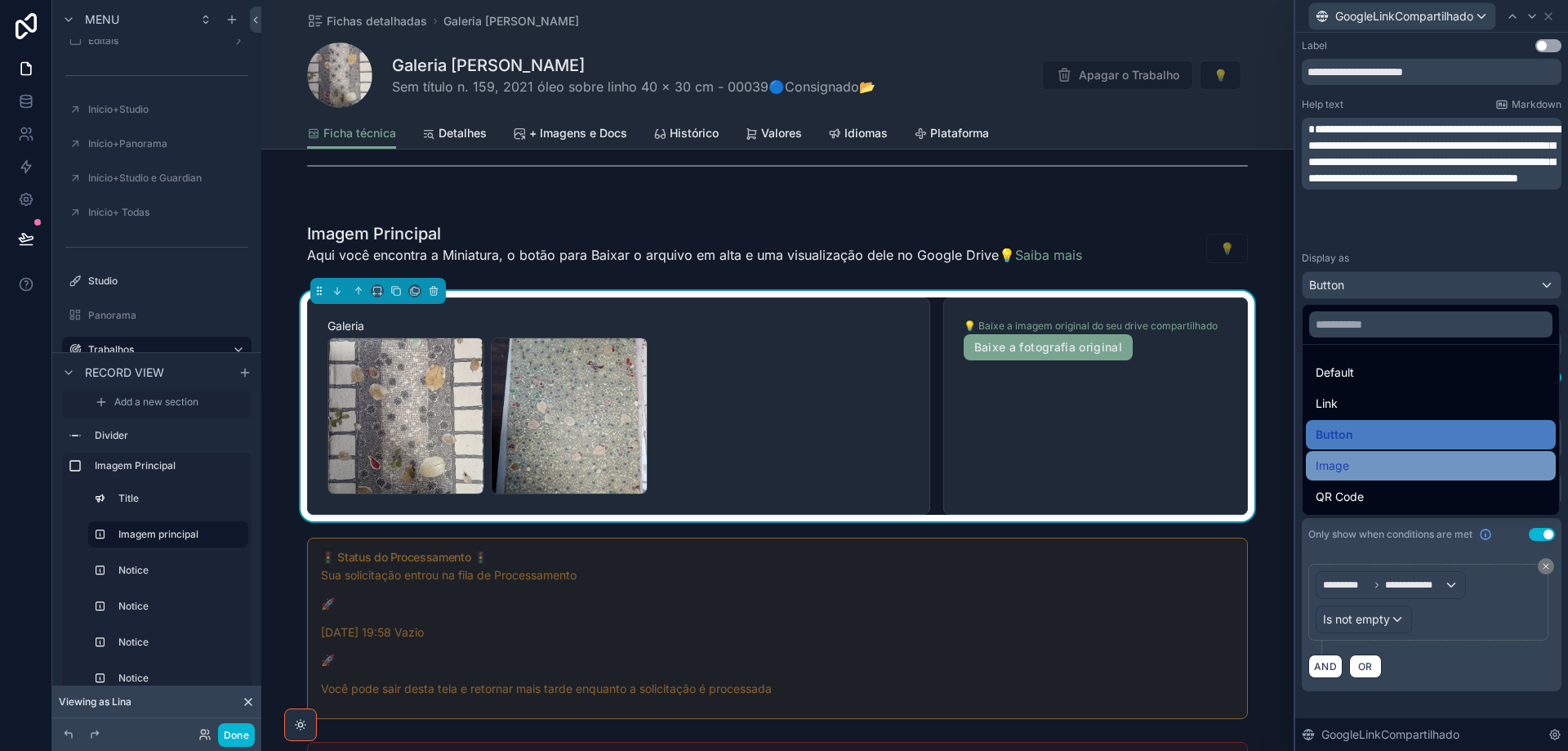
click at [1414, 465] on div "Image" at bounding box center [1431, 466] width 230 height 20
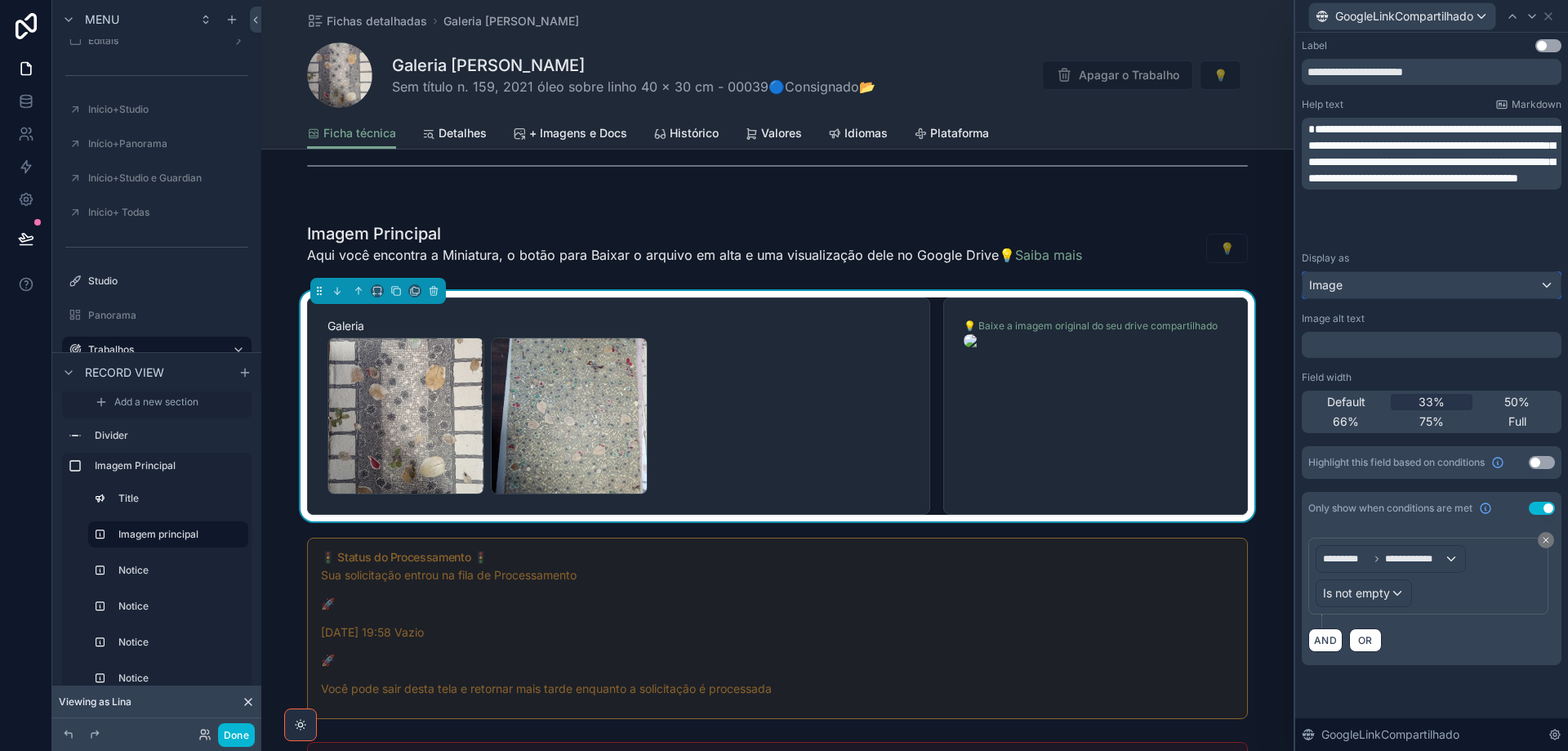
click at [1430, 284] on div "Image" at bounding box center [1431, 285] width 258 height 26
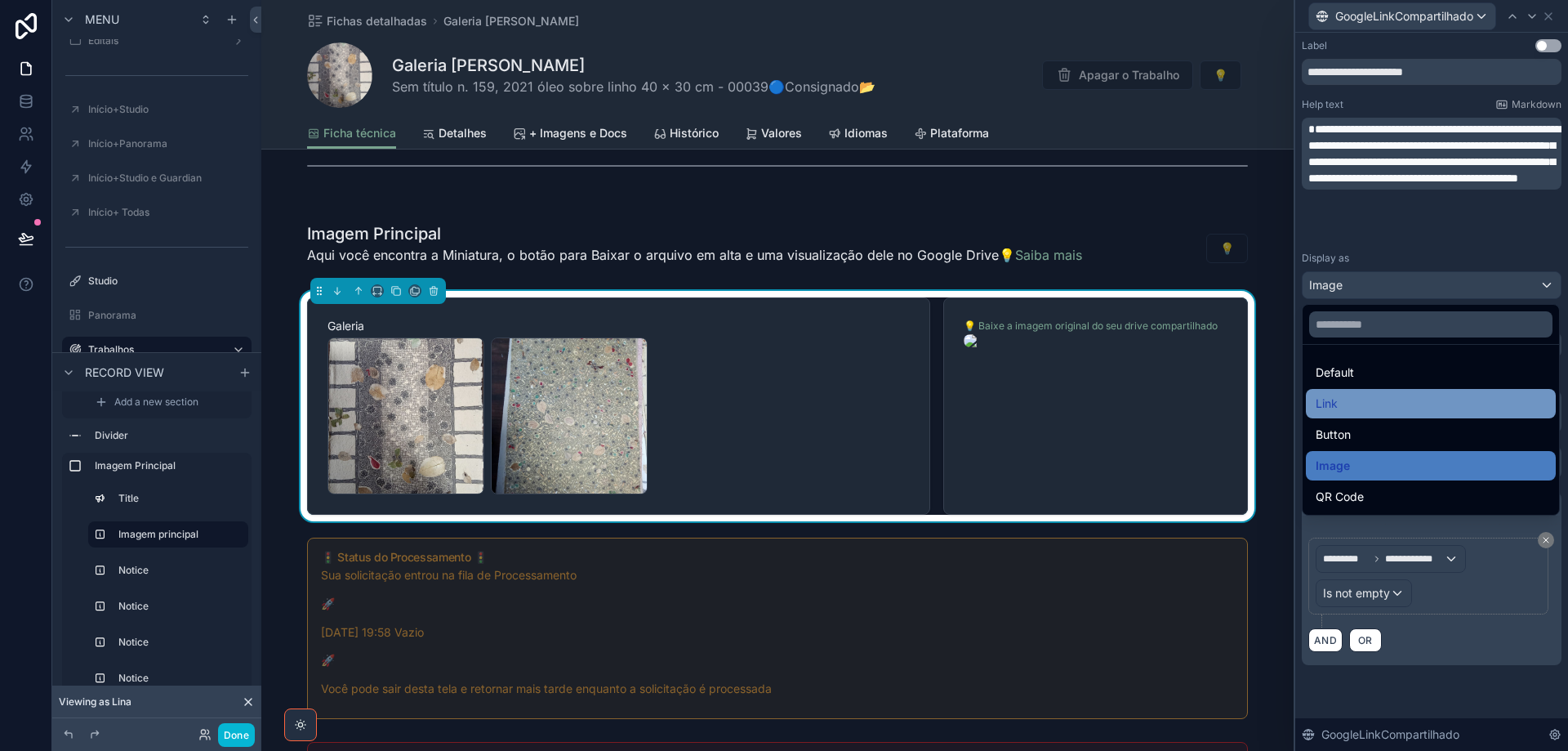
click at [1415, 413] on div "Link" at bounding box center [1431, 403] width 250 height 30
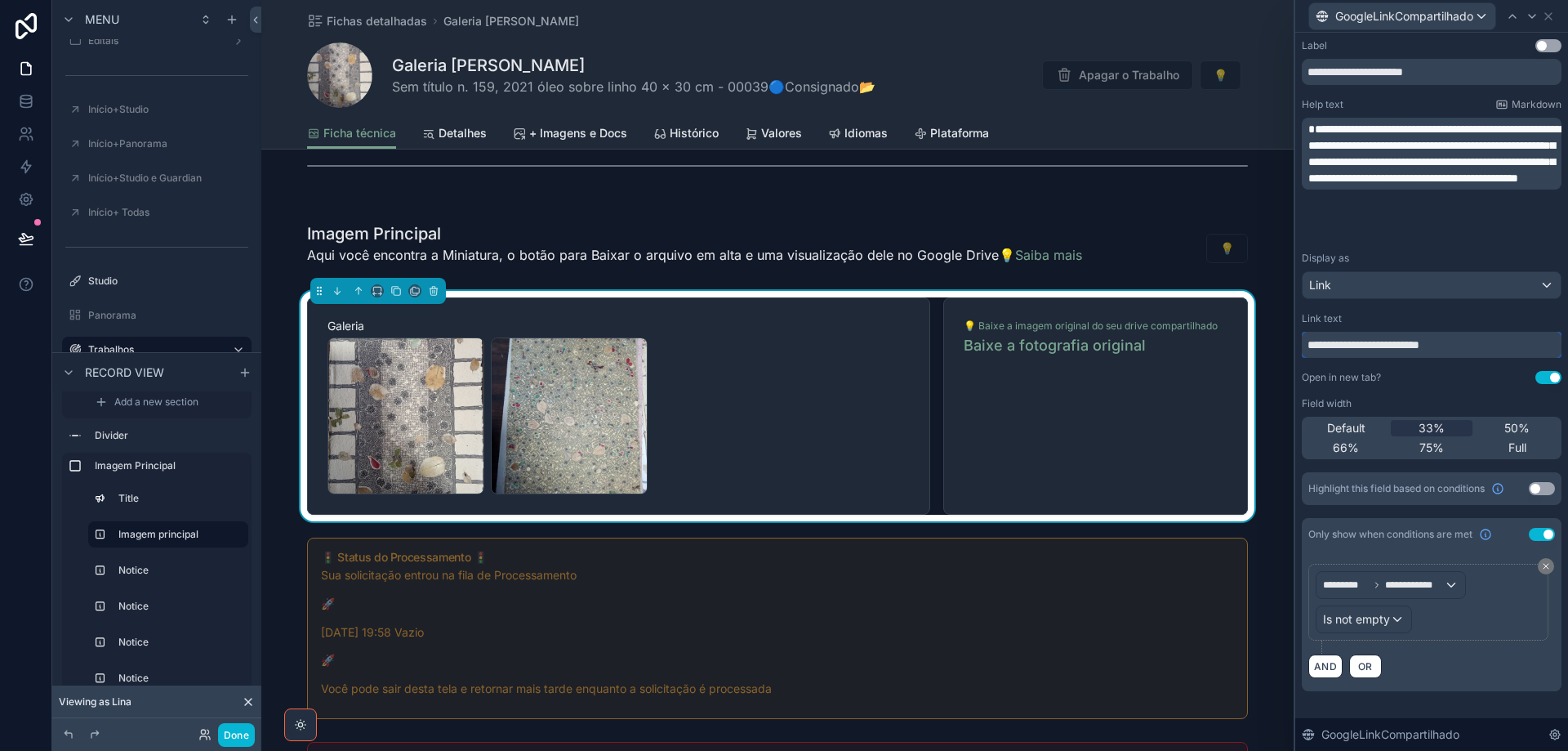
click at [1409, 350] on input "**********" at bounding box center [1431, 344] width 260 height 26
click at [1453, 282] on div "Link" at bounding box center [1431, 285] width 258 height 26
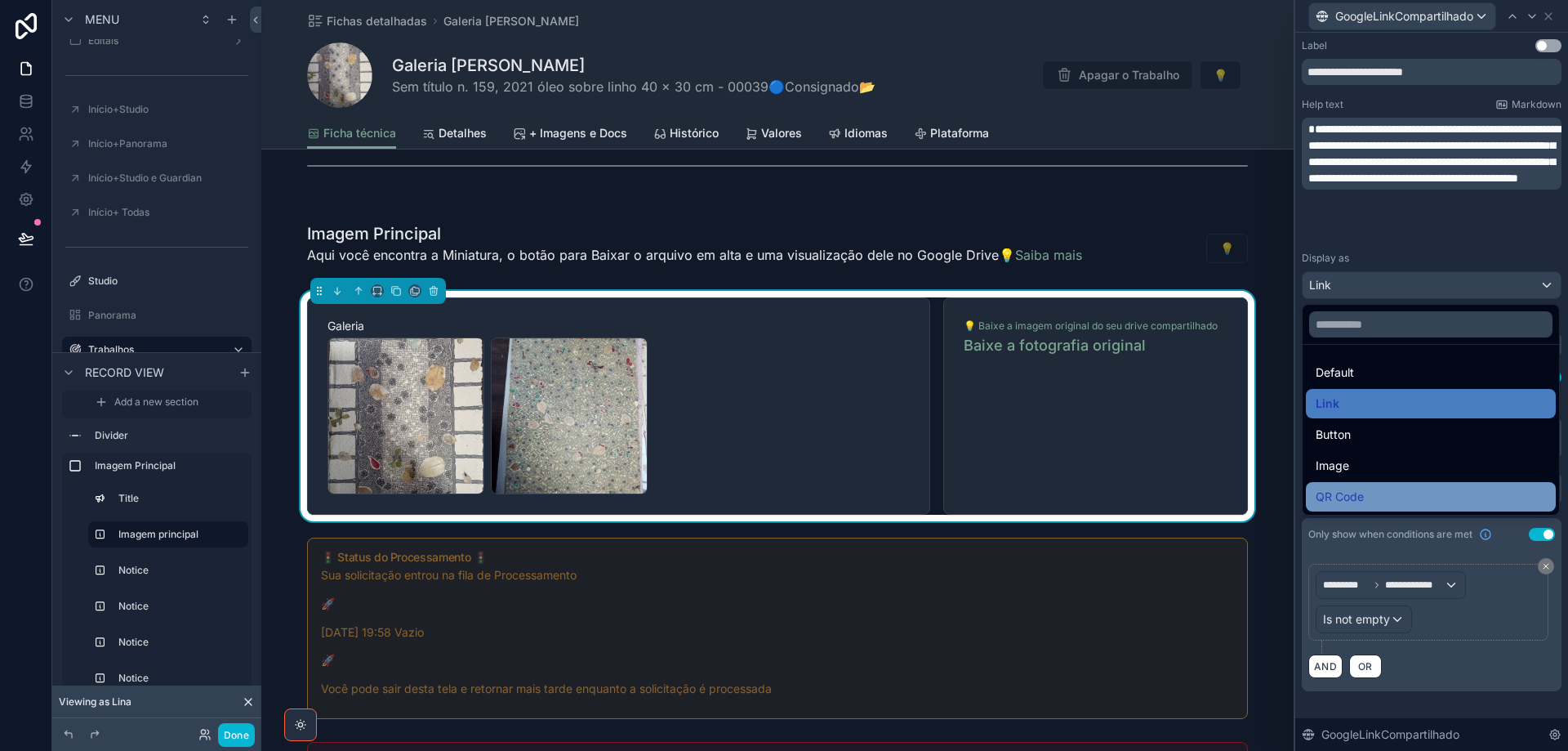
click at [1396, 504] on div "QR Code" at bounding box center [1431, 497] width 230 height 20
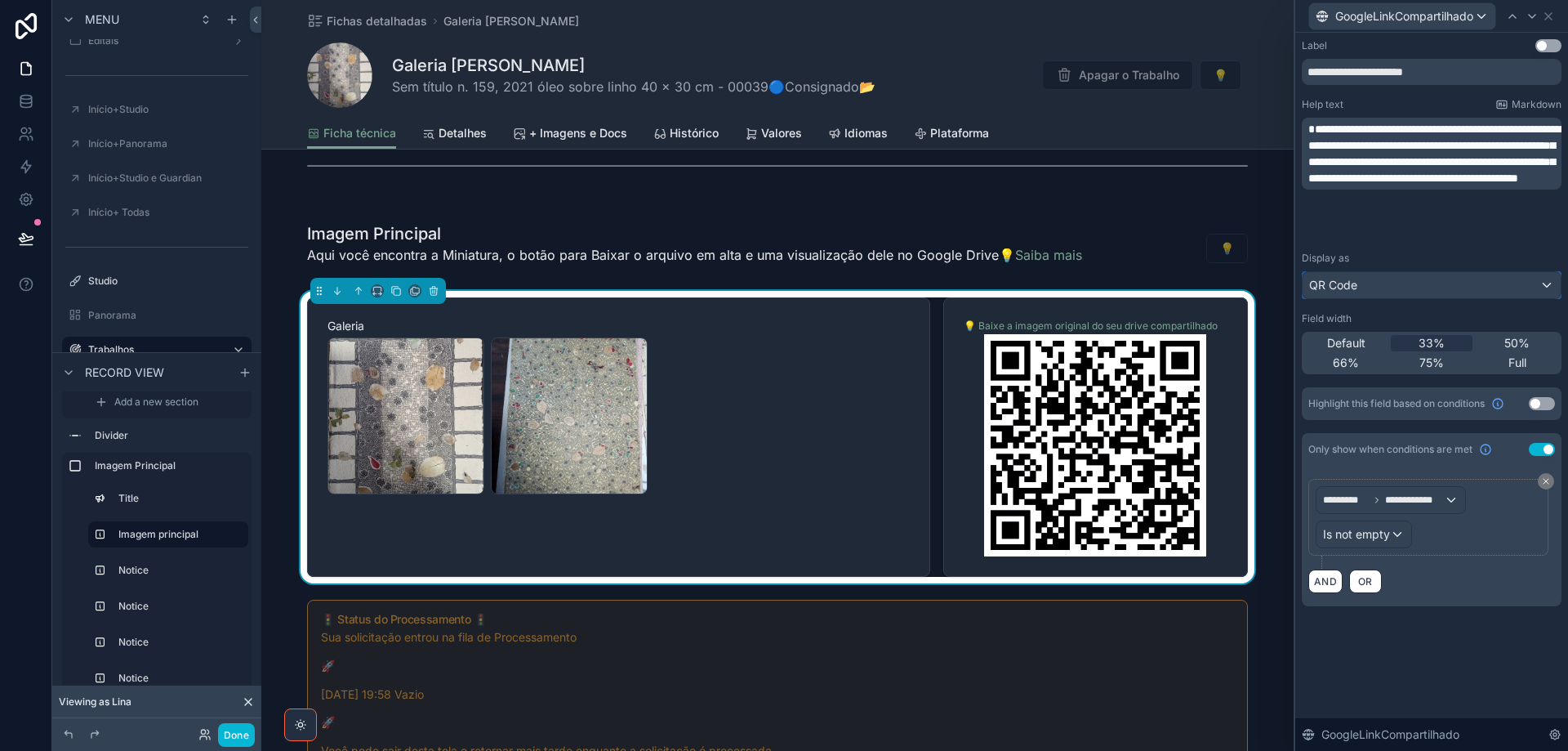
click at [1400, 290] on div "QR Code" at bounding box center [1431, 285] width 258 height 26
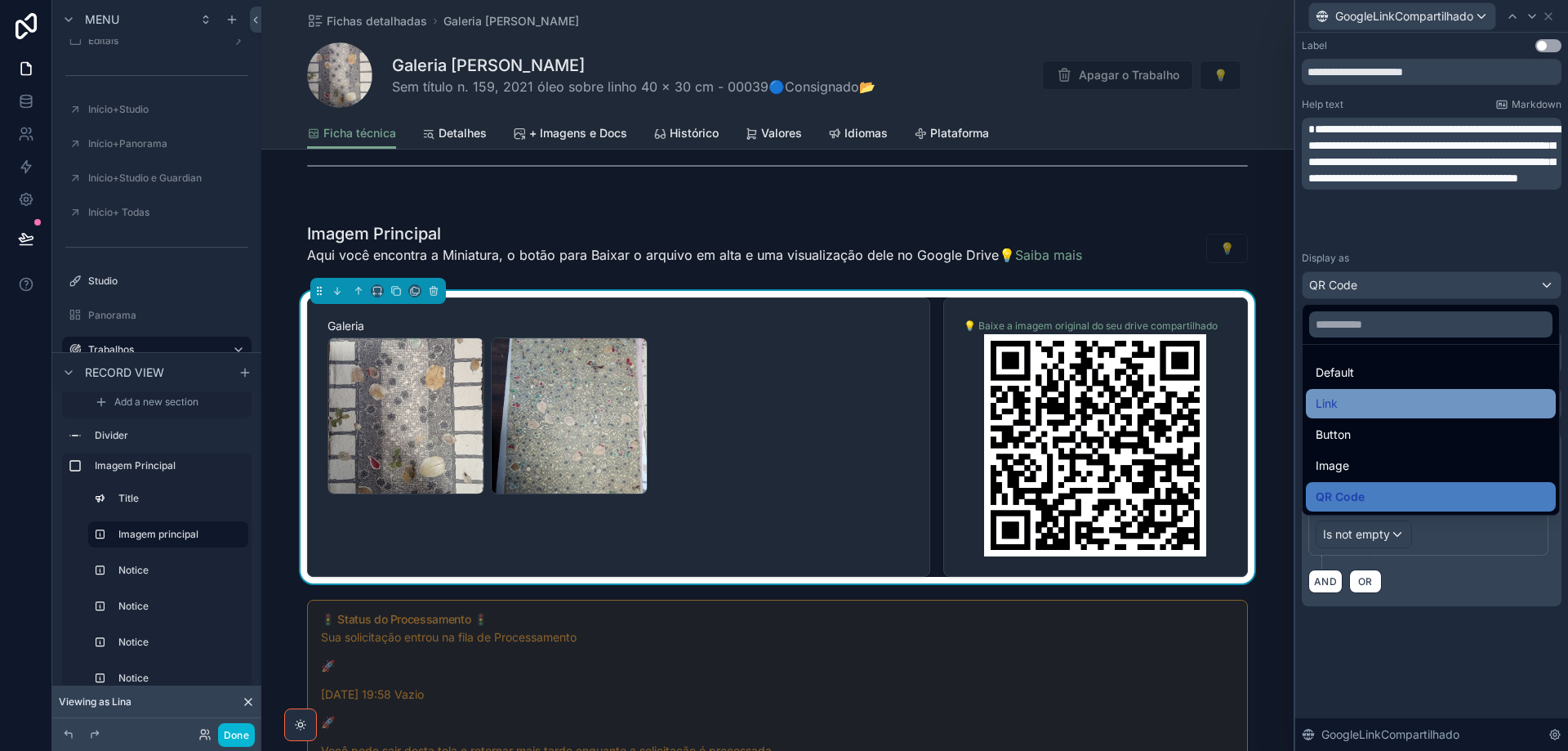
click at [1402, 402] on div "Link" at bounding box center [1431, 403] width 230 height 20
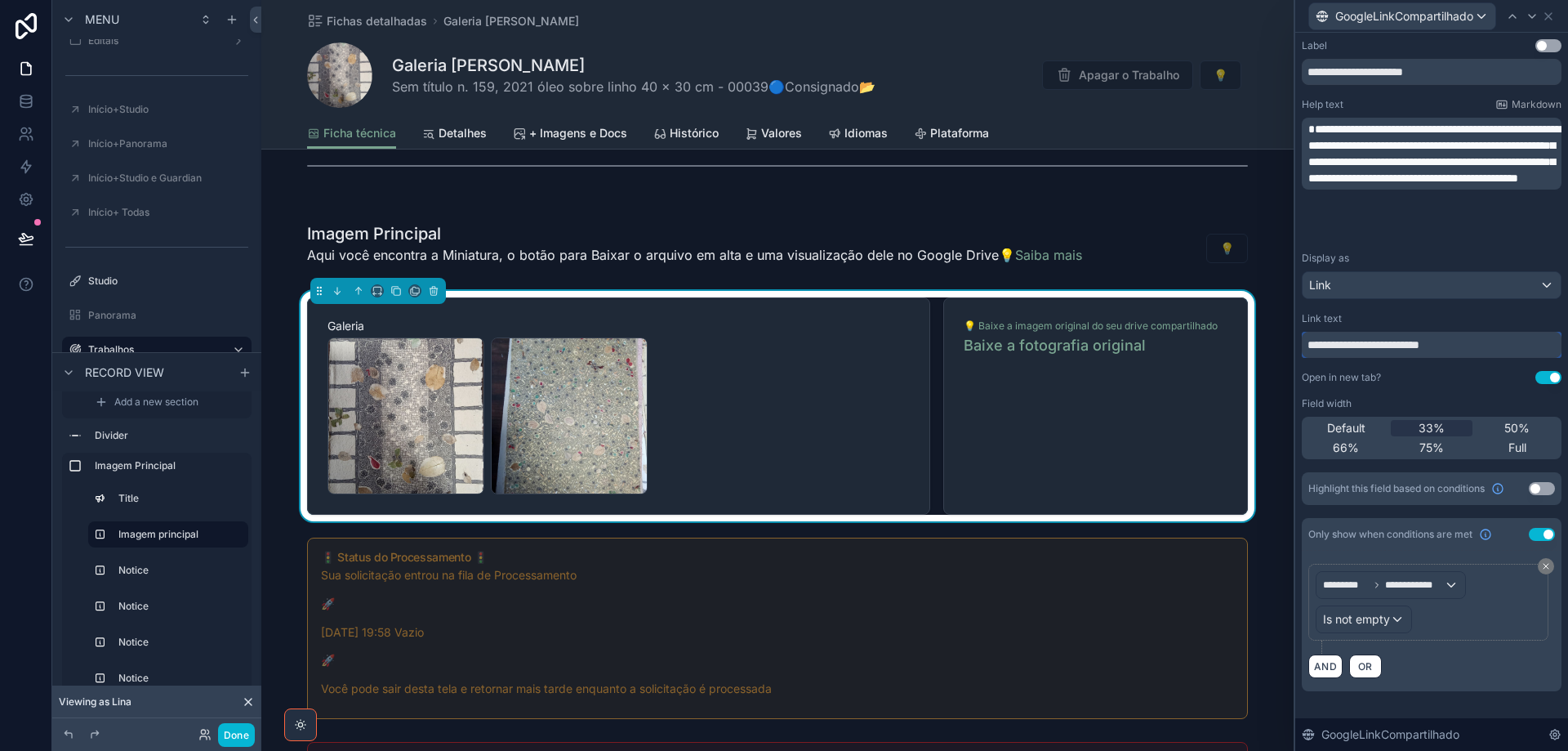
click at [1404, 348] on input "**********" at bounding box center [1431, 344] width 260 height 26
click at [1449, 280] on div "Link" at bounding box center [1431, 285] width 258 height 26
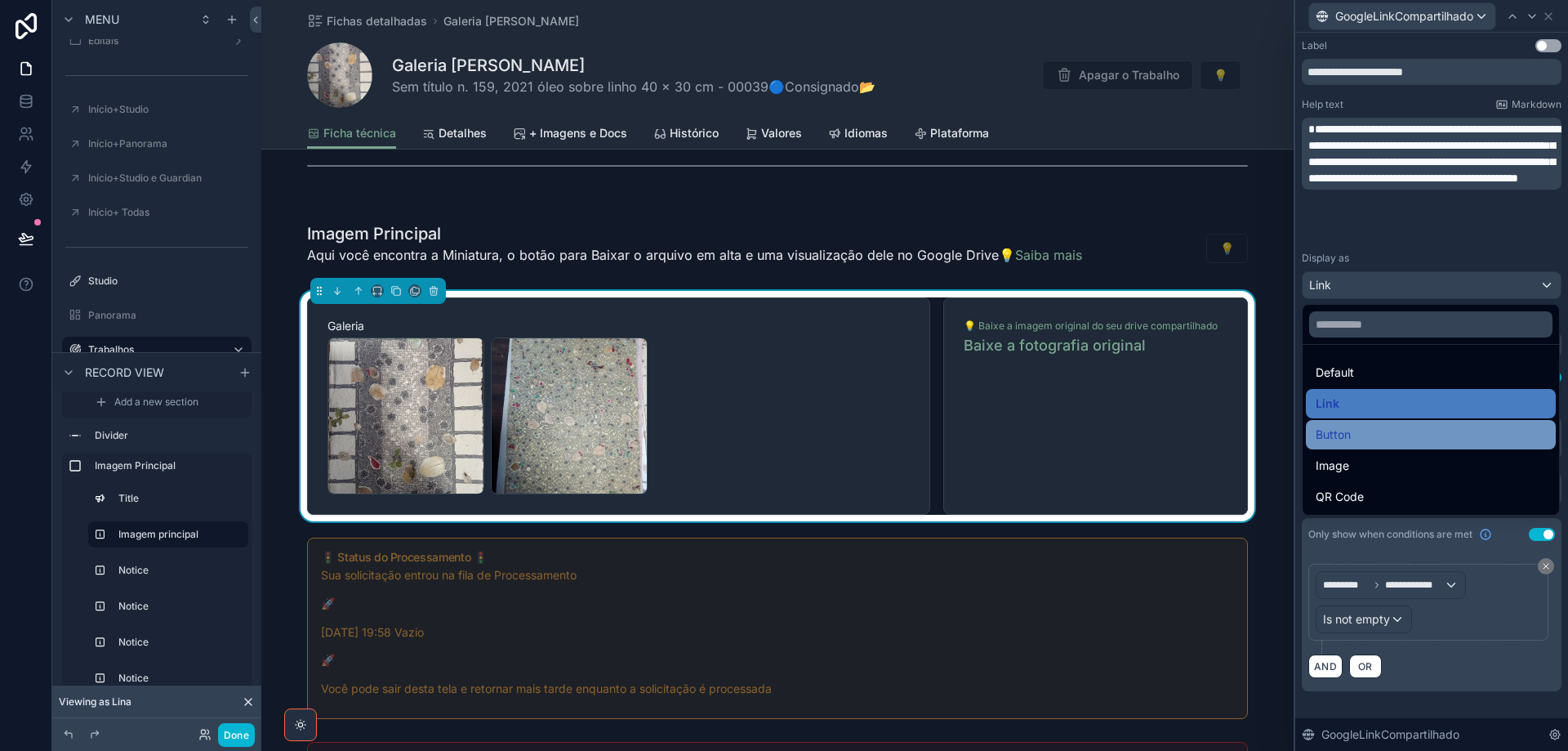
click at [1423, 433] on div "Button" at bounding box center [1431, 435] width 230 height 20
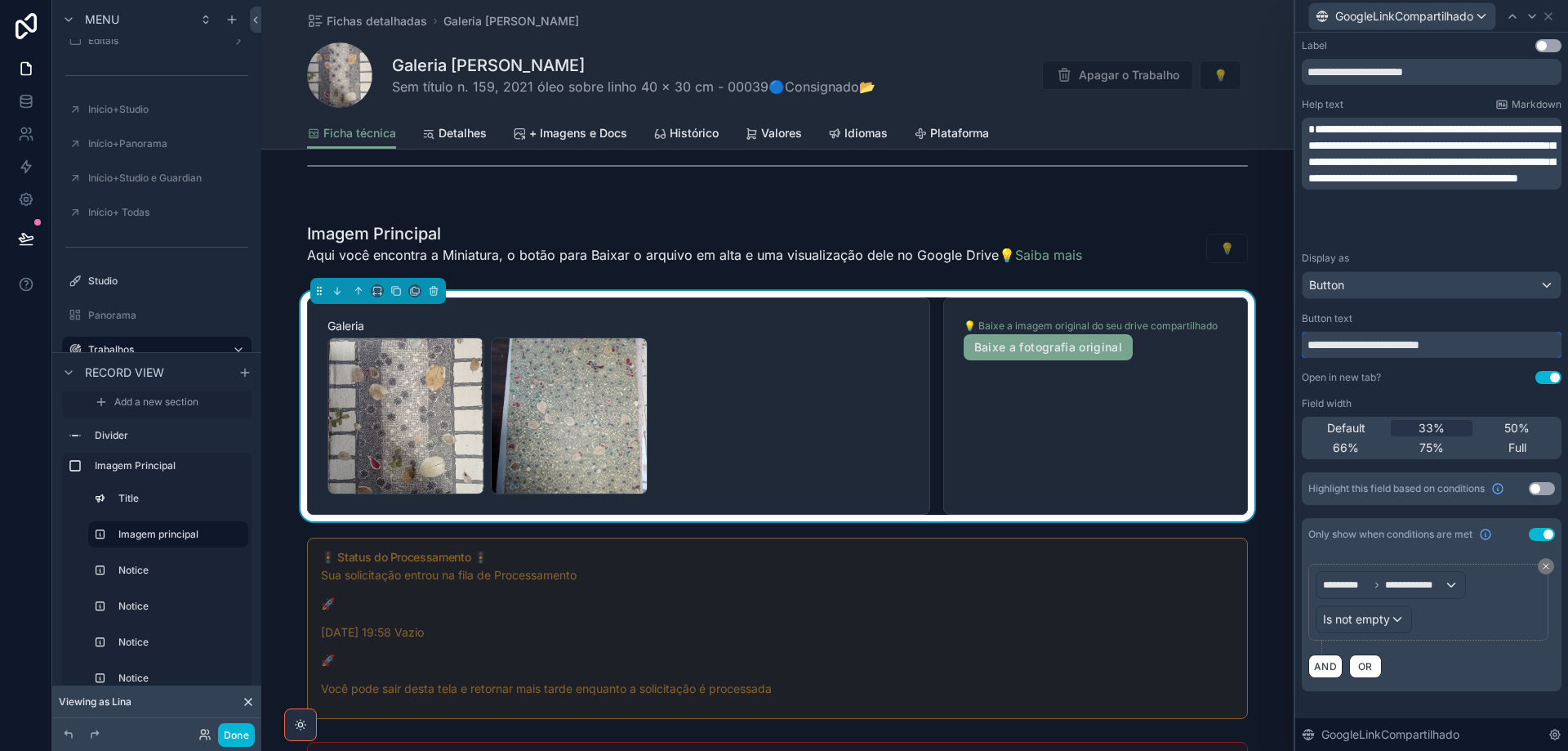
click at [1337, 346] on input "**********" at bounding box center [1431, 344] width 260 height 26
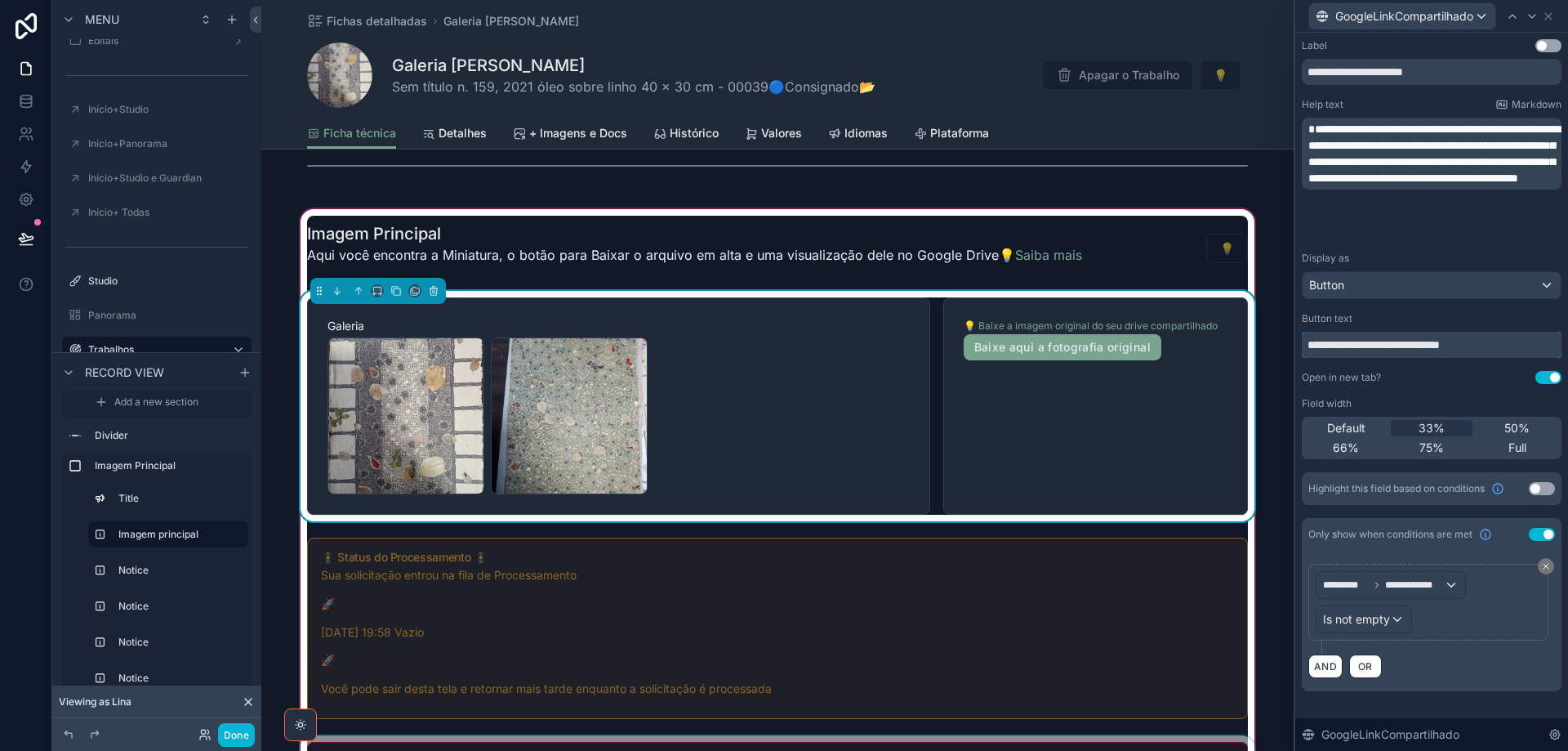
type input "**********"
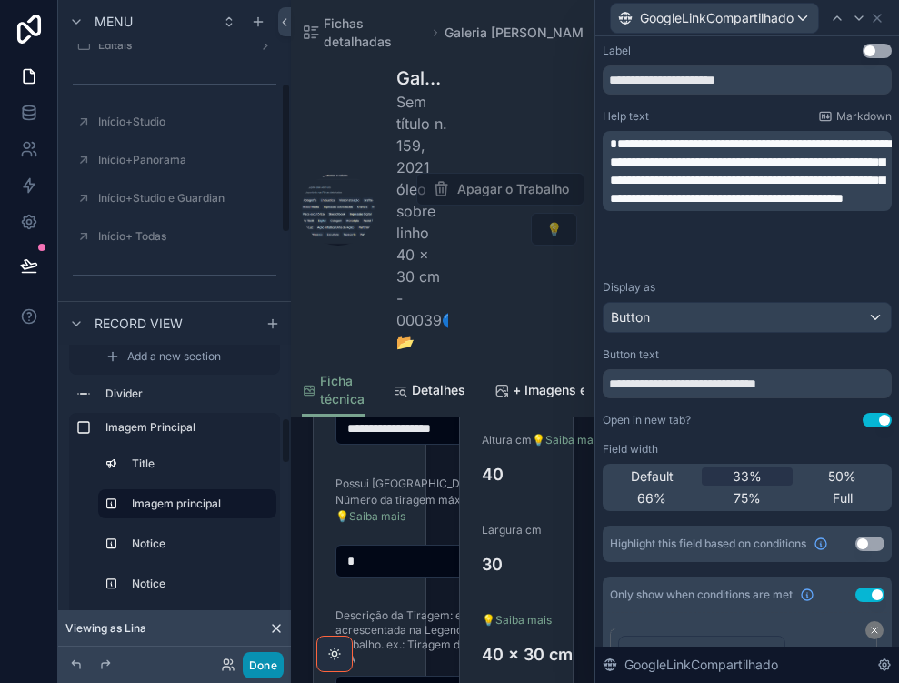
click at [264, 658] on button "Done" at bounding box center [263, 665] width 41 height 26
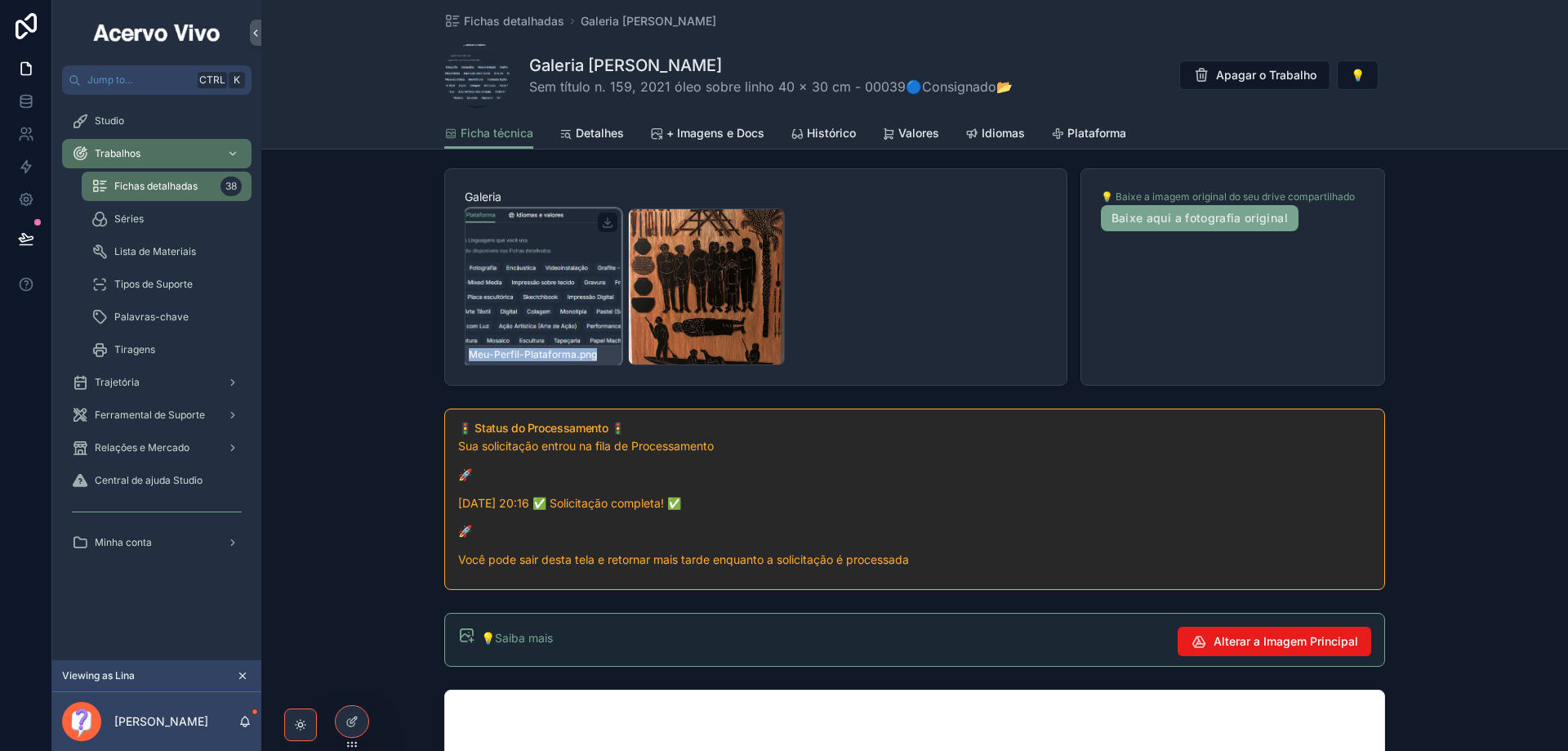
drag, startPoint x: 718, startPoint y: 269, endPoint x: 527, endPoint y: 266, distance: 191.0
click at [527, 266] on div "Meu-Perfil-Plataforma .png Matriz-Xilogravura-Flickr-Guató---Série-Pantanal .jpg" at bounding box center [756, 287] width 582 height 157
click at [355, 731] on div at bounding box center [352, 721] width 32 height 31
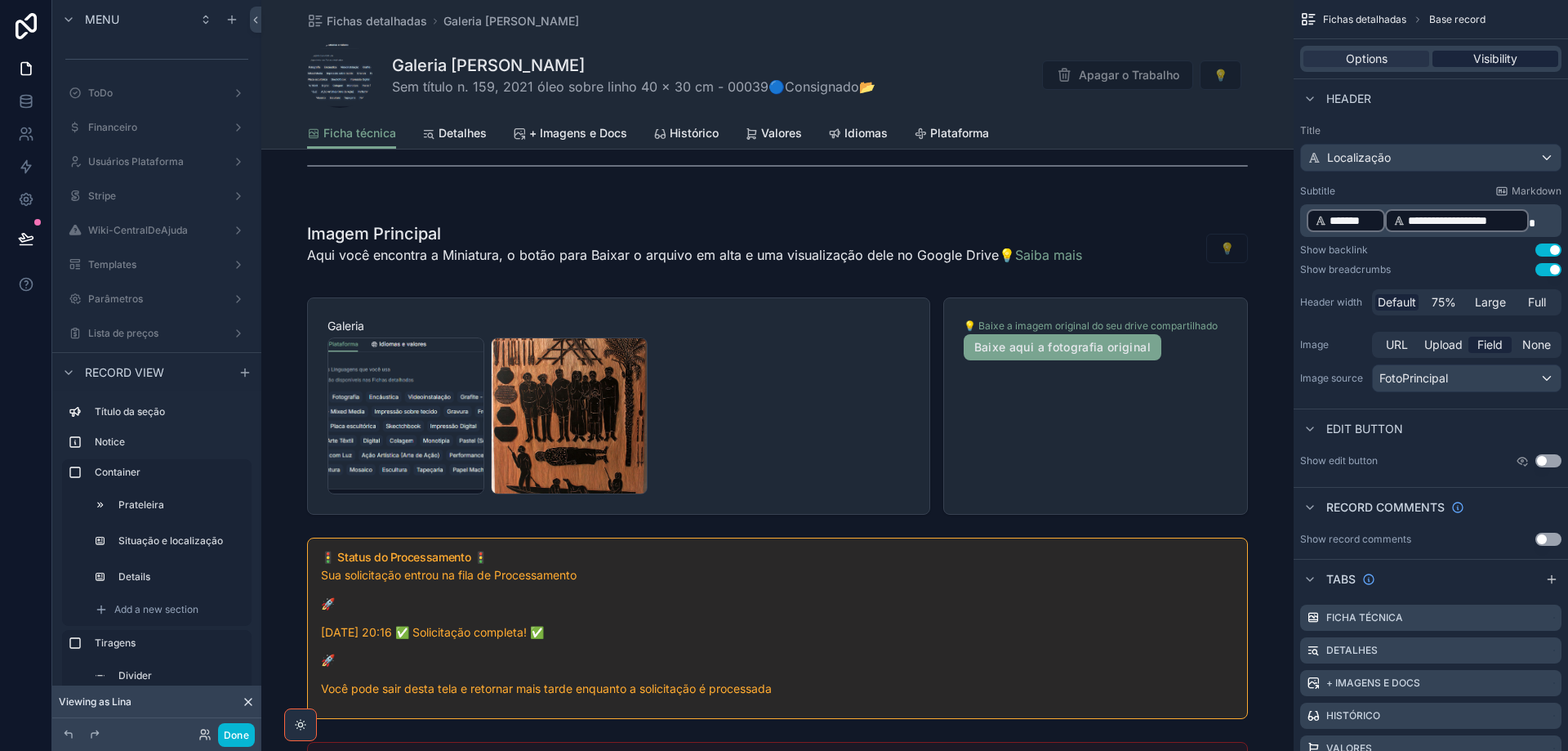
click at [1480, 58] on span "Visibility" at bounding box center [1495, 58] width 44 height 16
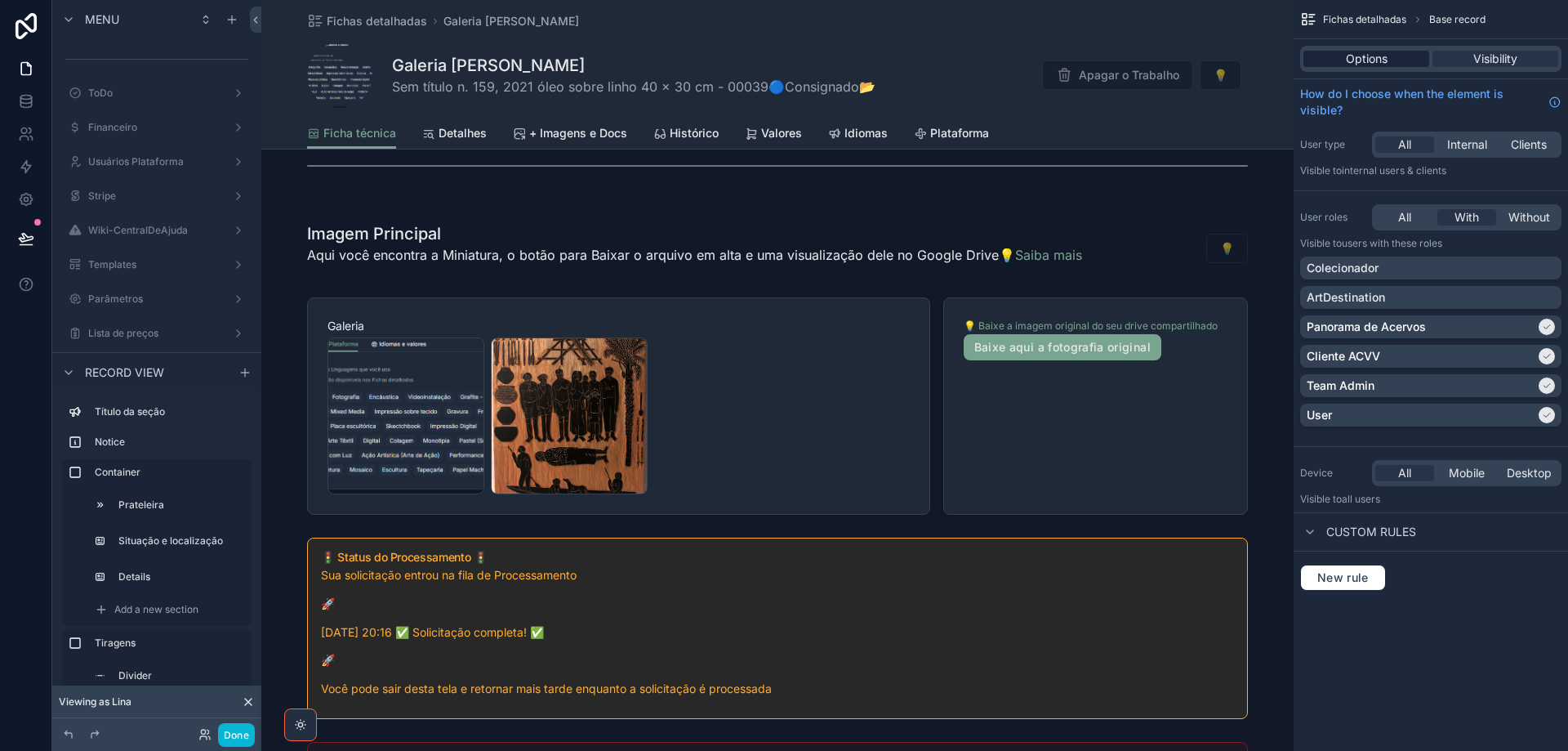
click at [1393, 59] on div "Options" at bounding box center [1367, 58] width 126 height 16
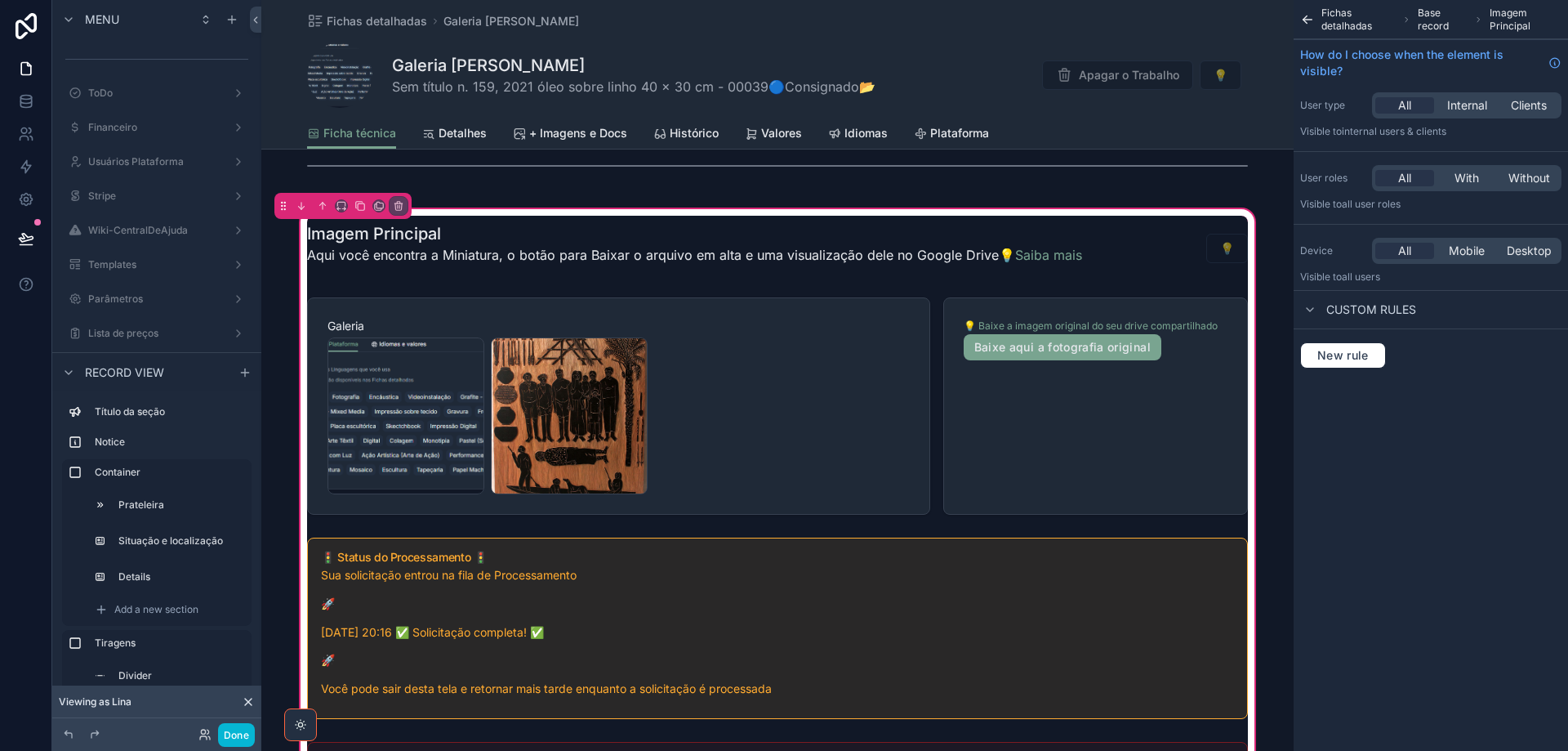
click at [779, 410] on div "scrollable content" at bounding box center [778, 406] width 961 height 230
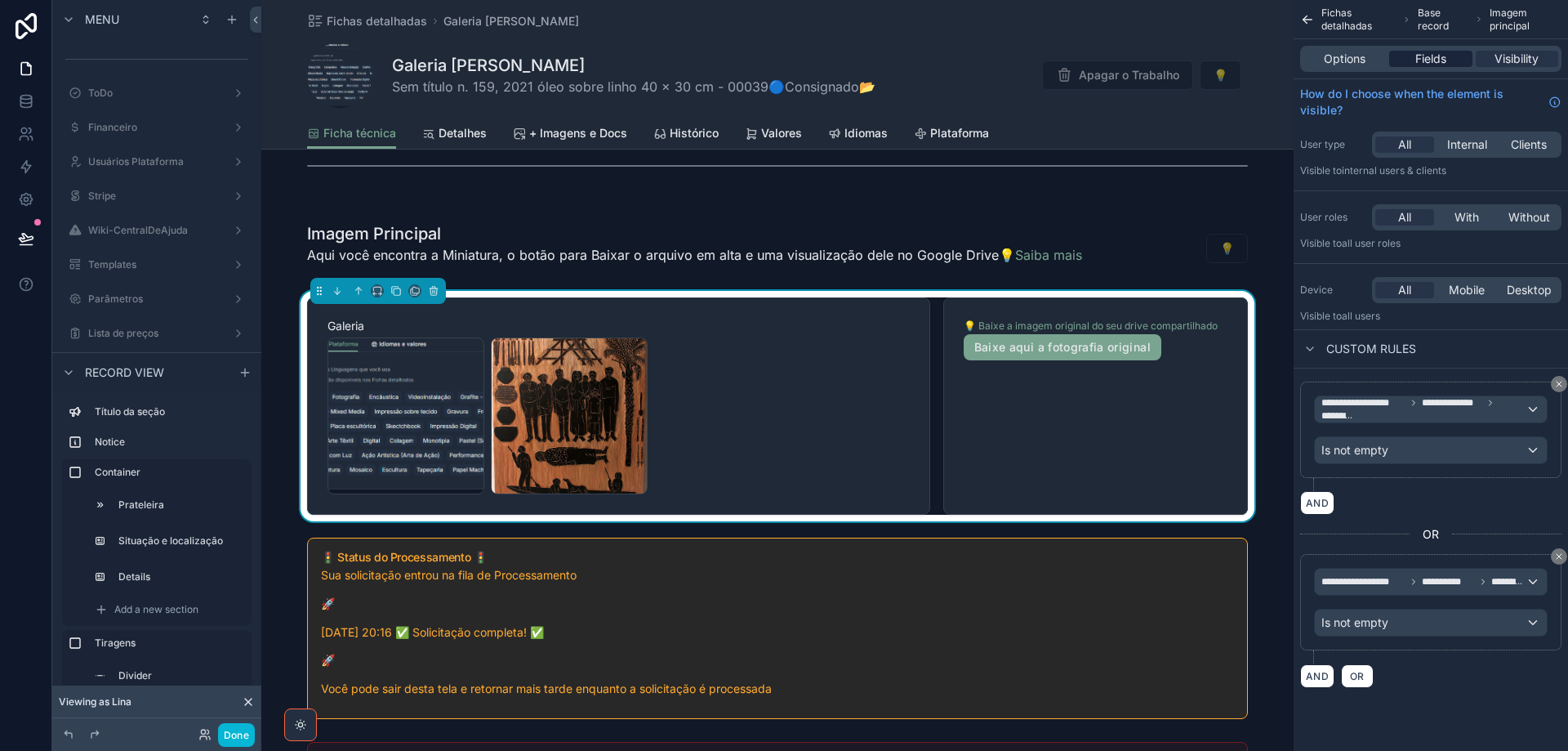
click at [1445, 57] on span "Fields" at bounding box center [1431, 58] width 31 height 16
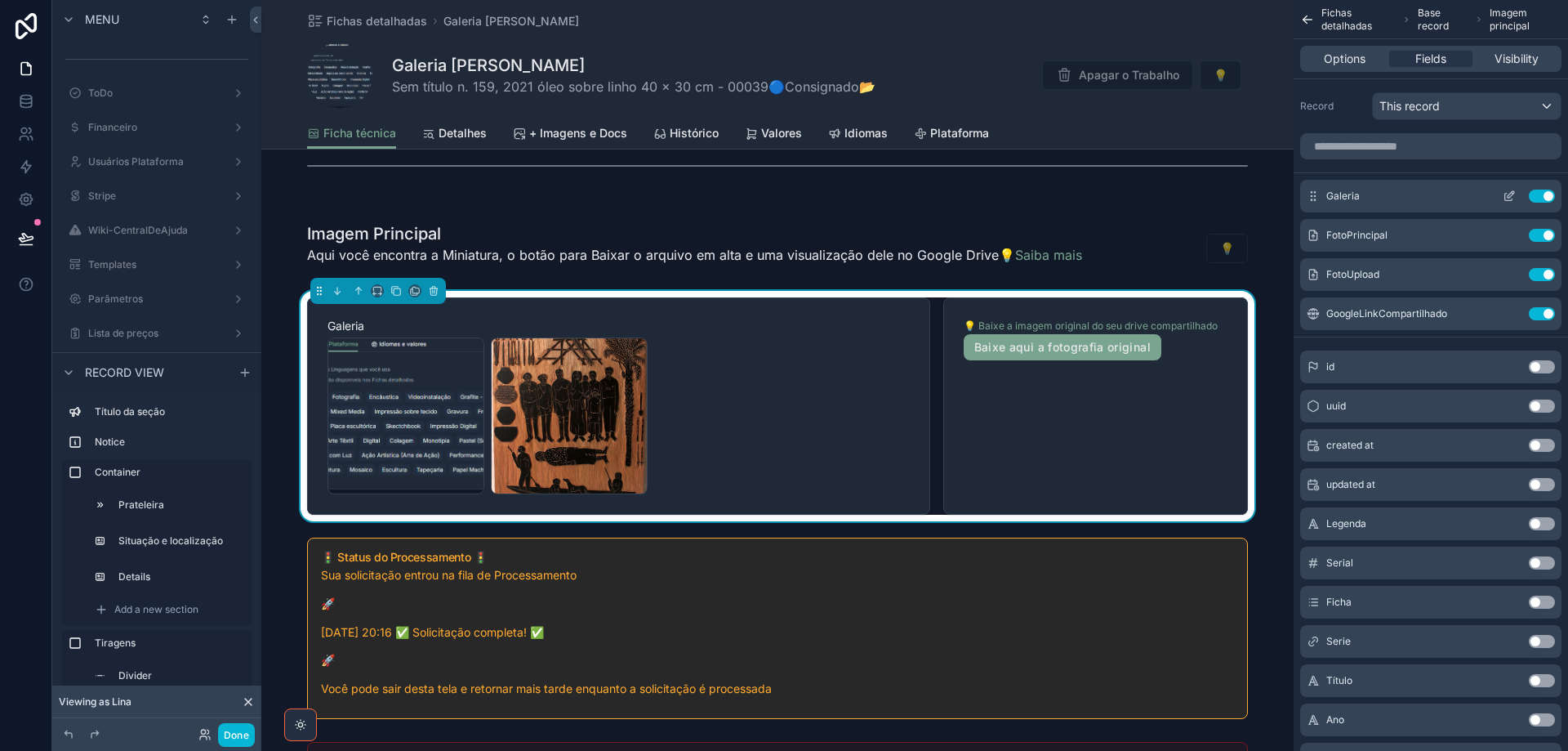
click at [1508, 199] on icon "scrollable content" at bounding box center [1509, 196] width 13 height 13
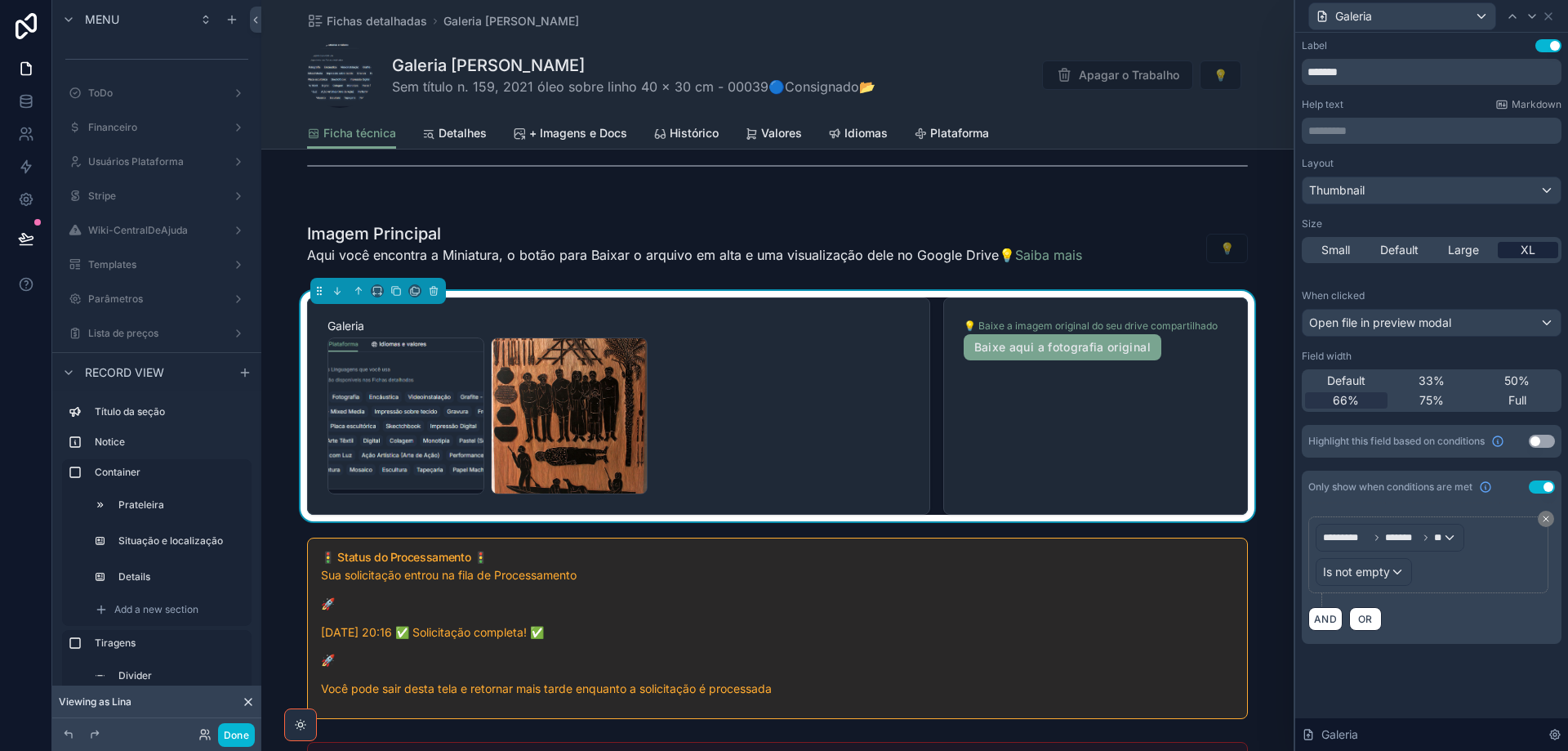
scroll to position [163, 0]
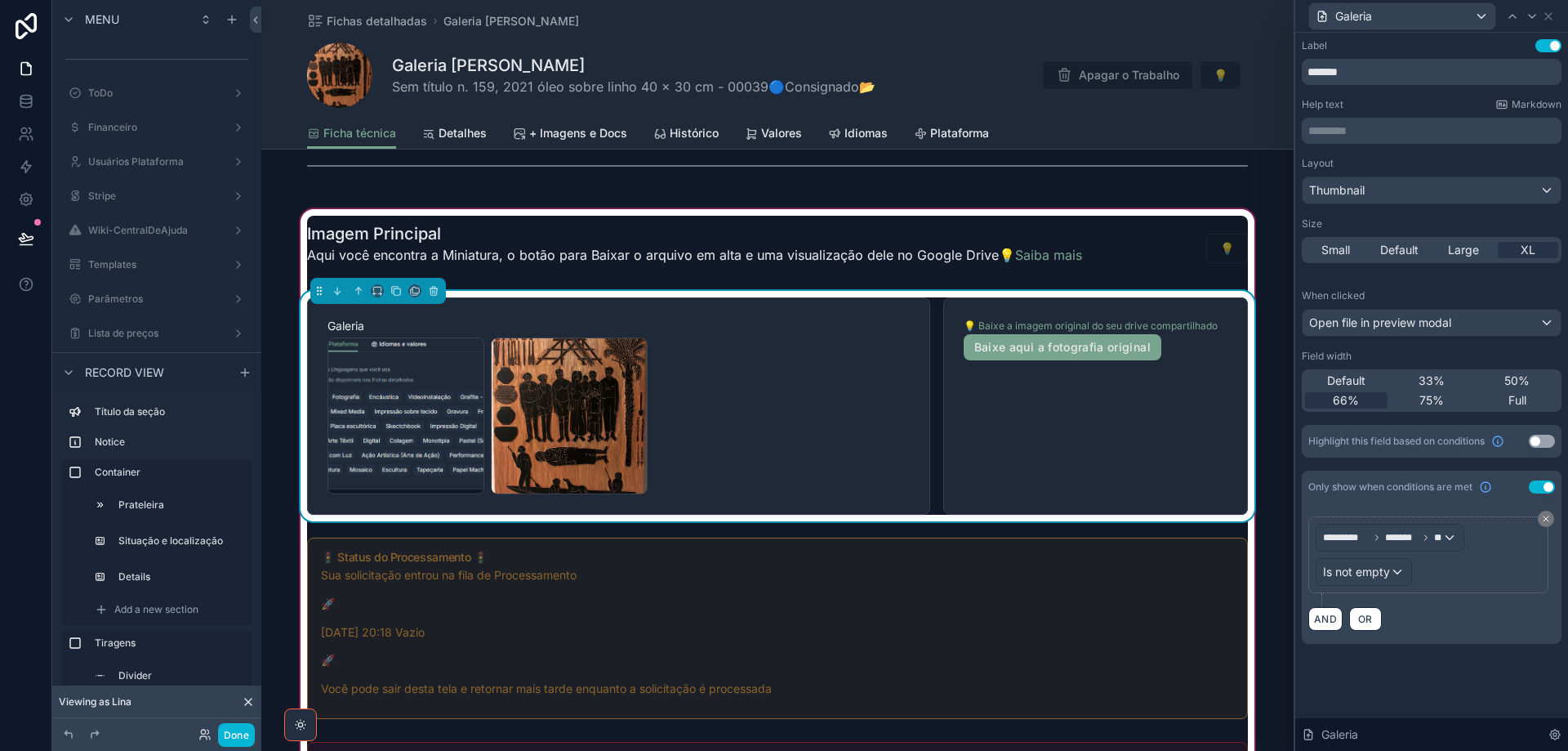
click at [653, 319] on span "Galeria" at bounding box center [619, 326] width 582 height 16
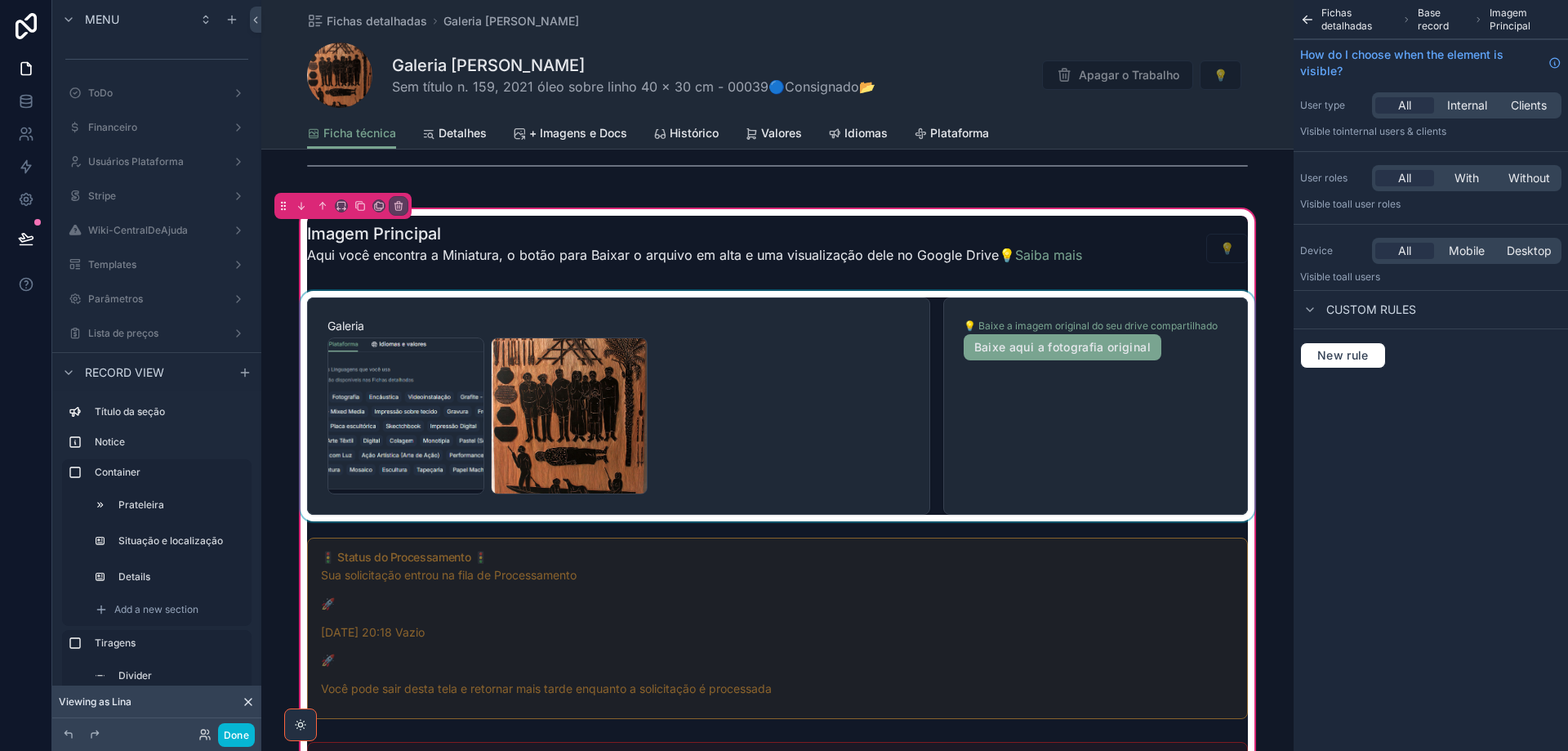
scroll to position [0, 0]
click at [796, 431] on div "scrollable content" at bounding box center [778, 406] width 961 height 230
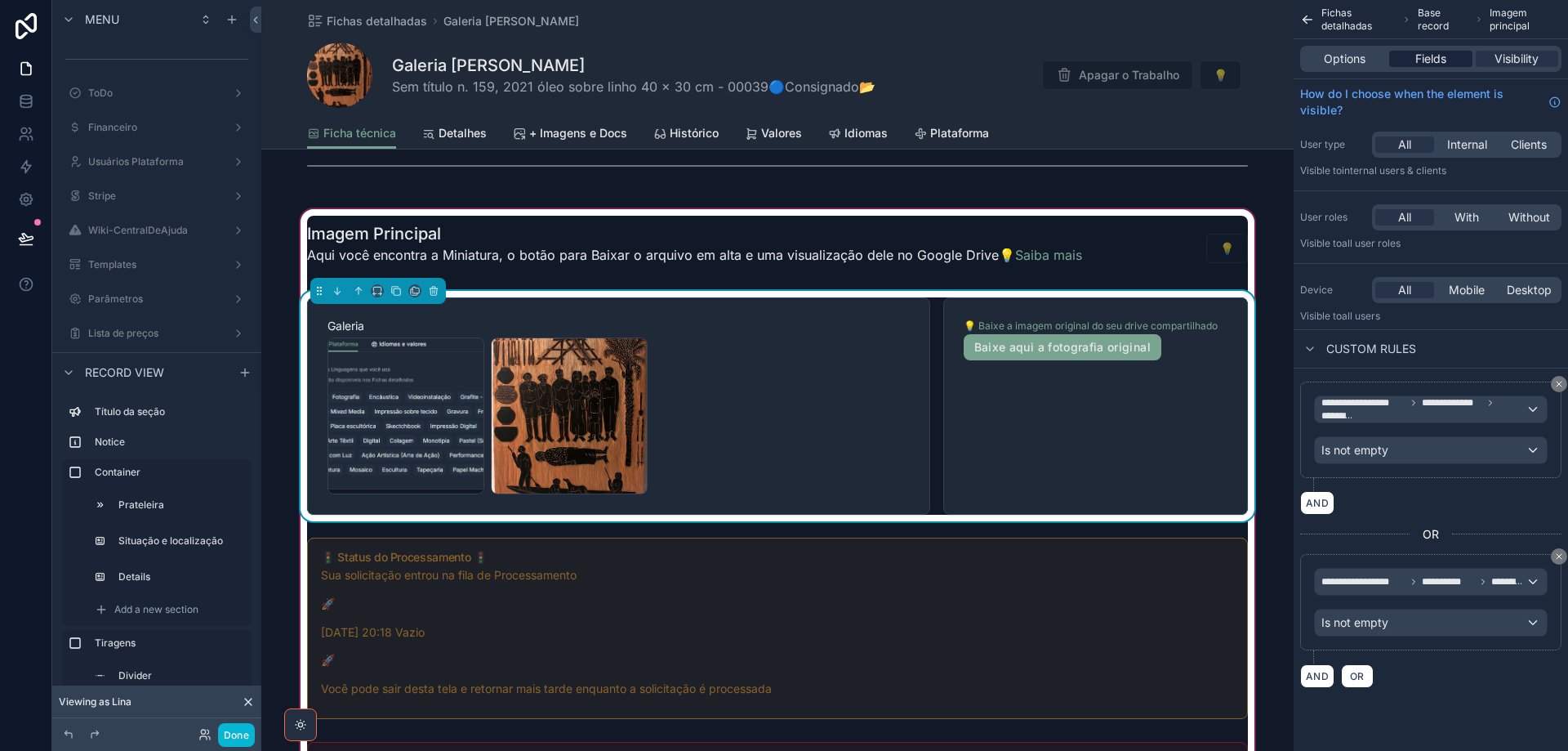
click at [1421, 62] on span "Fields" at bounding box center [1431, 58] width 31 height 16
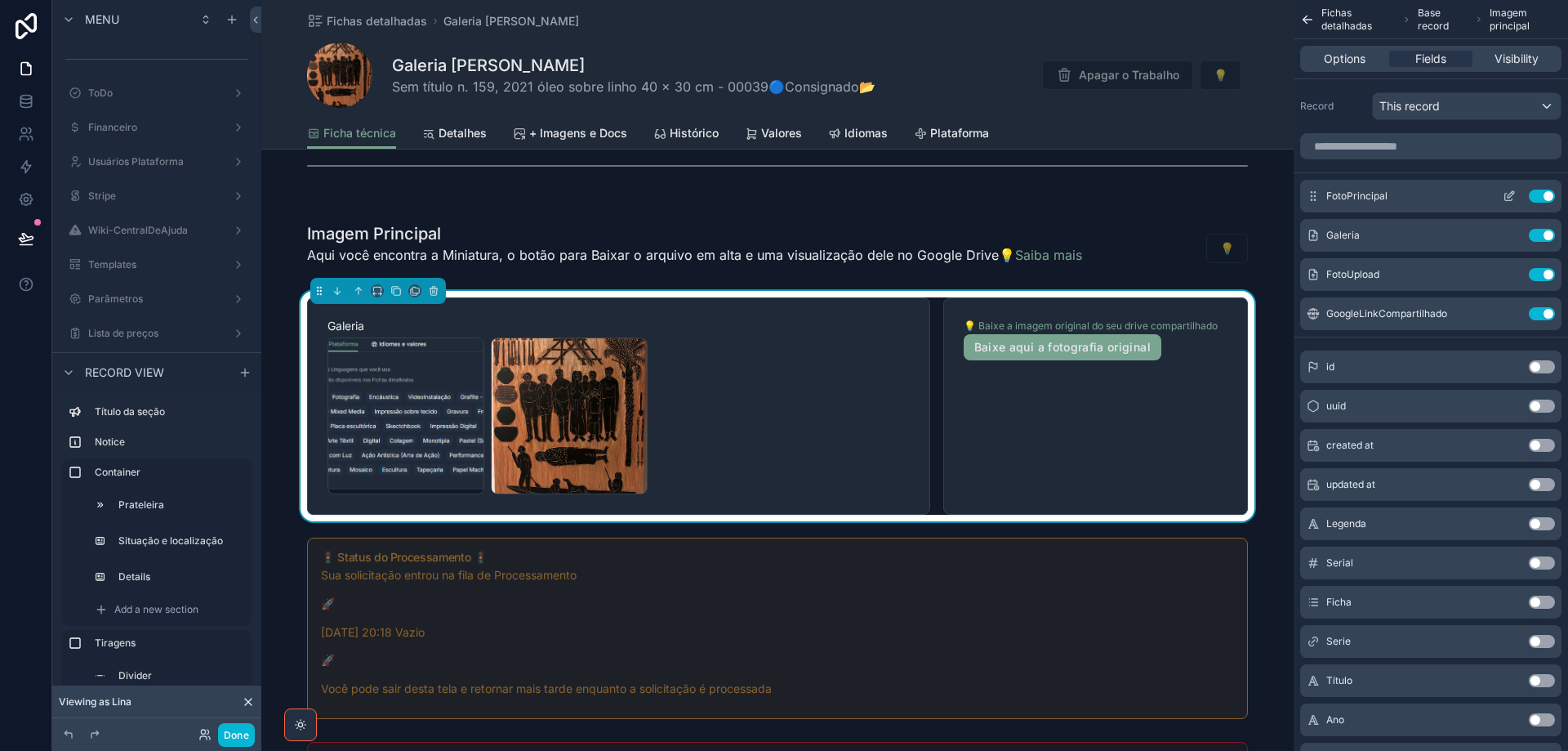
click at [1508, 198] on icon "scrollable content" at bounding box center [1511, 194] width 6 height 6
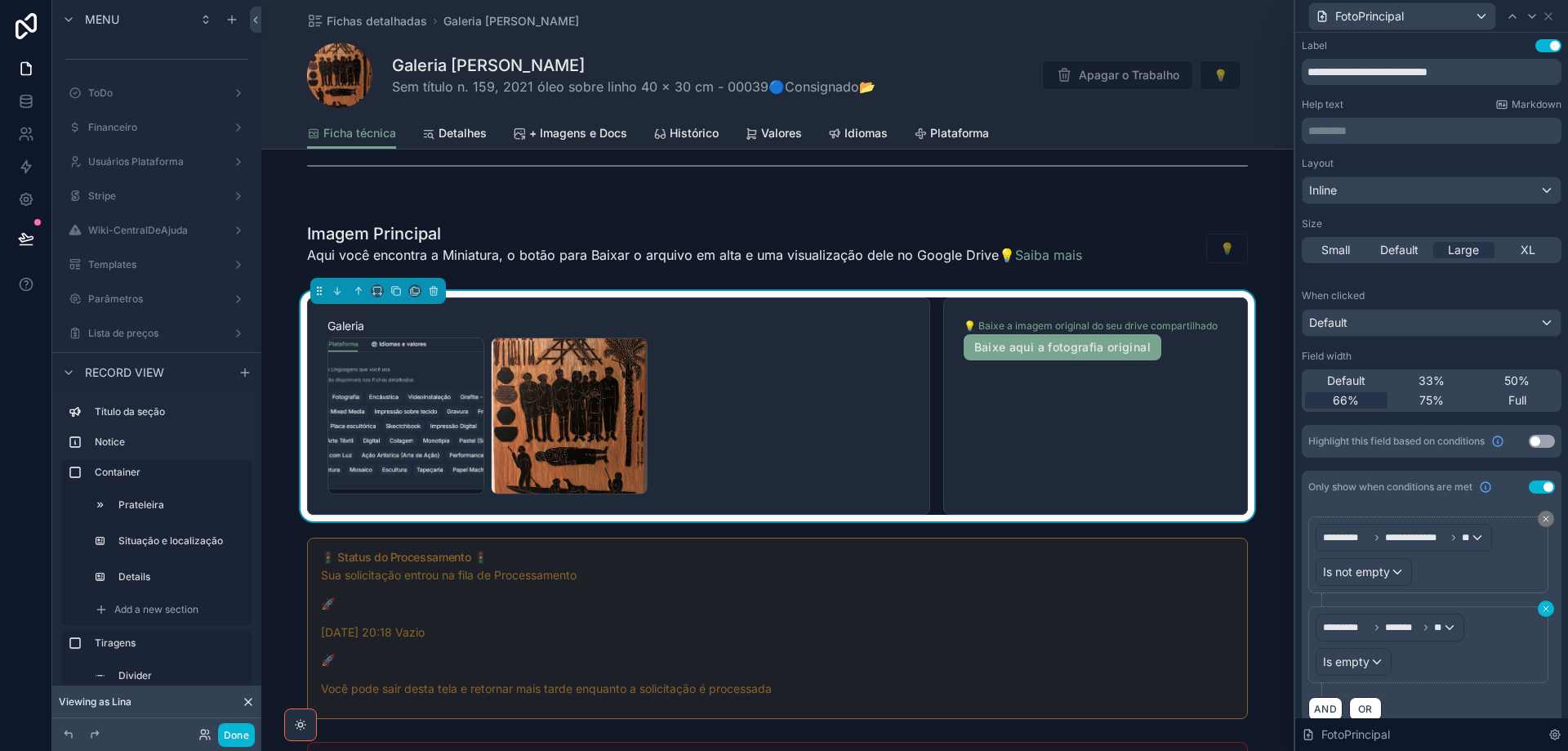
click at [1541, 605] on icon at bounding box center [1546, 608] width 10 height 10
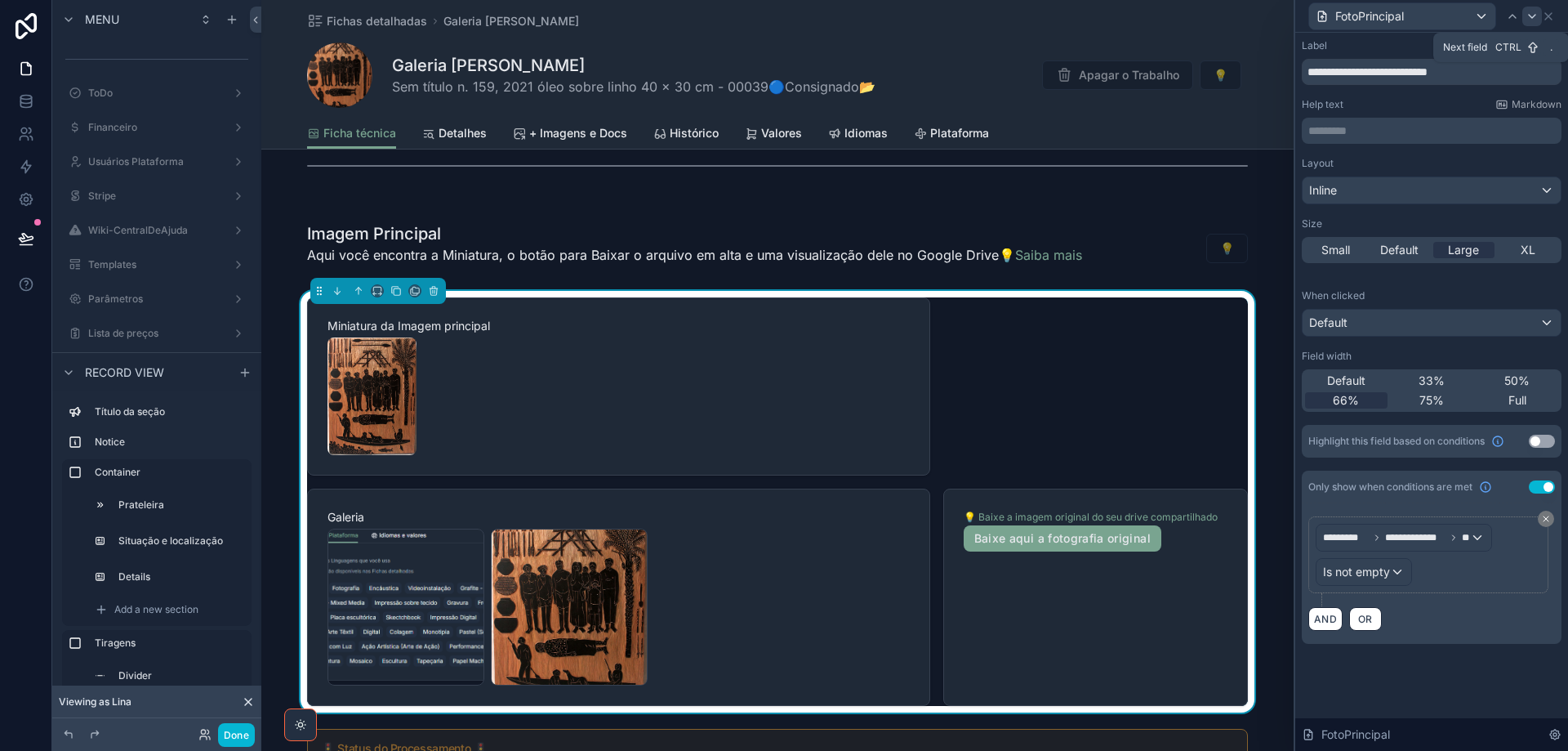
click at [1535, 13] on icon at bounding box center [1532, 16] width 13 height 13
click at [1514, 12] on icon at bounding box center [1512, 16] width 13 height 13
click at [1514, 397] on span "Full" at bounding box center [1518, 401] width 18 height 16
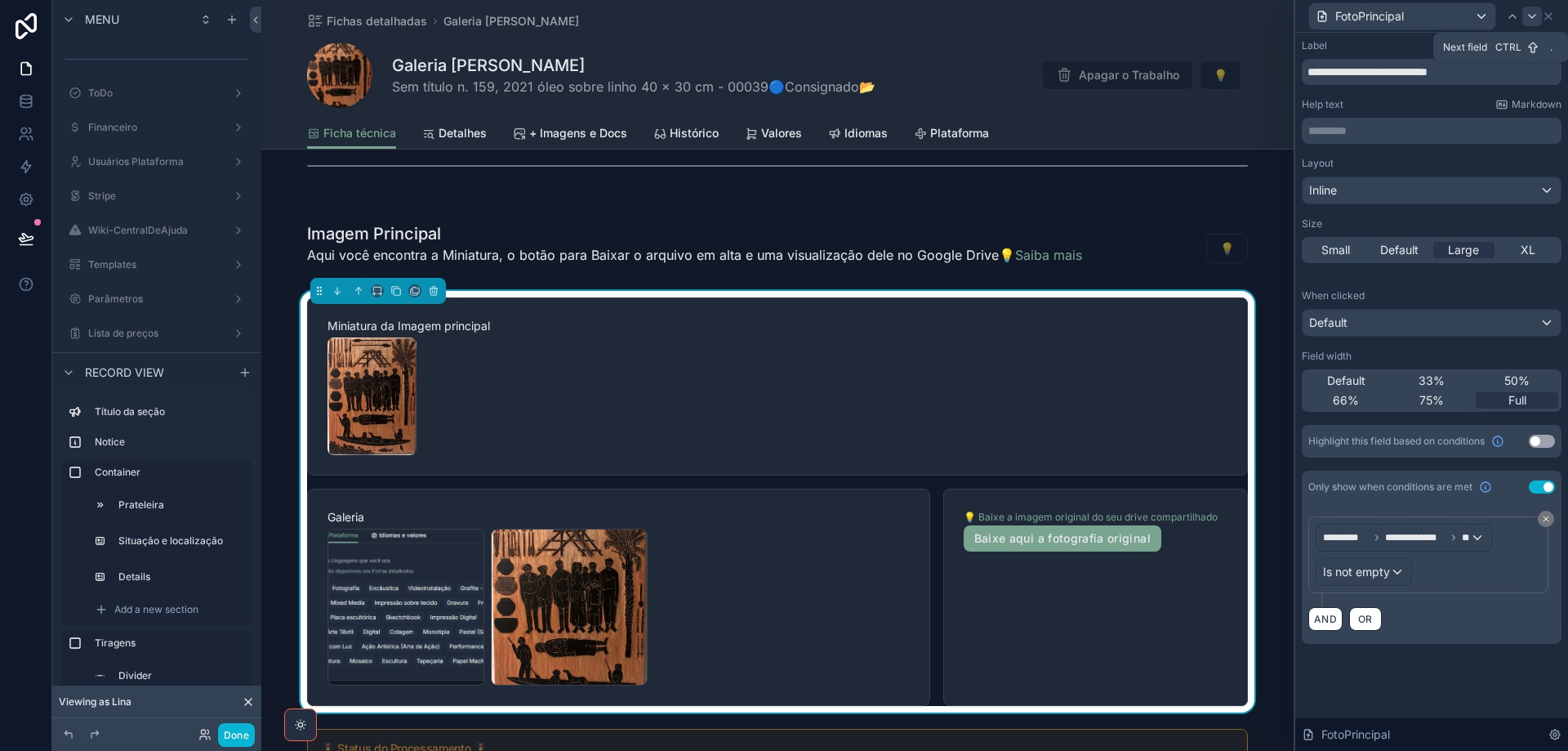
click at [1531, 16] on icon at bounding box center [1532, 16] width 6 height 4
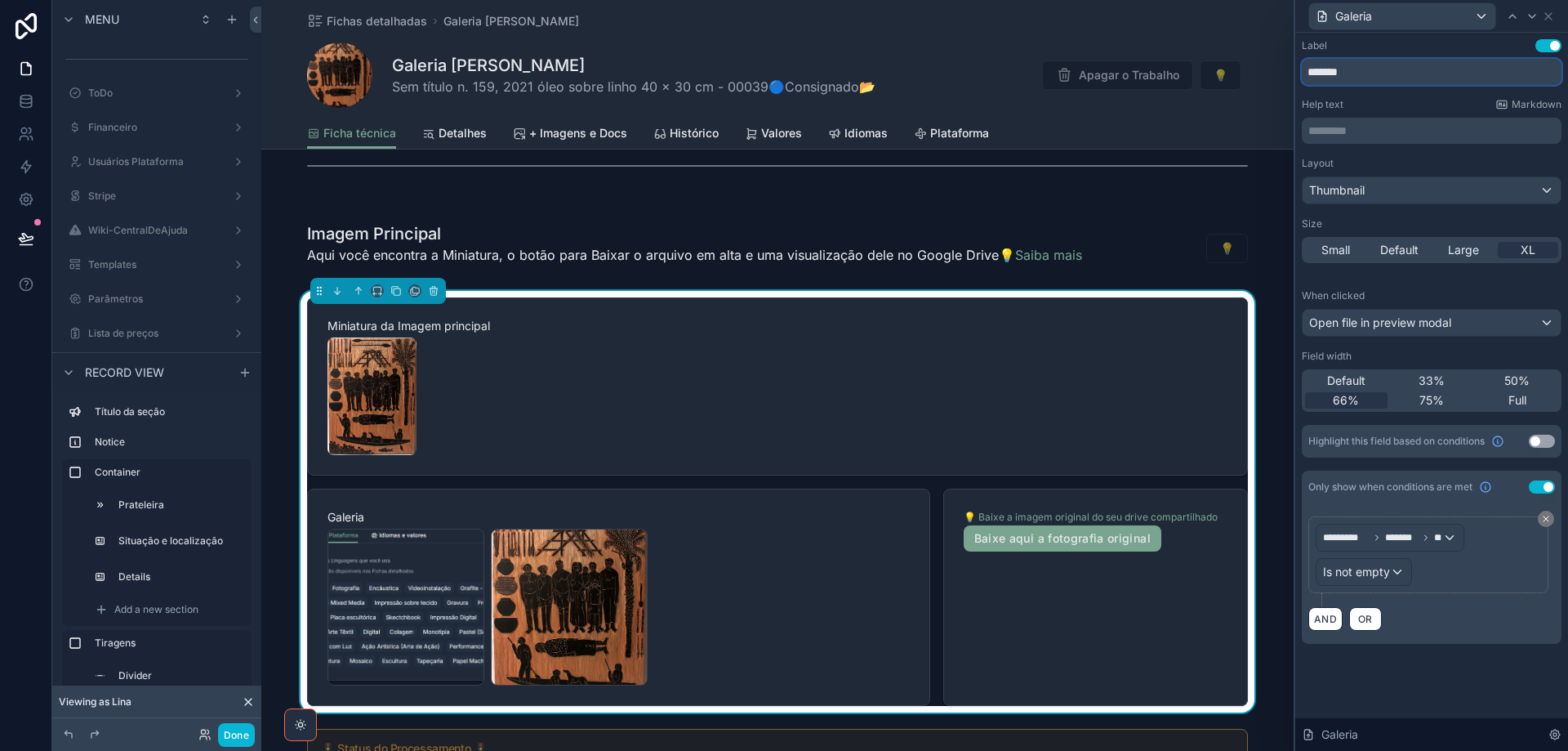
drag, startPoint x: 1358, startPoint y: 76, endPoint x: 1309, endPoint y: 81, distance: 49.3
click at [1309, 81] on input "*******" at bounding box center [1431, 71] width 260 height 26
type input "**********"
click at [1516, 13] on icon at bounding box center [1512, 16] width 13 height 13
drag, startPoint x: 1529, startPoint y: 251, endPoint x: 1534, endPoint y: 13, distance: 238.1
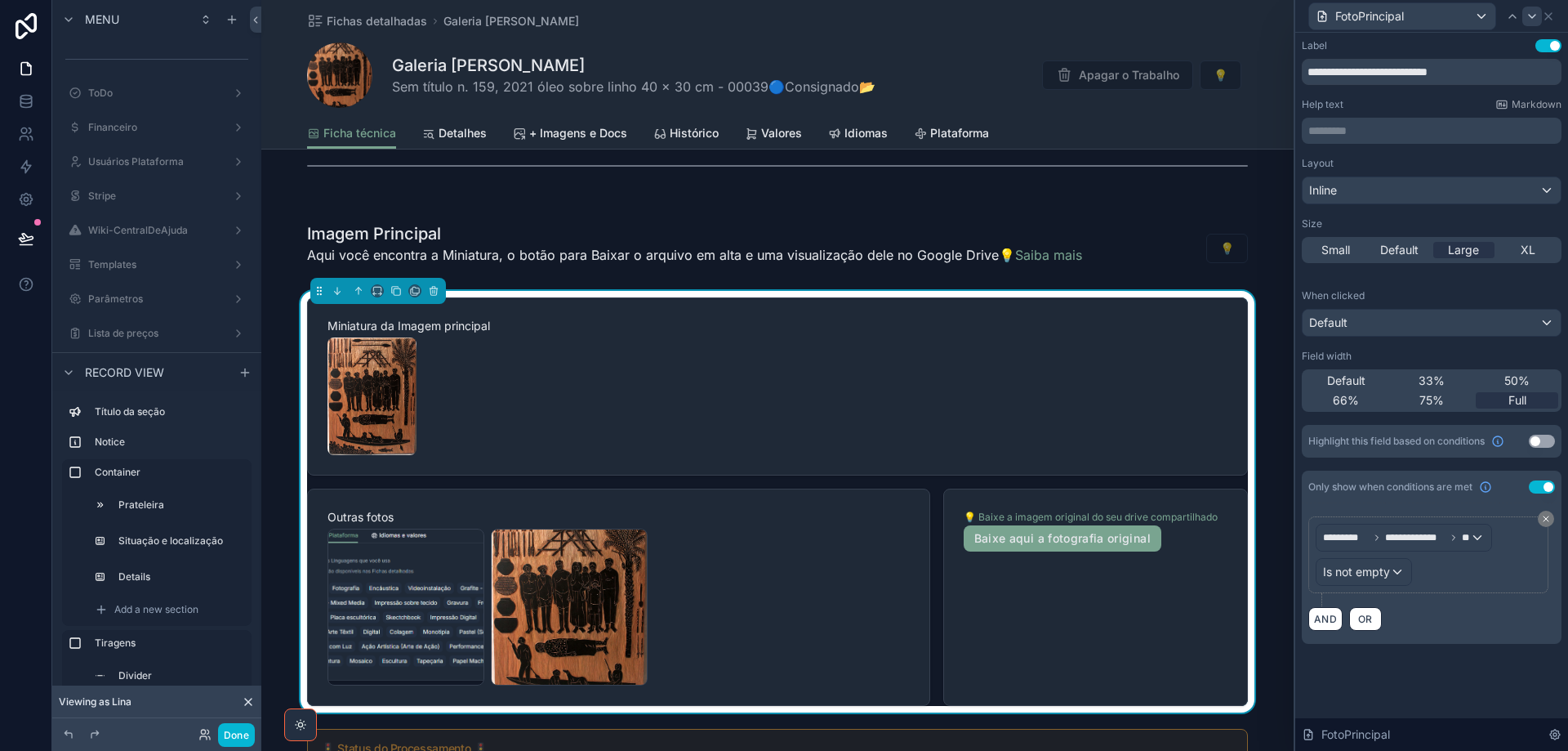
click at [1530, 249] on span "XL" at bounding box center [1528, 250] width 14 height 16
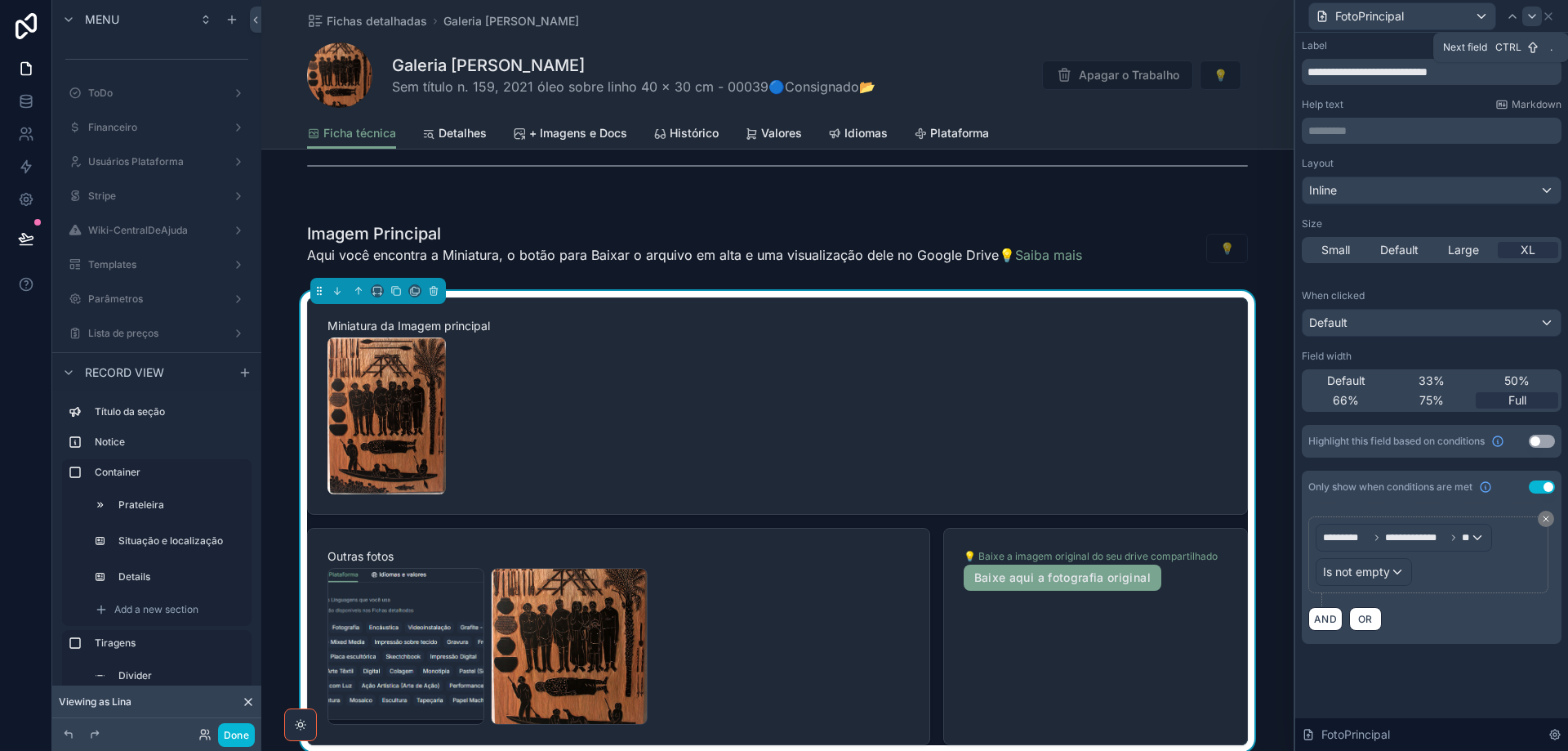
click at [1534, 13] on icon at bounding box center [1532, 16] width 13 height 13
click at [1514, 20] on icon at bounding box center [1512, 16] width 13 height 13
click at [1351, 376] on span "Default" at bounding box center [1346, 381] width 39 height 16
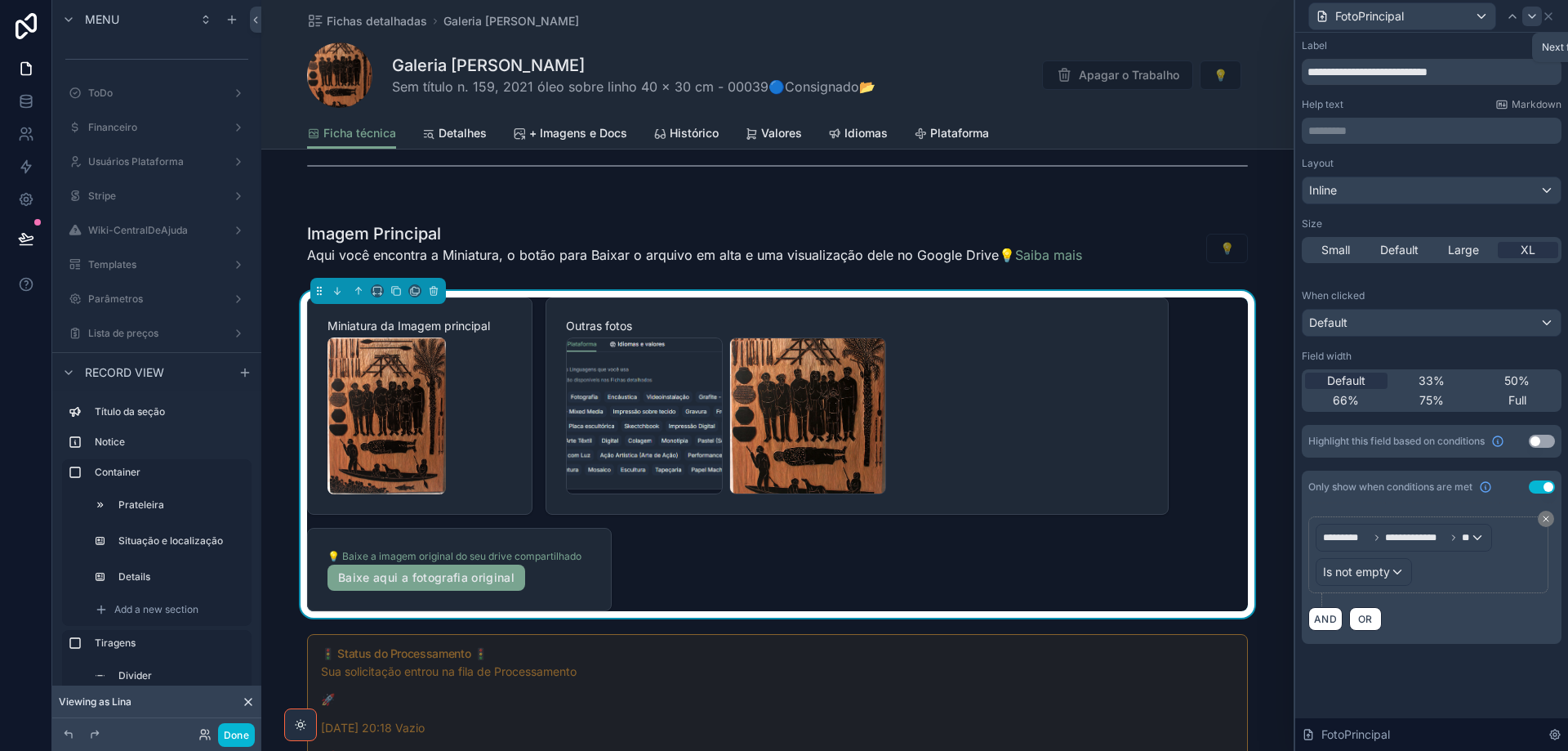
click at [1535, 14] on icon at bounding box center [1532, 16] width 6 height 4
click at [1376, 399] on div "66%" at bounding box center [1346, 401] width 83 height 16
click at [1534, 12] on icon at bounding box center [1532, 16] width 13 height 13
click at [1523, 397] on span "Full" at bounding box center [1518, 401] width 18 height 16
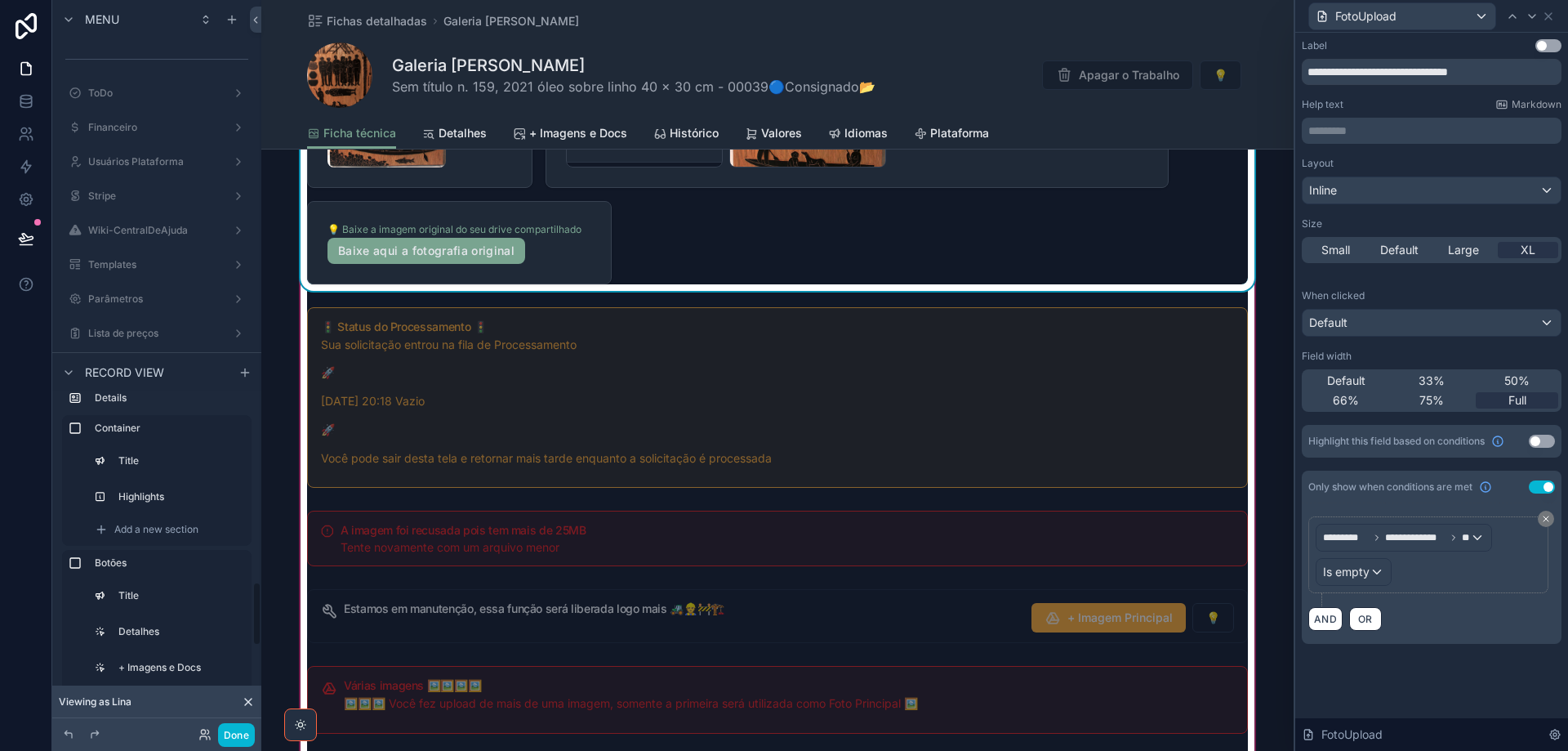
scroll to position [1471, 0]
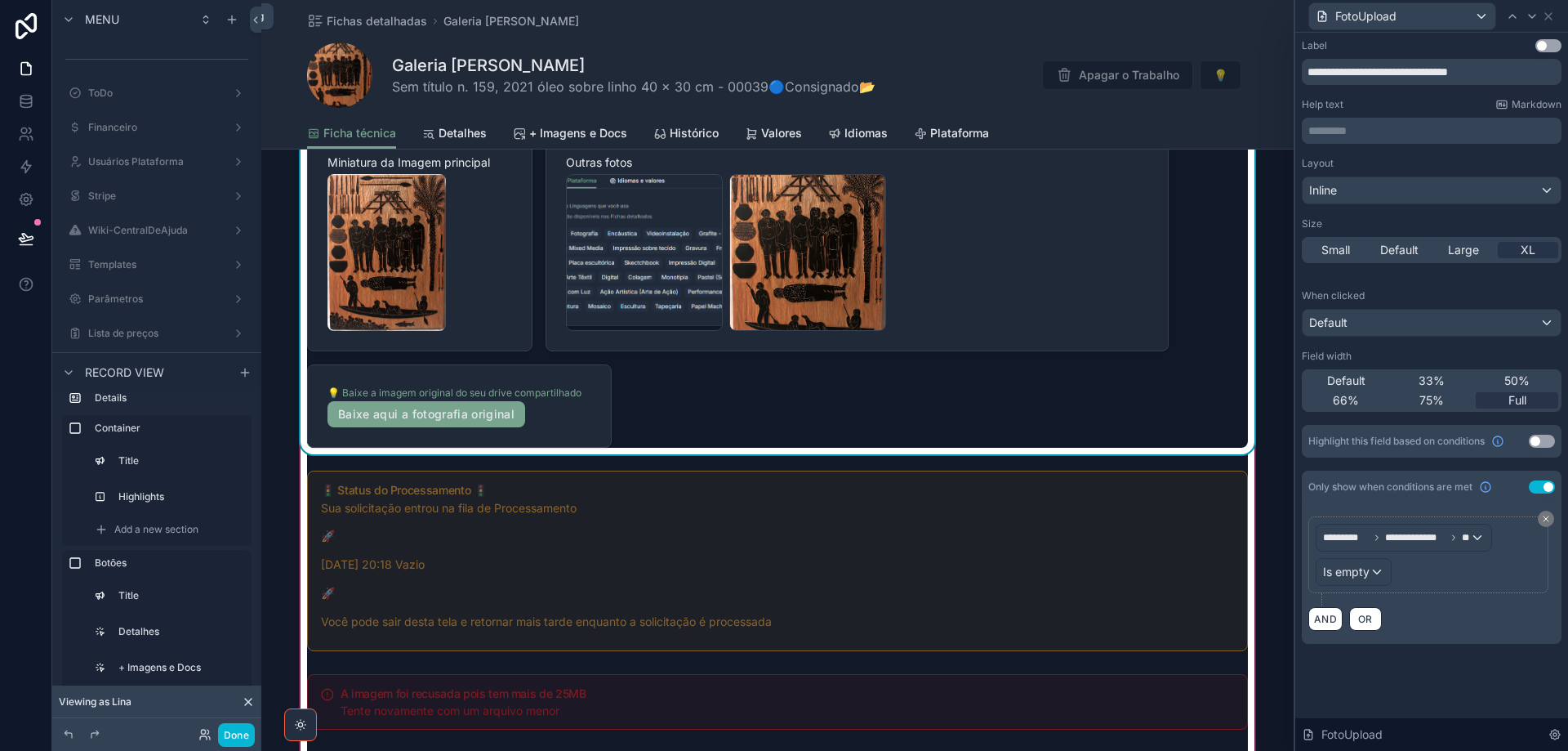
click at [814, 394] on div "Miniatura da Imagem principal Outras fotos Meu-Perfil-Plataforma .png Matriz-Xi…" at bounding box center [778, 290] width 941 height 314
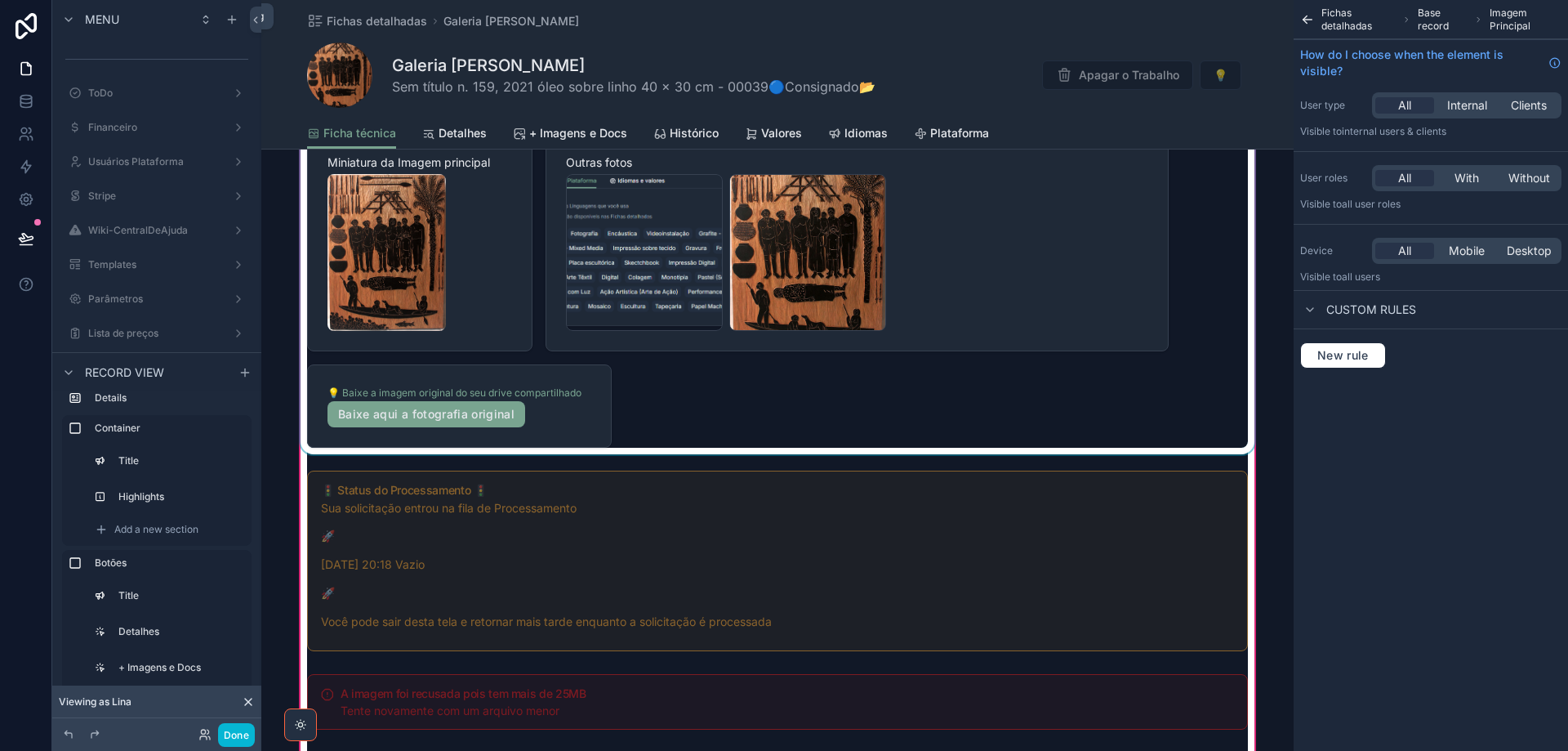
scroll to position [1307, 0]
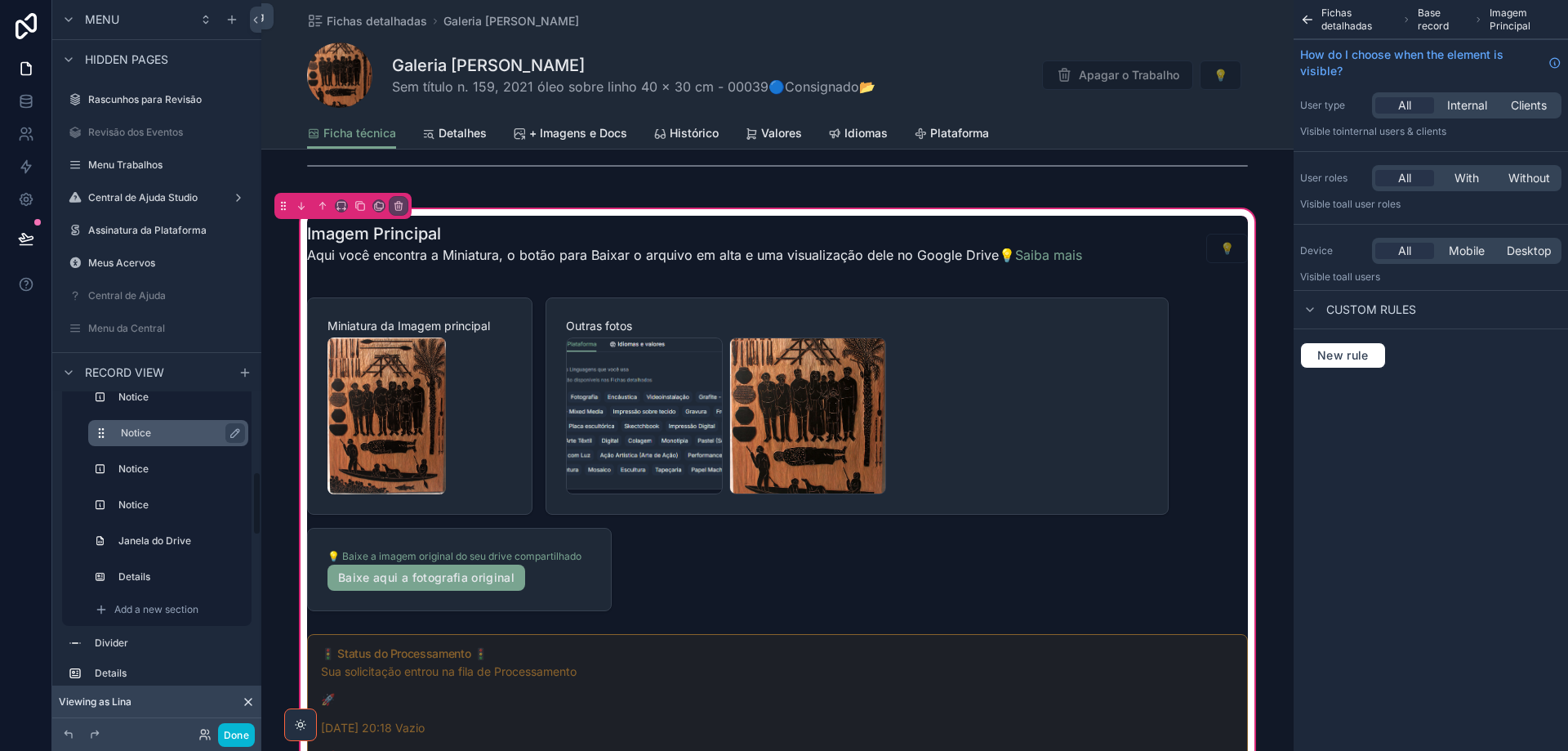
scroll to position [378, 0]
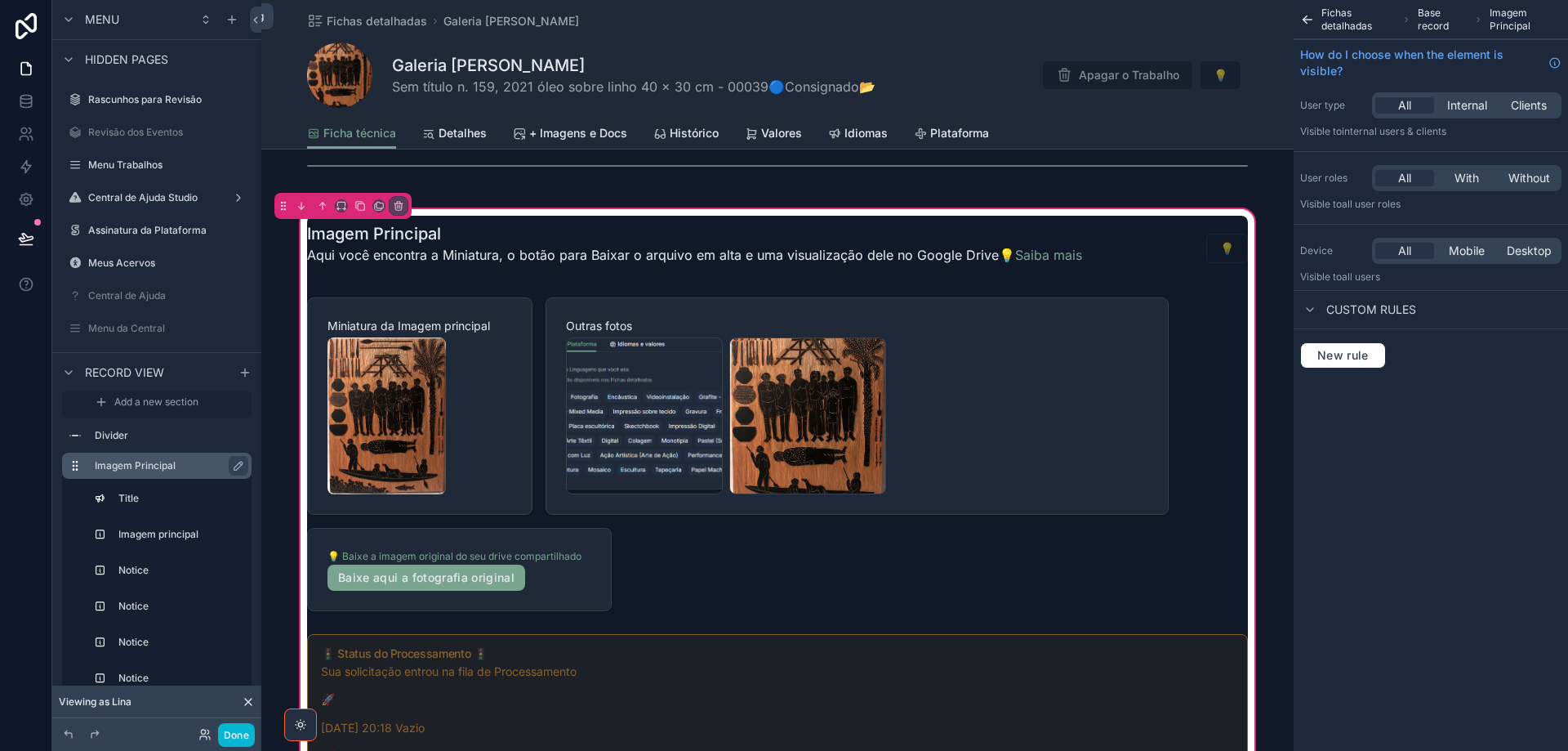
click at [154, 462] on label "Imagem Principal" at bounding box center [167, 465] width 144 height 13
click at [167, 463] on label "Imagem Principal" at bounding box center [167, 465] width 144 height 13
click at [360, 208] on icon "scrollable content" at bounding box center [360, 206] width 12 height 12
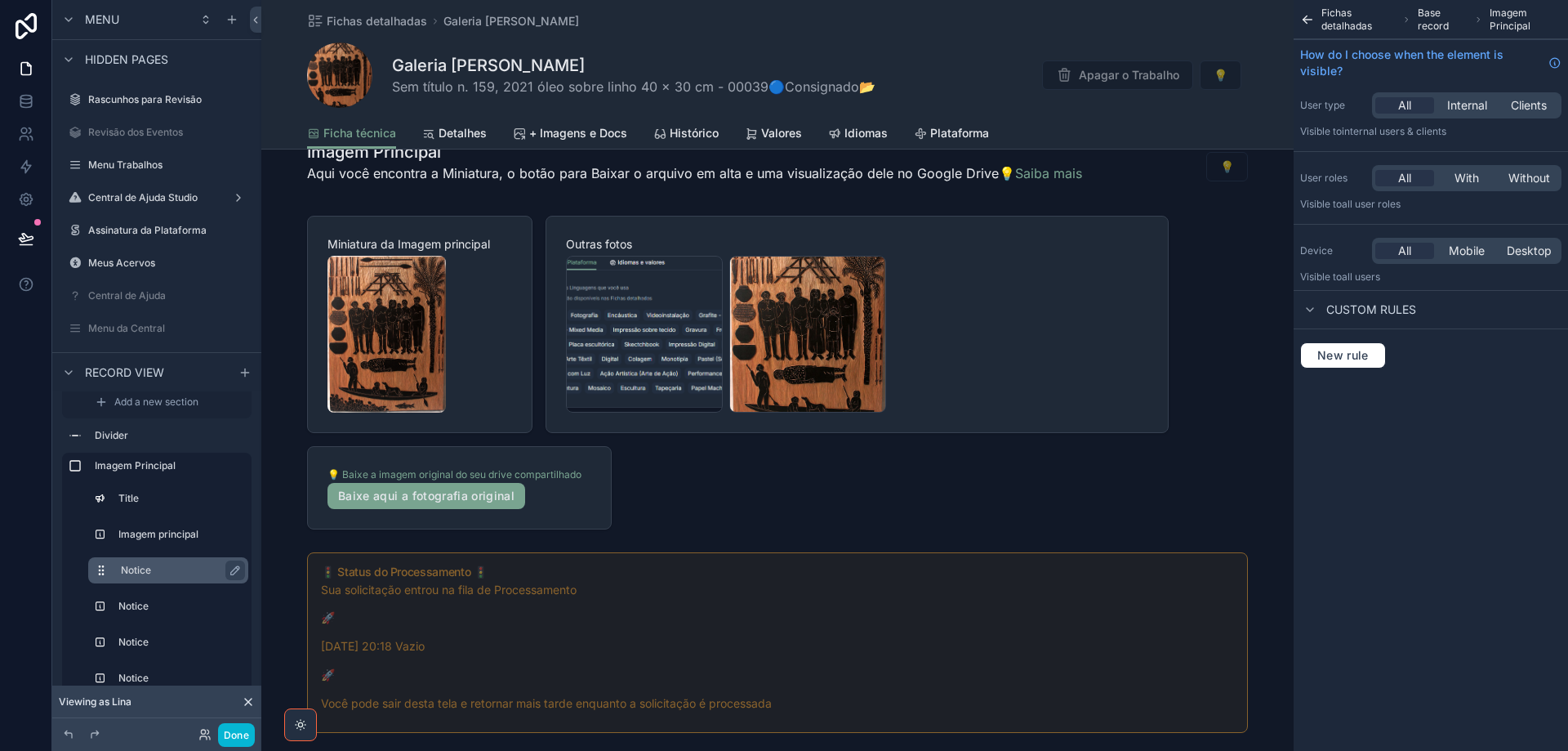
click at [154, 564] on label "Notice" at bounding box center [178, 570] width 114 height 13
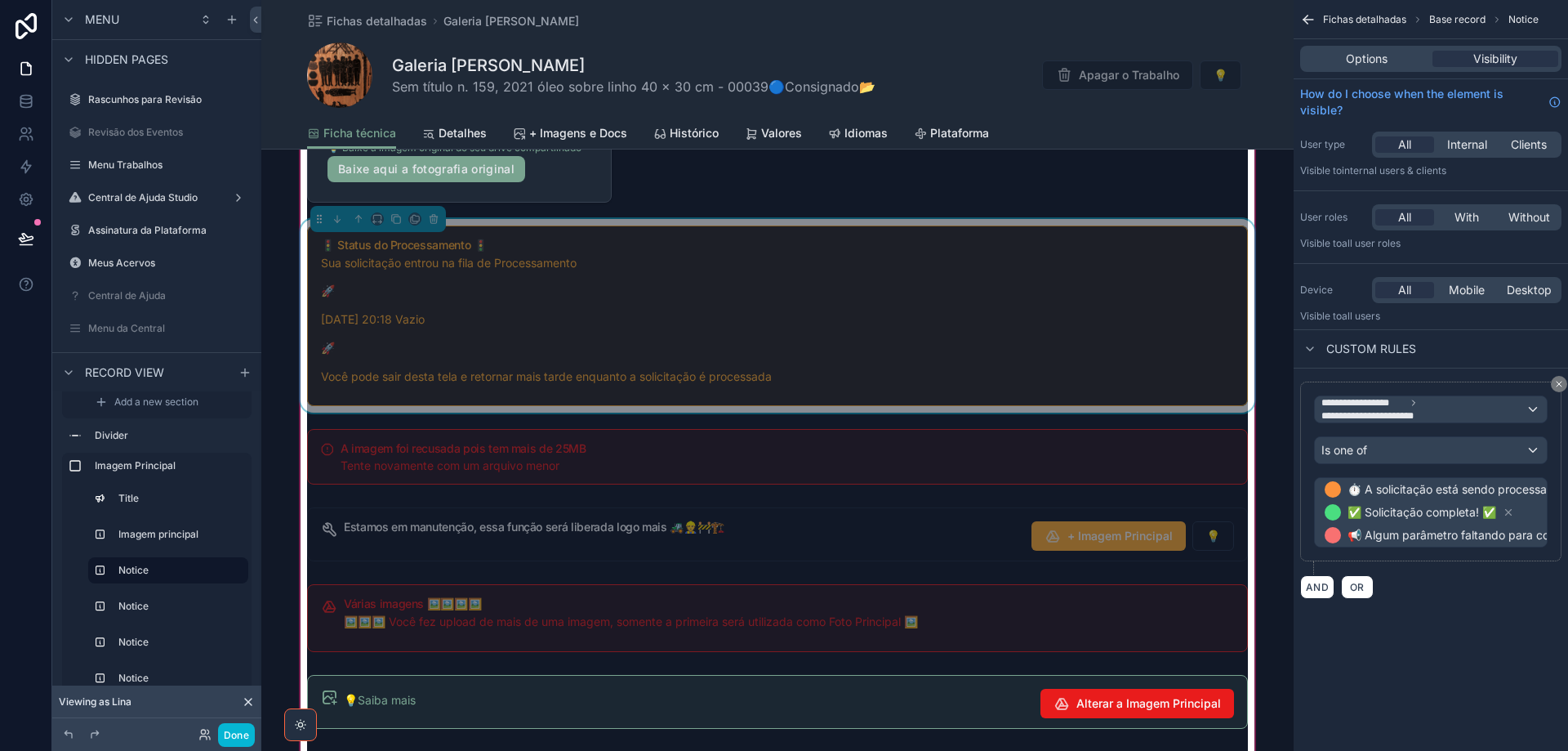
scroll to position [1798, 0]
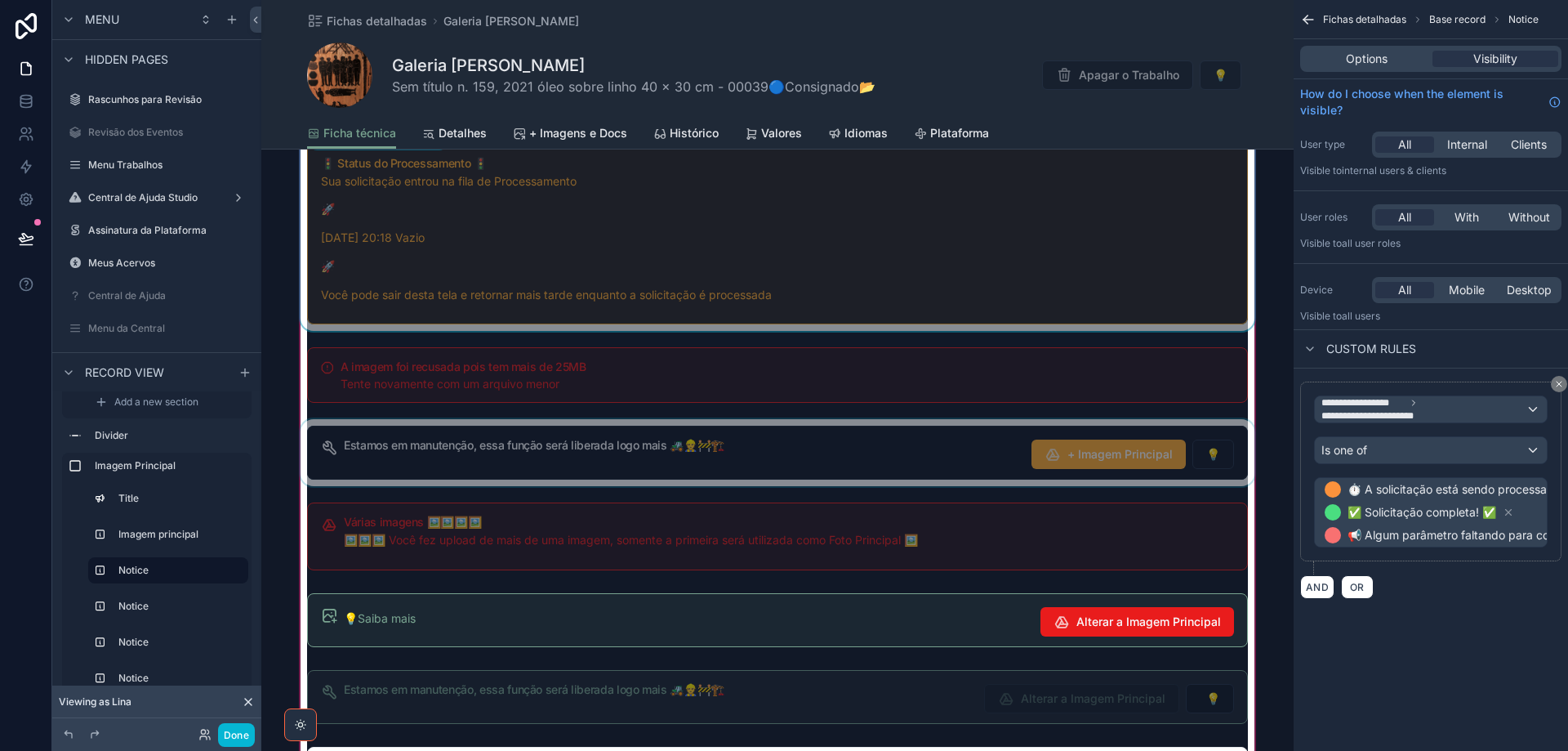
click at [577, 456] on div "scrollable content" at bounding box center [778, 453] width 961 height 67
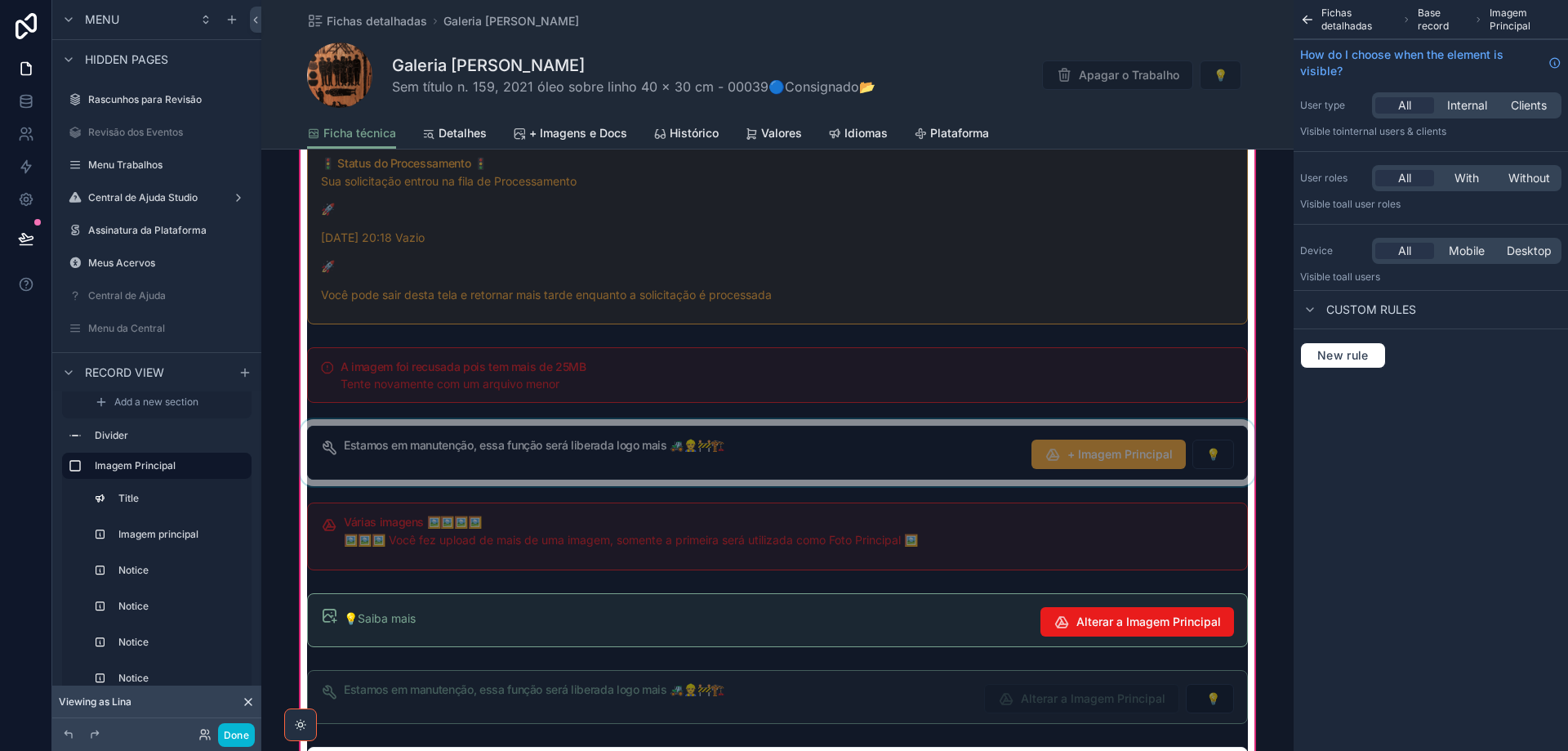
click at [580, 455] on div "scrollable content" at bounding box center [778, 453] width 961 height 67
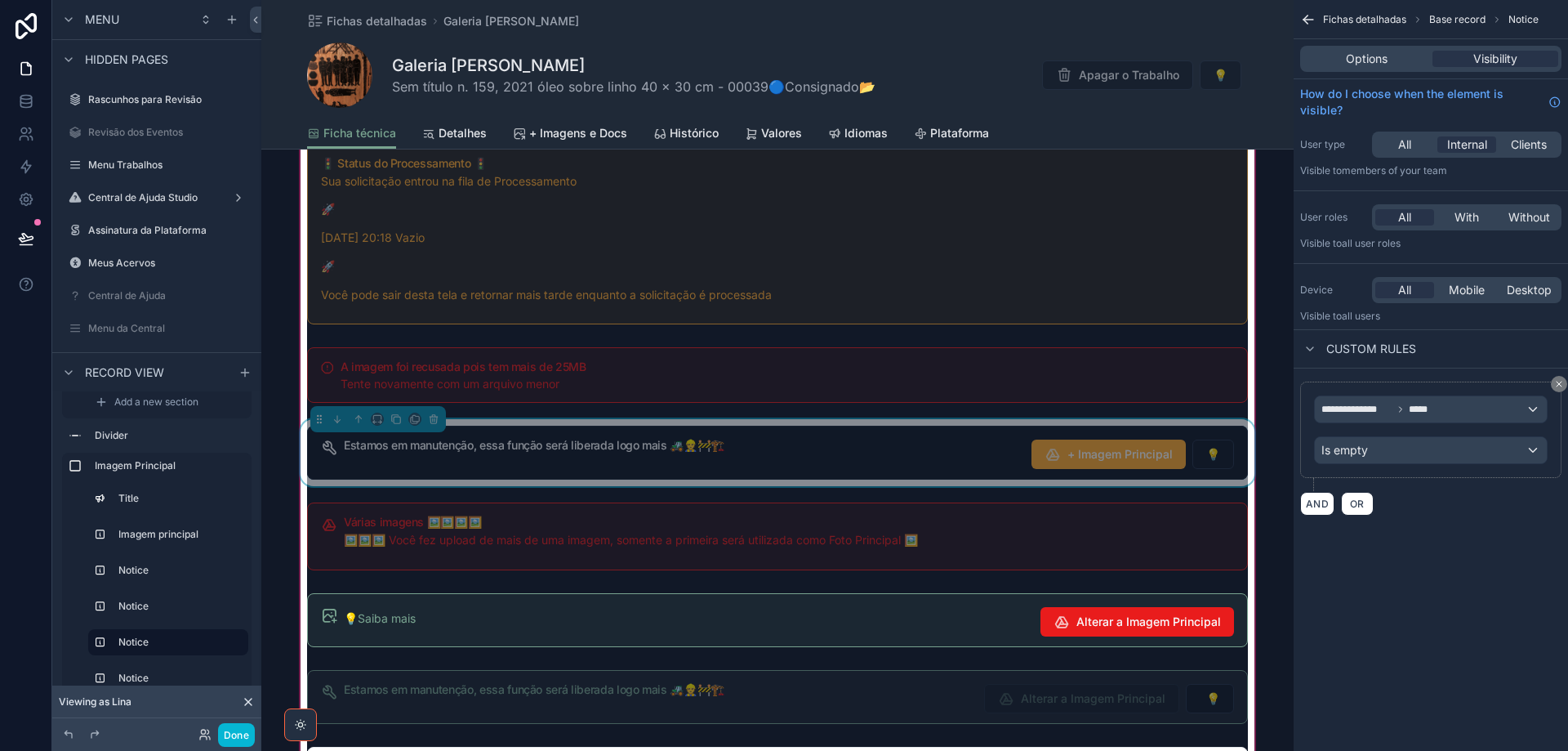
click at [581, 455] on div "Estamos em manutenção, essa função será liberada logo mais 🚜👷🚧🏗️ + Imagem Princ…" at bounding box center [788, 454] width 890 height 30
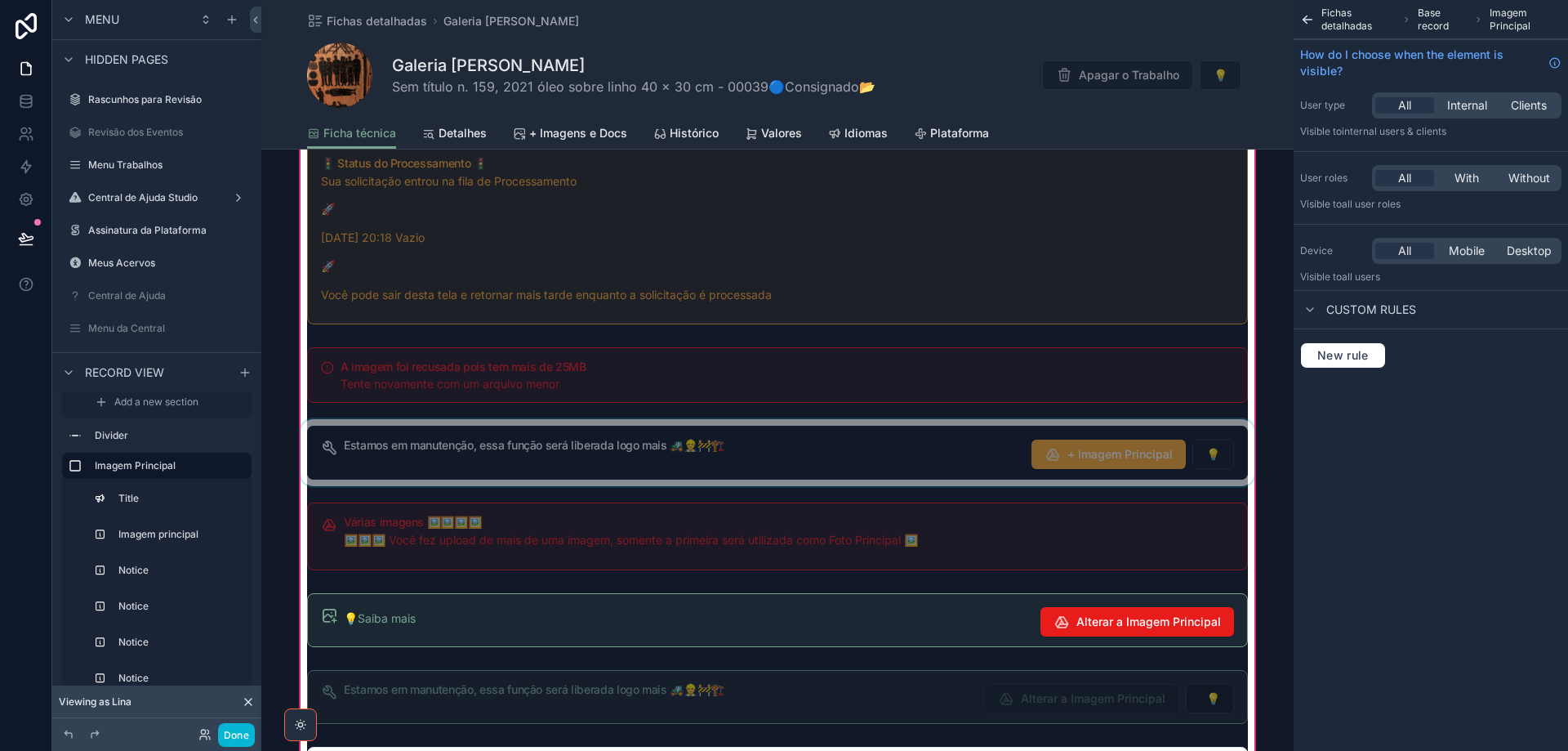
click at [561, 455] on div "scrollable content" at bounding box center [778, 453] width 961 height 67
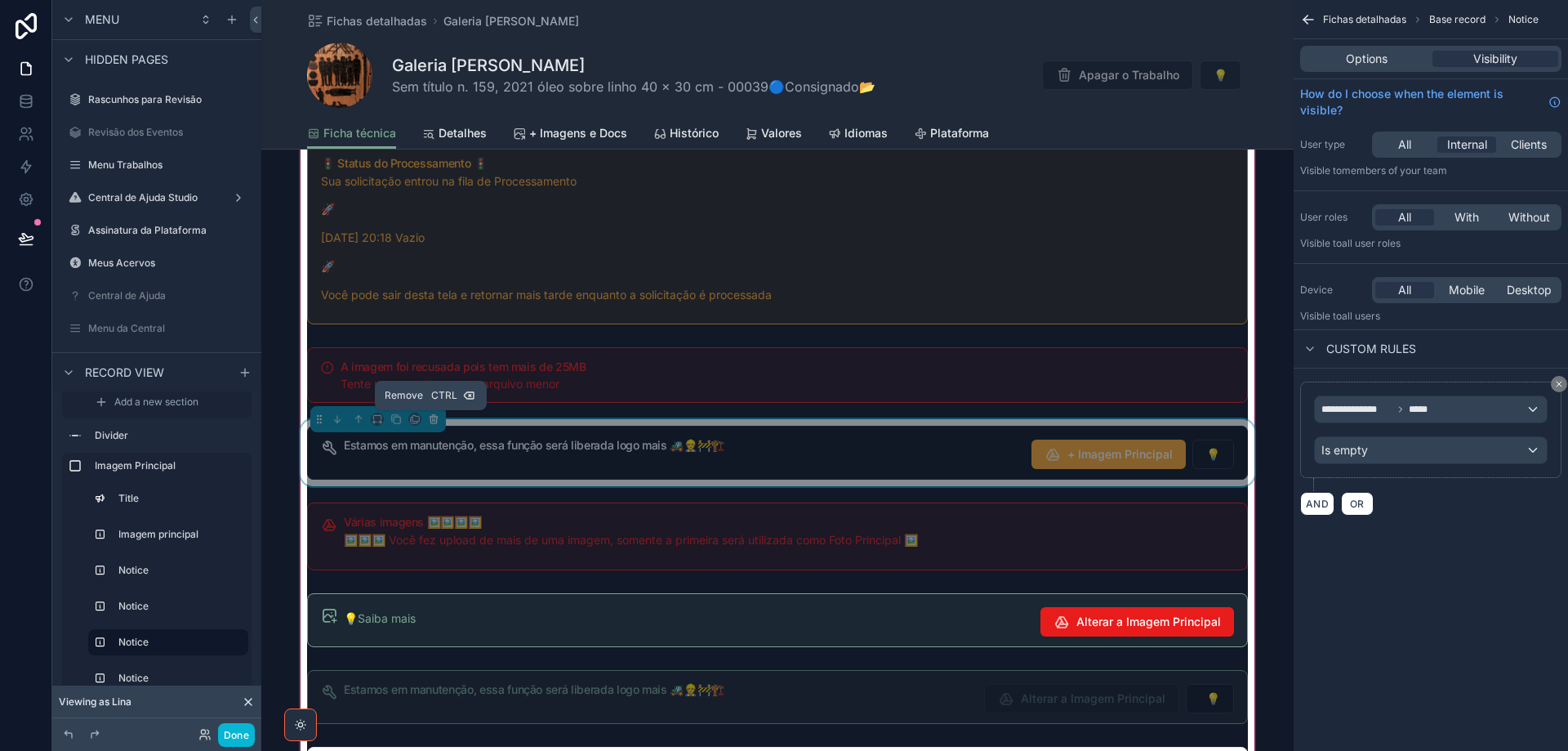
click at [432, 417] on icon "scrollable content" at bounding box center [434, 416] width 4 height 2
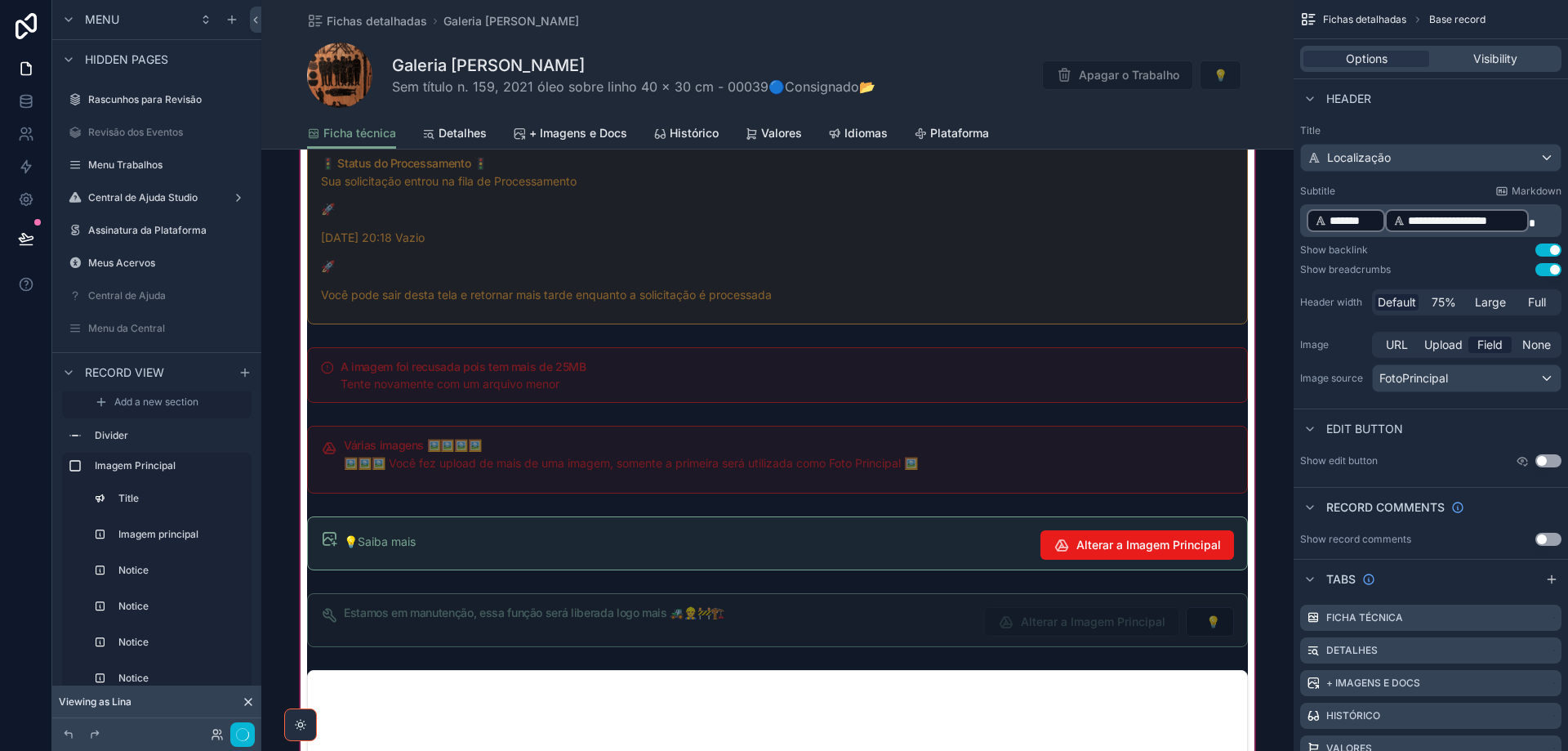
click at [546, 435] on div "scrollable content" at bounding box center [778, 644] width 1033 height 1859
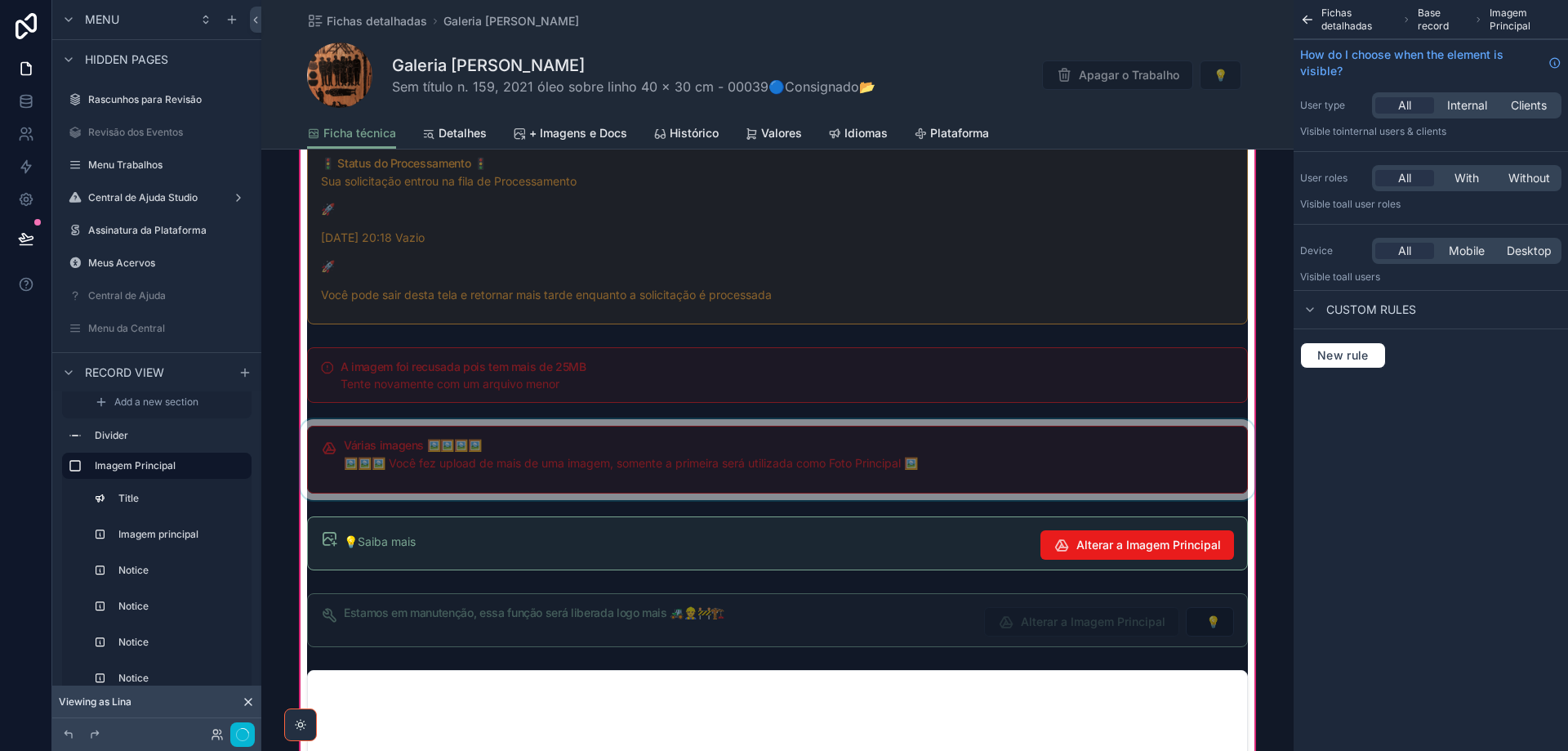
click at [551, 439] on div "scrollable content" at bounding box center [778, 460] width 961 height 81
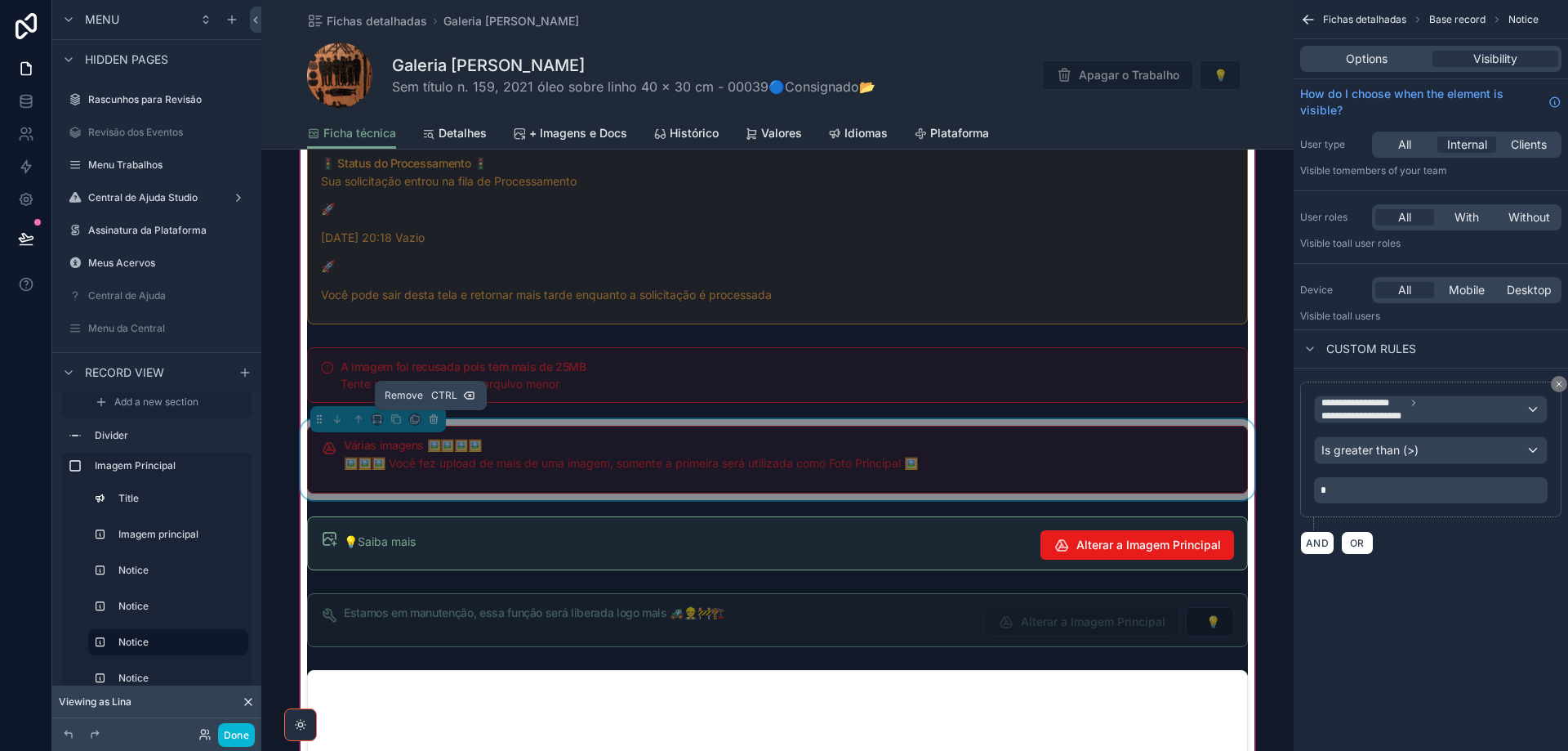
click at [431, 423] on icon "scrollable content" at bounding box center [433, 420] width 6 height 6
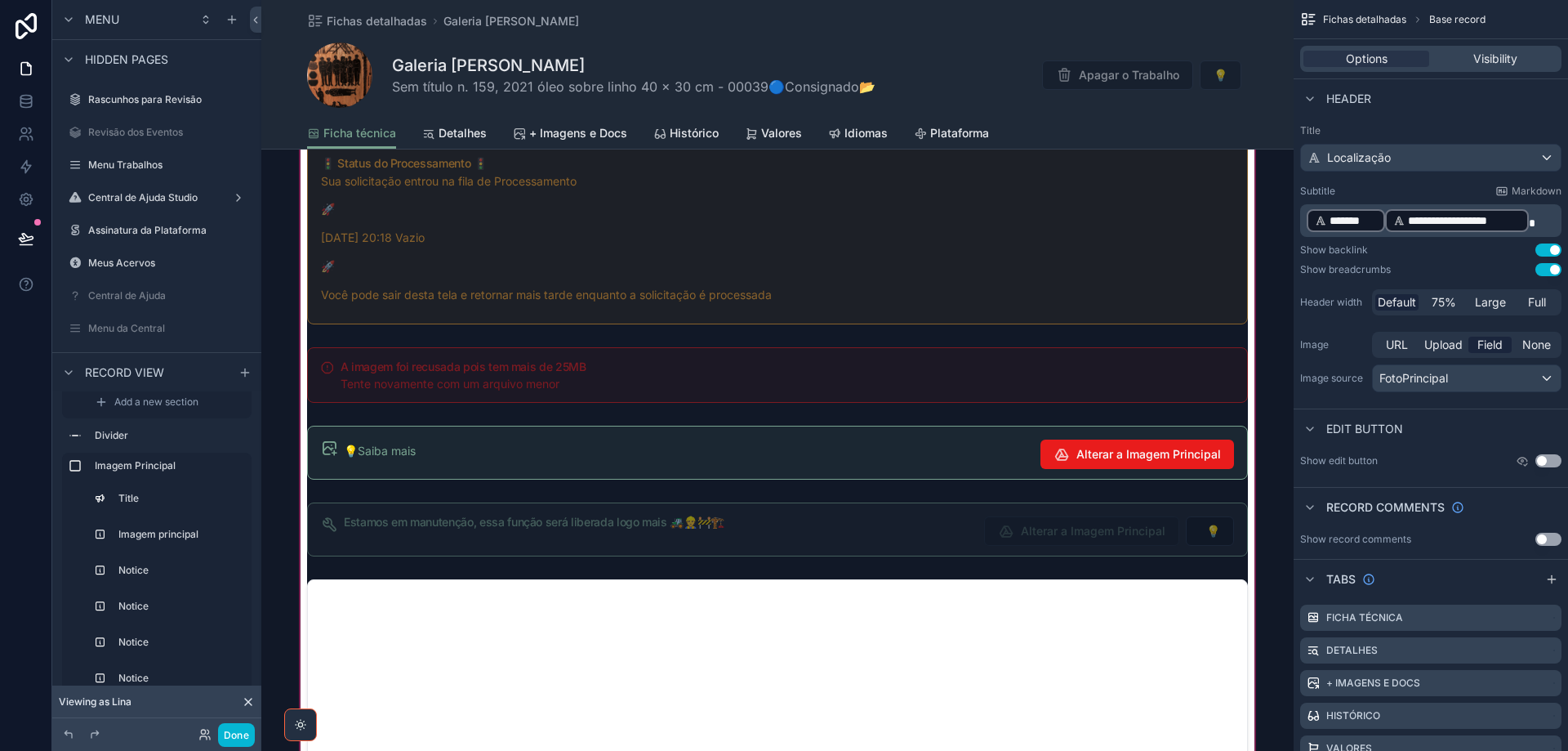
click at [647, 380] on div "scrollable content" at bounding box center [778, 599] width 1033 height 1768
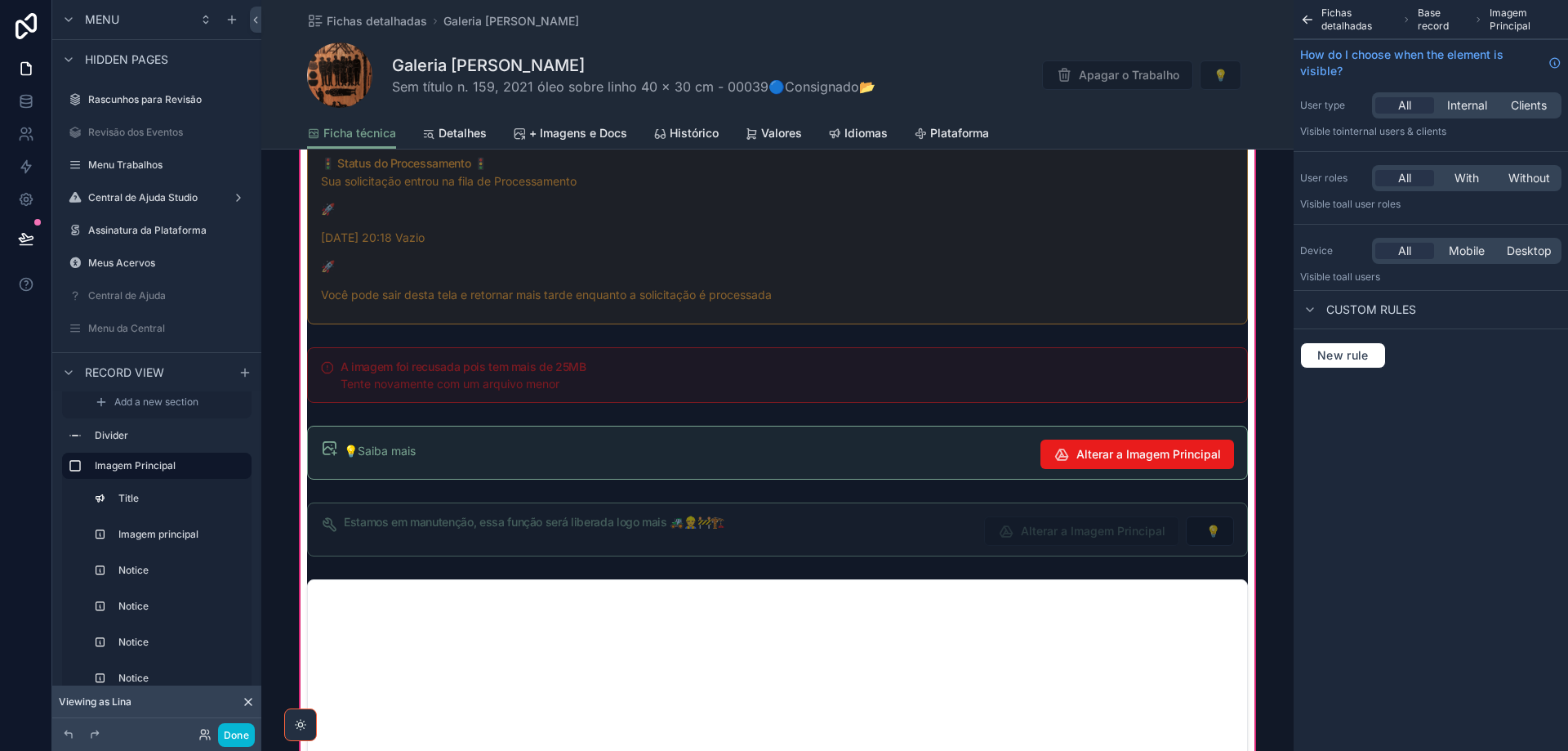
click at [656, 367] on div "scrollable content" at bounding box center [778, 375] width 961 height 68
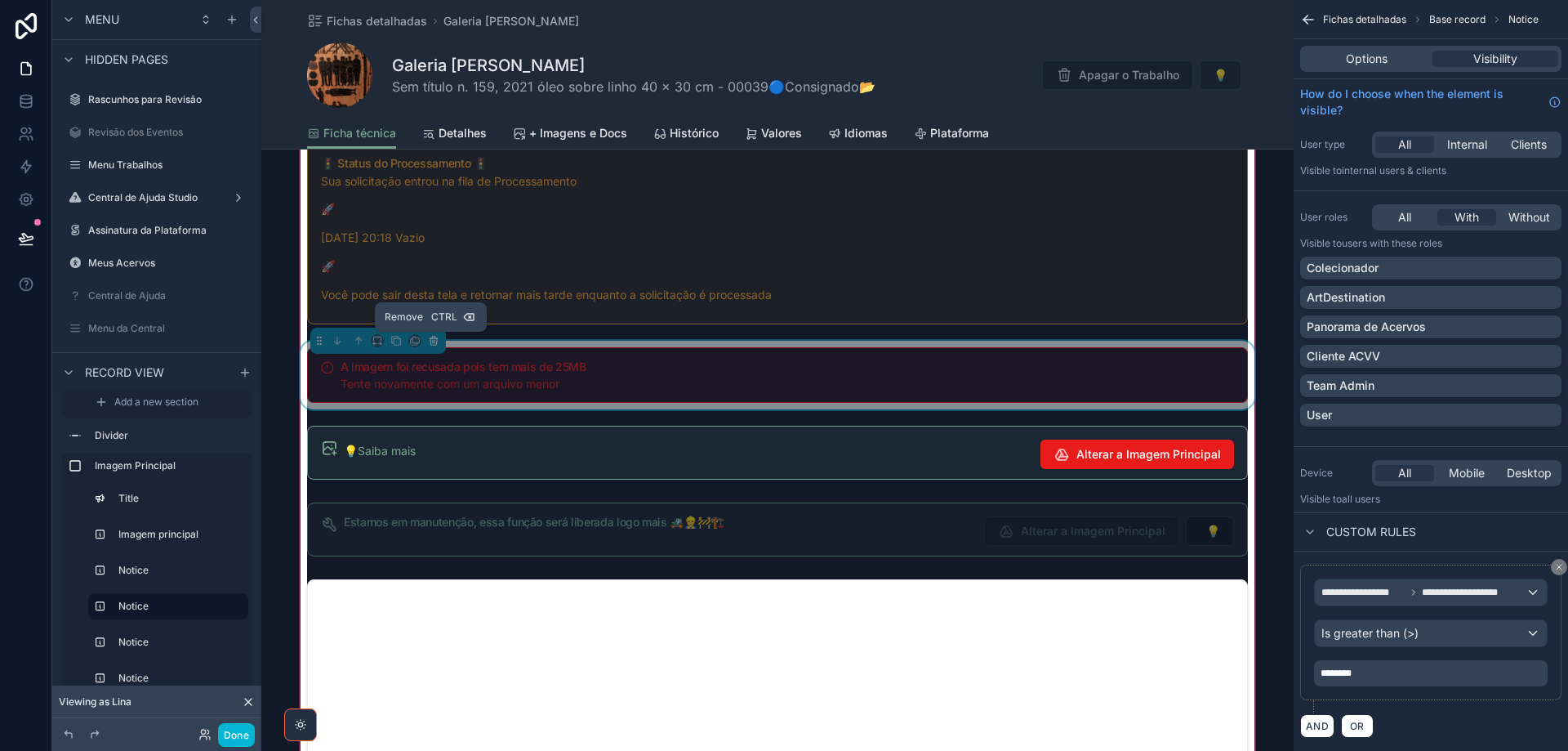
click at [428, 341] on icon "scrollable content" at bounding box center [434, 340] width 12 height 12
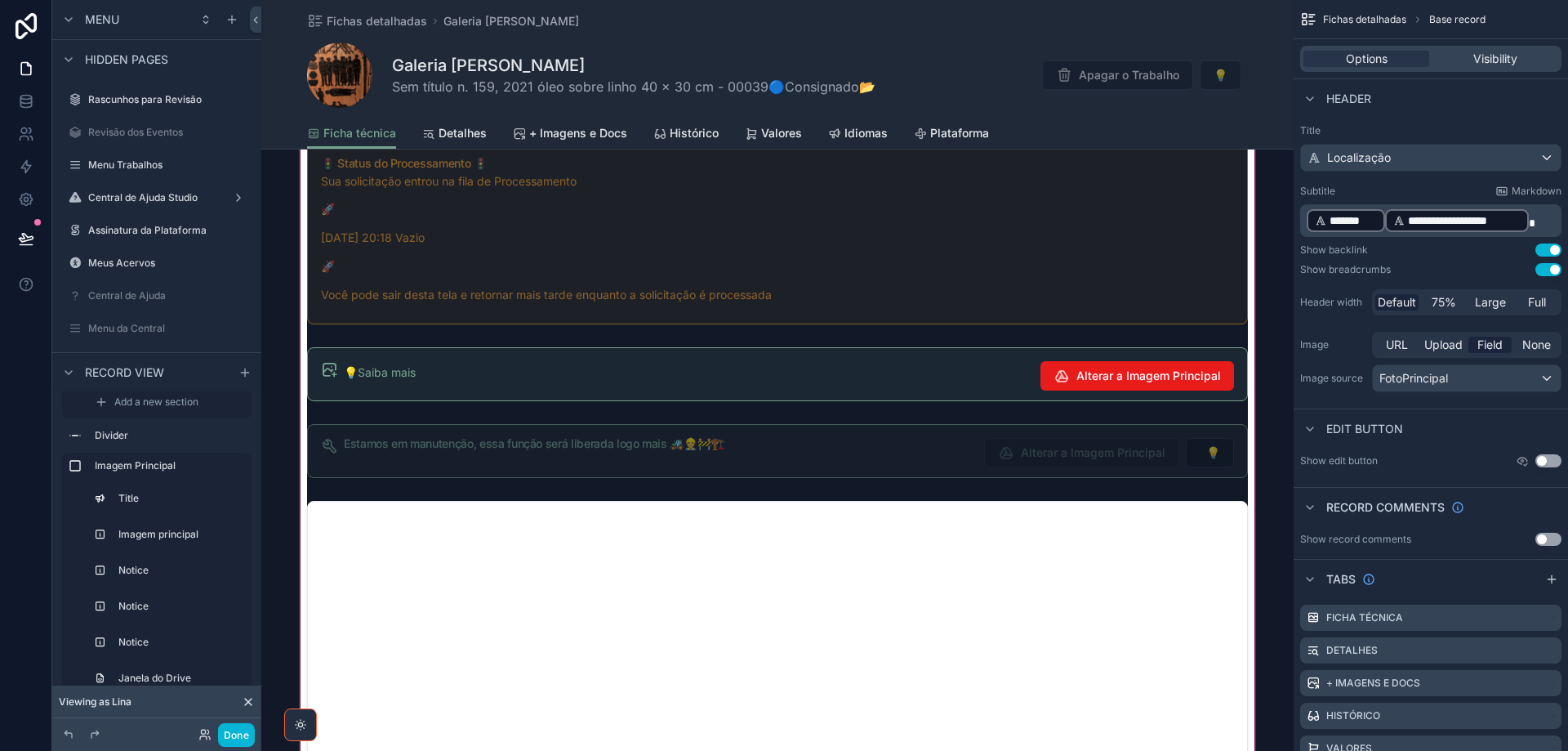
click at [519, 375] on div "scrollable content" at bounding box center [778, 560] width 1033 height 1690
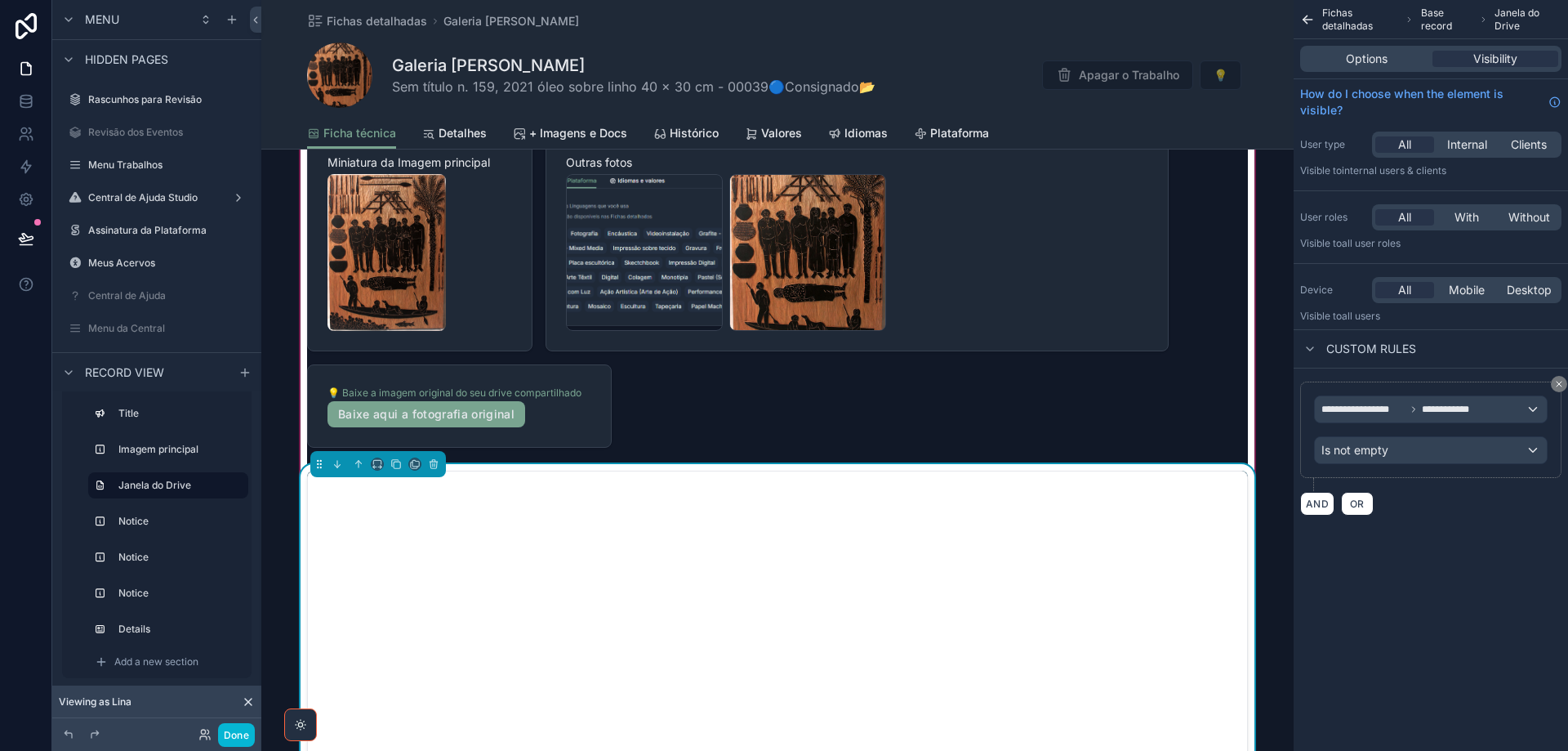
scroll to position [1307, 0]
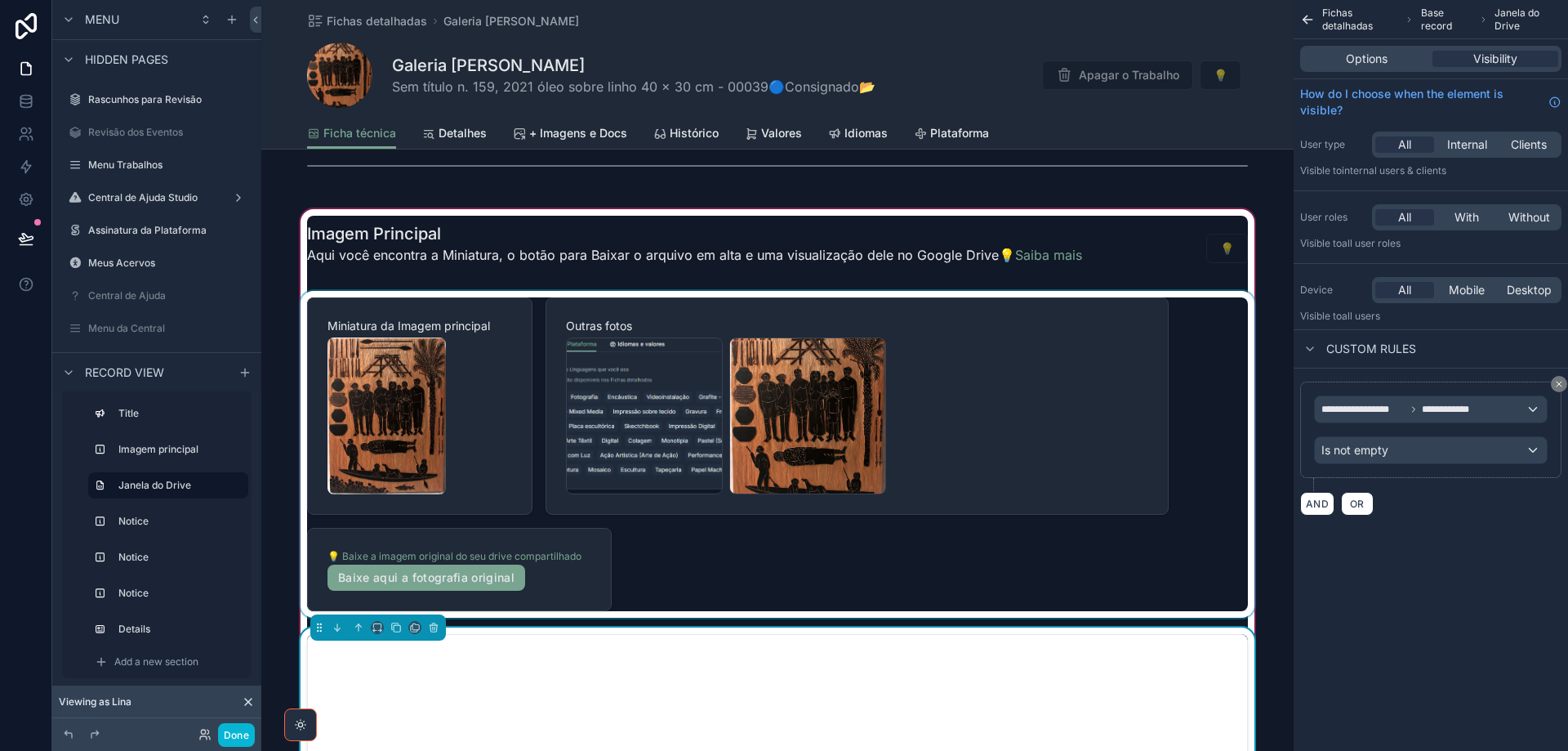
click at [912, 555] on div "scrollable content" at bounding box center [778, 455] width 961 height 327
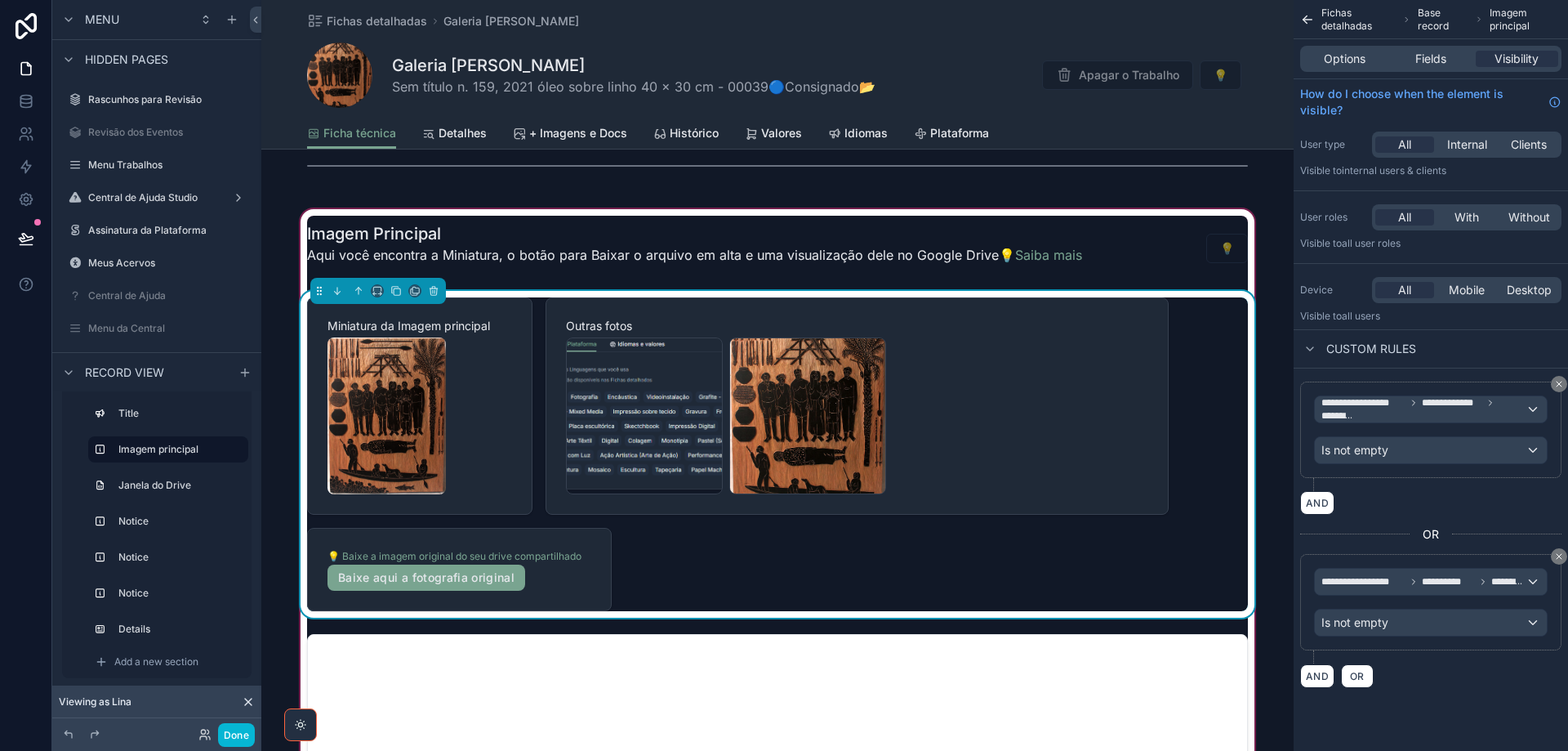
click at [914, 554] on div "Miniatura da Imagem principal Outras fotos Meu-Perfil-Plataforma .png Matriz-Xi…" at bounding box center [778, 454] width 941 height 314
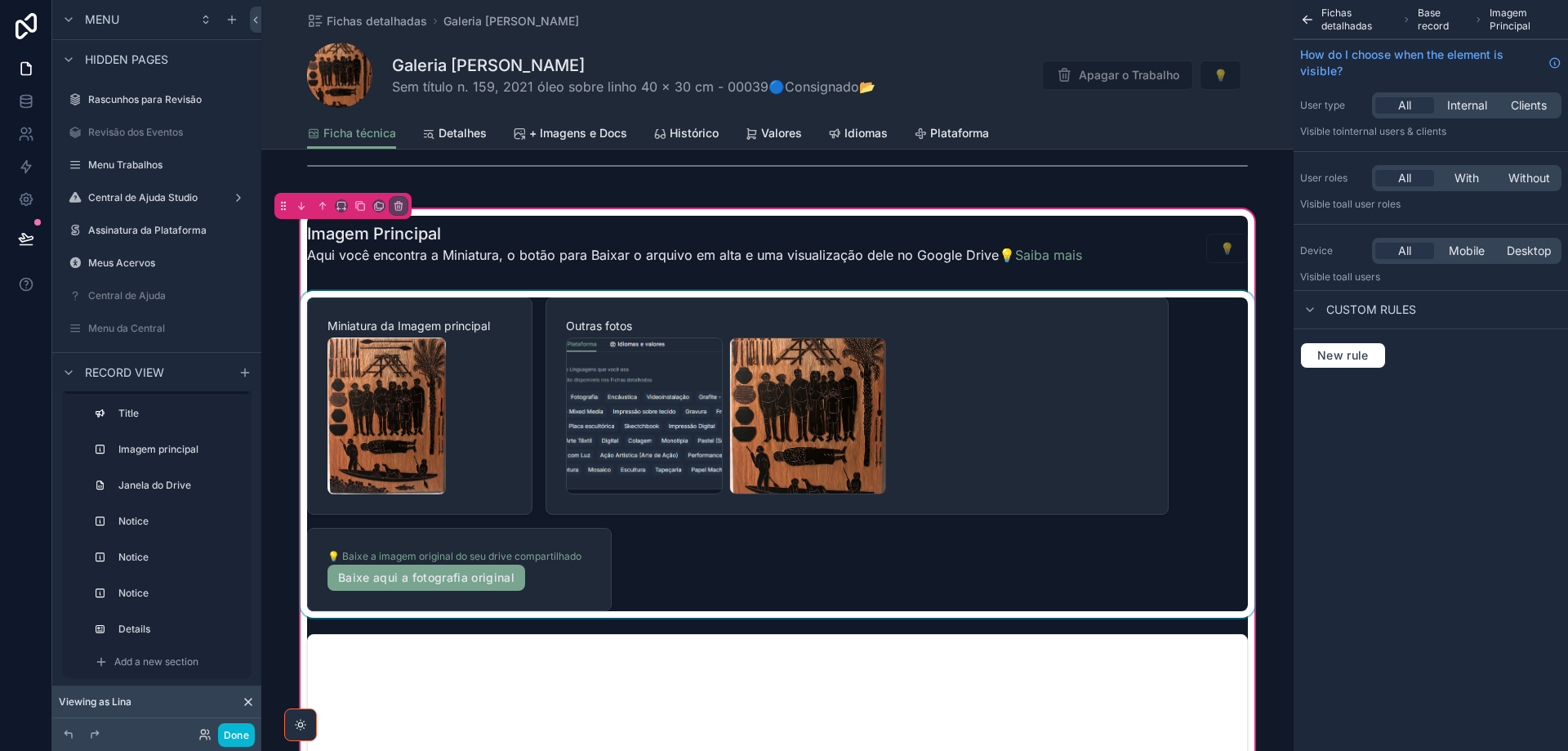
click at [915, 554] on div "scrollable content" at bounding box center [778, 455] width 961 height 327
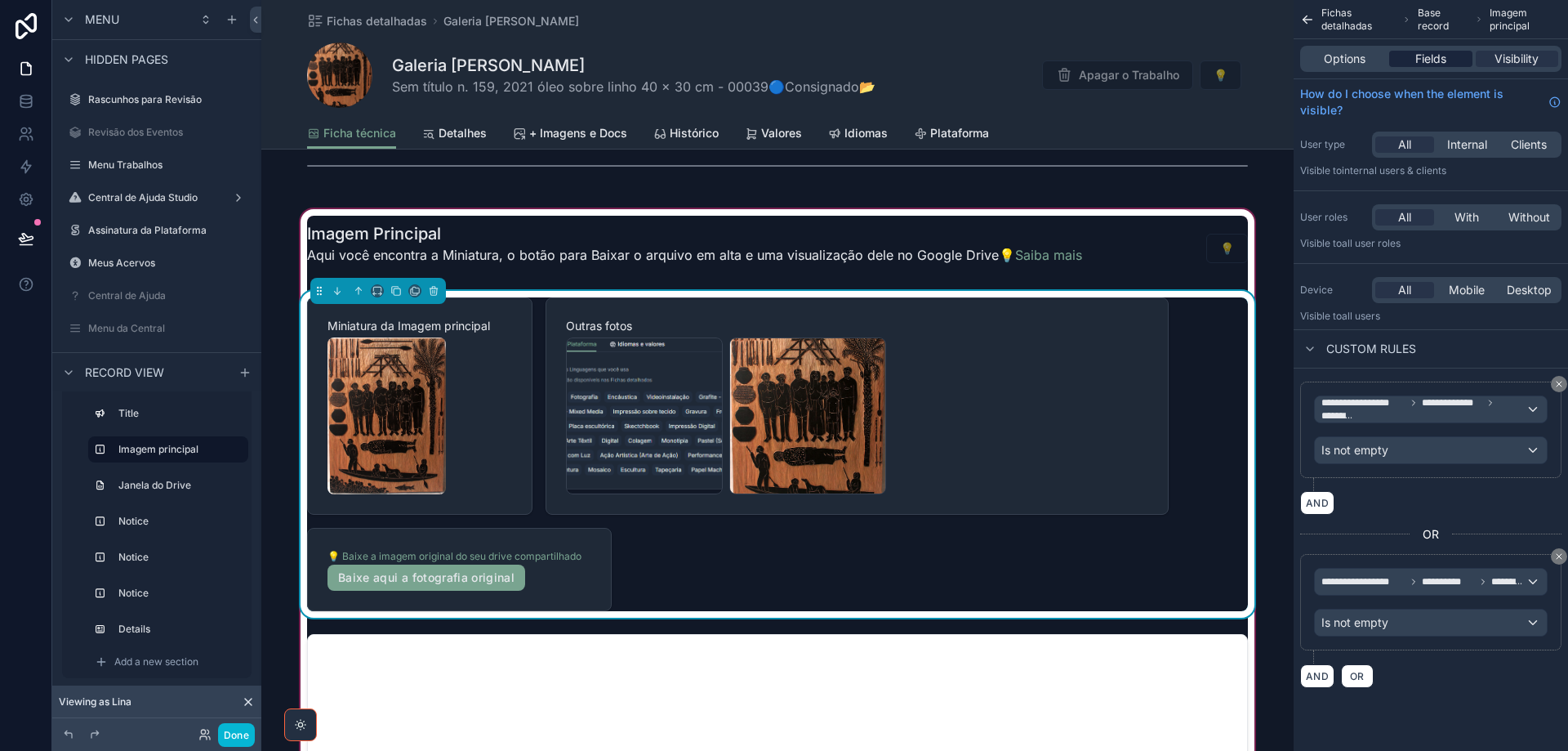
click at [1429, 63] on span "Fields" at bounding box center [1431, 58] width 31 height 16
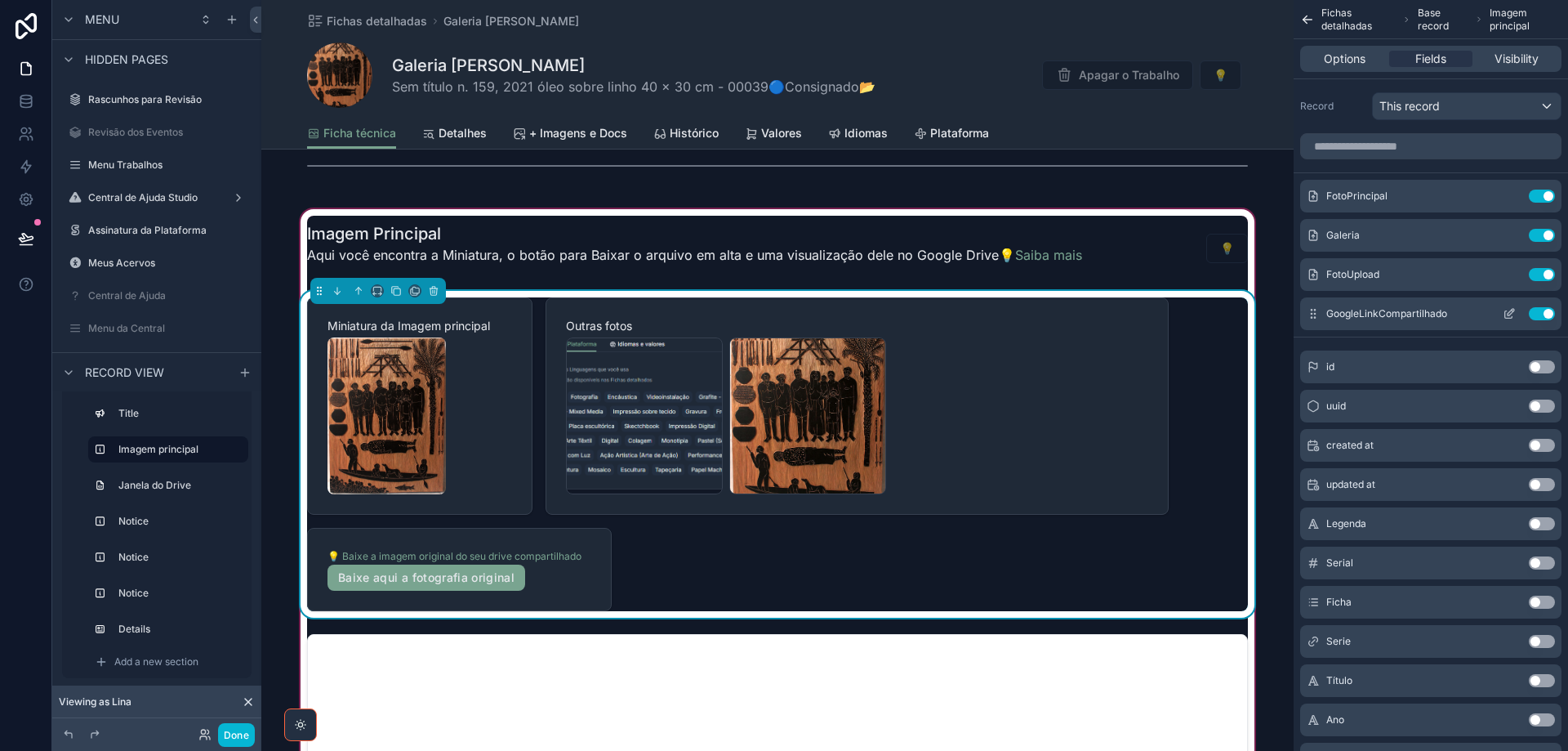
click at [1537, 312] on button "Use setting" at bounding box center [1542, 314] width 26 height 13
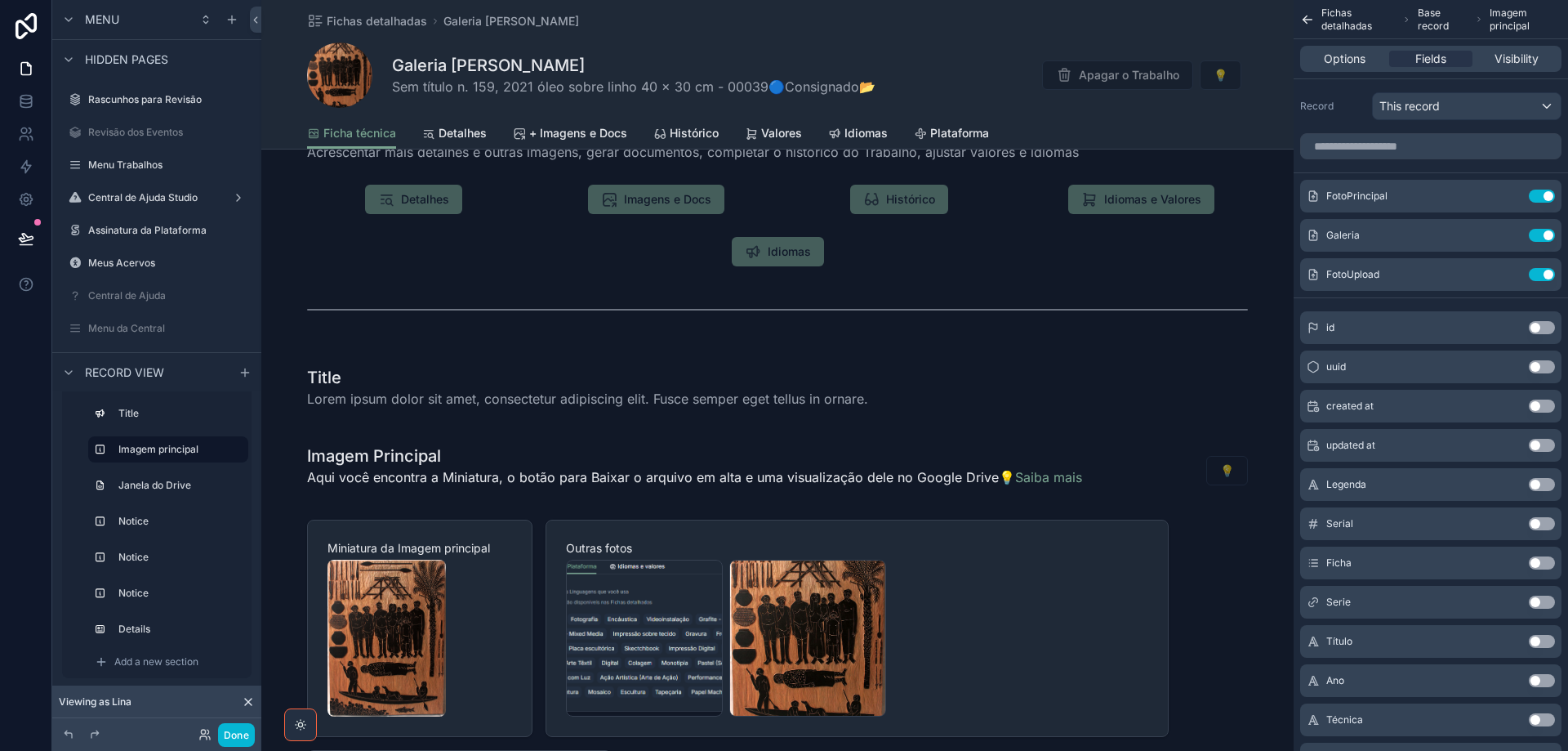
scroll to position [3759, 0]
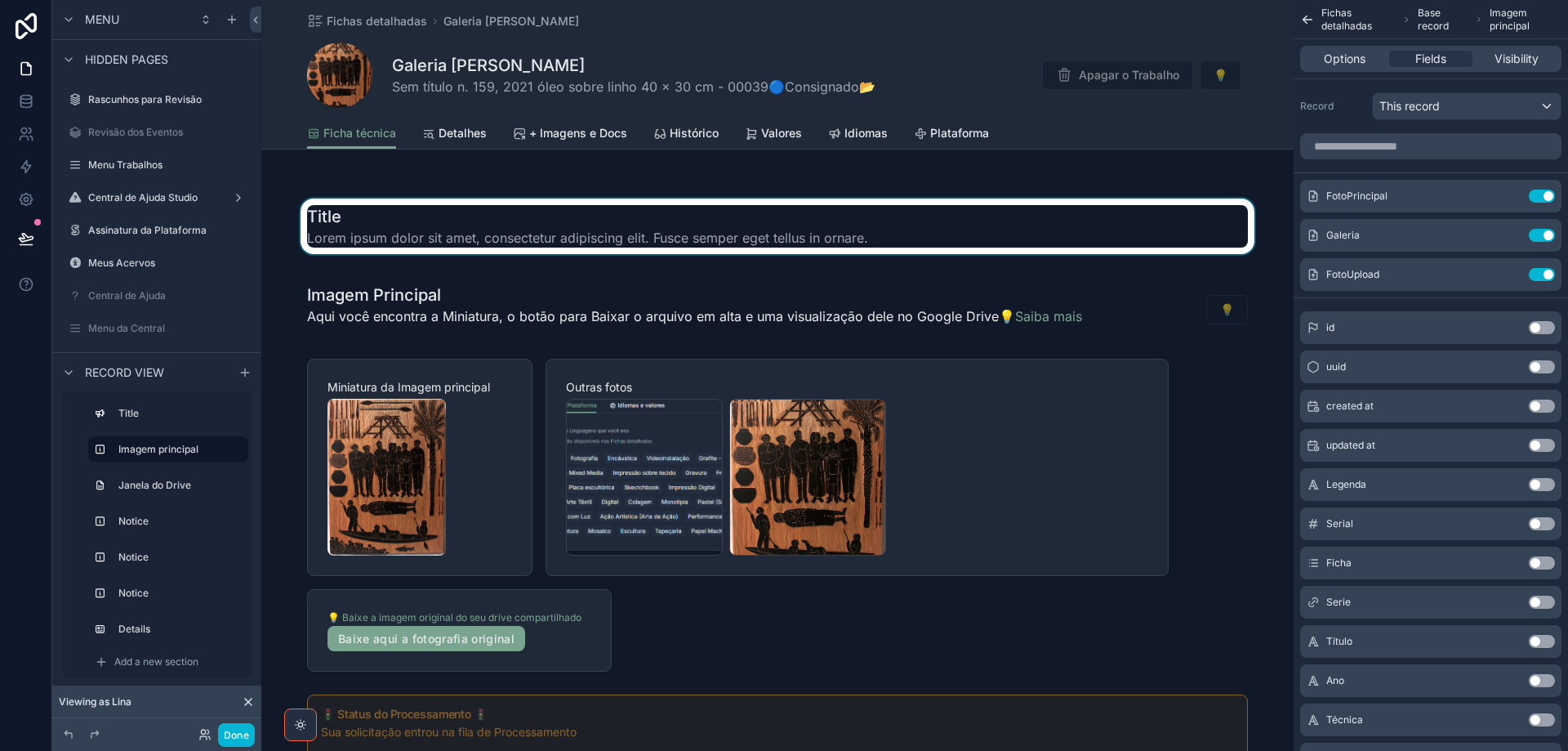
click at [736, 221] on div "scrollable content" at bounding box center [778, 226] width 1033 height 56
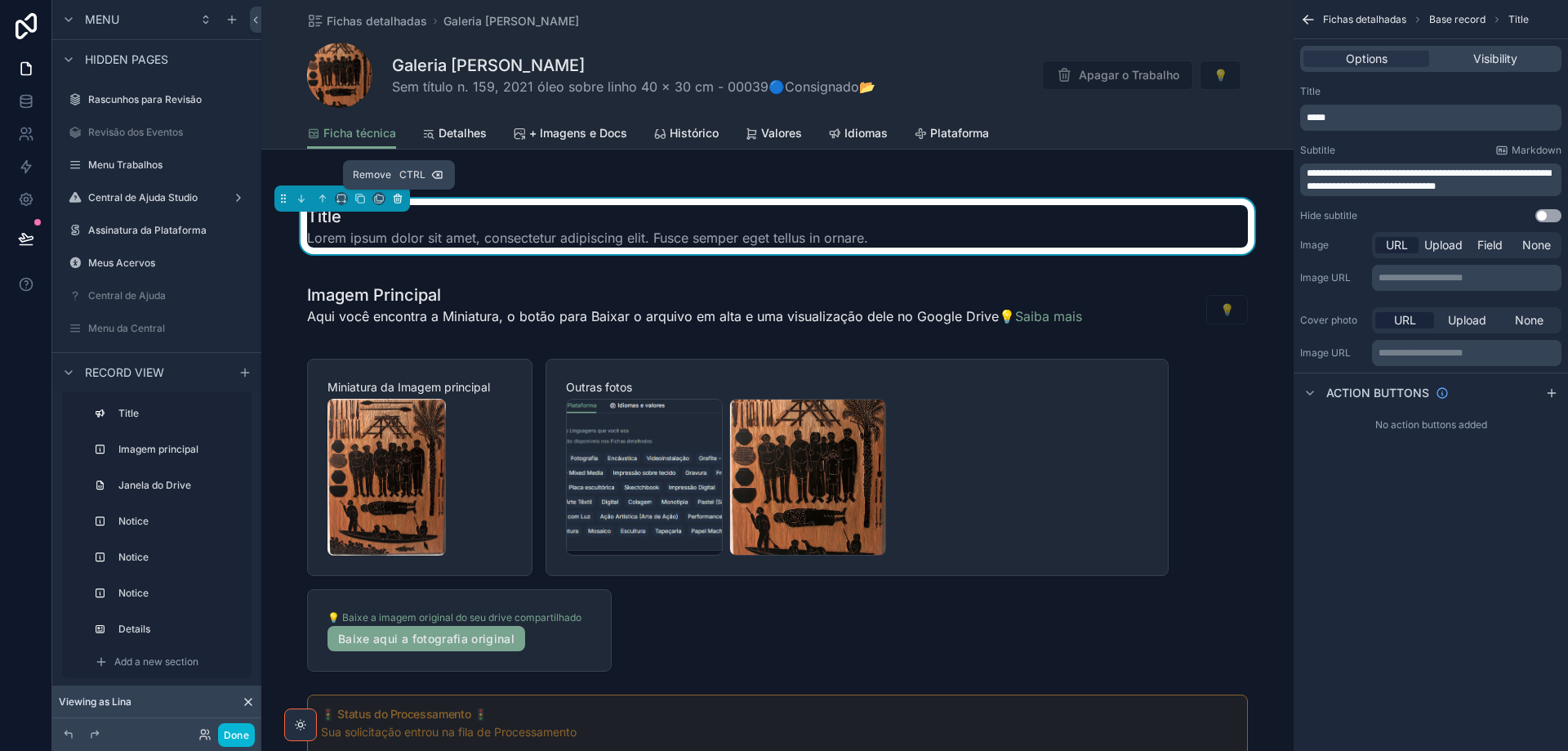
click at [401, 196] on icon "scrollable content" at bounding box center [397, 199] width 6 height 6
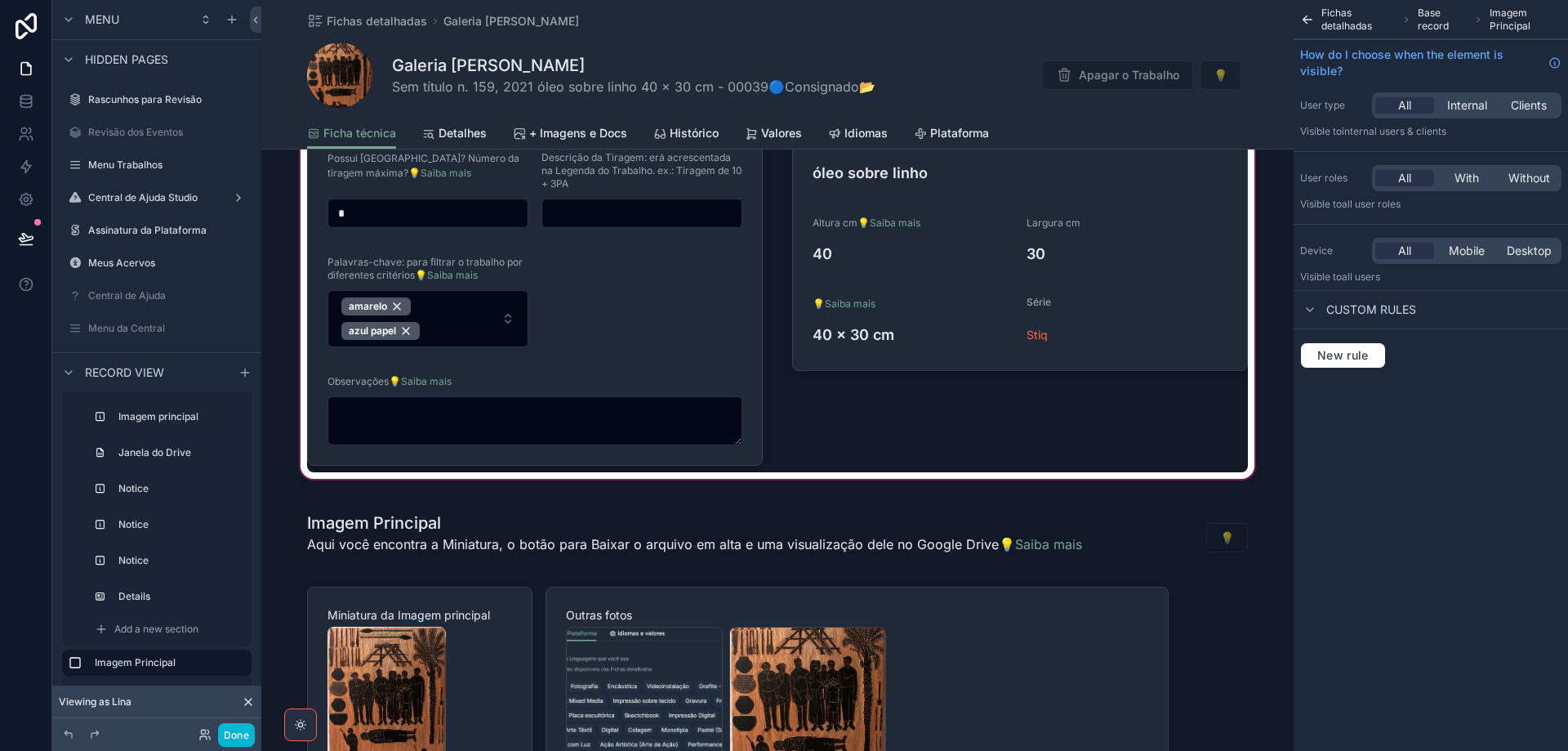
scroll to position [736, 0]
